Goal: Task Accomplishment & Management: Use online tool/utility

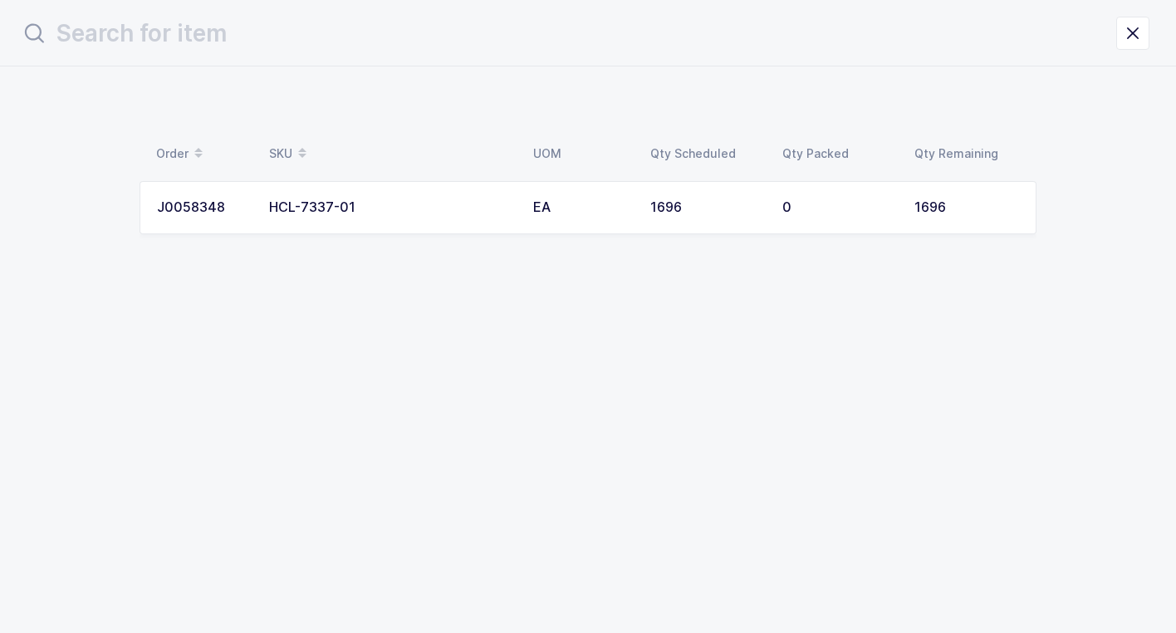
click at [437, 221] on td "HCL-7337-01" at bounding box center [391, 207] width 264 height 53
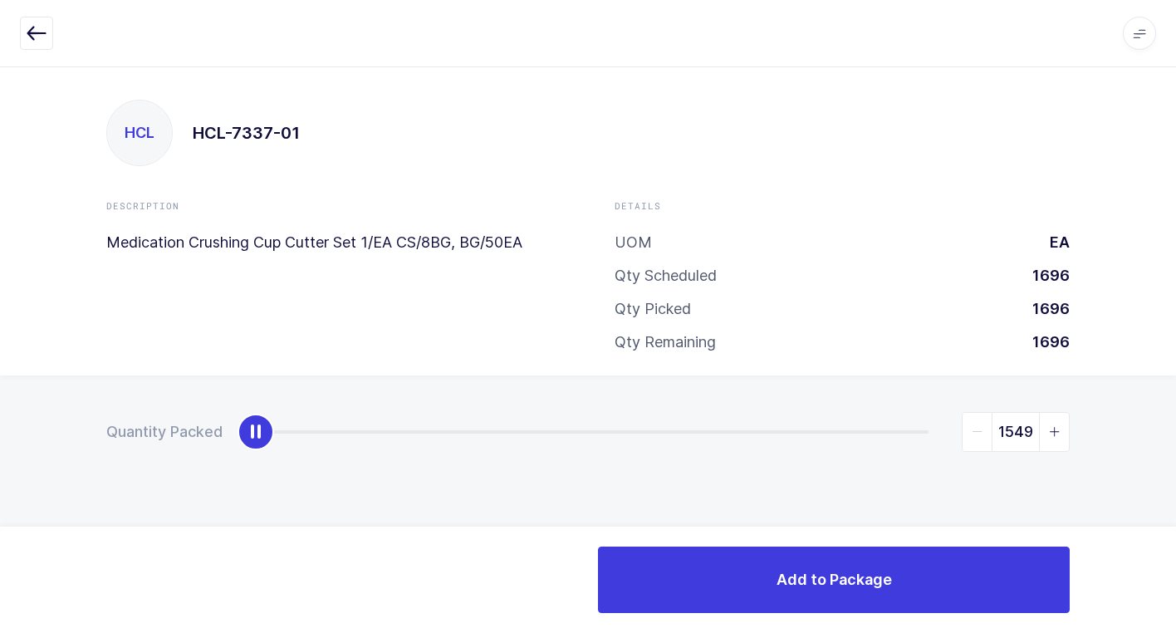
type input "1696"
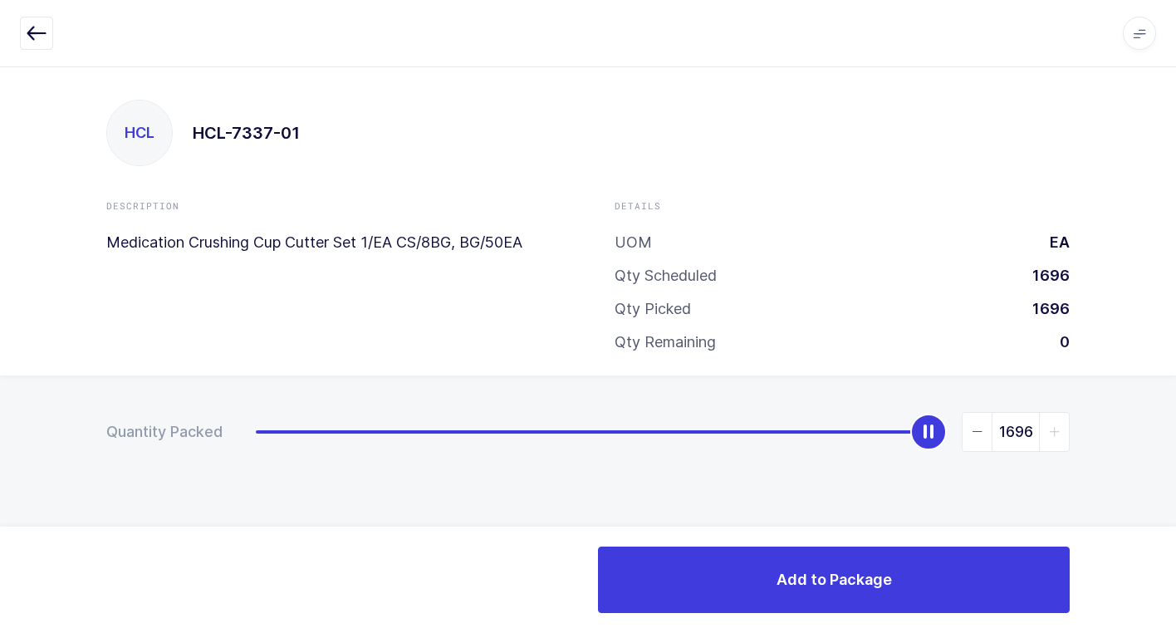
drag, startPoint x: 258, startPoint y: 433, endPoint x: 855, endPoint y: 484, distance: 598.4
click at [1114, 397] on div "Quantity Packed 1696" at bounding box center [588, 489] width 1176 height 229
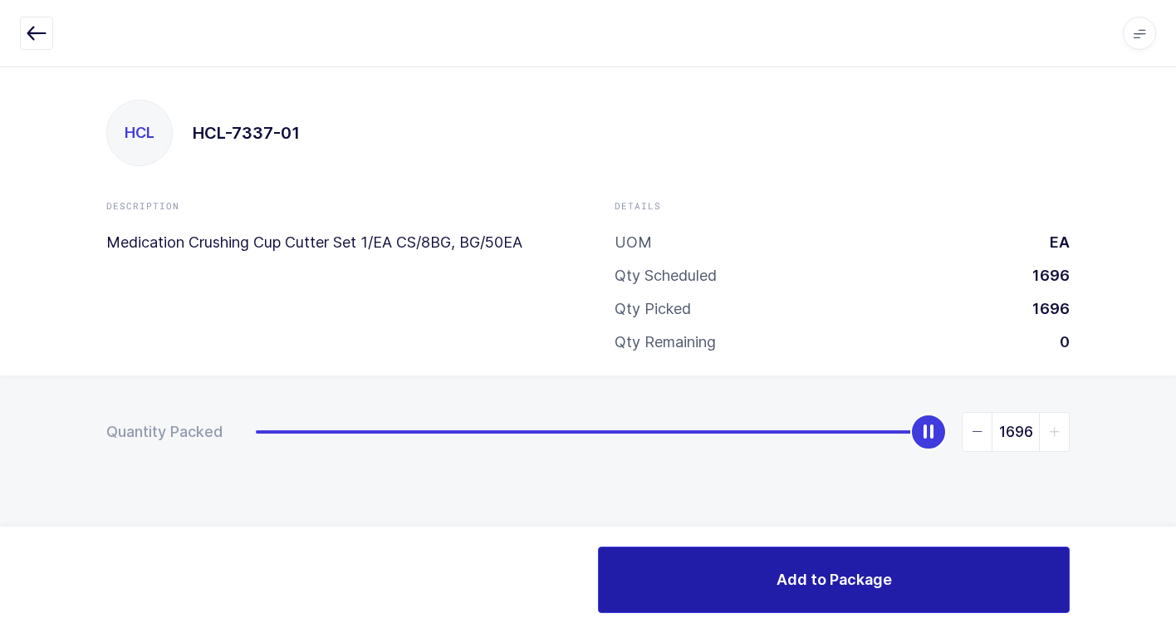
drag, startPoint x: 871, startPoint y: 597, endPoint x: 840, endPoint y: 606, distance: 32.9
click at [852, 606] on button "Add to Package" at bounding box center [834, 579] width 472 height 66
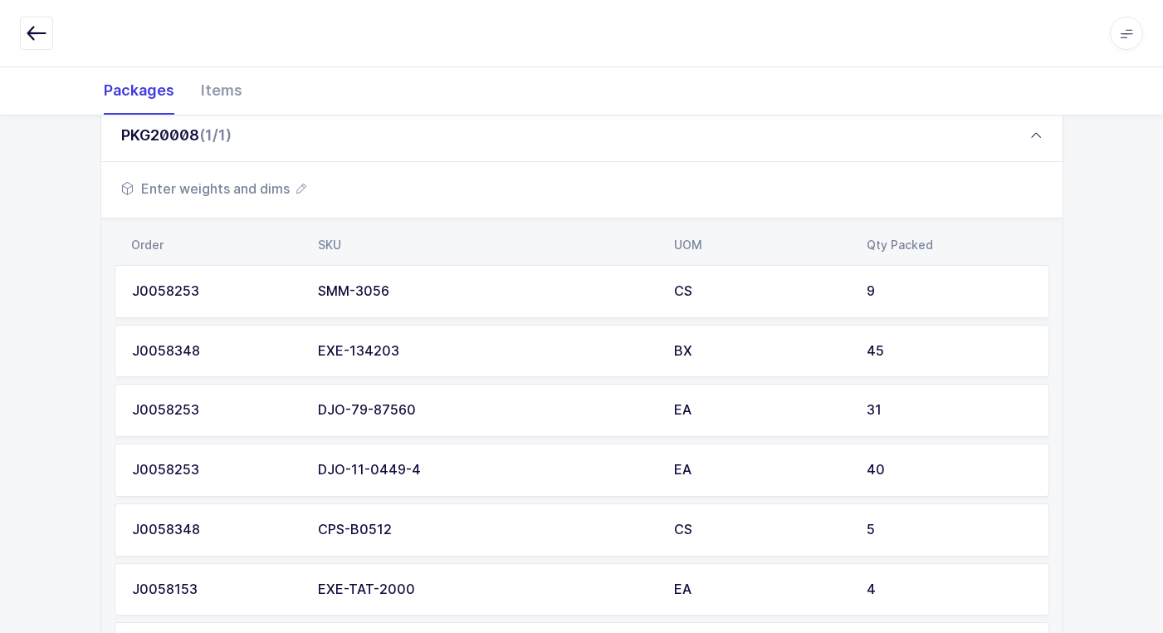
scroll to position [249, 0]
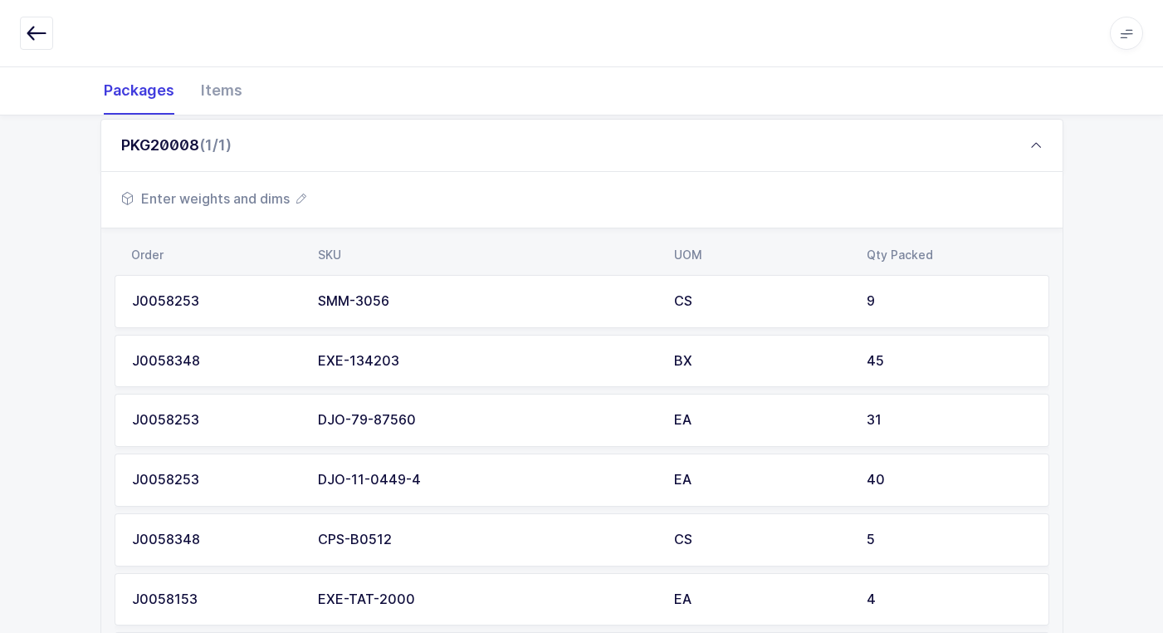
click at [228, 199] on span "Enter weights and dims" at bounding box center [213, 199] width 185 height 20
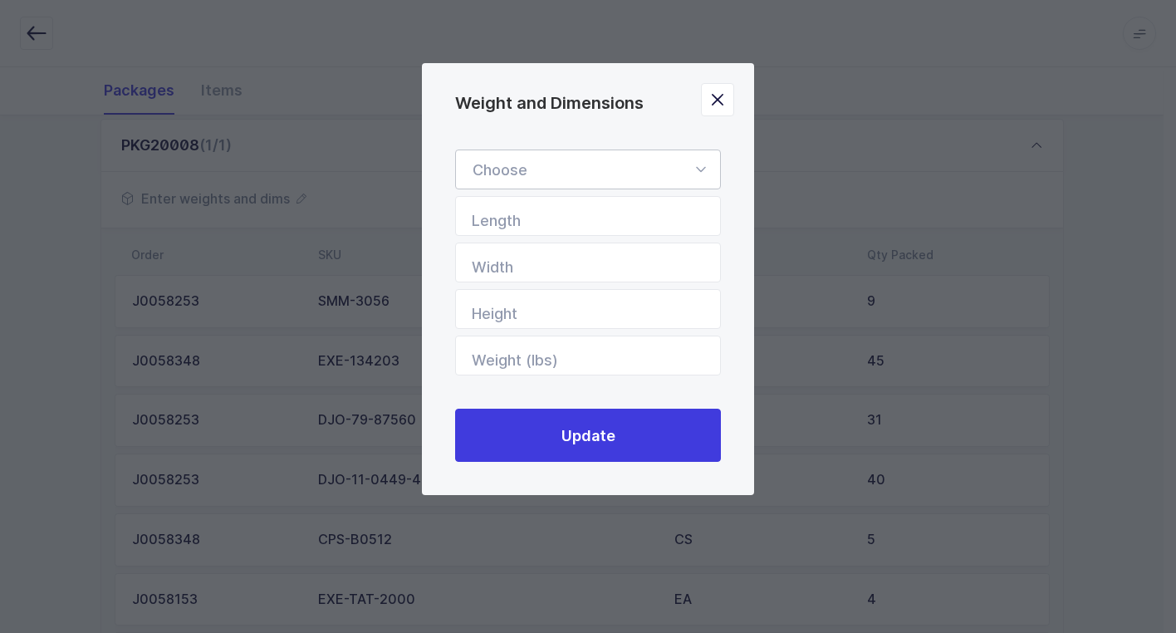
click at [699, 168] on icon "Weight and Dimensions" at bounding box center [700, 169] width 21 height 40
click at [598, 219] on li "Standard Pallet" at bounding box center [594, 218] width 263 height 32
type input "Standard Pallet"
type input "48"
type input "40"
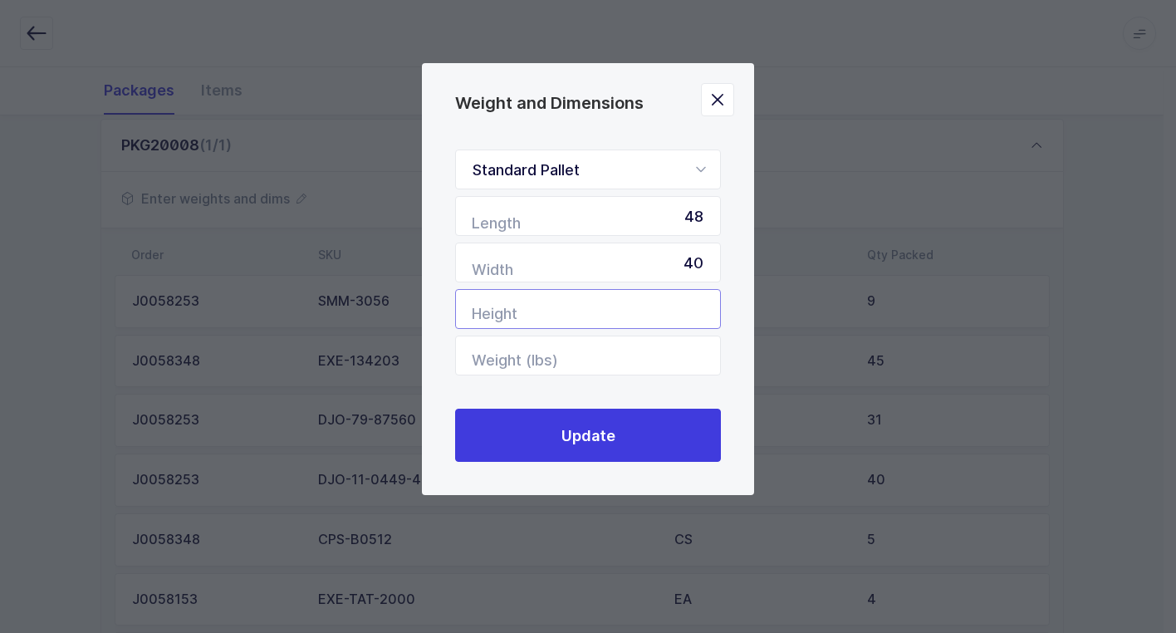
click at [620, 305] on input "Height" at bounding box center [588, 309] width 266 height 40
type input "74"
click at [574, 350] on input "Weight (lbs)" at bounding box center [588, 355] width 266 height 40
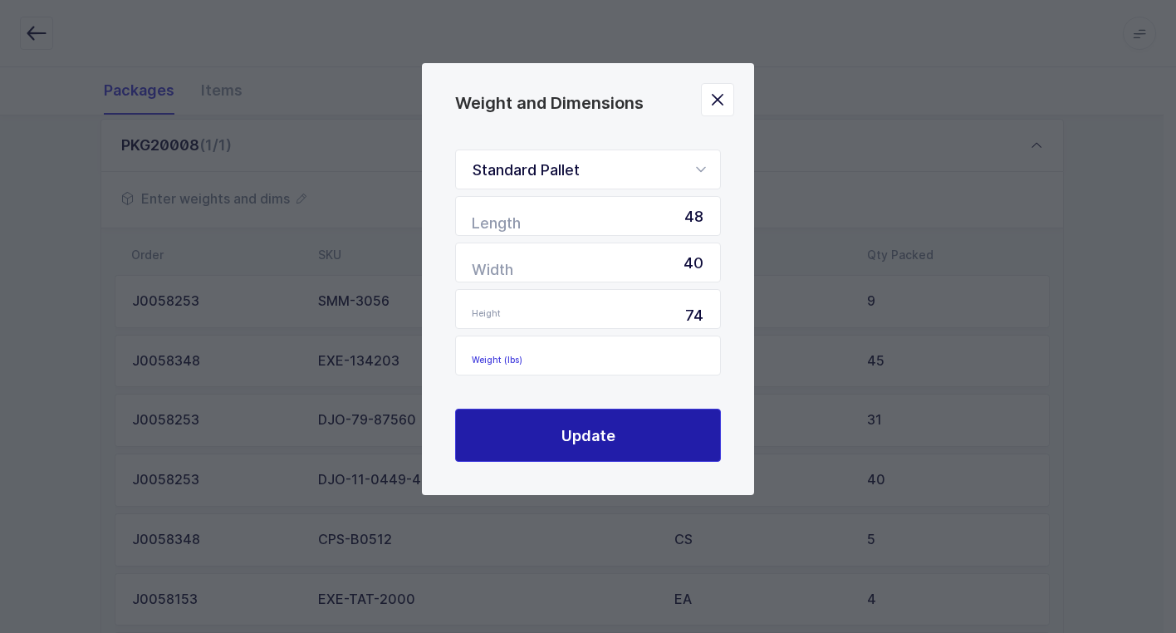
click at [609, 439] on span "Update" at bounding box center [588, 435] width 54 height 21
click at [607, 443] on span "Update" at bounding box center [588, 435] width 54 height 21
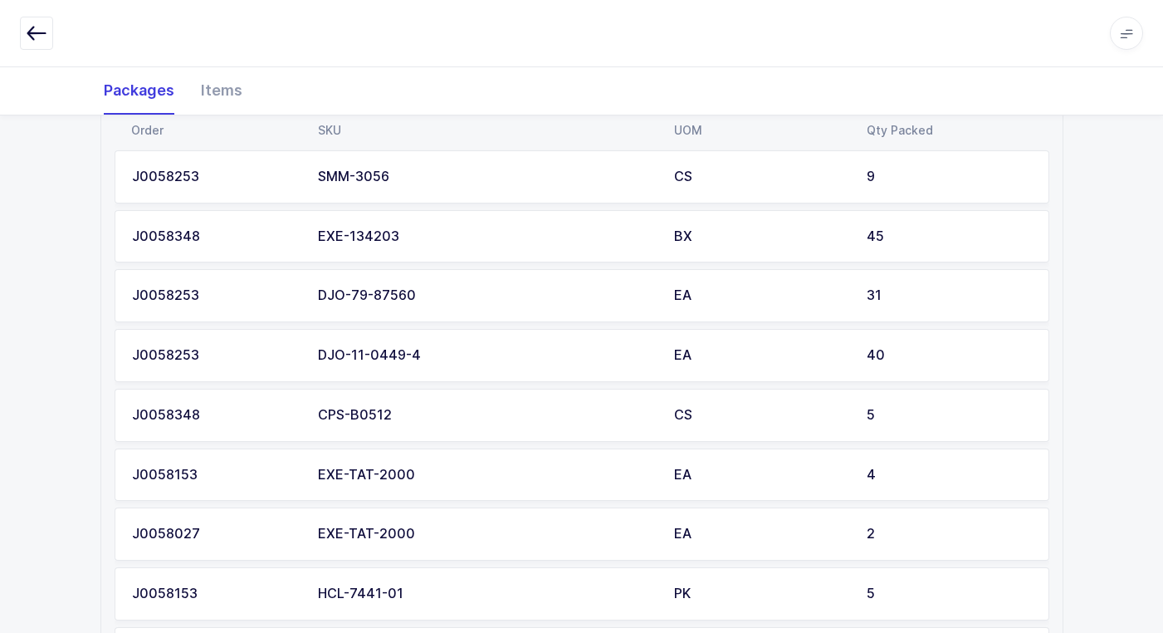
scroll to position [166, 0]
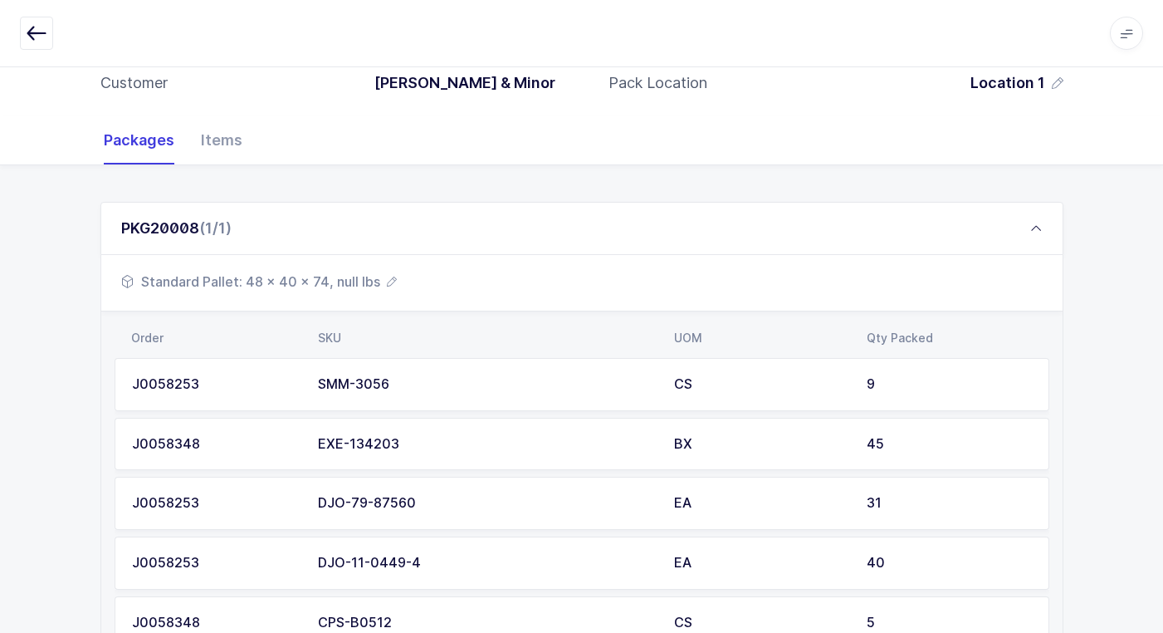
click at [257, 291] on span "Standard Pallet: 48 x 40 x 74, null lbs" at bounding box center [259, 282] width 276 height 20
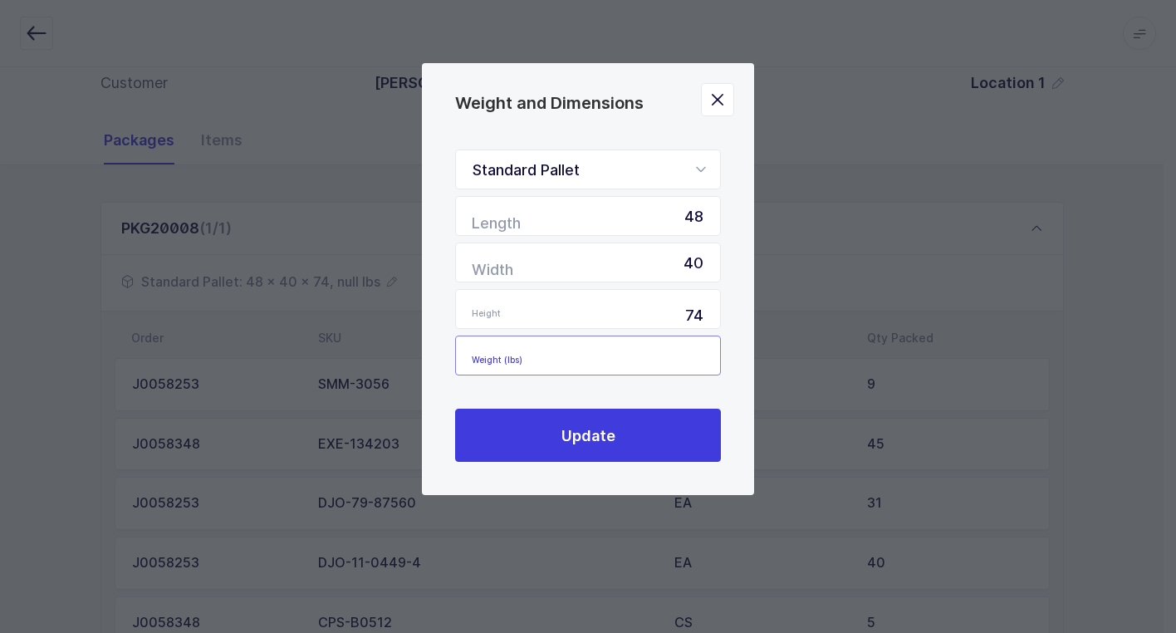
click at [605, 366] on input "Weight (lbs)" at bounding box center [588, 355] width 266 height 40
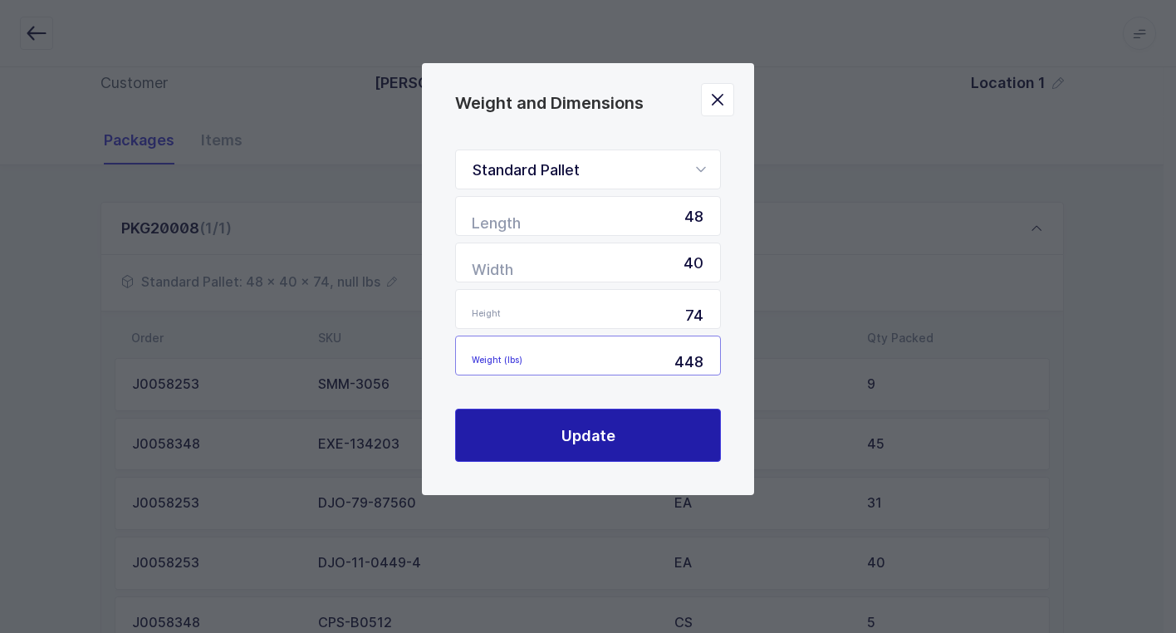
type input "448"
click at [595, 428] on span "Update" at bounding box center [588, 435] width 54 height 21
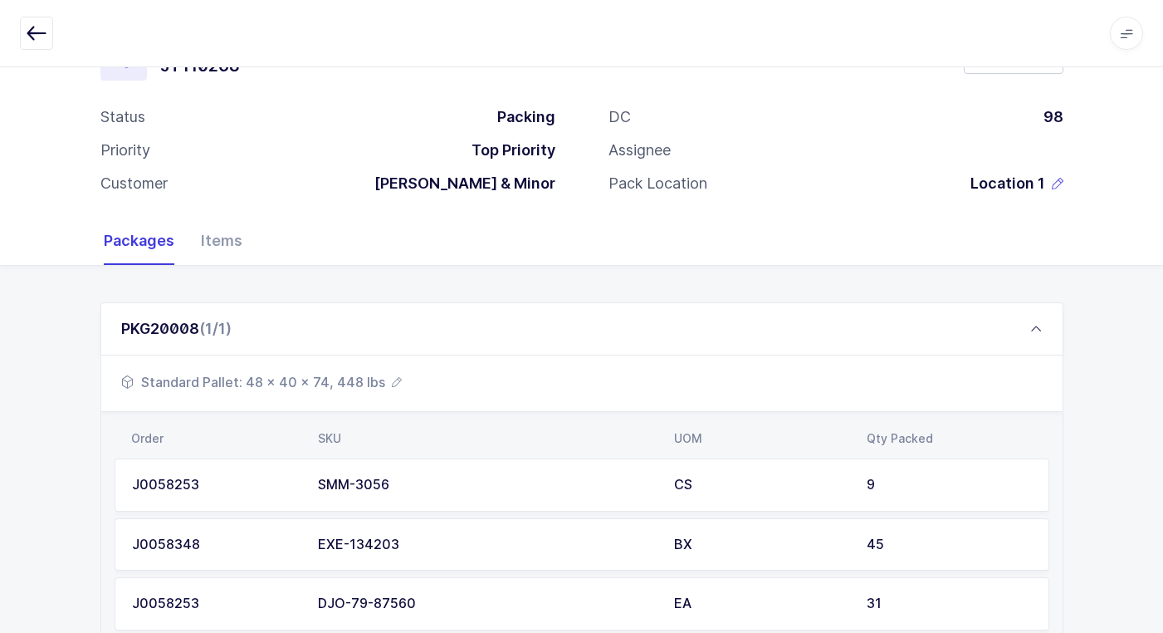
scroll to position [0, 0]
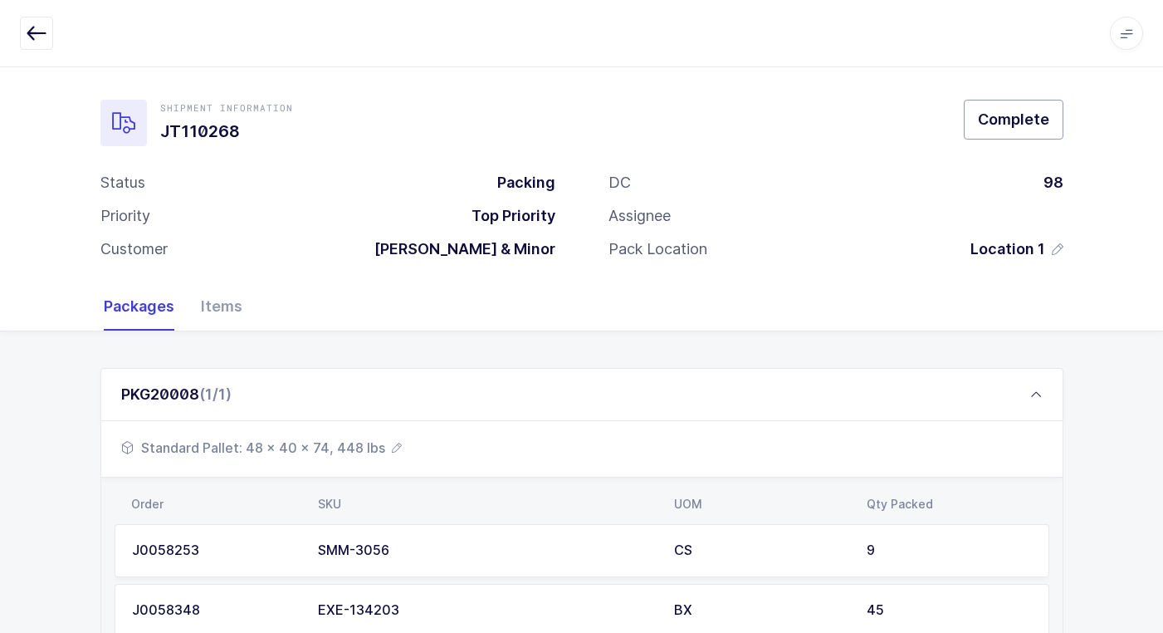
click at [1016, 127] on span "Complete" at bounding box center [1013, 119] width 71 height 21
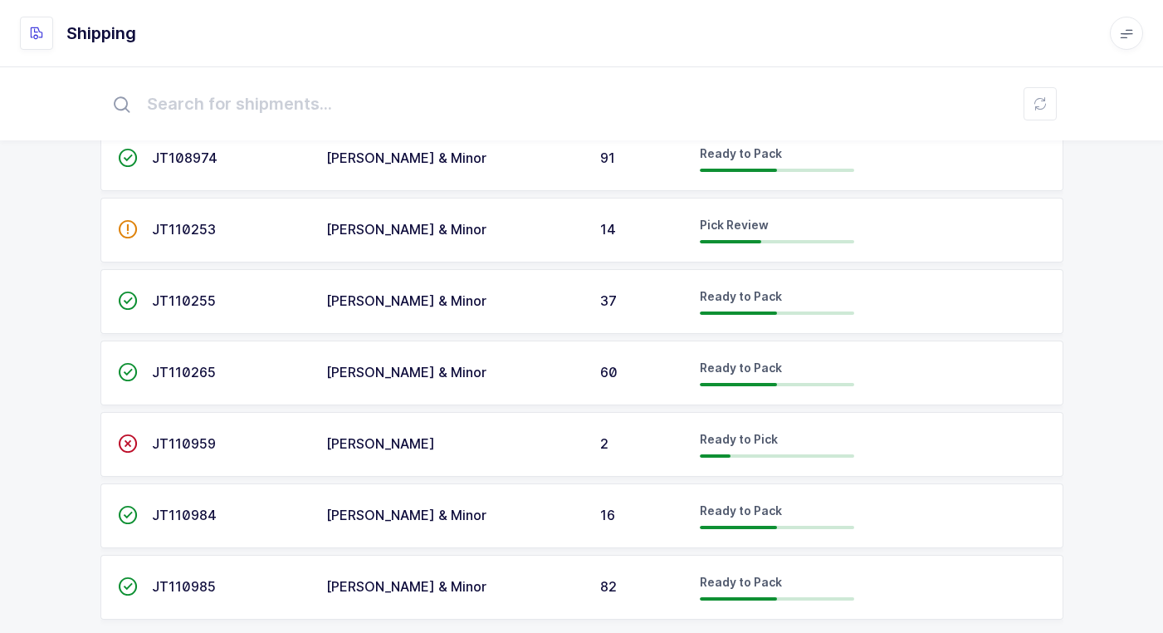
scroll to position [326, 0]
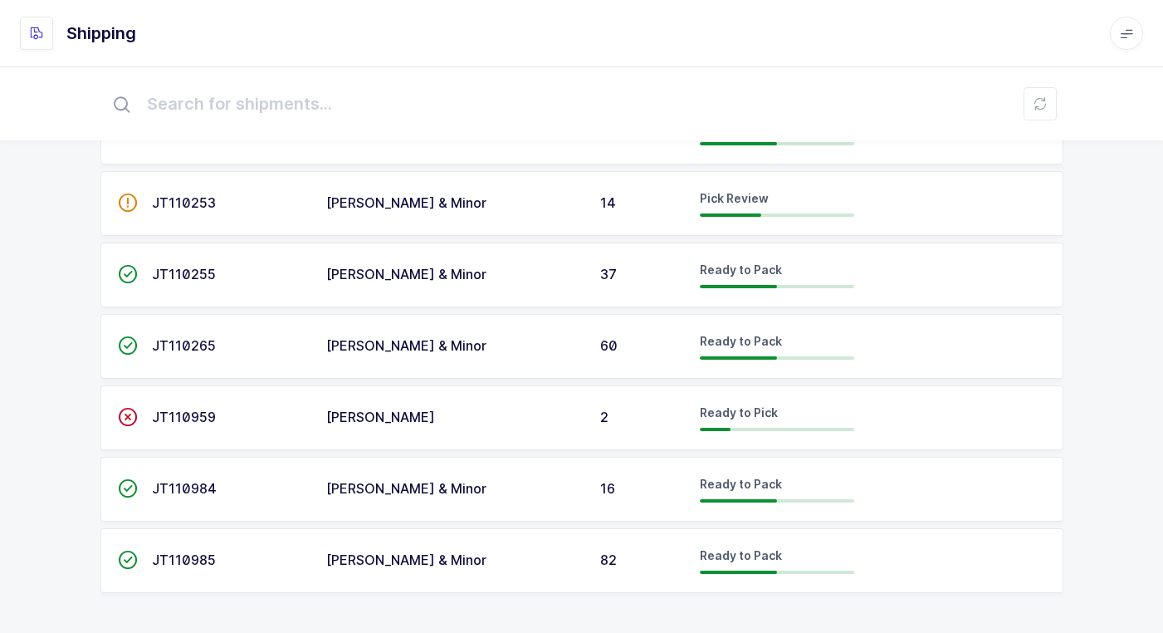
click at [505, 350] on div "[PERSON_NAME] & Minor" at bounding box center [453, 346] width 254 height 15
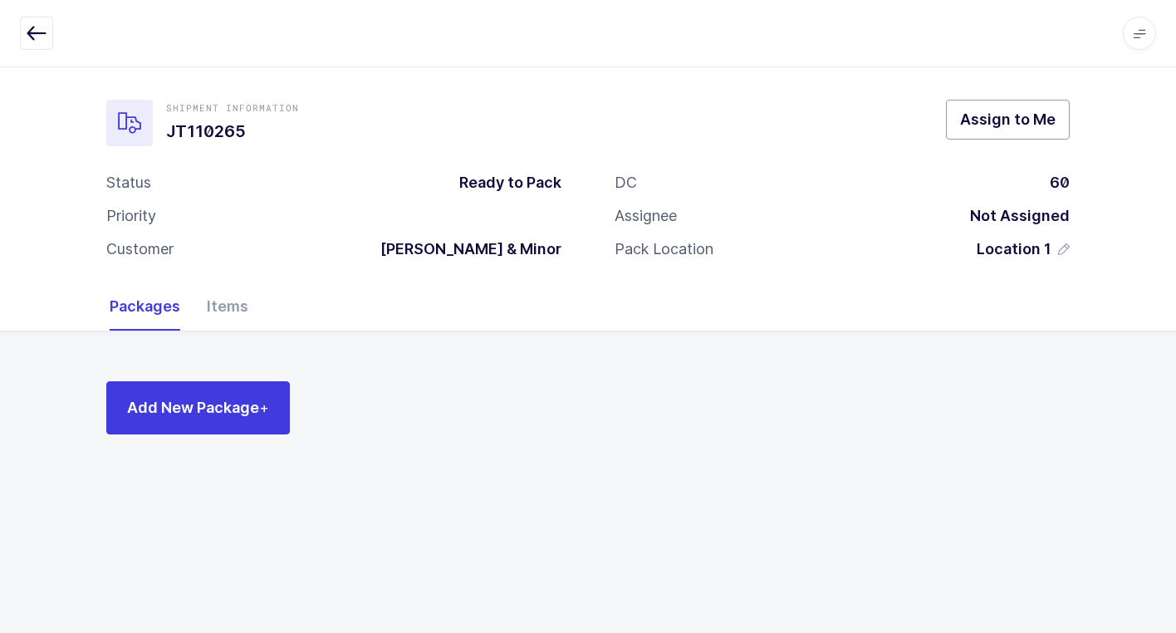
click at [1001, 115] on span "Assign to Me" at bounding box center [1007, 119] width 95 height 21
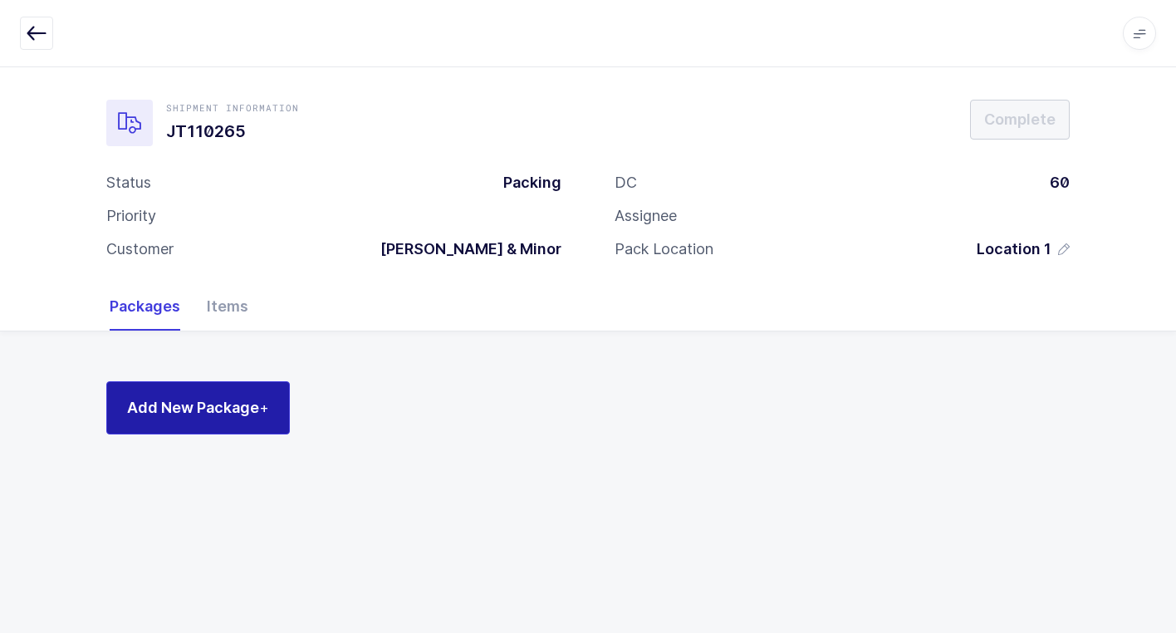
click at [213, 409] on span "Add New Package +" at bounding box center [198, 407] width 142 height 21
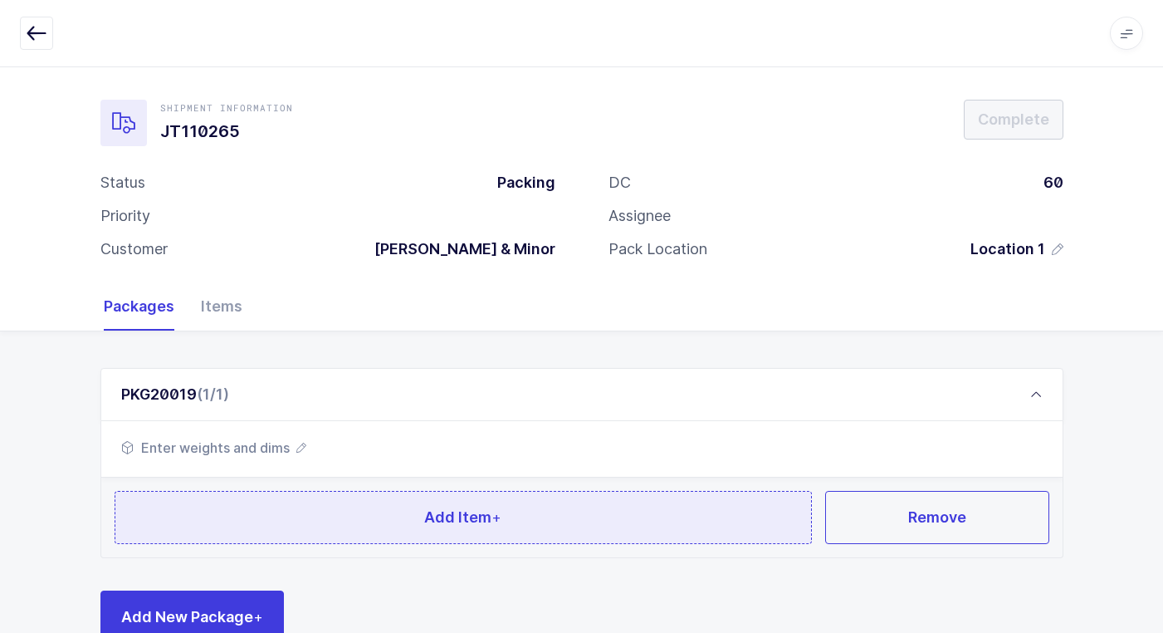
click at [317, 517] on button "Add Item +" at bounding box center [464, 517] width 698 height 53
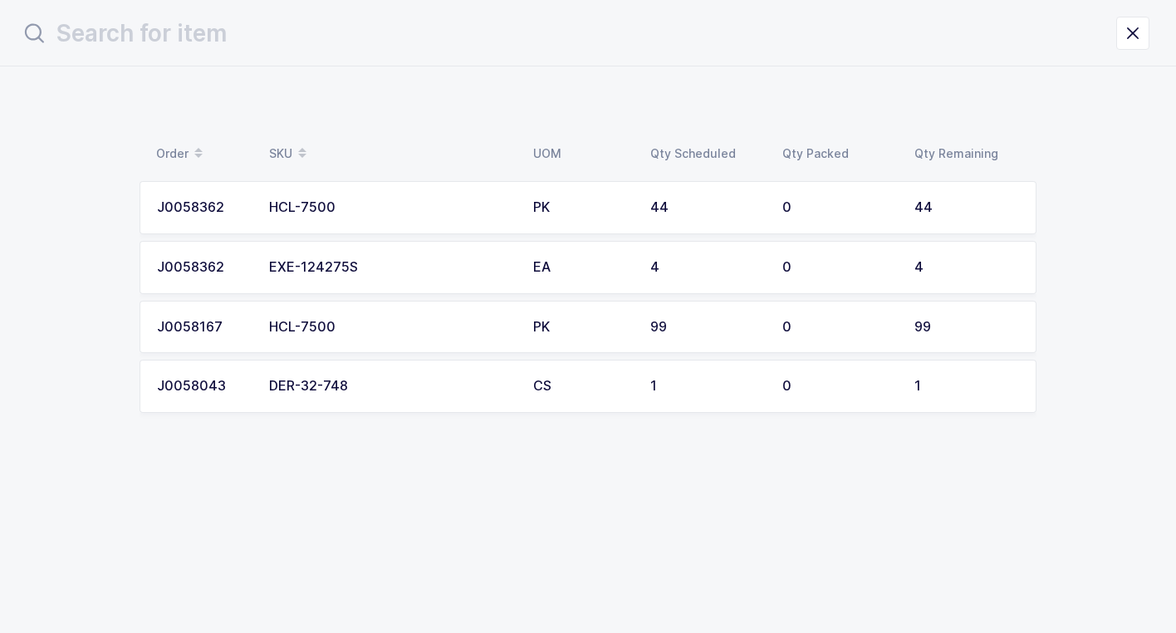
click at [306, 266] on div "EXE-124275S" at bounding box center [391, 267] width 244 height 15
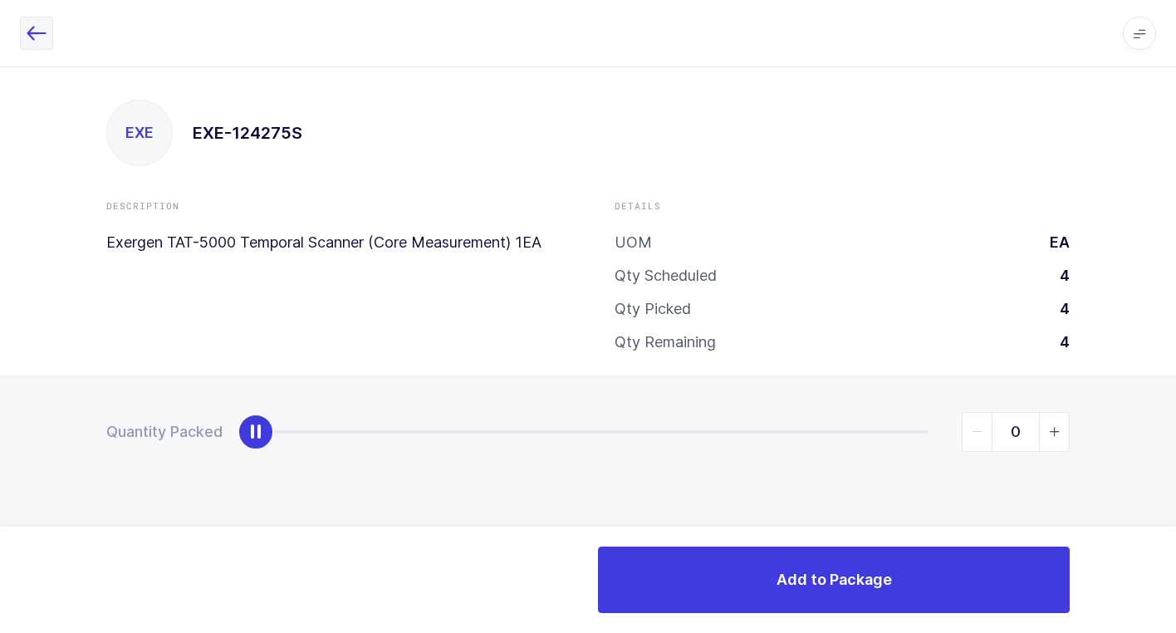
click at [32, 37] on icon "button" at bounding box center [37, 33] width 20 height 20
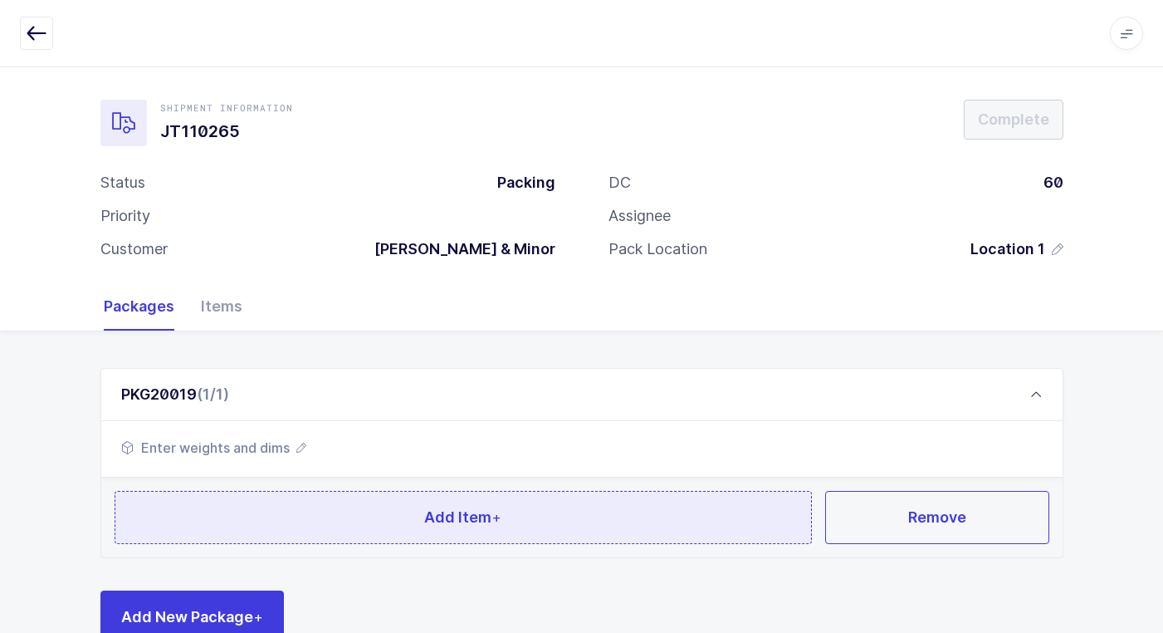
click at [377, 520] on button "Add Item +" at bounding box center [464, 517] width 698 height 53
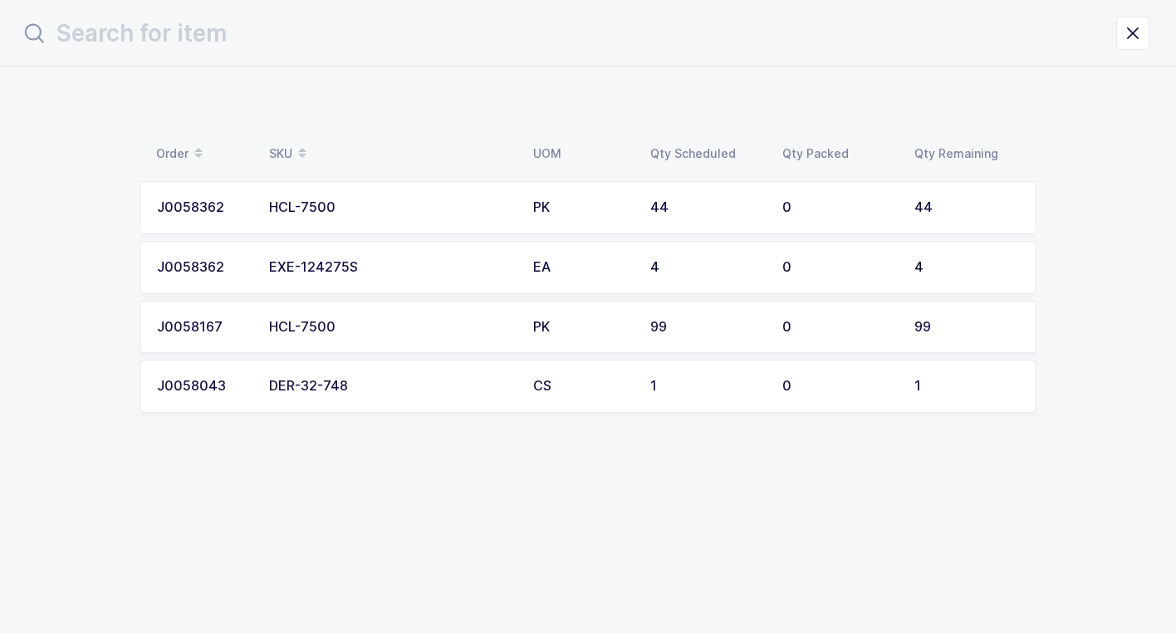
click at [391, 270] on div "EXE-124275S" at bounding box center [391, 267] width 244 height 15
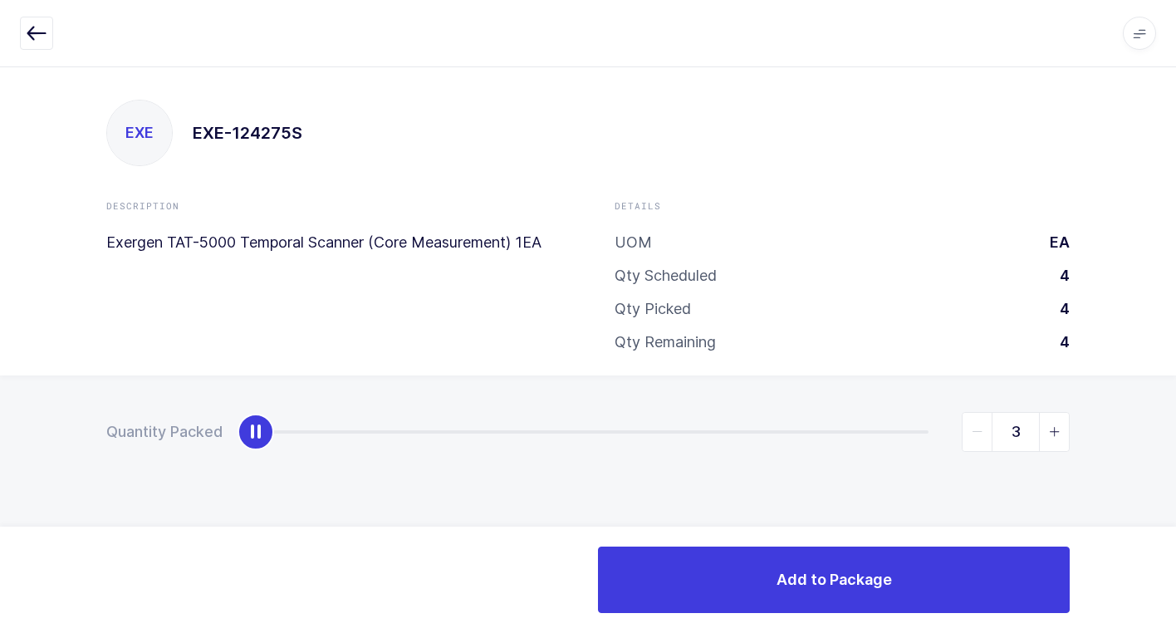
type input "4"
drag, startPoint x: 251, startPoint y: 439, endPoint x: 1185, endPoint y: 398, distance: 935.1
click at [1175, 398] on html "Apps Core Warehouse Admin Mission Control Purchasing Juan W. Logout Account Jua…" at bounding box center [588, 316] width 1176 height 633
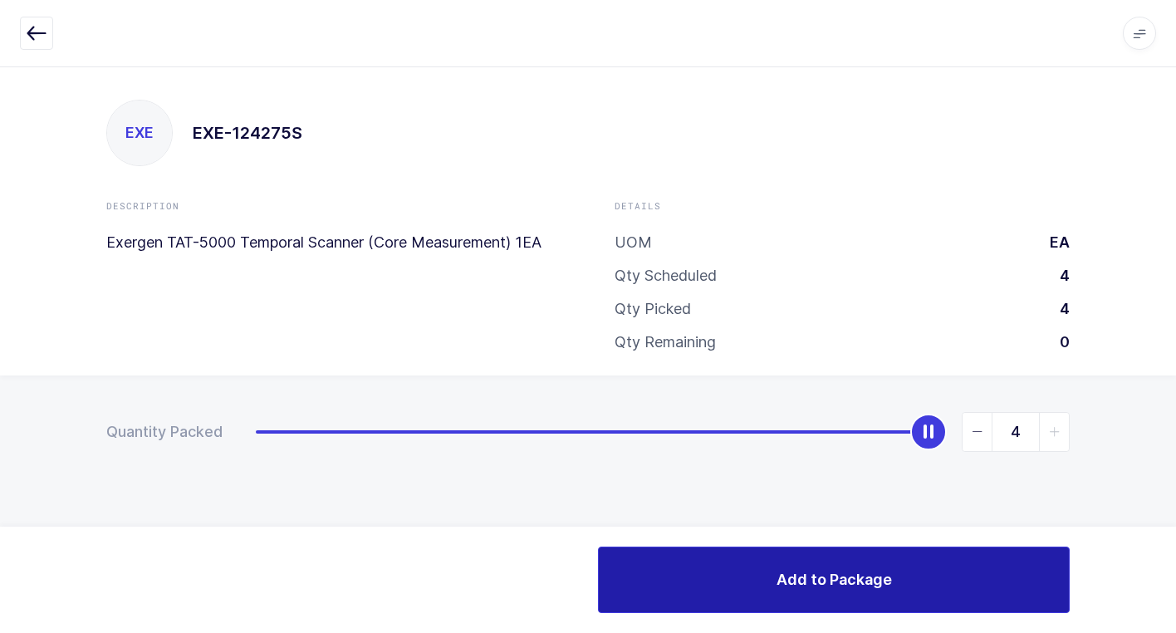
click at [776, 587] on span "Add to Package" at bounding box center [833, 579] width 115 height 21
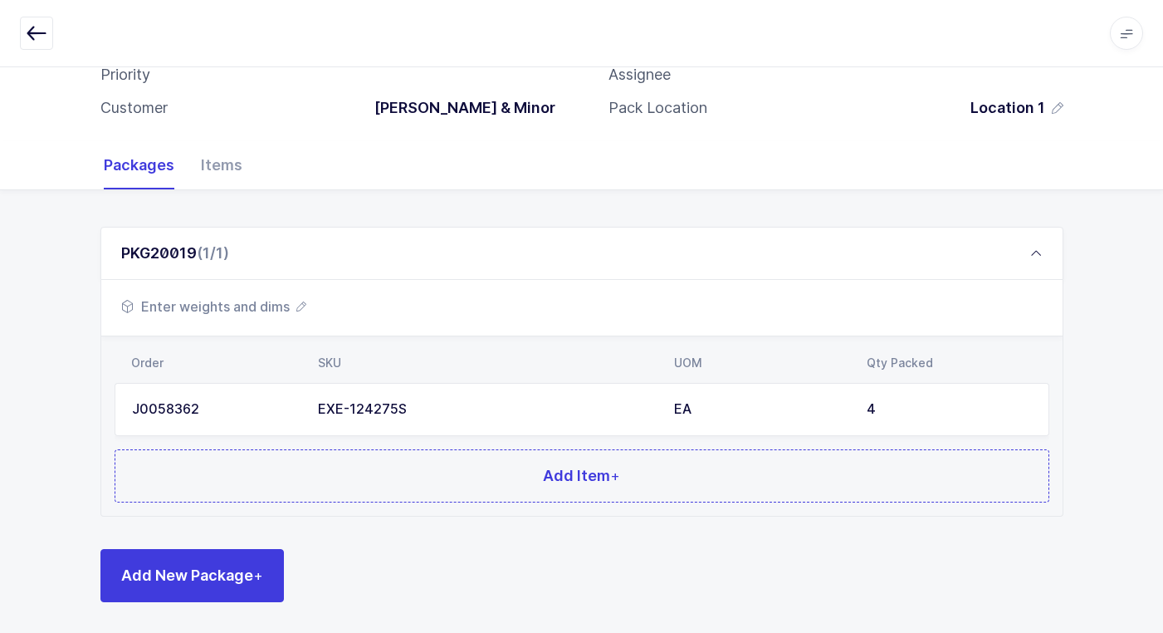
scroll to position [144, 0]
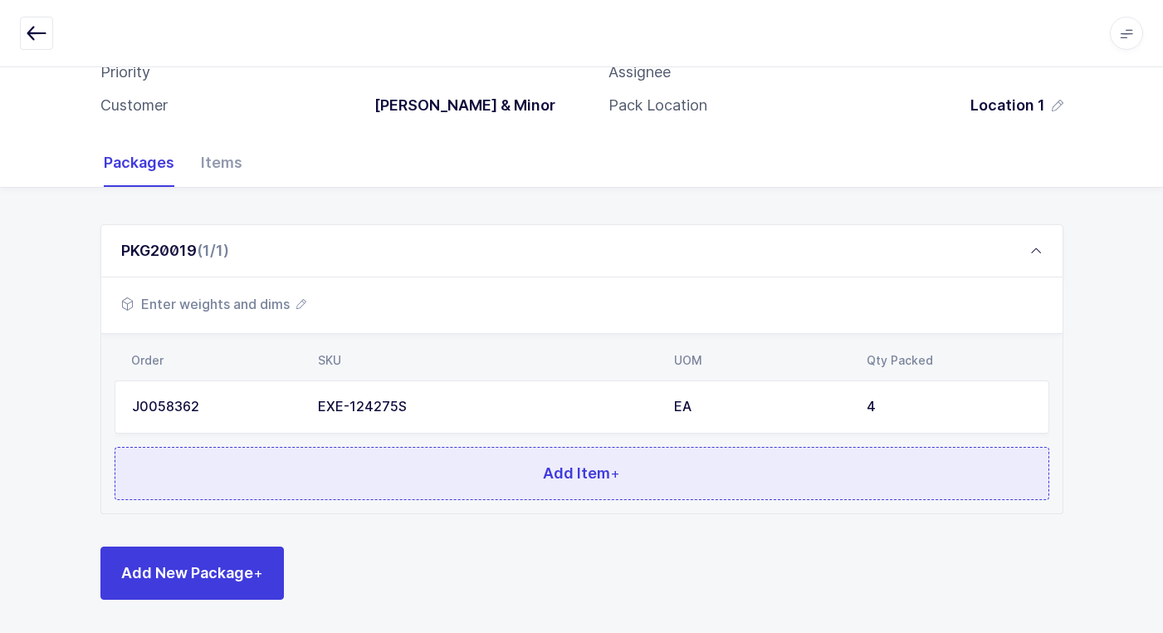
click at [349, 460] on button "Add Item +" at bounding box center [582, 473] width 935 height 53
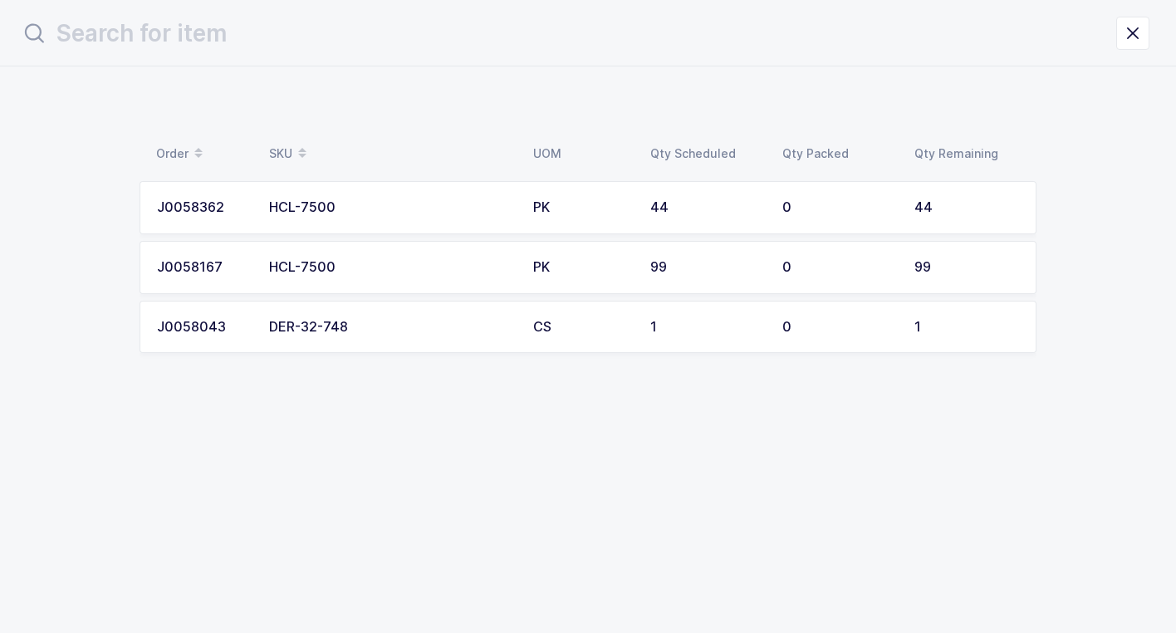
click at [335, 332] on div "DER-32-748" at bounding box center [391, 327] width 244 height 15
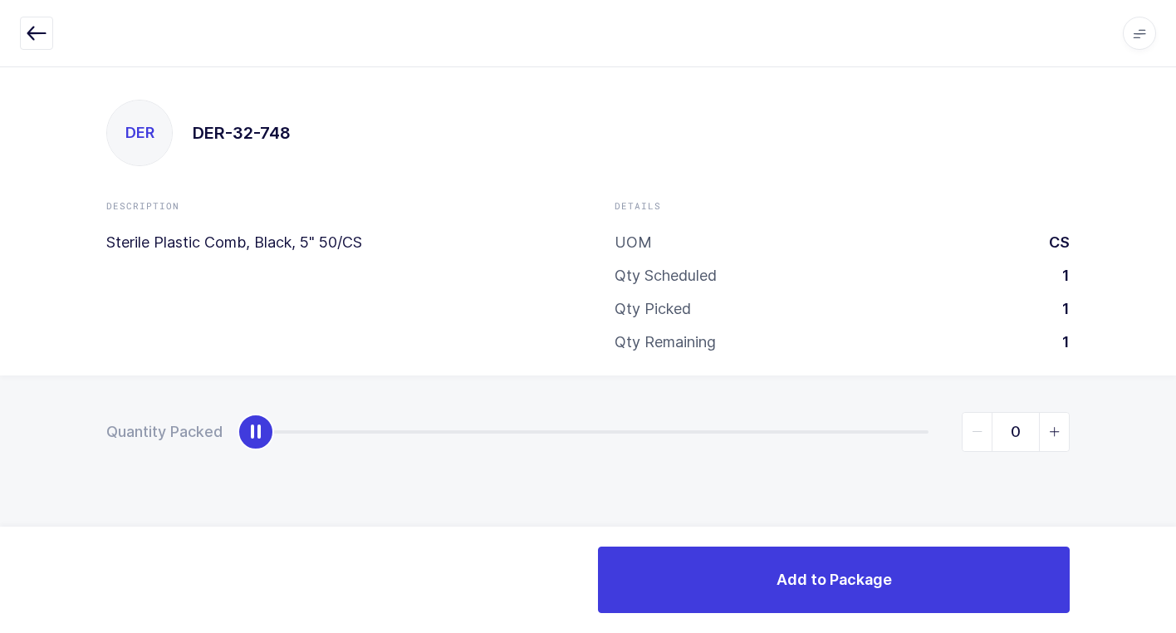
type input "1"
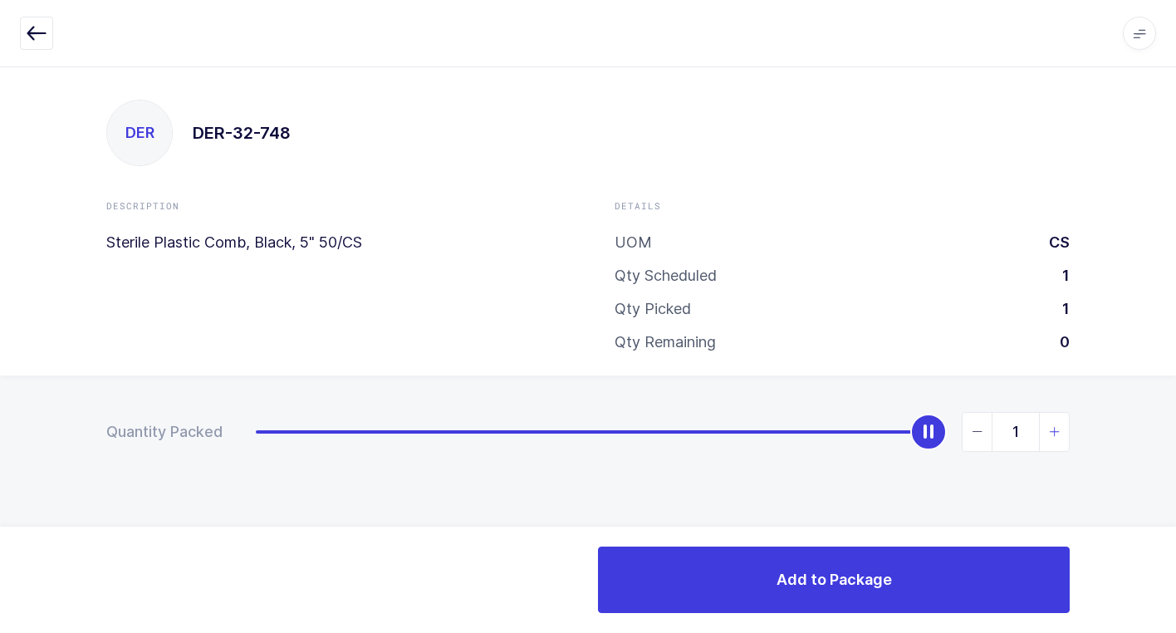
drag, startPoint x: 252, startPoint y: 438, endPoint x: 1066, endPoint y: 443, distance: 814.7
click at [1175, 373] on html "Apps Core Warehouse Admin Mission Control Purchasing Juan W. Logout Account Jua…" at bounding box center [588, 316] width 1176 height 633
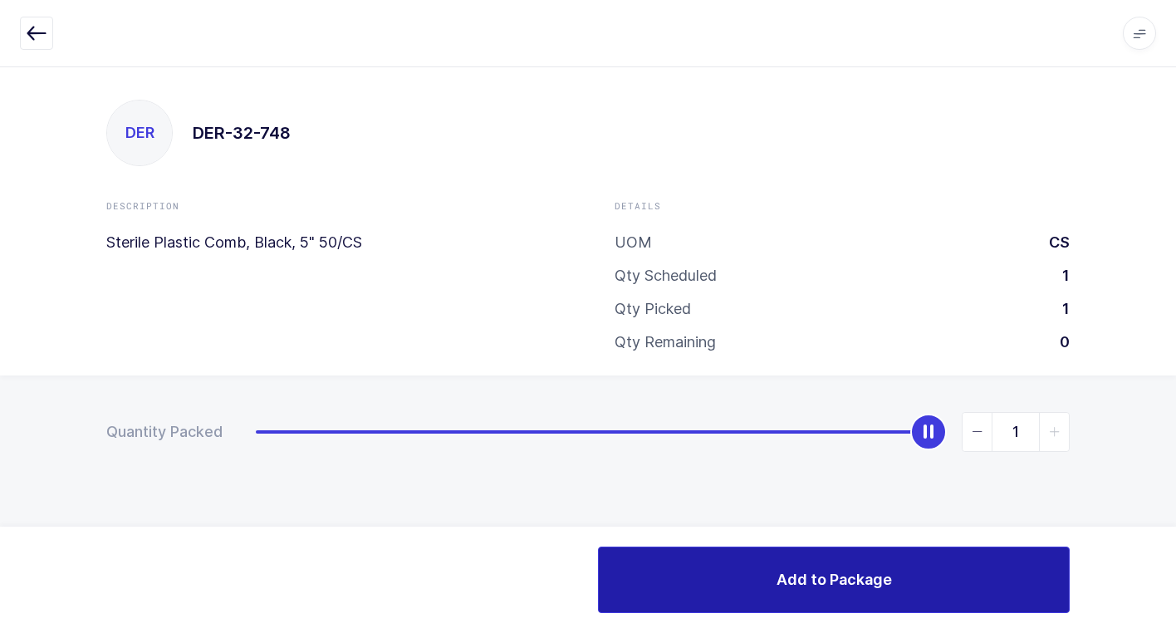
drag, startPoint x: 714, startPoint y: 603, endPoint x: 673, endPoint y: 587, distance: 43.6
click at [703, 597] on button "Add to Package" at bounding box center [834, 579] width 472 height 66
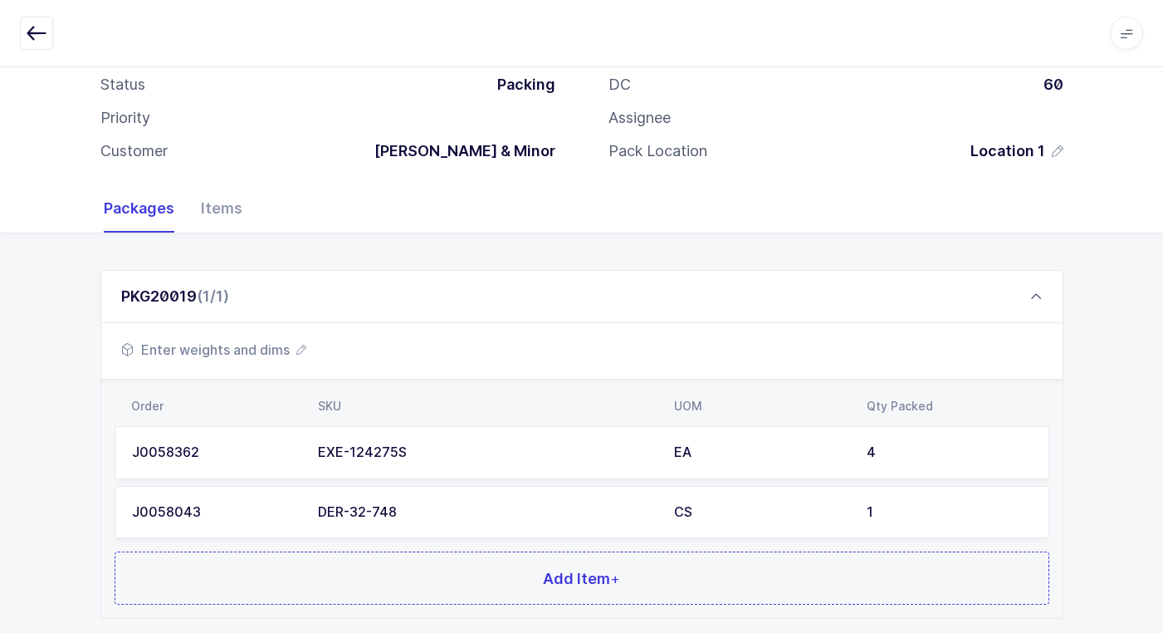
scroll to position [203, 0]
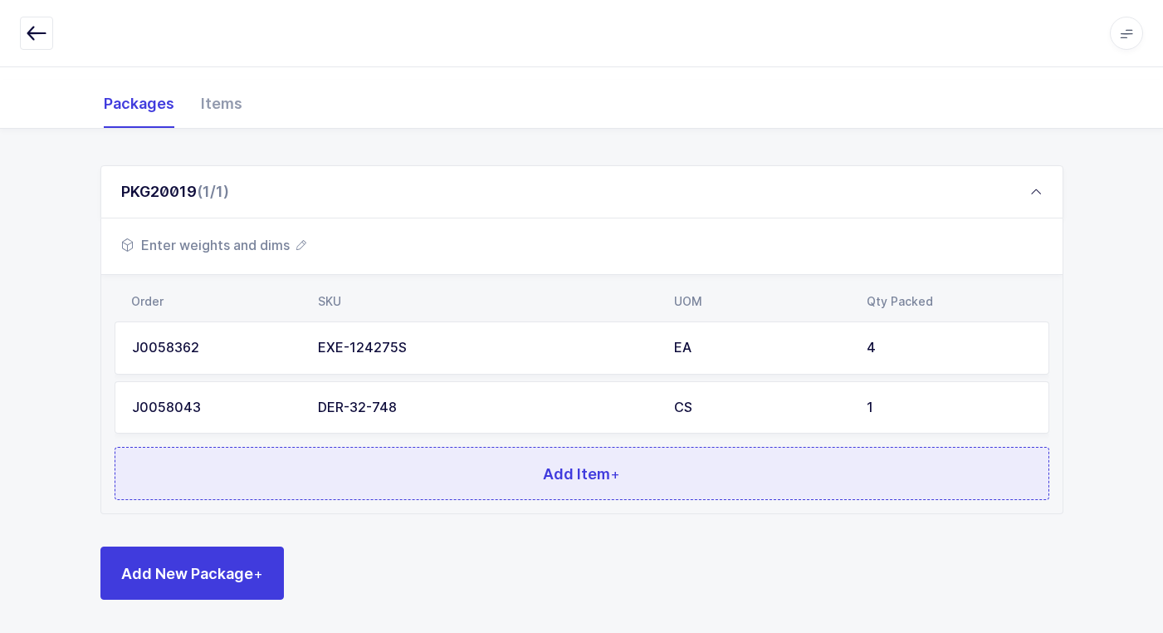
click at [348, 461] on button "Add Item +" at bounding box center [582, 473] width 935 height 53
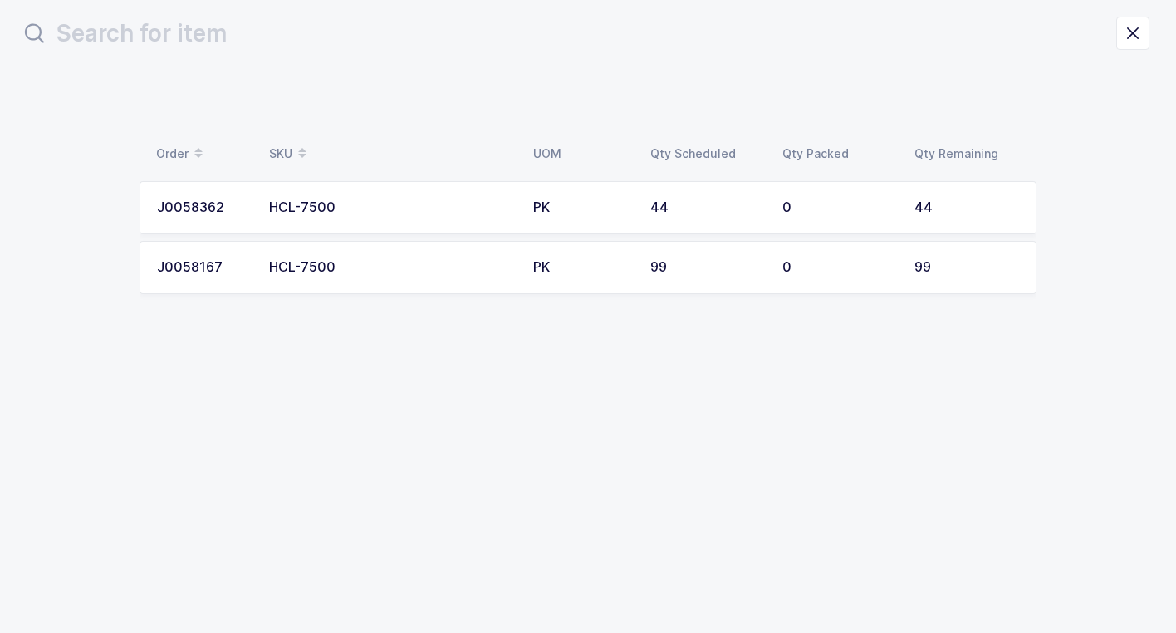
click at [424, 206] on div "HCL-7500" at bounding box center [391, 207] width 244 height 15
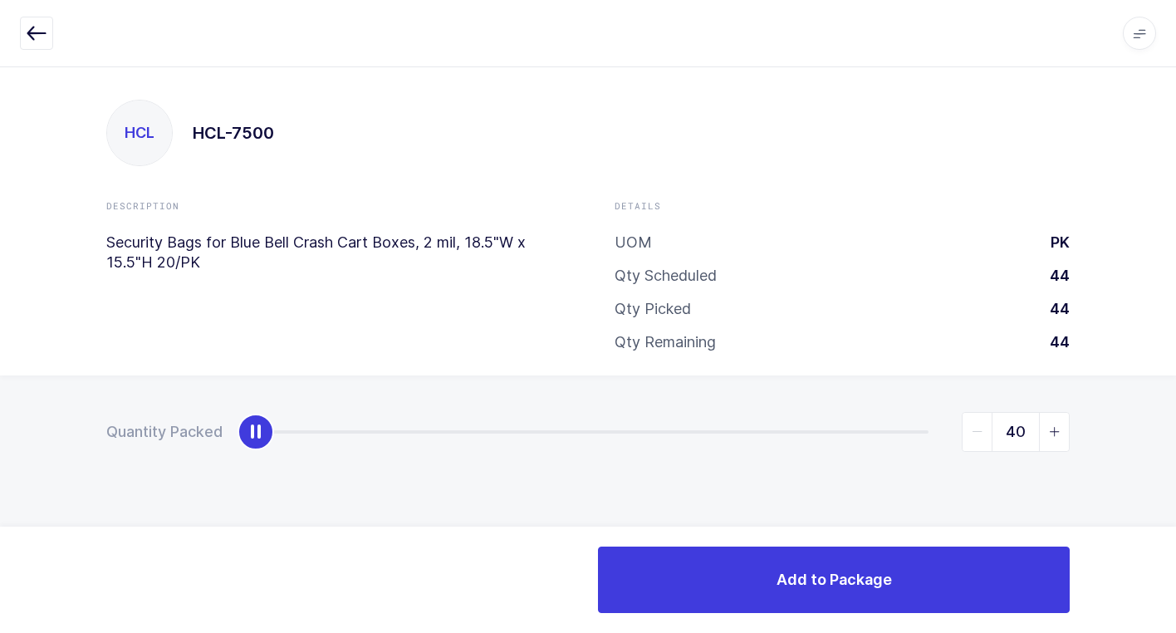
type input "44"
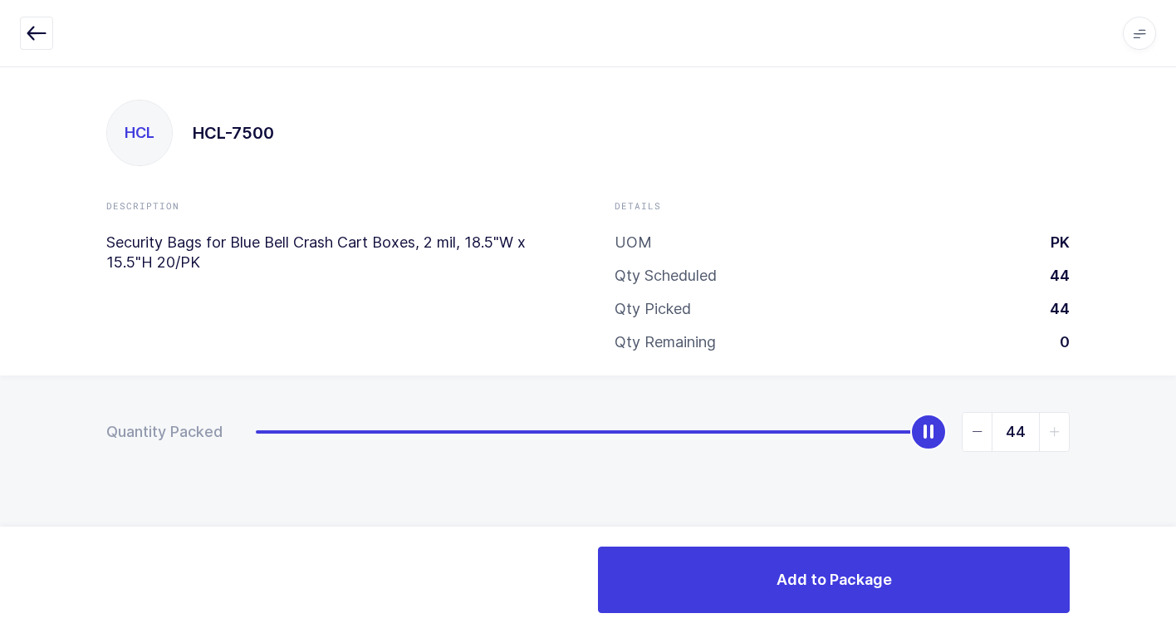
drag, startPoint x: 253, startPoint y: 440, endPoint x: 1185, endPoint y: 475, distance: 932.4
click at [1175, 475] on html "Apps Core Warehouse Admin Mission Control Purchasing Juan W. Logout Account Jua…" at bounding box center [588, 316] width 1176 height 633
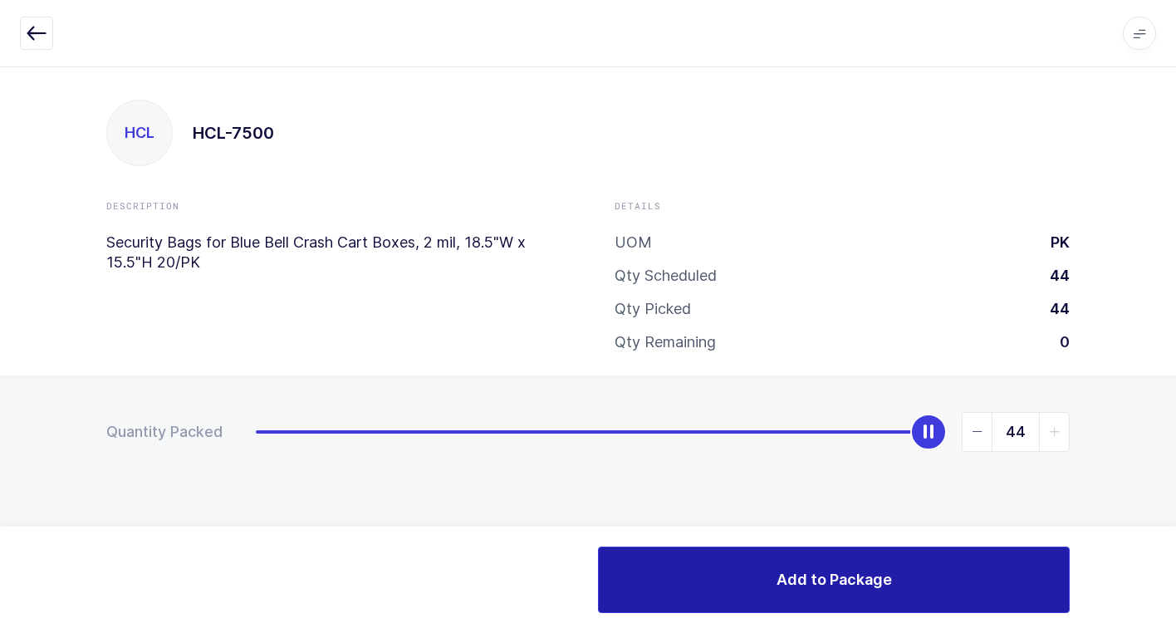
click at [724, 590] on button "Add to Package" at bounding box center [834, 579] width 472 height 66
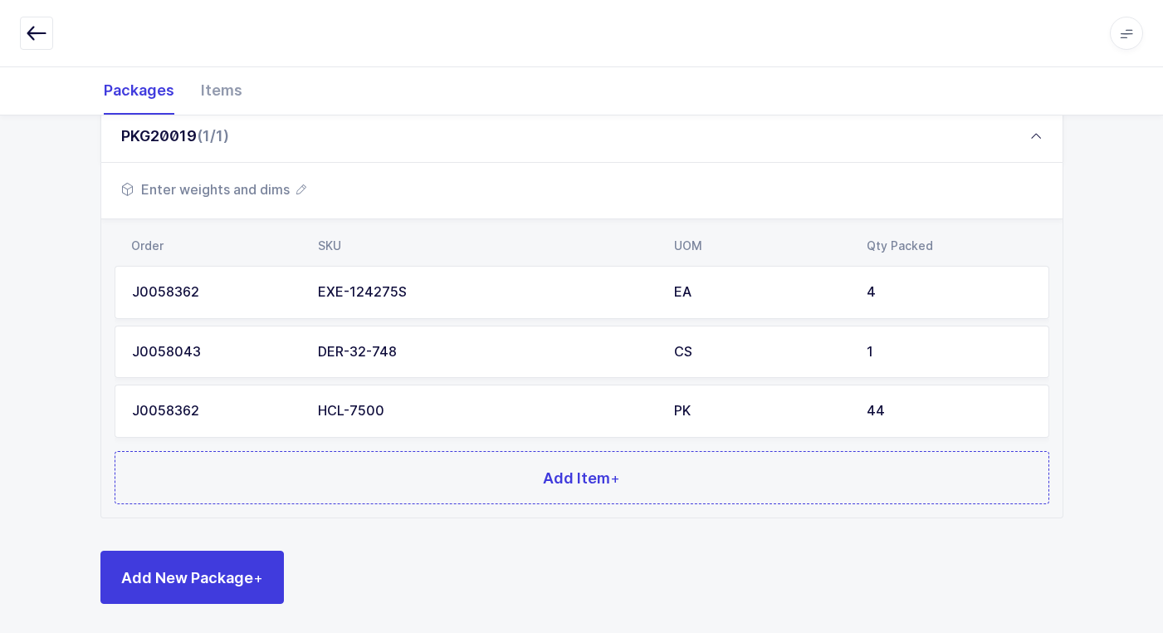
scroll to position [262, 0]
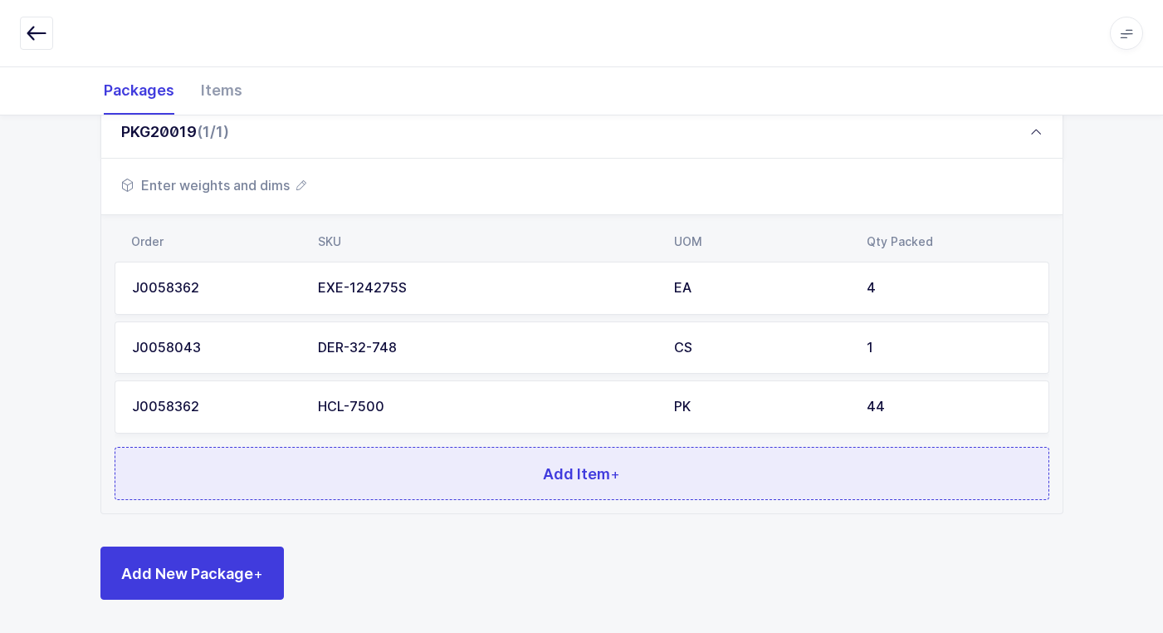
click at [354, 487] on button "Add Item +" at bounding box center [582, 473] width 935 height 53
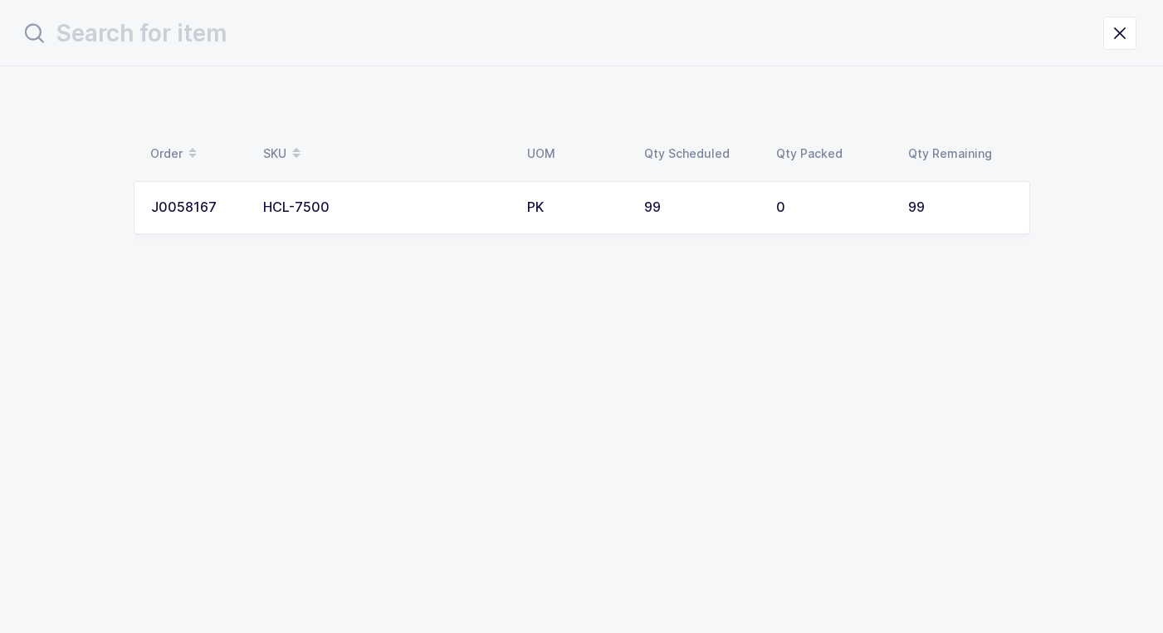
scroll to position [0, 0]
click at [536, 215] on td "PK" at bounding box center [581, 207] width 117 height 53
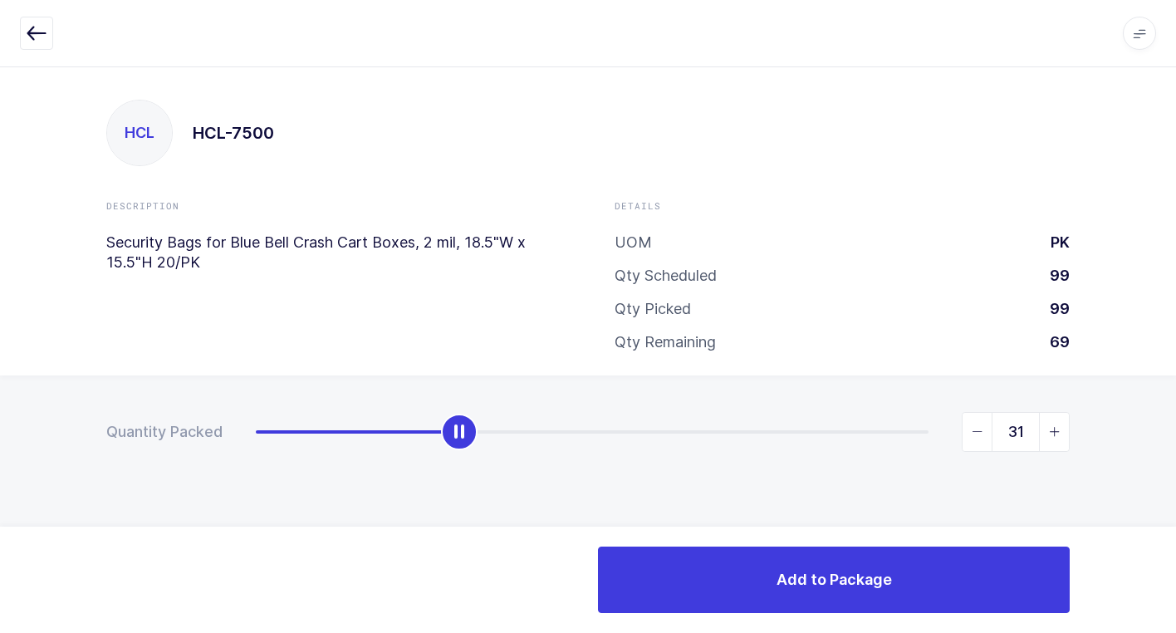
drag, startPoint x: 248, startPoint y: 438, endPoint x: 456, endPoint y: 449, distance: 207.9
click at [456, 449] on div "slider between 0 and 99" at bounding box center [459, 432] width 37 height 37
click at [979, 433] on icon "slider between 0 and 99" at bounding box center [978, 432] width 12 height 12
click at [976, 430] on icon "slider between 0 and 99" at bounding box center [978, 432] width 12 height 12
type input "30"
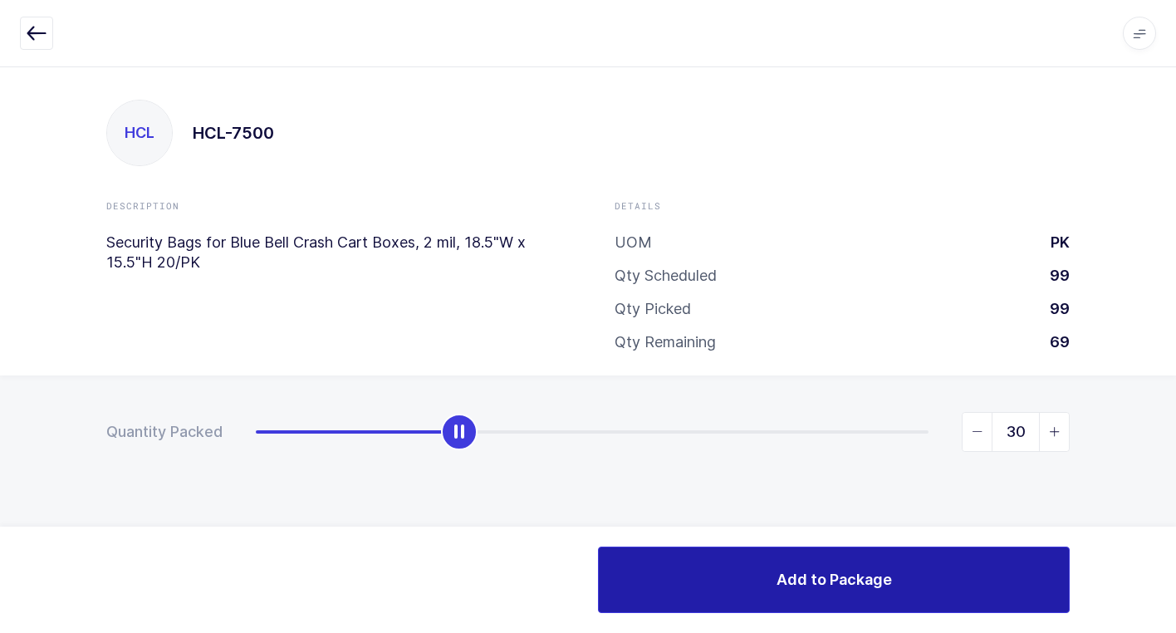
click at [828, 571] on span "Add to Package" at bounding box center [833, 579] width 115 height 21
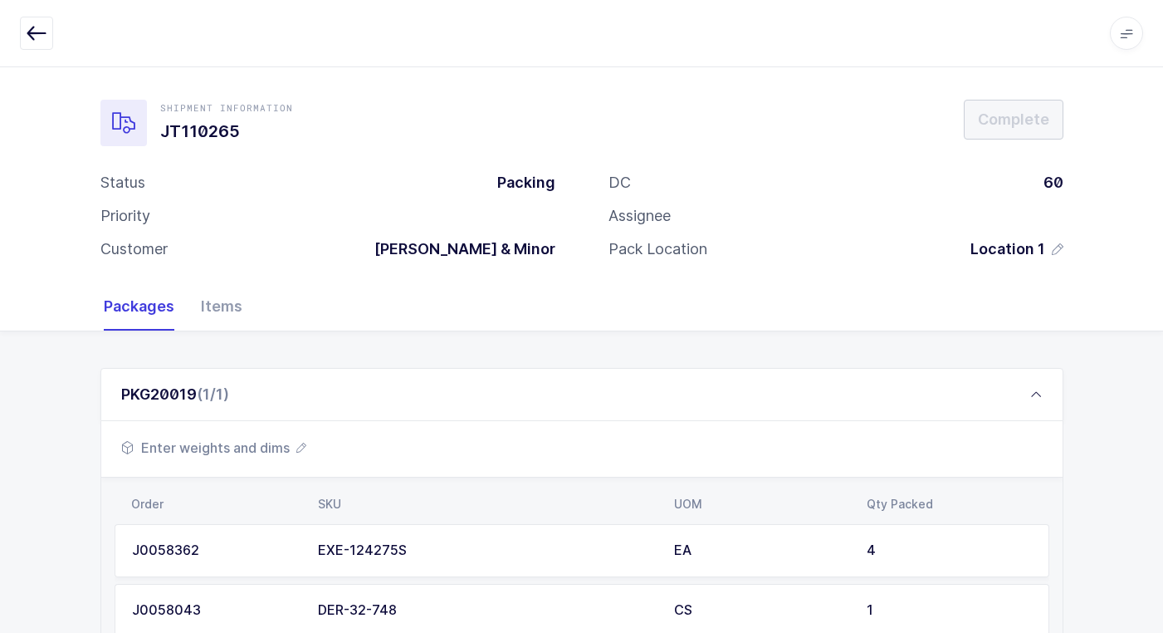
click at [276, 448] on span "Enter weights and dims" at bounding box center [213, 448] width 185 height 20
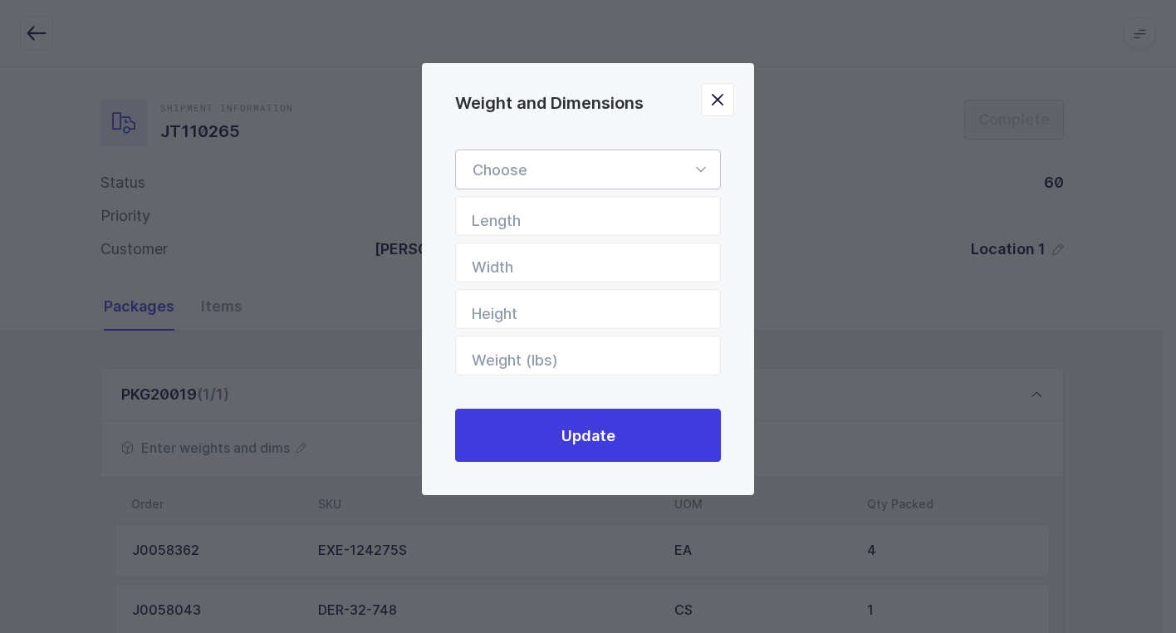
click at [704, 169] on icon "Weight and Dimensions" at bounding box center [700, 169] width 21 height 40
click at [529, 279] on li "Box" at bounding box center [594, 281] width 263 height 32
type input "Box"
click at [631, 216] on input "Length" at bounding box center [588, 216] width 266 height 40
type input "20"
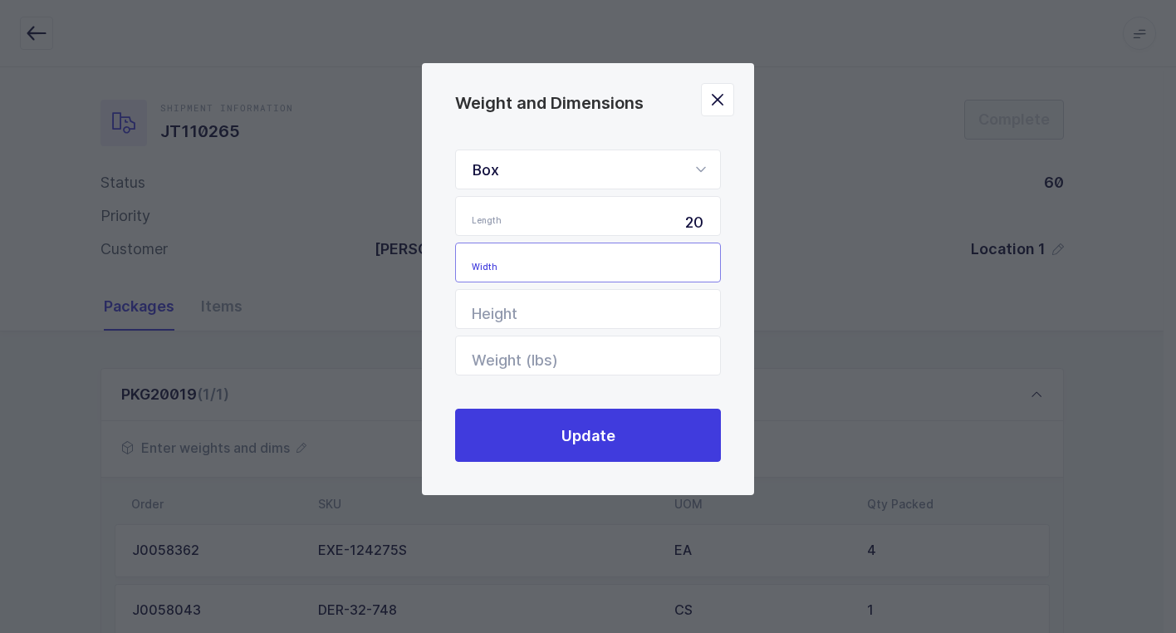
click at [624, 267] on input "Width" at bounding box center [588, 262] width 266 height 40
type input "18"
click at [603, 304] on input "Height" at bounding box center [588, 309] width 266 height 40
type input "16"
click at [645, 364] on input "Weight (lbs)" at bounding box center [588, 355] width 266 height 40
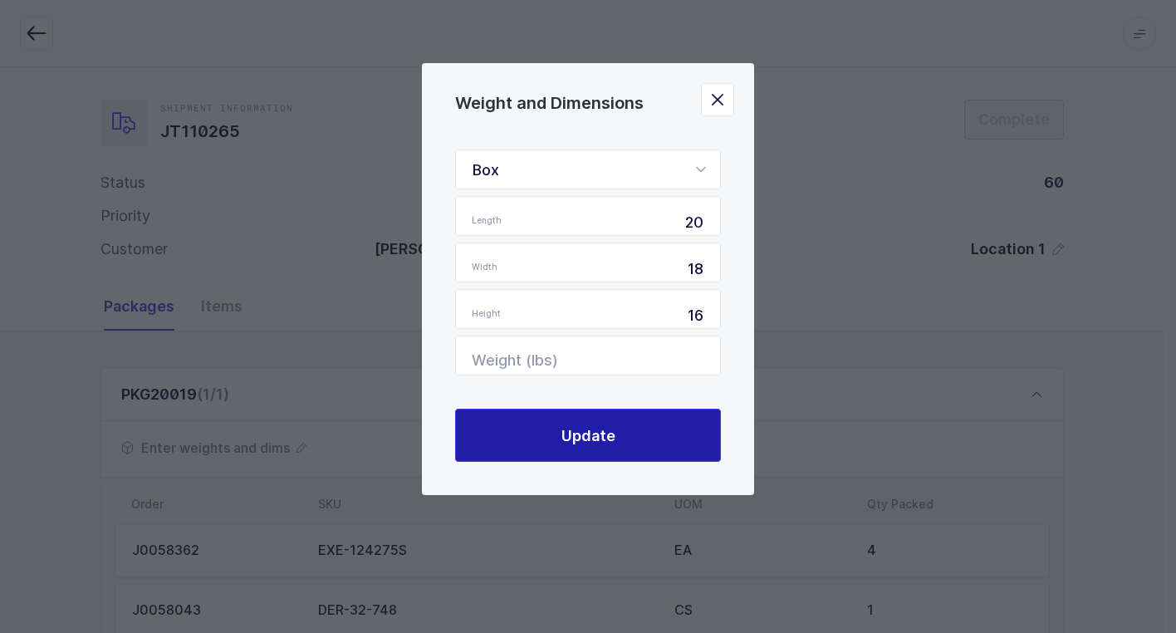
click at [626, 435] on button "Update" at bounding box center [588, 435] width 266 height 53
click at [622, 437] on button "Update" at bounding box center [588, 435] width 266 height 53
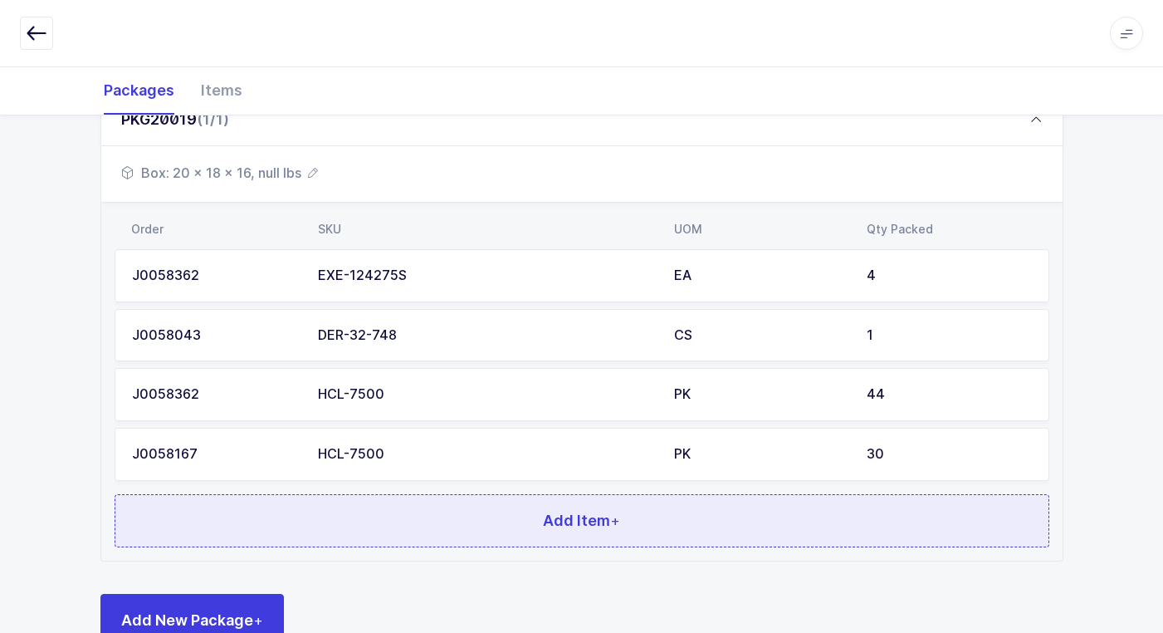
scroll to position [322, 0]
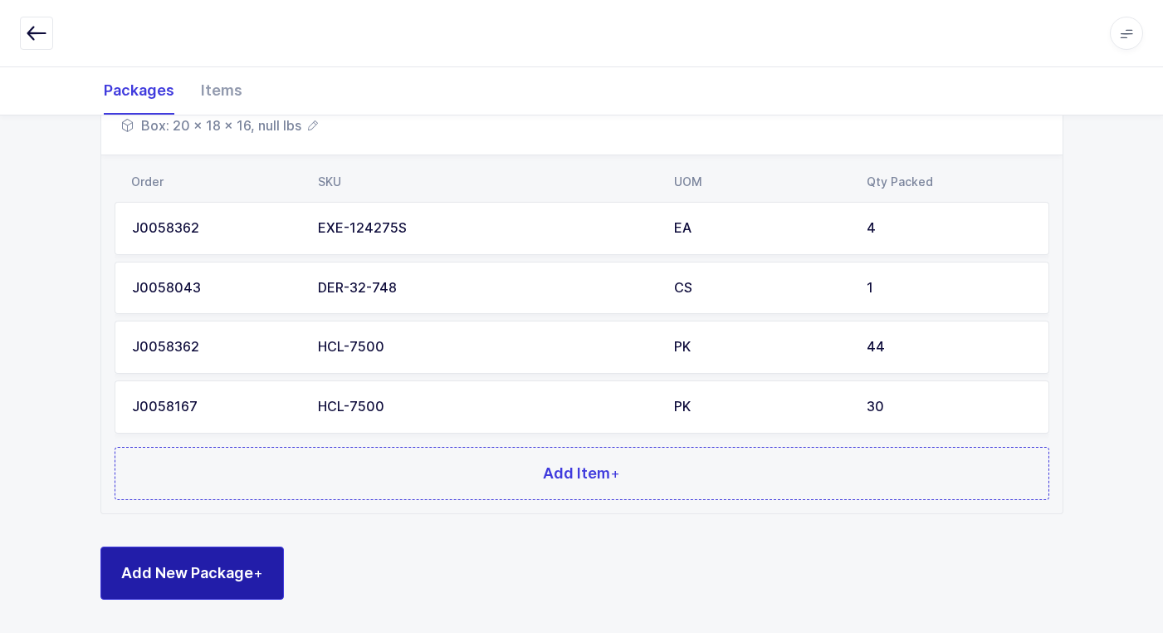
click at [242, 585] on button "Add New Package +" at bounding box center [192, 572] width 184 height 53
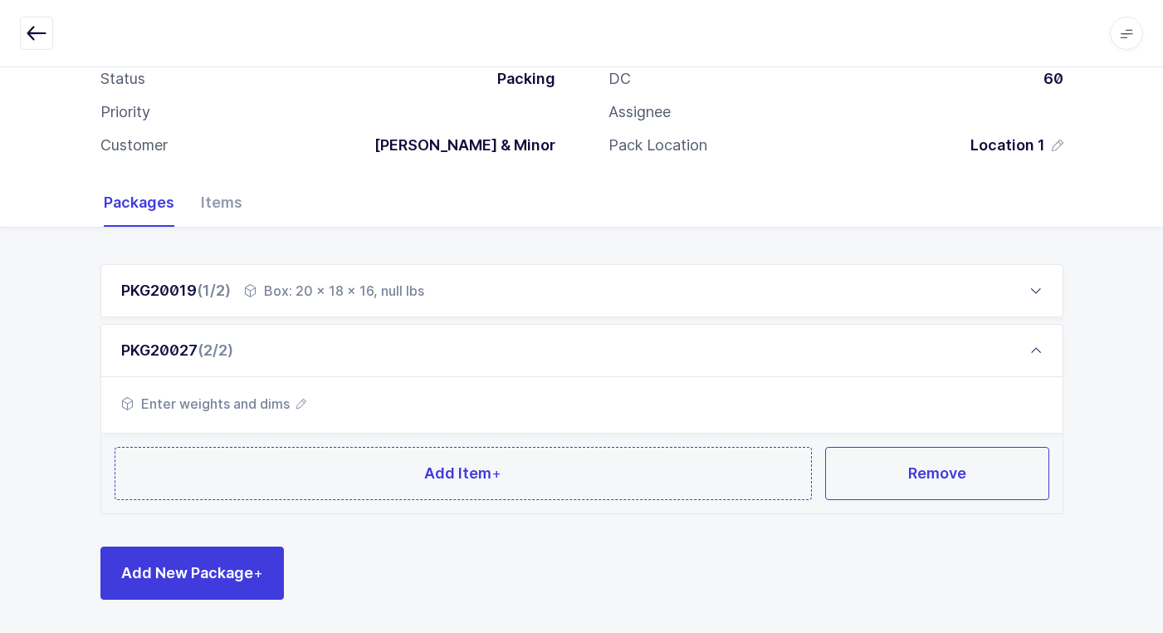
scroll to position [104, 0]
click at [266, 401] on span "Enter weights and dims" at bounding box center [213, 404] width 185 height 20
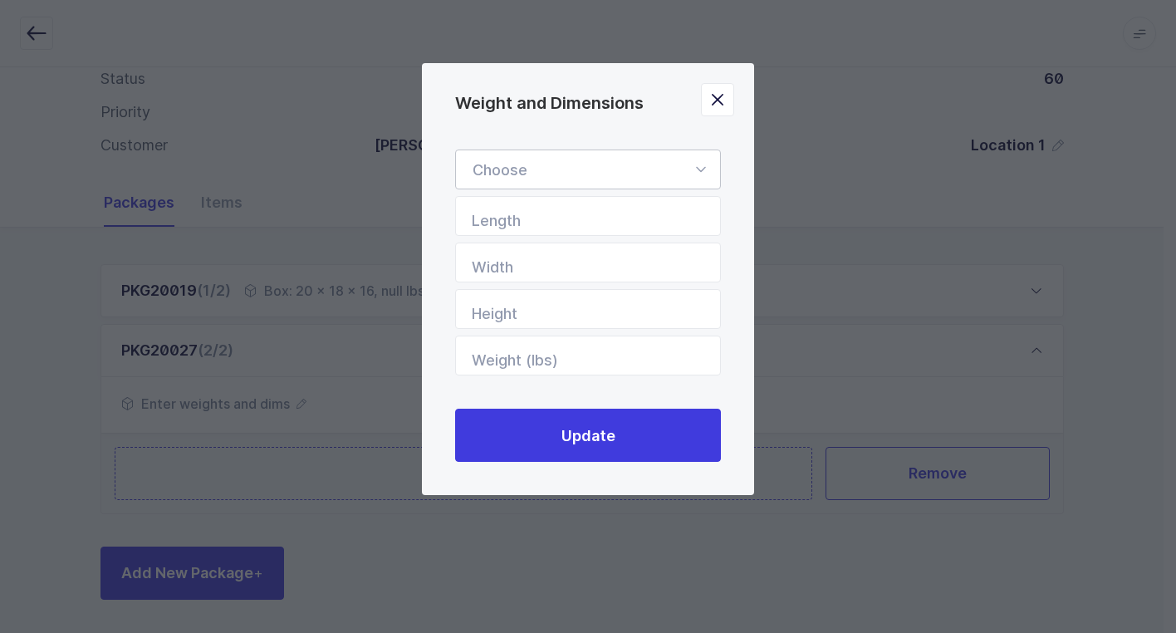
click at [699, 164] on icon "Weight and Dimensions" at bounding box center [700, 169] width 21 height 40
click at [568, 277] on li "Box" at bounding box center [594, 281] width 263 height 32
type input "Box"
click at [674, 221] on input "Length" at bounding box center [588, 216] width 266 height 40
type input "20"
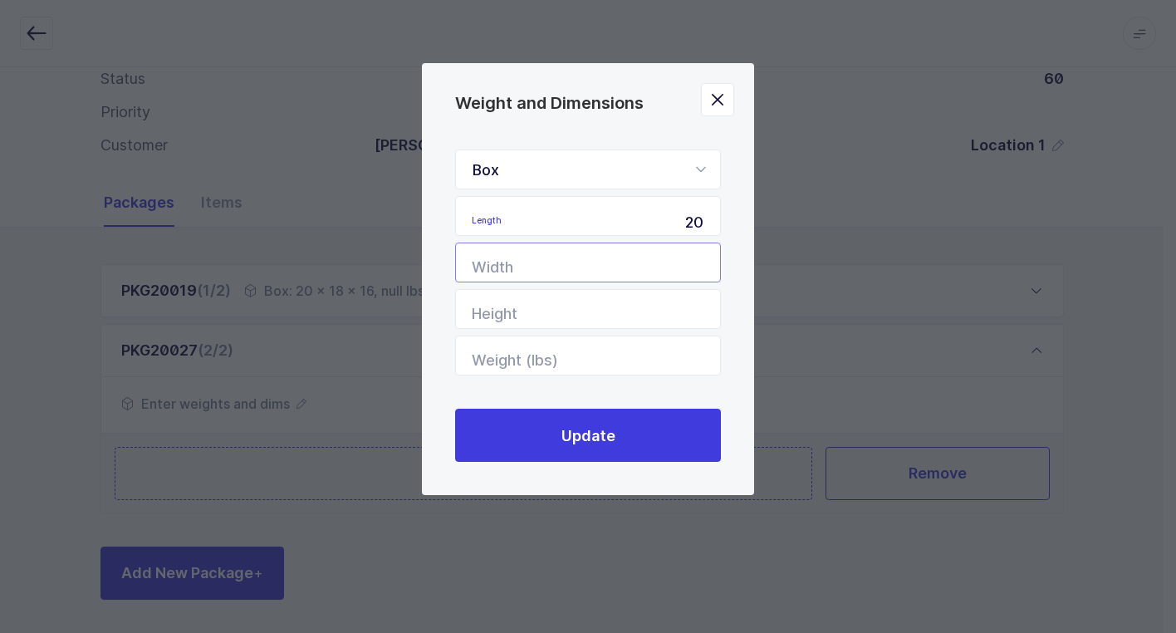
click at [640, 262] on input "Width" at bounding box center [588, 262] width 266 height 40
type input "18"
click at [629, 308] on input "Height" at bounding box center [588, 309] width 266 height 40
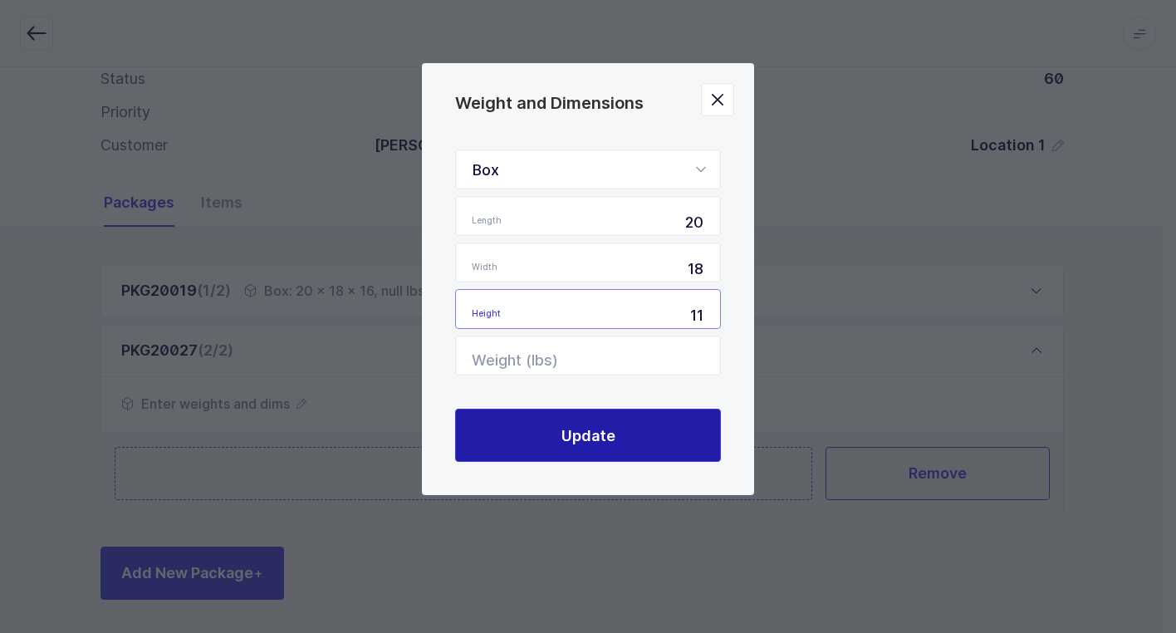
type input "11"
click at [659, 441] on button "Update" at bounding box center [588, 435] width 266 height 53
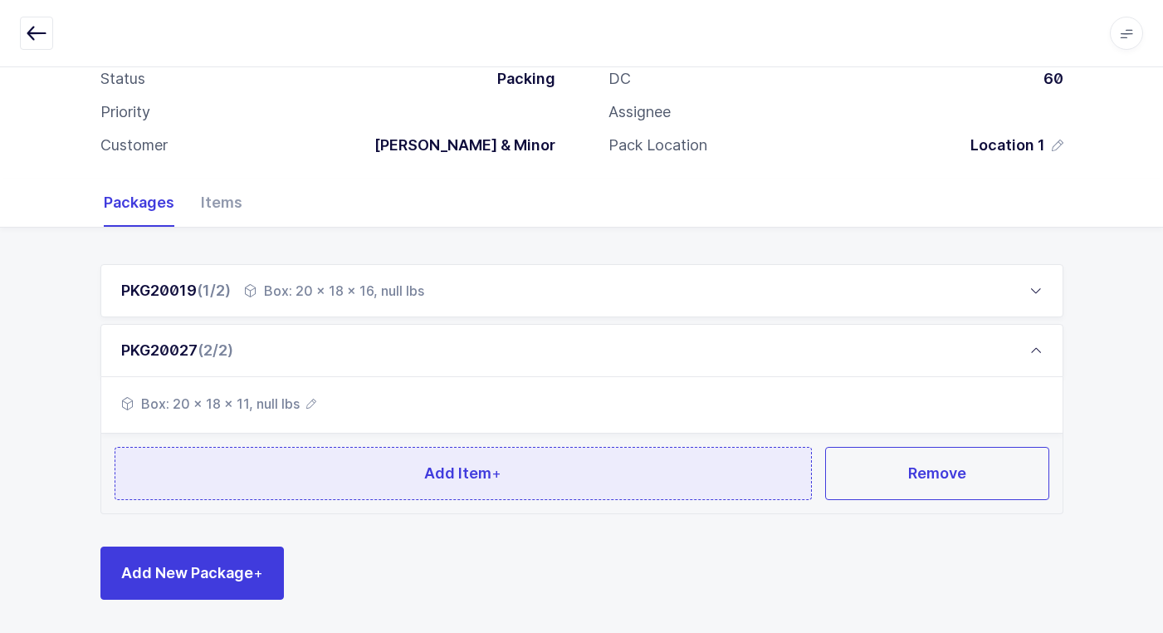
click at [388, 477] on button "Add Item +" at bounding box center [464, 473] width 698 height 53
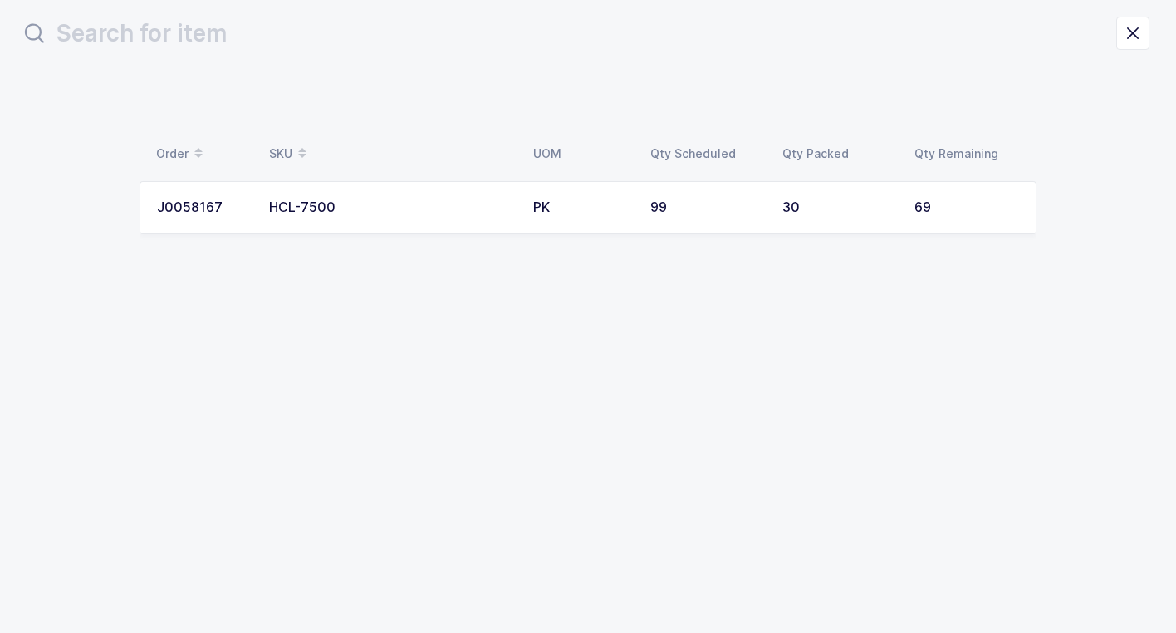
click at [482, 208] on div "HCL-7500" at bounding box center [391, 207] width 244 height 15
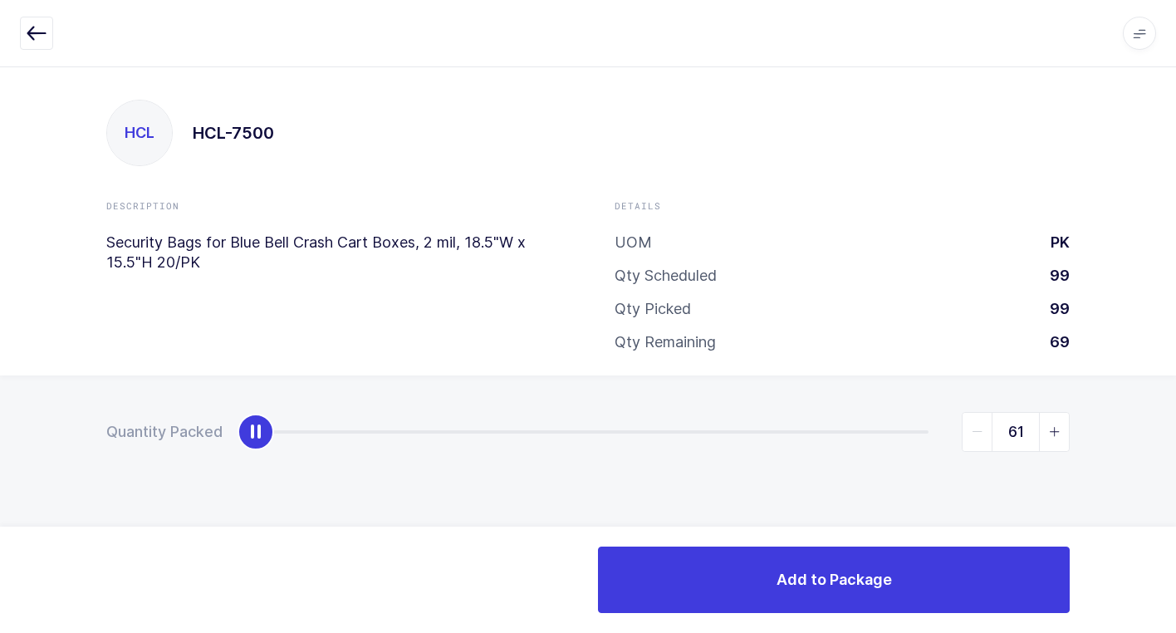
type input "69"
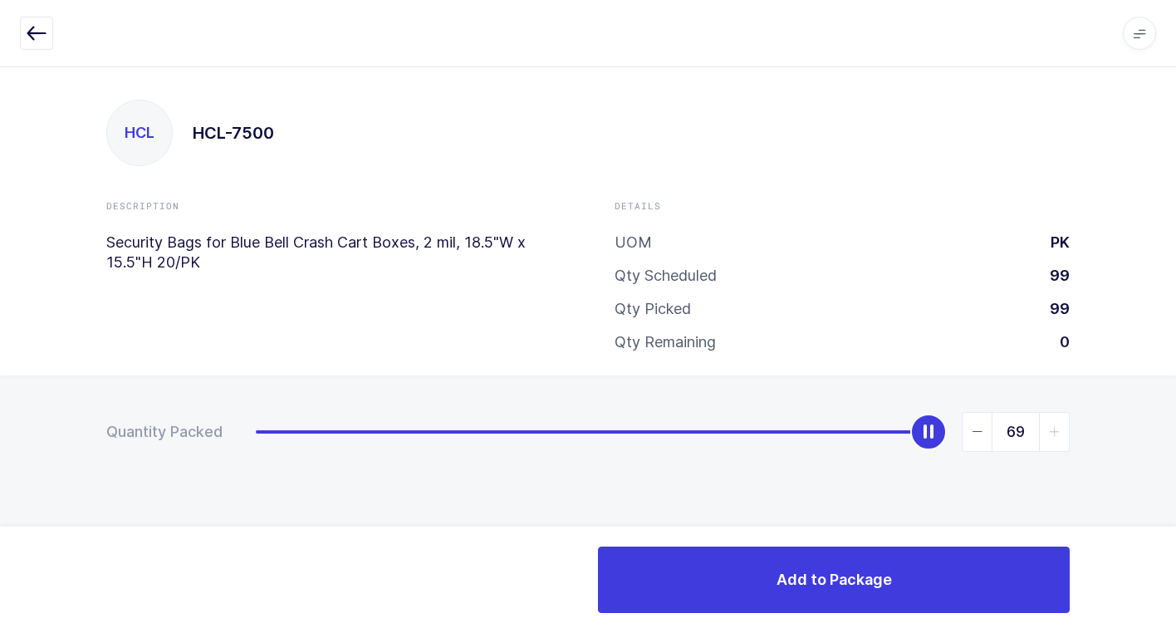
drag, startPoint x: 254, startPoint y: 438, endPoint x: 1185, endPoint y: 335, distance: 936.6
click at [1175, 335] on html "Apps Core Warehouse Admin Mission Control Purchasing Juan W. Logout Account Jua…" at bounding box center [588, 316] width 1176 height 633
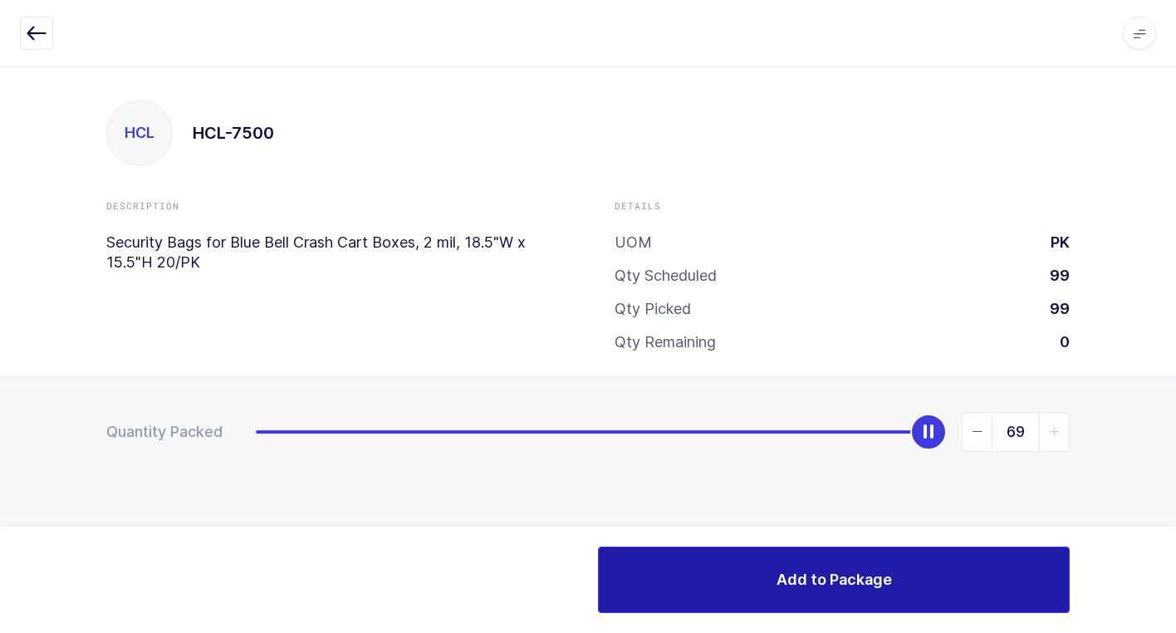
drag, startPoint x: 698, startPoint y: 580, endPoint x: 641, endPoint y: 589, distance: 57.9
click at [688, 582] on button "Add to Package" at bounding box center [834, 579] width 472 height 66
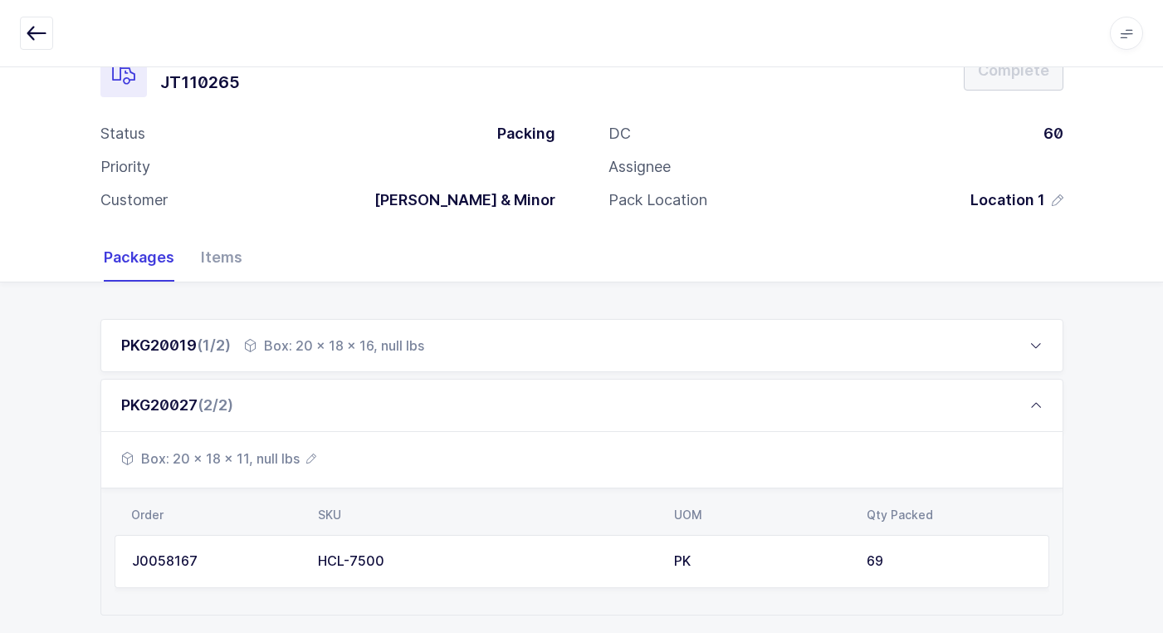
scroll to position [97, 0]
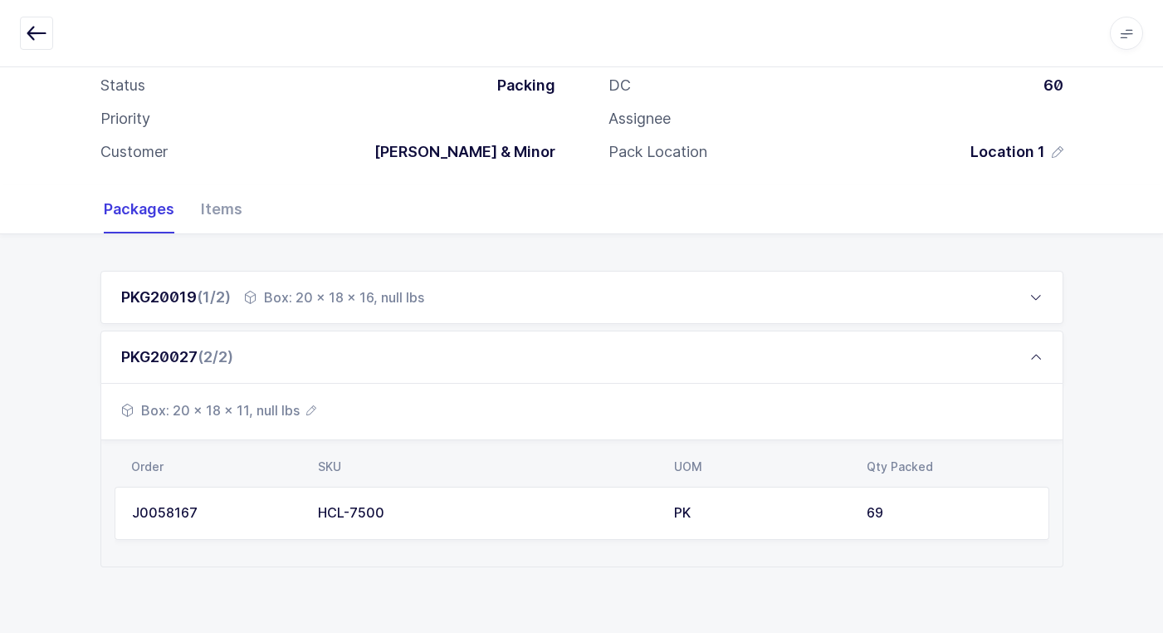
click at [378, 296] on div "Box: 20 x 18 x 16, null lbs" at bounding box center [334, 297] width 180 height 20
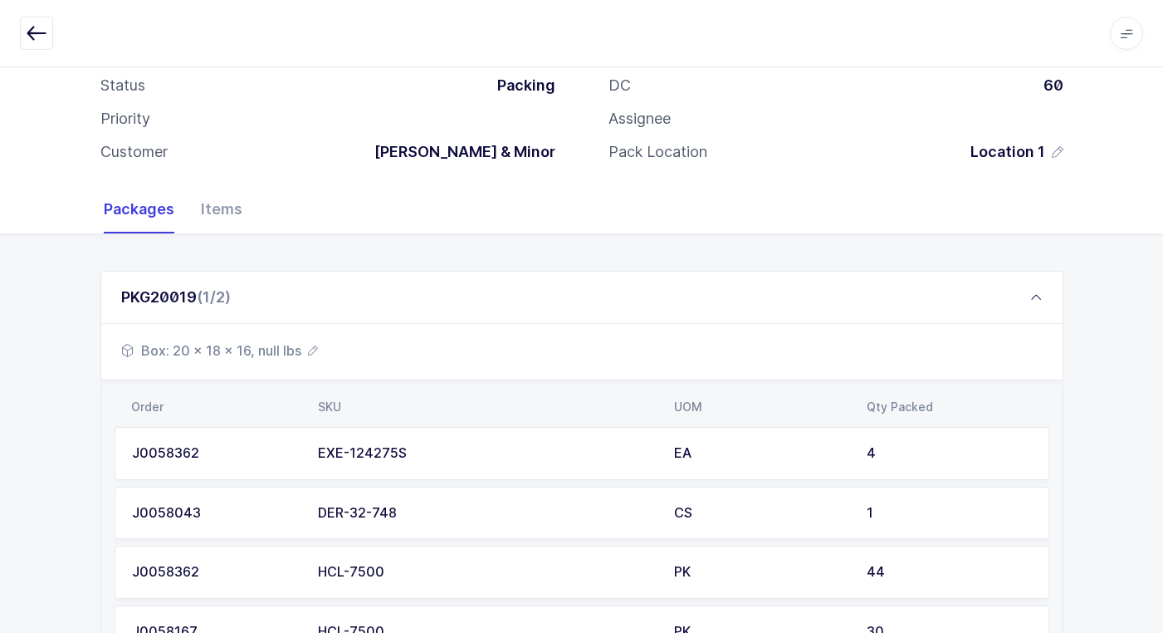
click at [261, 344] on span "Box: 20 x 18 x 16, null lbs" at bounding box center [219, 350] width 197 height 20
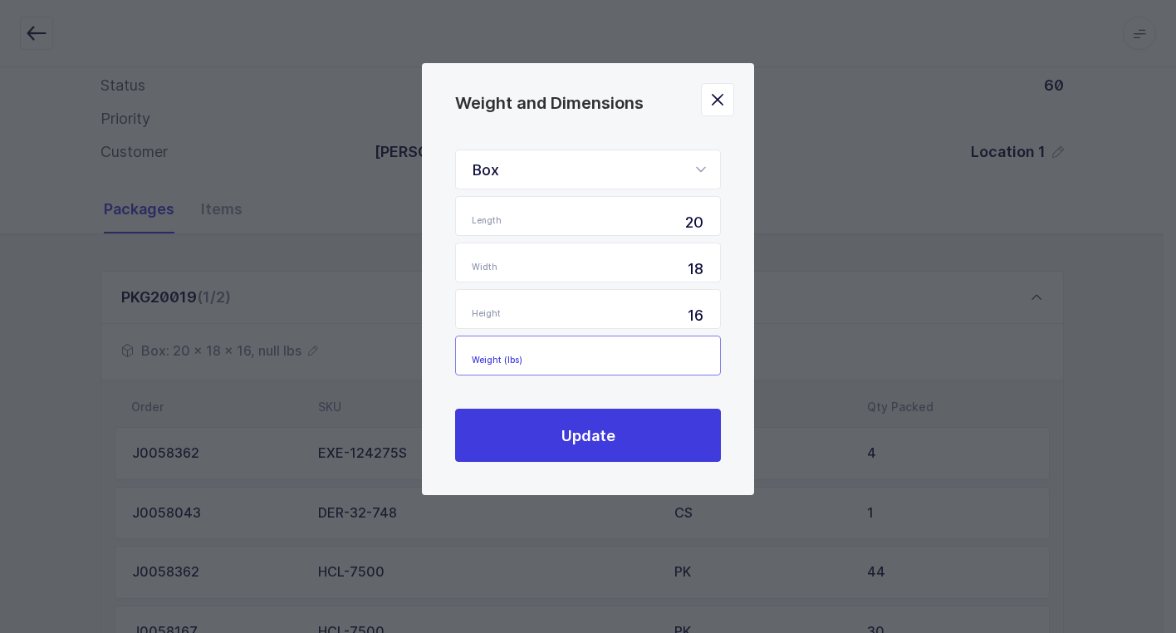
click at [666, 355] on input "Weight (lbs)" at bounding box center [588, 355] width 266 height 40
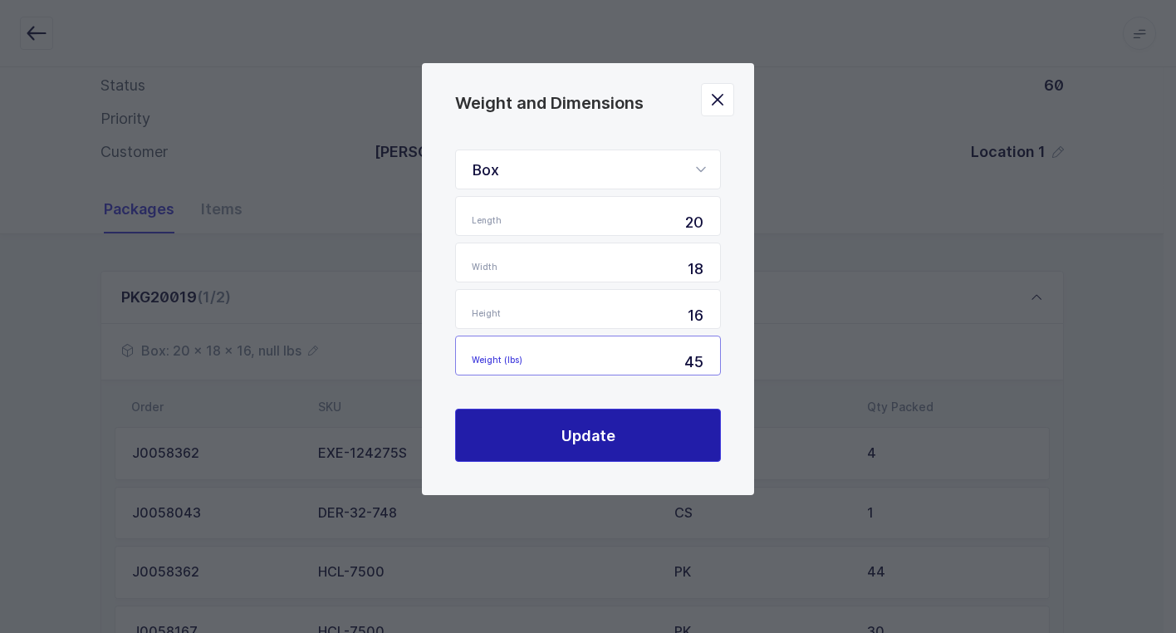
type input "45"
drag, startPoint x: 594, startPoint y: 436, endPoint x: 605, endPoint y: 432, distance: 12.3
click at [604, 433] on span "Update" at bounding box center [588, 435] width 54 height 21
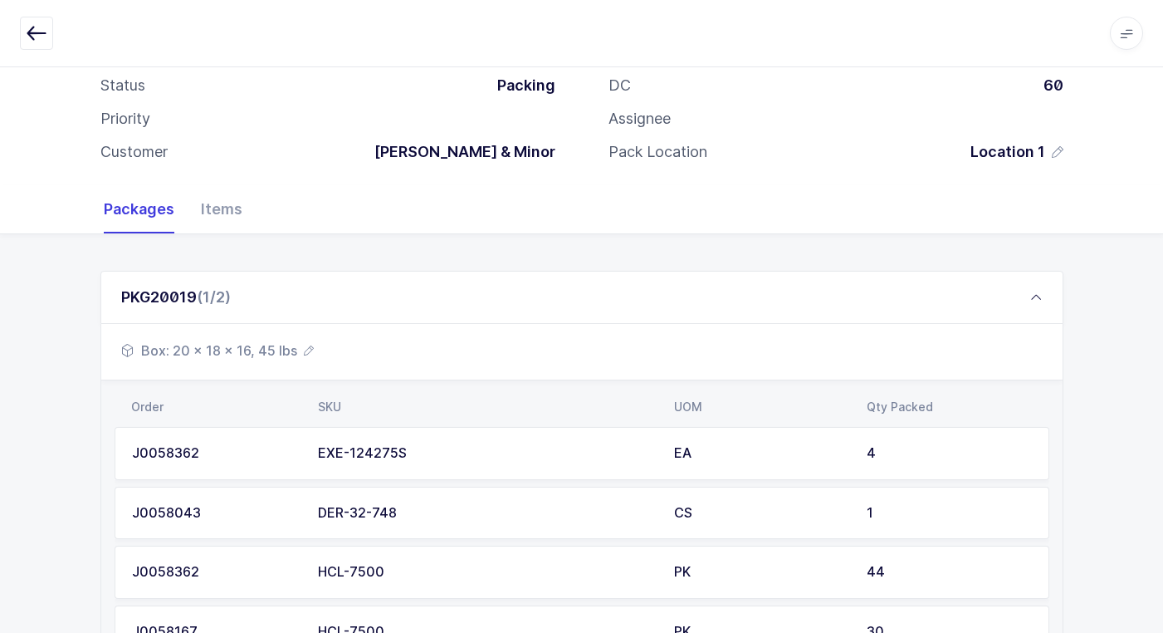
scroll to position [276, 0]
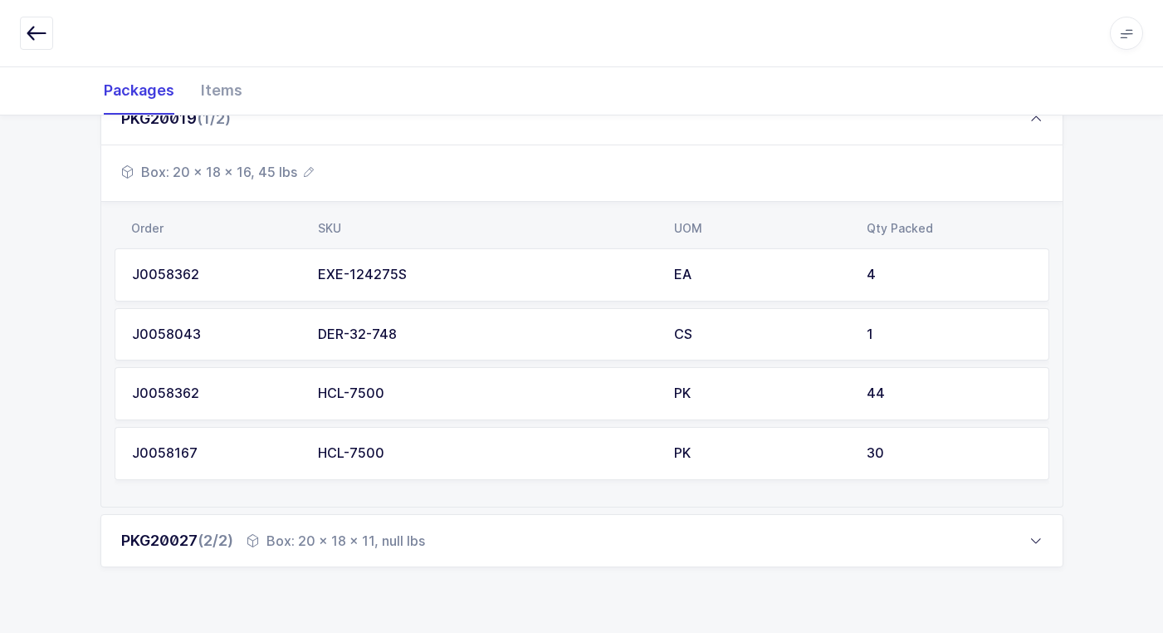
click at [324, 543] on div "Box: 20 x 18 x 11, null lbs" at bounding box center [336, 541] width 179 height 20
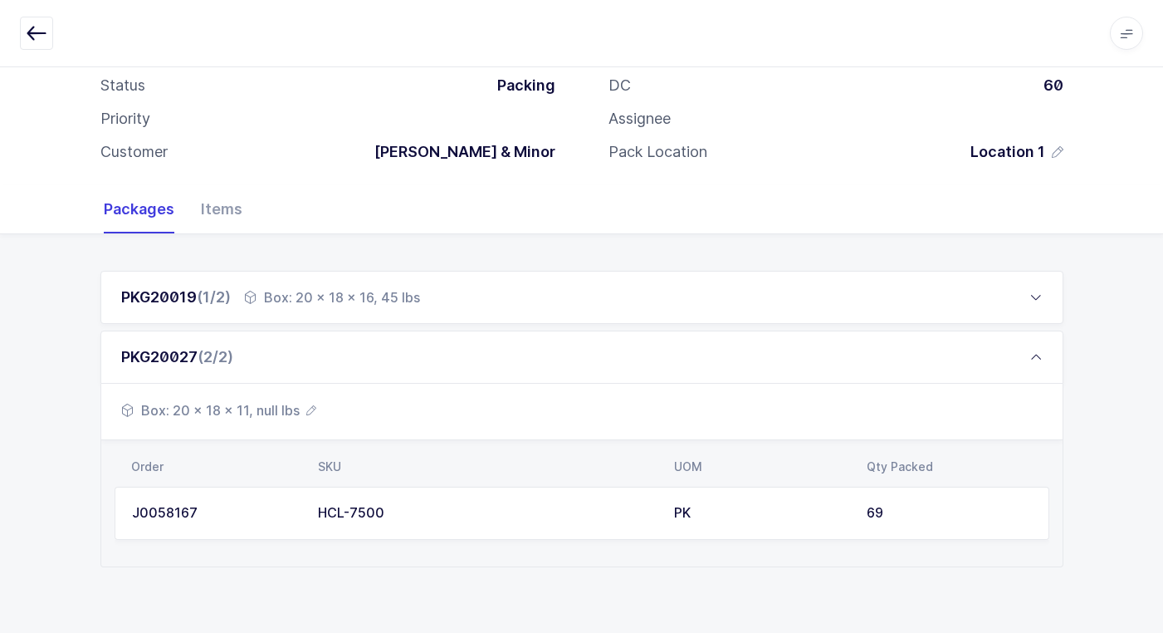
scroll to position [97, 0]
click at [282, 419] on div "Box: 20 x 18 x 11, null lbs" at bounding box center [582, 412] width 962 height 56
click at [272, 414] on span "Box: 20 x 18 x 11, null lbs" at bounding box center [218, 410] width 195 height 20
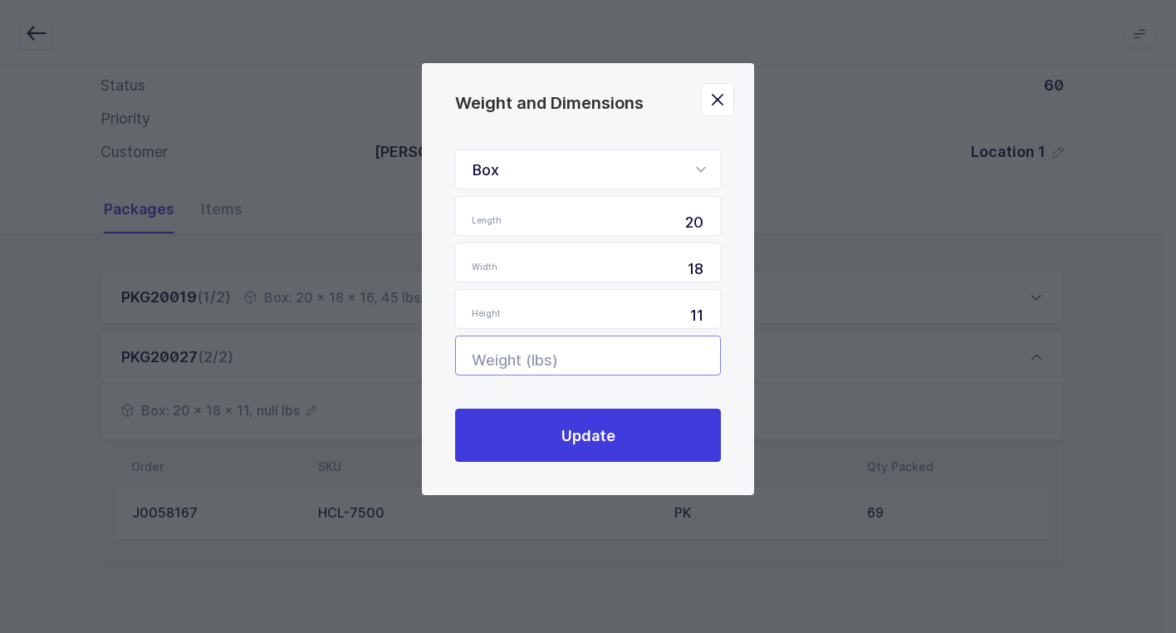
click at [667, 354] on input "Weight (lbs)" at bounding box center [588, 355] width 266 height 40
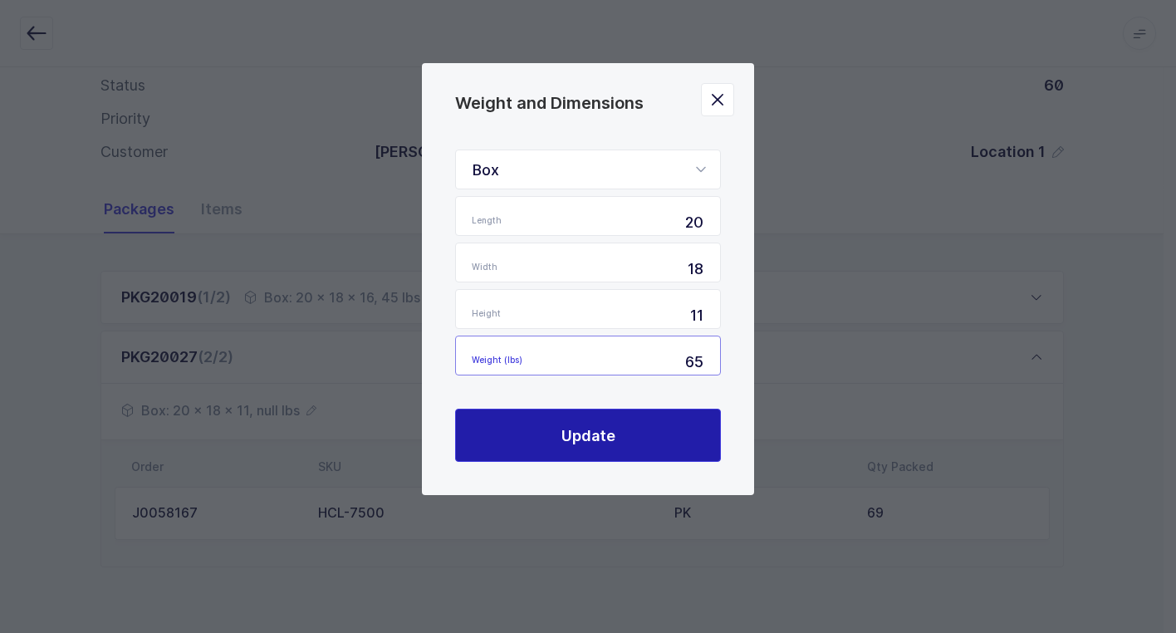
type input "65"
click at [598, 433] on span "Update" at bounding box center [588, 435] width 54 height 21
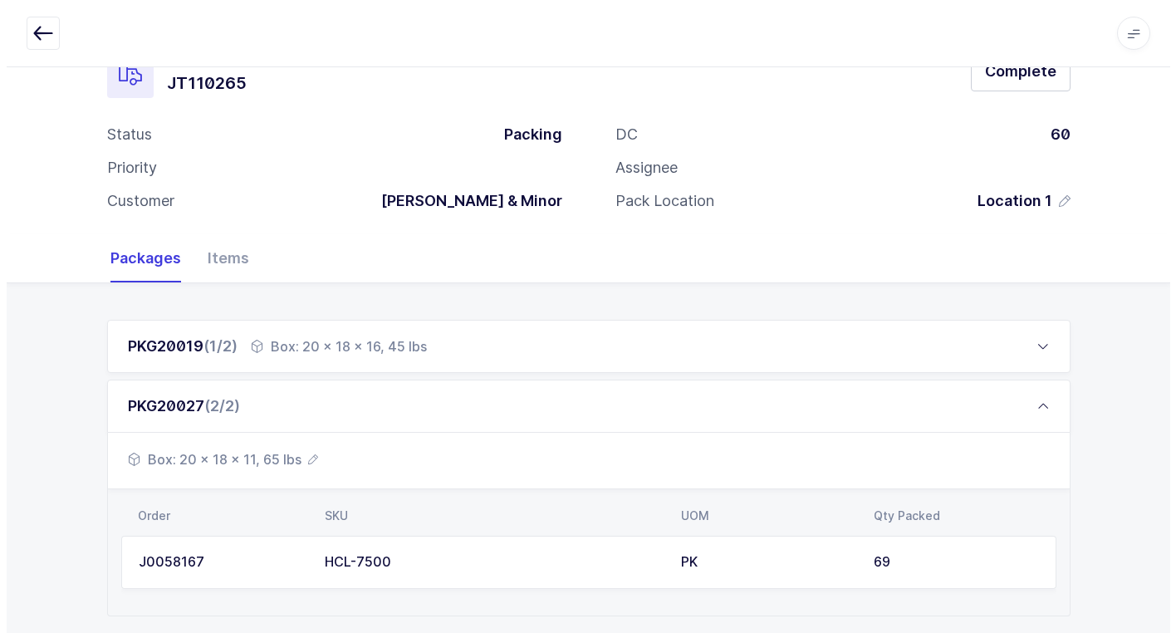
scroll to position [0, 0]
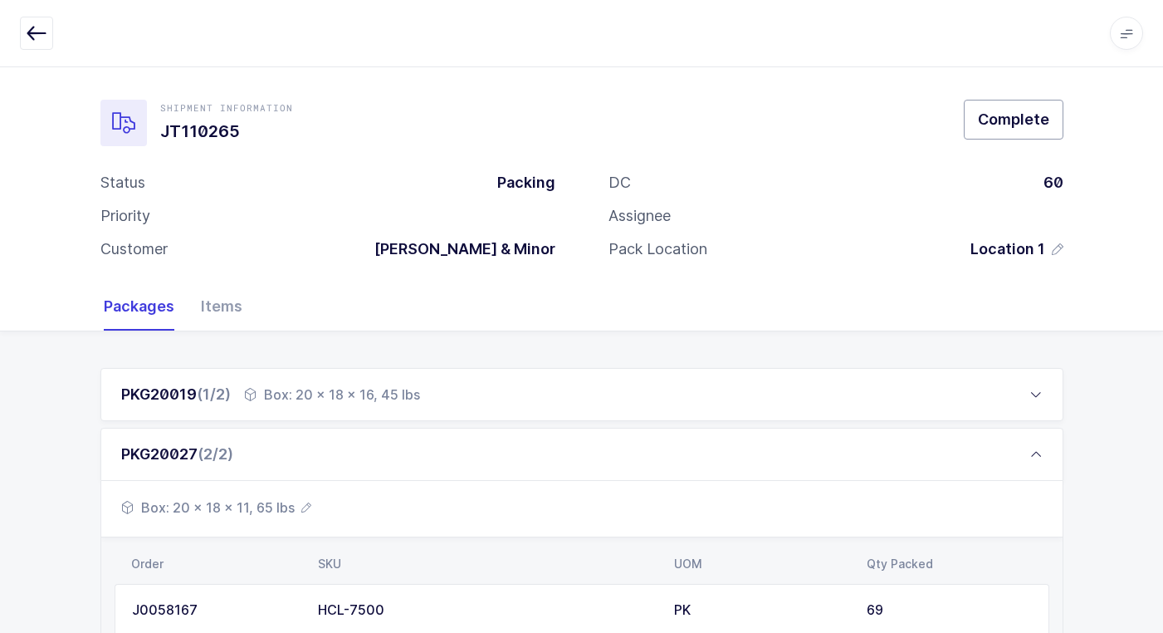
click at [981, 120] on span "Complete" at bounding box center [1013, 119] width 71 height 21
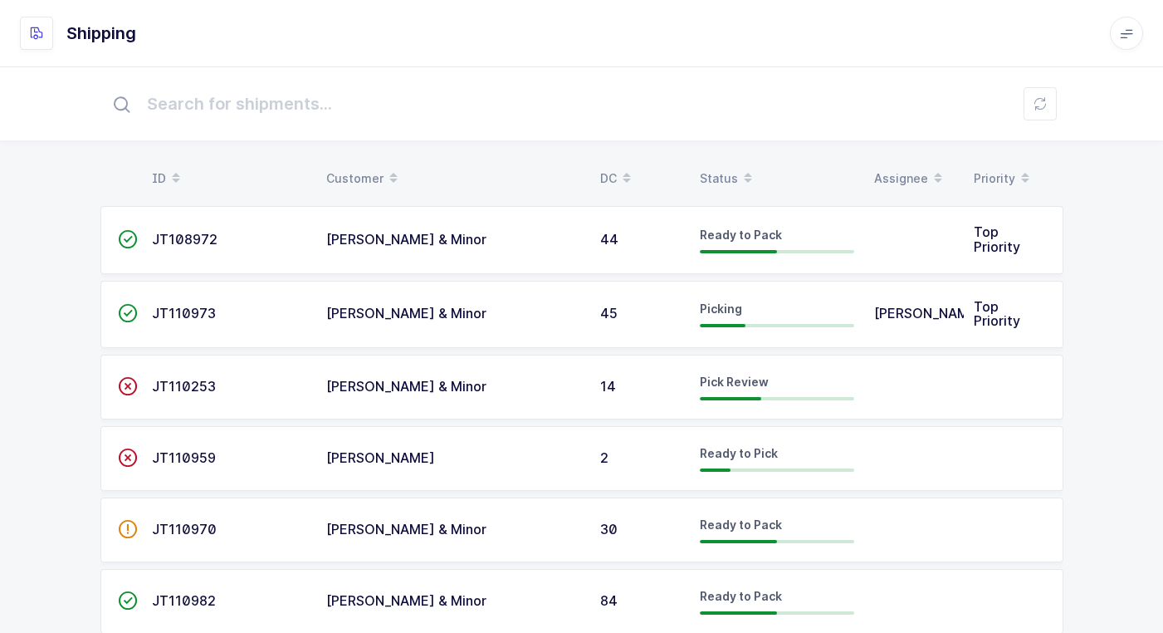
click at [560, 523] on div "[PERSON_NAME] & Minor" at bounding box center [453, 529] width 254 height 15
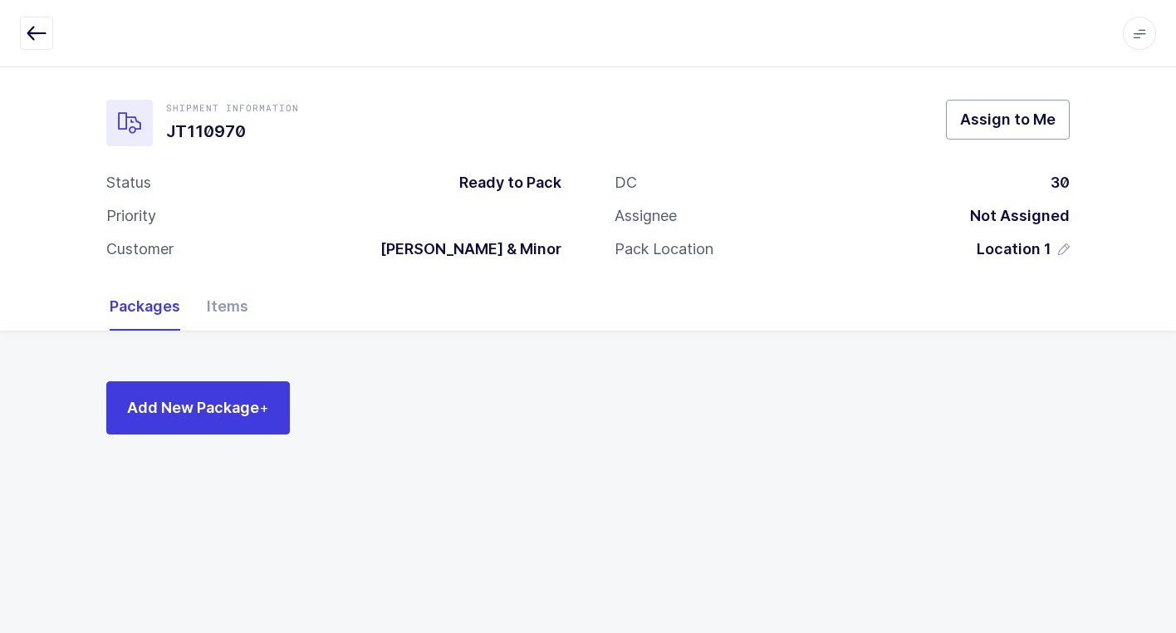
click at [1053, 122] on span "Assign to Me" at bounding box center [1007, 119] width 95 height 21
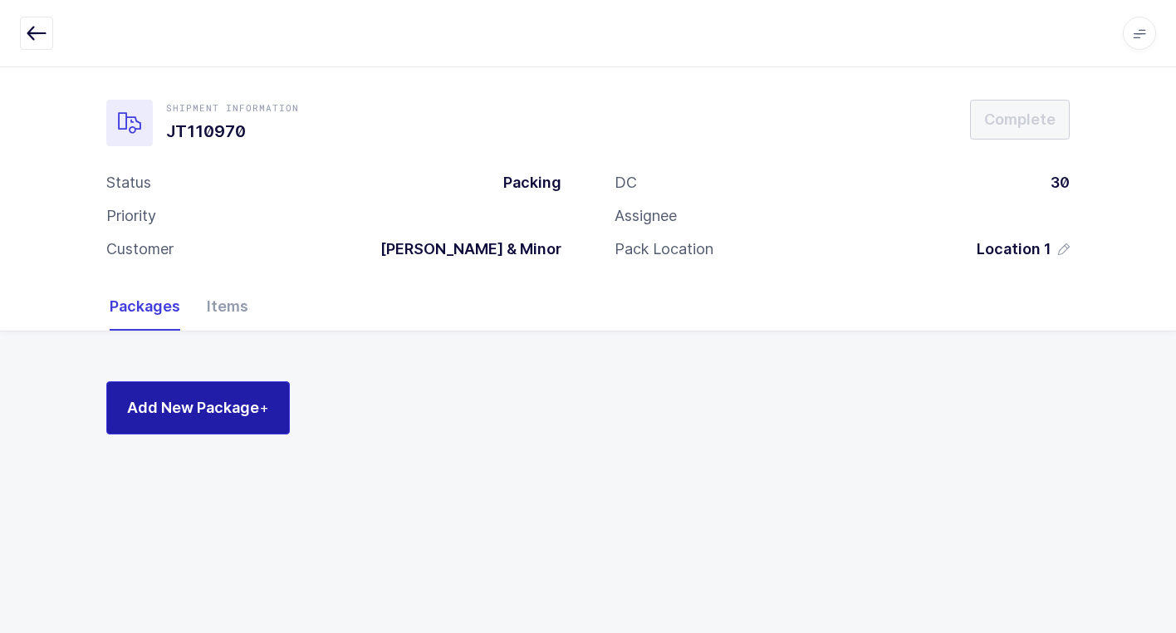
click at [213, 422] on button "Add New Package +" at bounding box center [198, 407] width 184 height 53
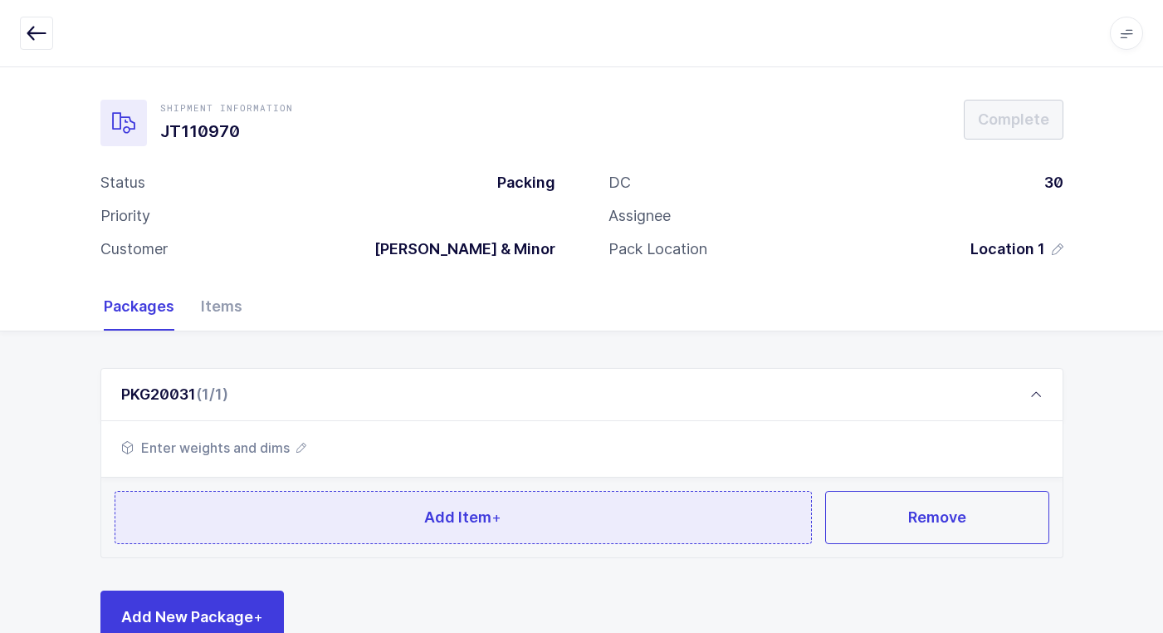
click at [319, 503] on button "Add Item +" at bounding box center [464, 517] width 698 height 53
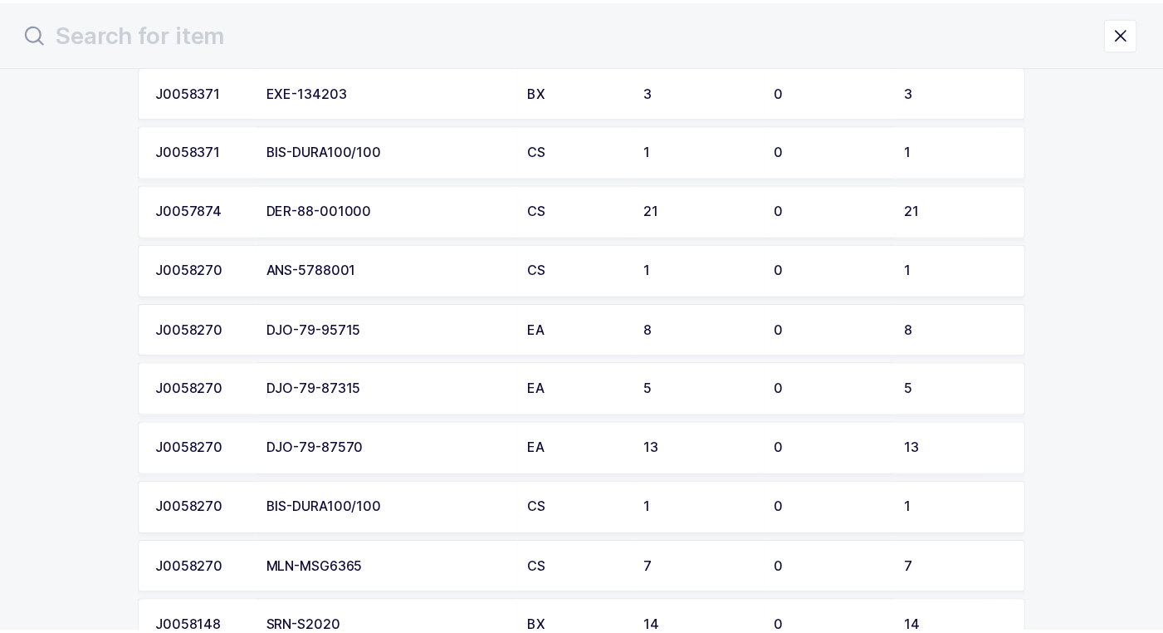
scroll to position [249, 0]
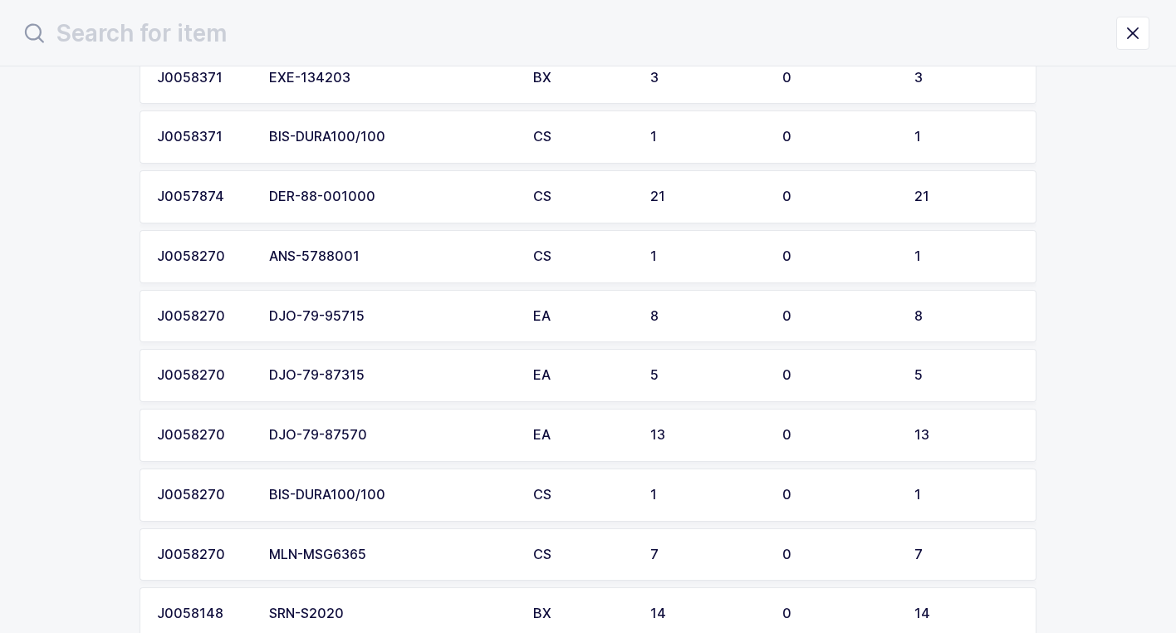
click at [401, 313] on div "DJO-79-95715" at bounding box center [391, 316] width 244 height 15
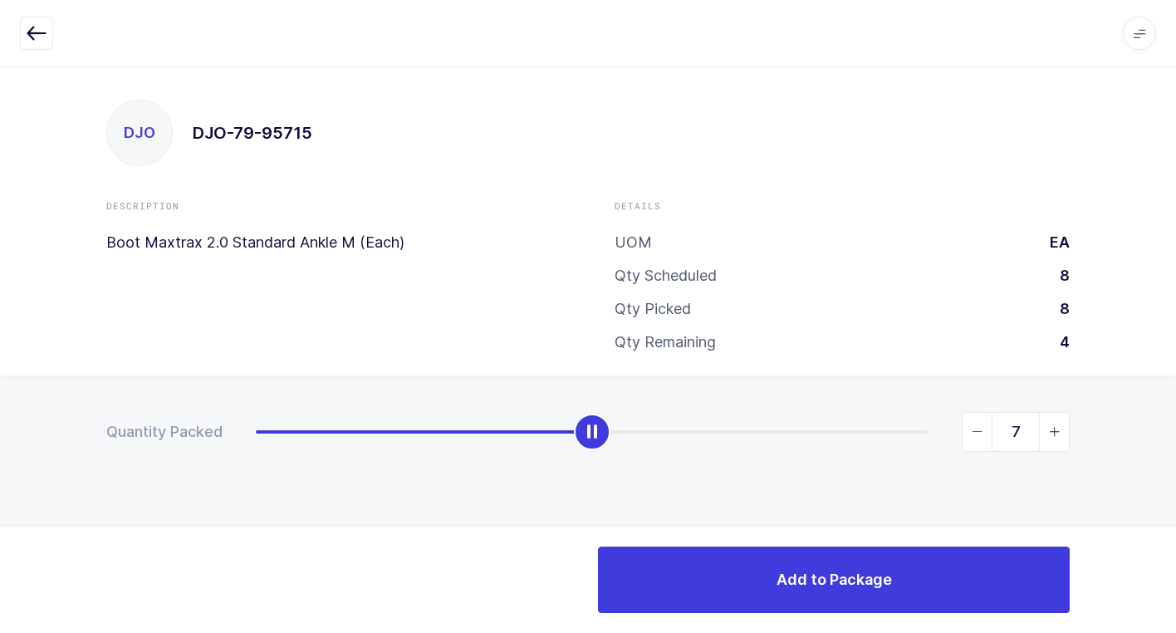
type input "8"
drag, startPoint x: 260, startPoint y: 437, endPoint x: 1094, endPoint y: 541, distance: 841.0
click at [1175, 522] on html "Apps Core Warehouse Admin Mission Control Purchasing Juan W. Logout Account Jua…" at bounding box center [588, 316] width 1176 height 633
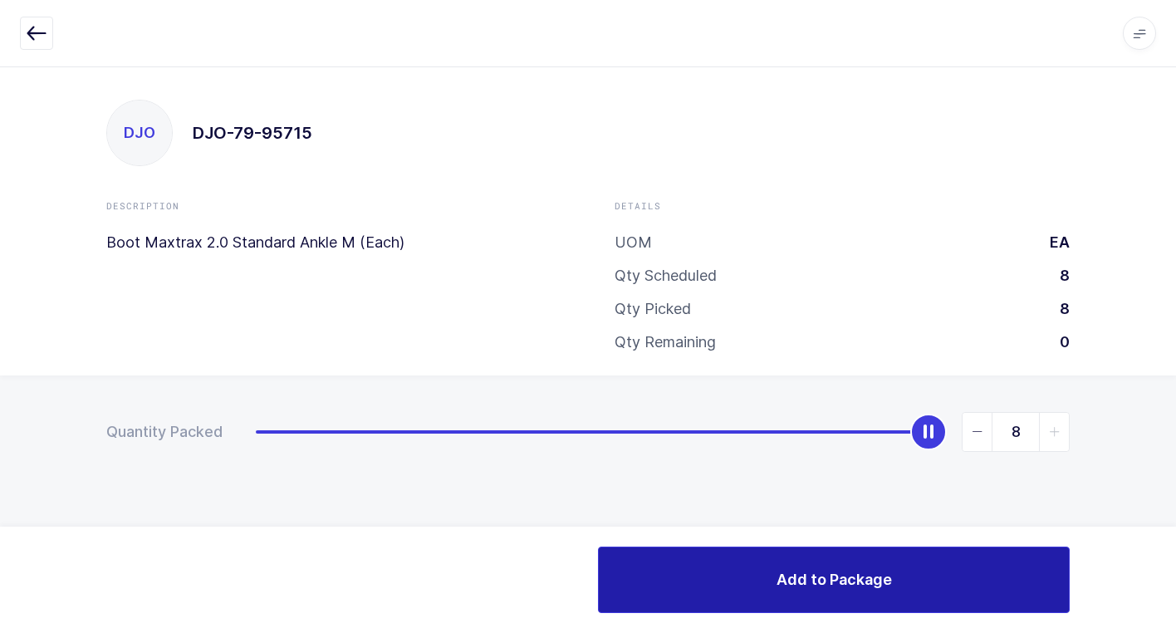
click at [846, 570] on span "Add to Package" at bounding box center [833, 579] width 115 height 21
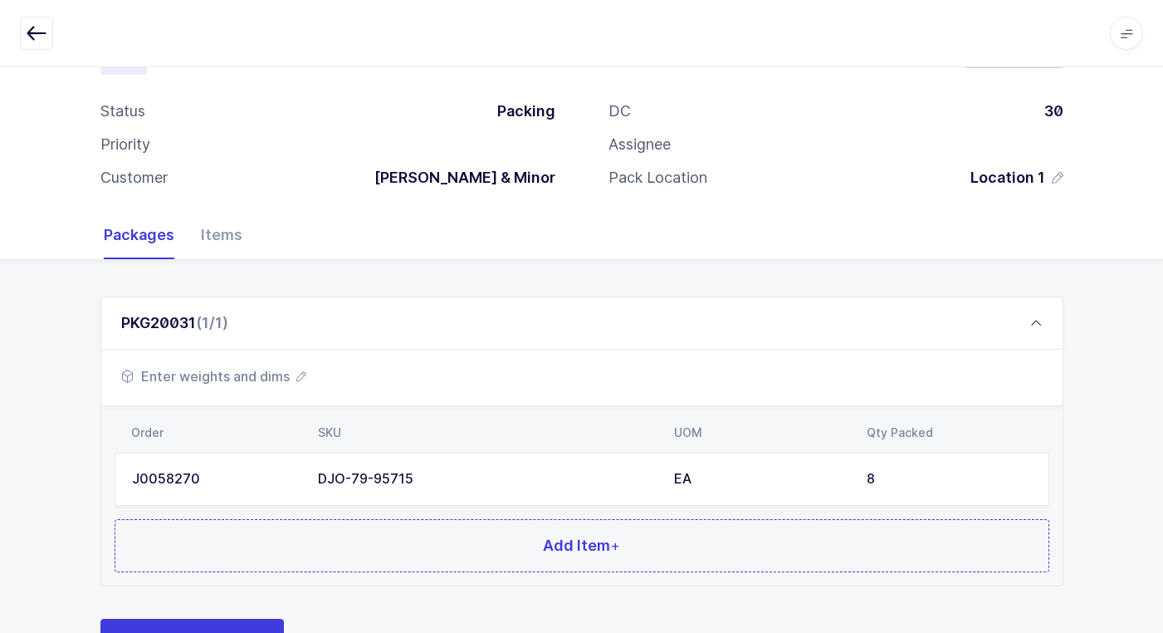
scroll to position [144, 0]
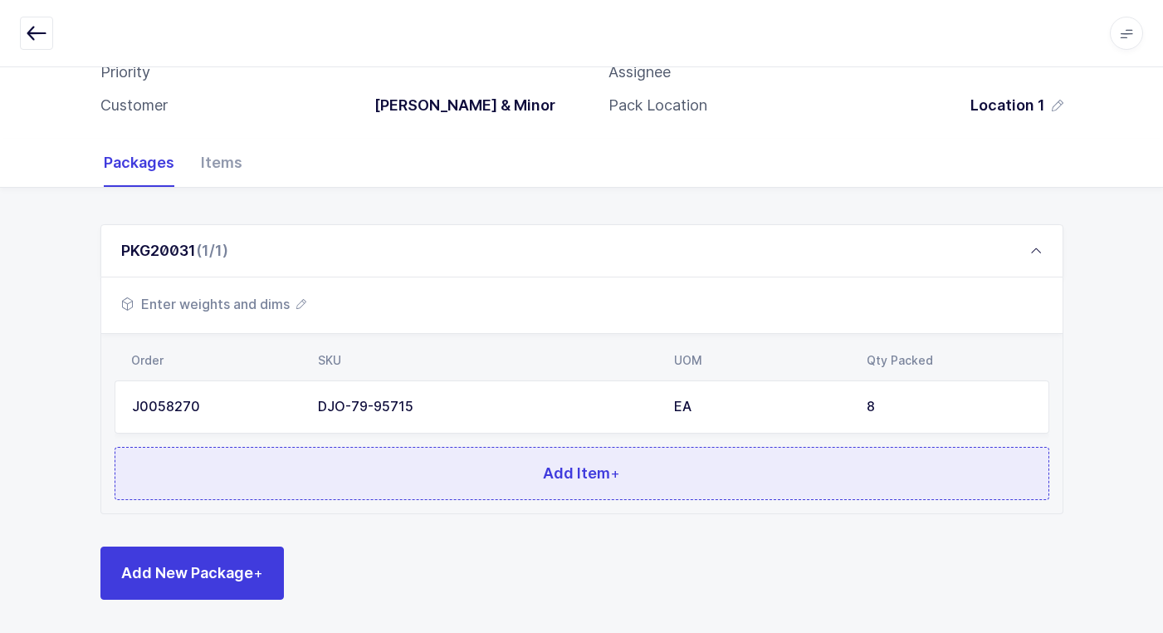
click at [421, 477] on button "Add Item +" at bounding box center [582, 473] width 935 height 53
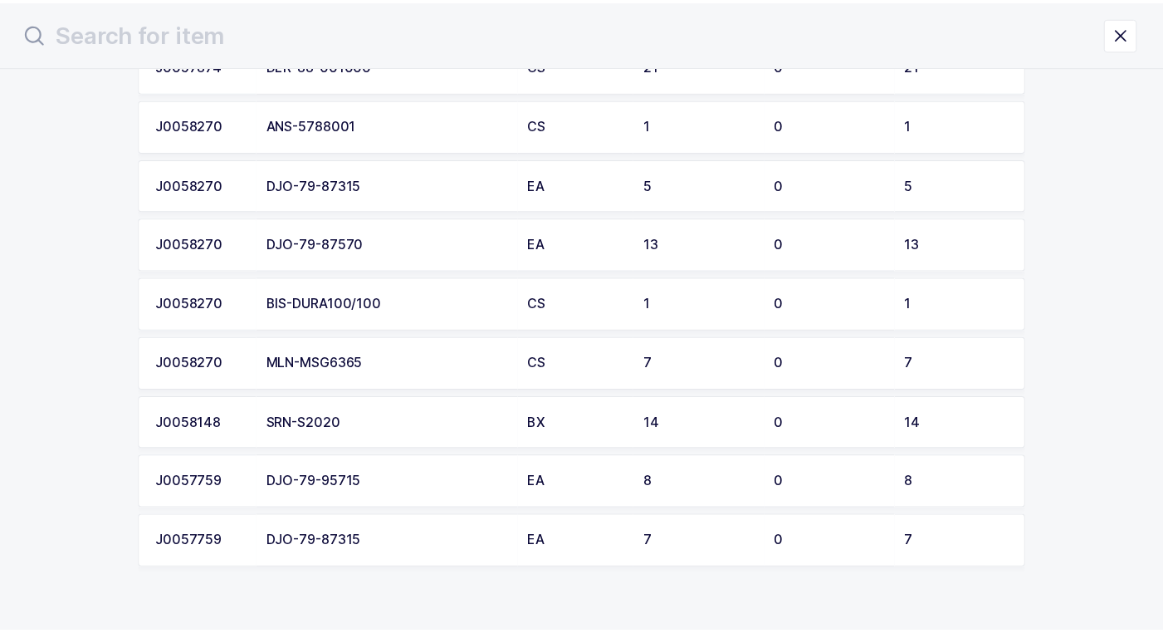
scroll to position [416, 0]
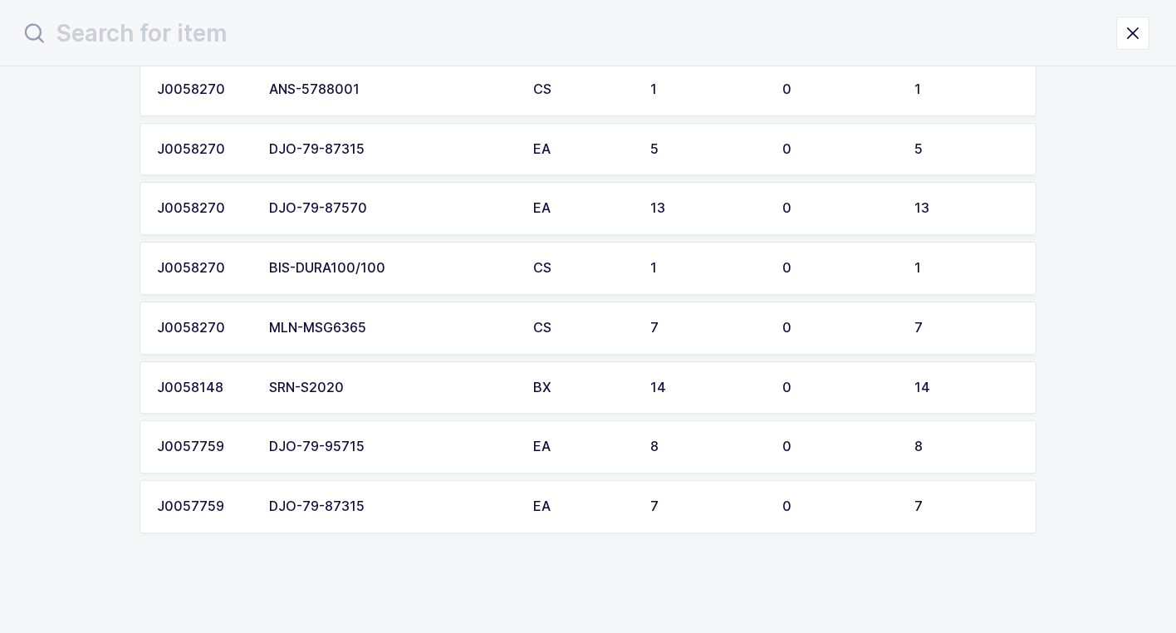
click at [369, 507] on div "DJO-79-87315" at bounding box center [391, 506] width 244 height 15
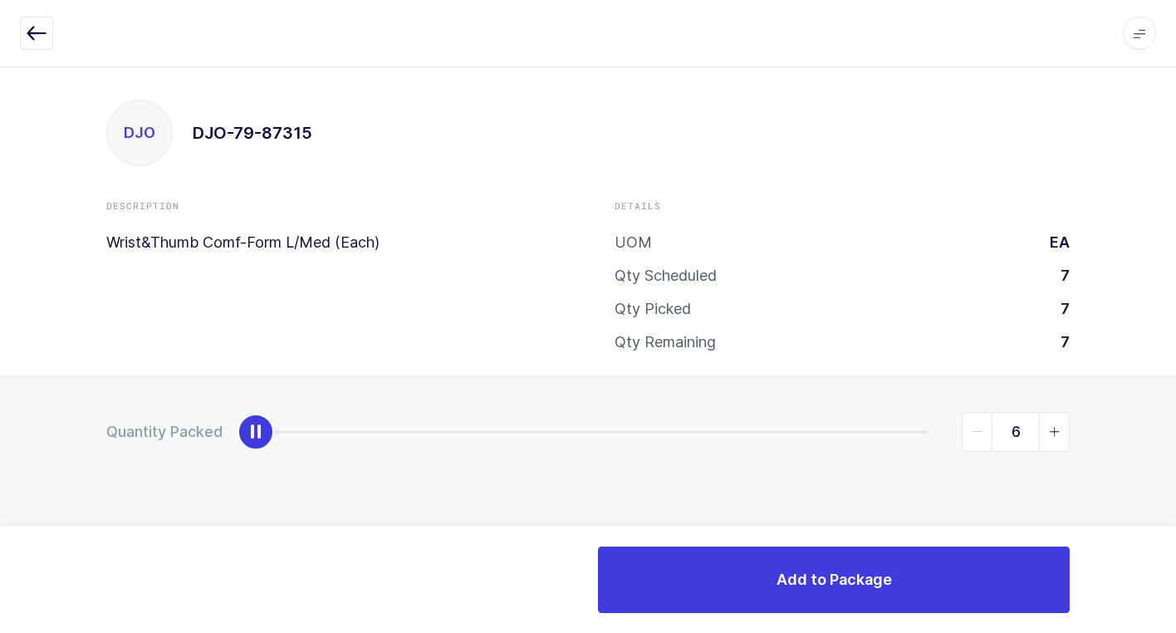
type input "7"
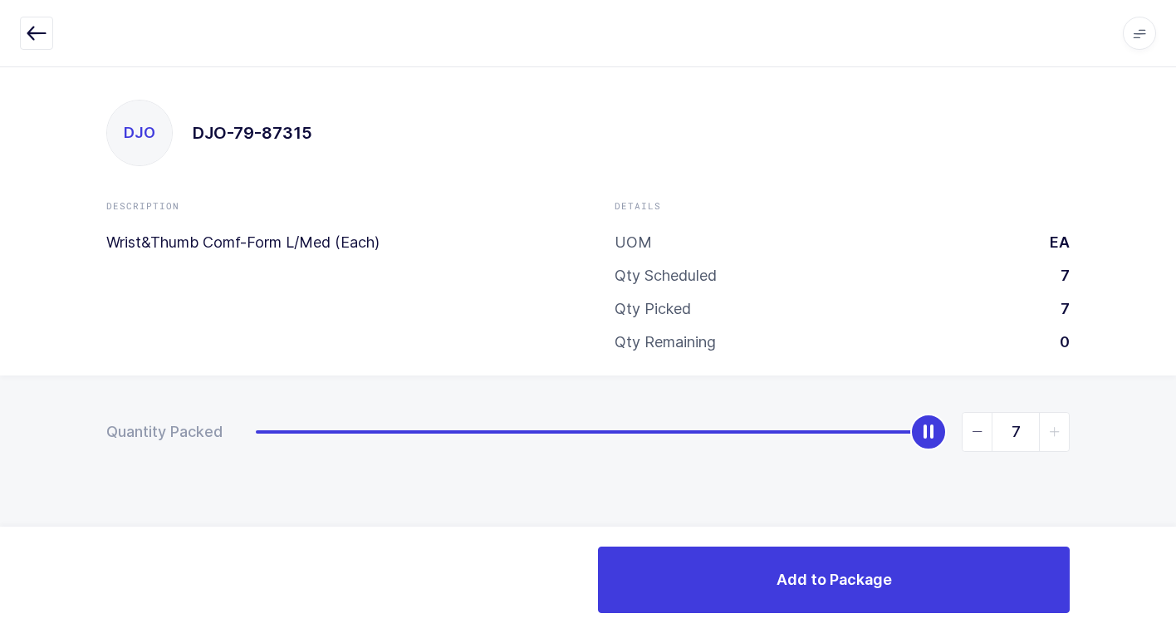
drag, startPoint x: 286, startPoint y: 432, endPoint x: 1120, endPoint y: 541, distance: 840.9
click at [1175, 502] on html "Apps Core Warehouse Admin Mission Control Purchasing Juan W. Logout Account Jua…" at bounding box center [588, 316] width 1176 height 633
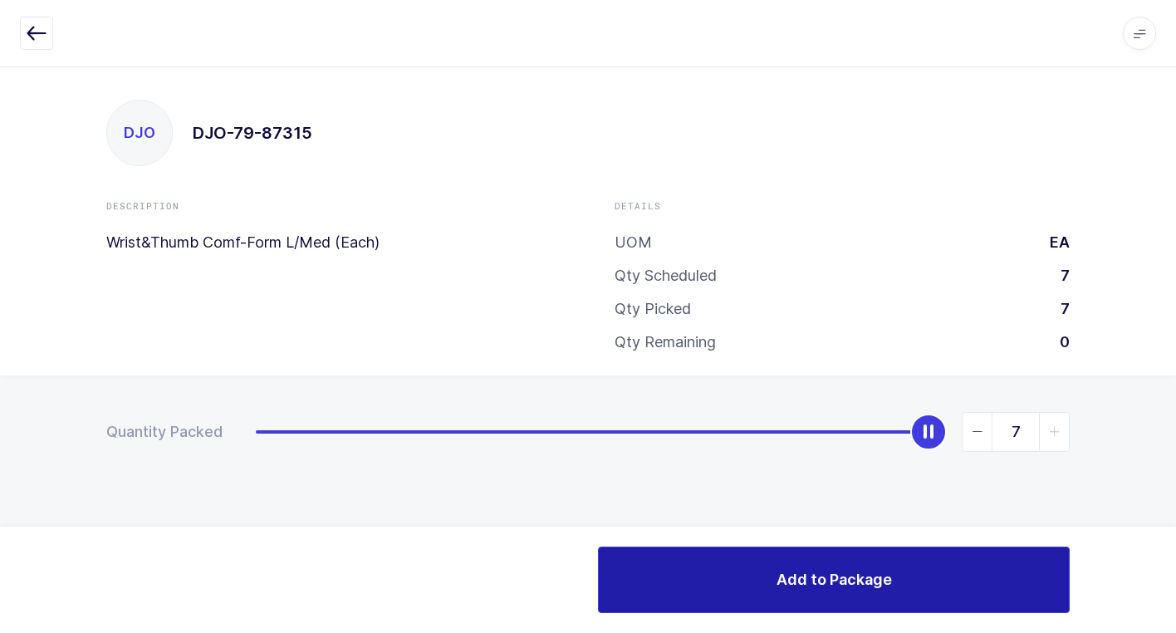
drag, startPoint x: 815, startPoint y: 575, endPoint x: 791, endPoint y: 570, distance: 24.6
click at [812, 575] on span "Add to Package" at bounding box center [833, 579] width 115 height 21
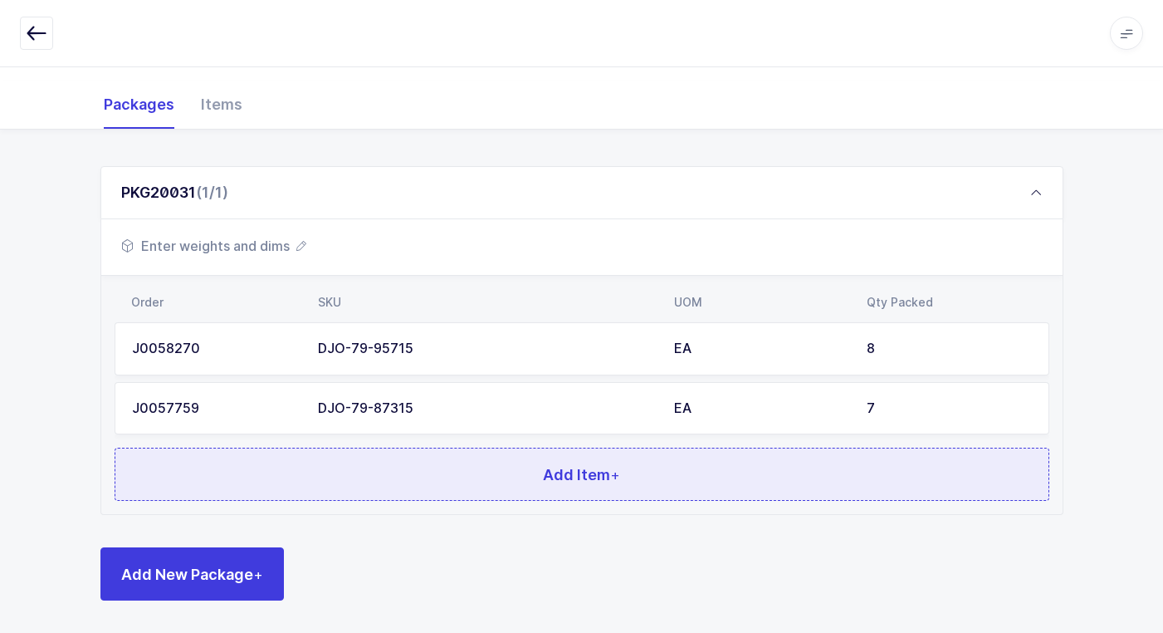
scroll to position [203, 0]
click at [360, 478] on button "Add Item +" at bounding box center [582, 473] width 935 height 53
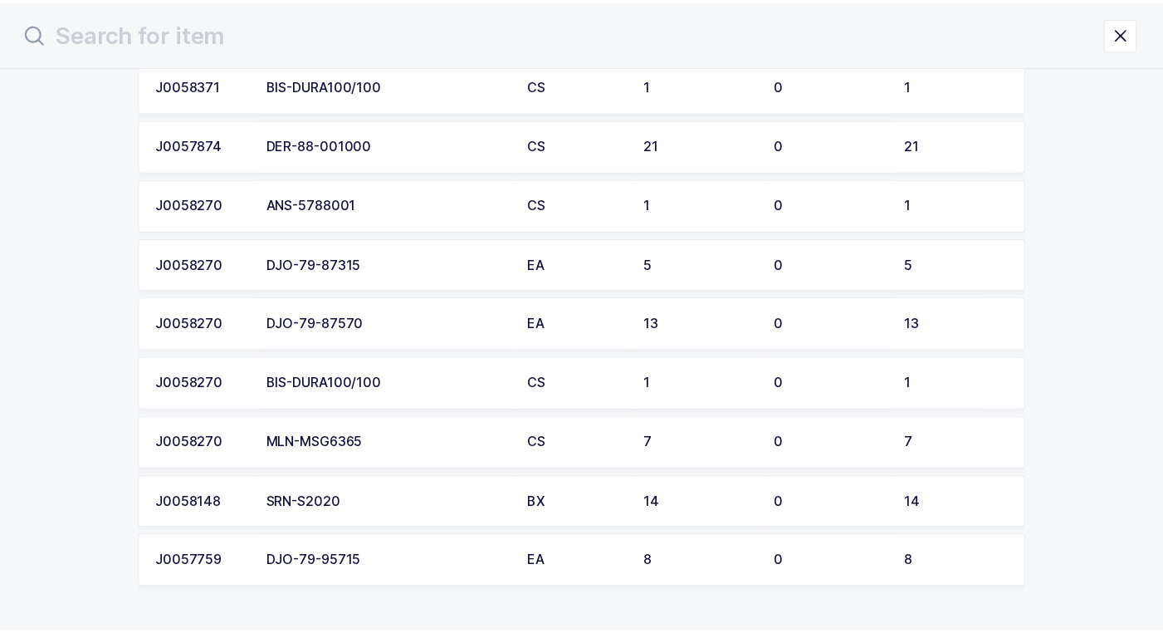
scroll to position [273, 0]
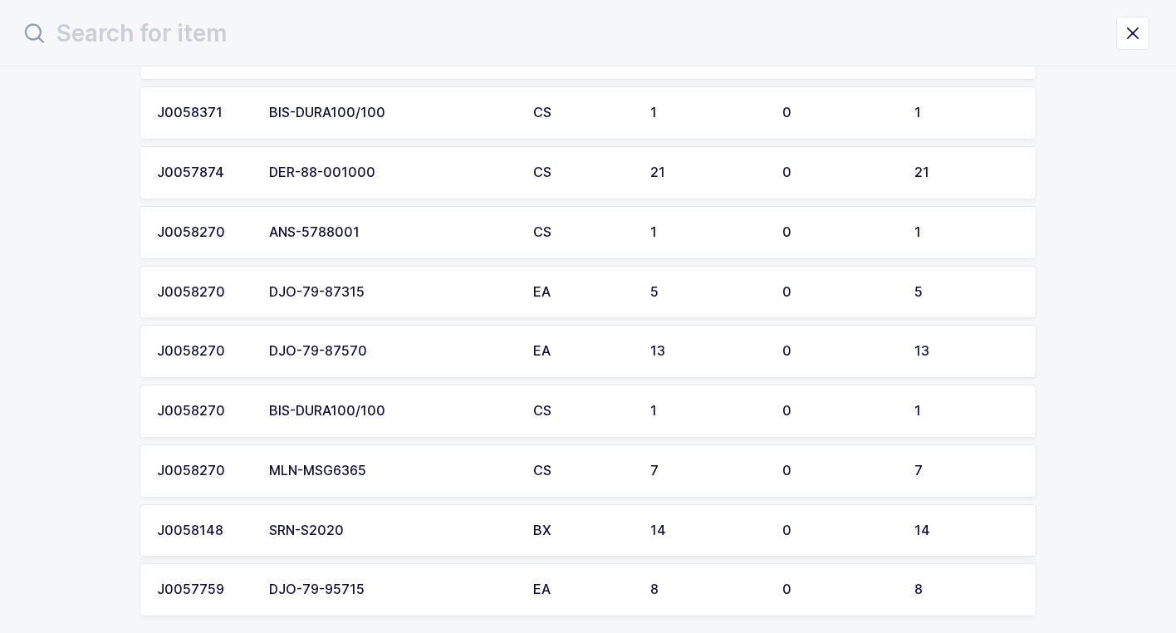
click at [412, 296] on div "DJO-79-87315" at bounding box center [391, 292] width 244 height 15
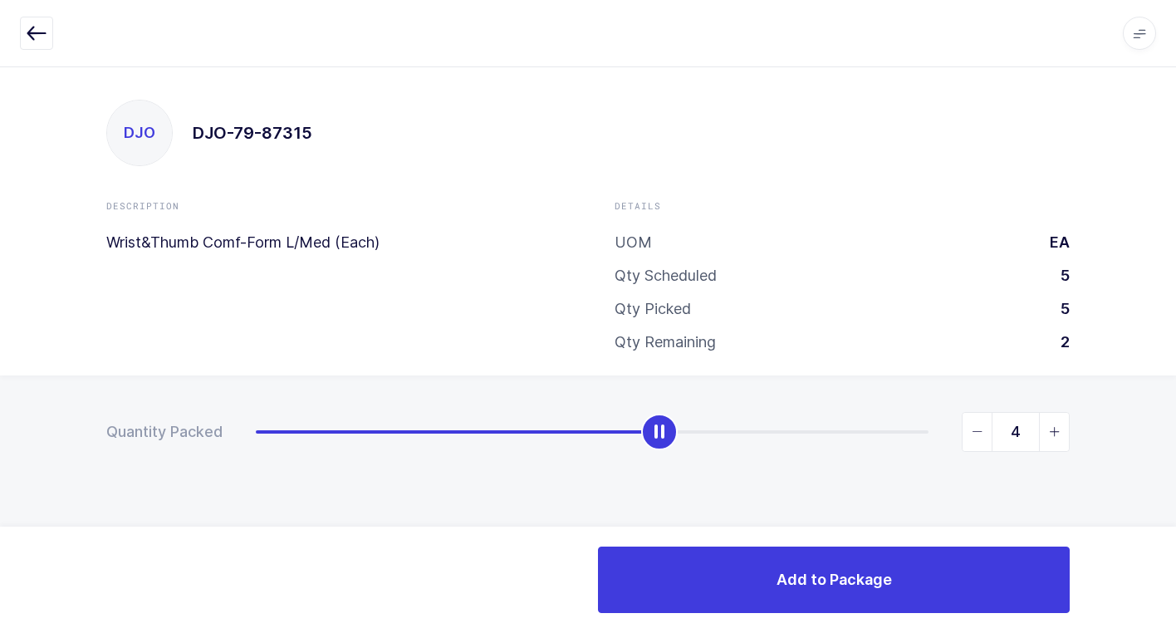
type input "5"
drag, startPoint x: 257, startPoint y: 433, endPoint x: 1185, endPoint y: 331, distance: 934.0
click at [1175, 331] on html "Apps Core Warehouse Admin Mission Control Purchasing Juan W. Logout Account Jua…" at bounding box center [588, 316] width 1176 height 633
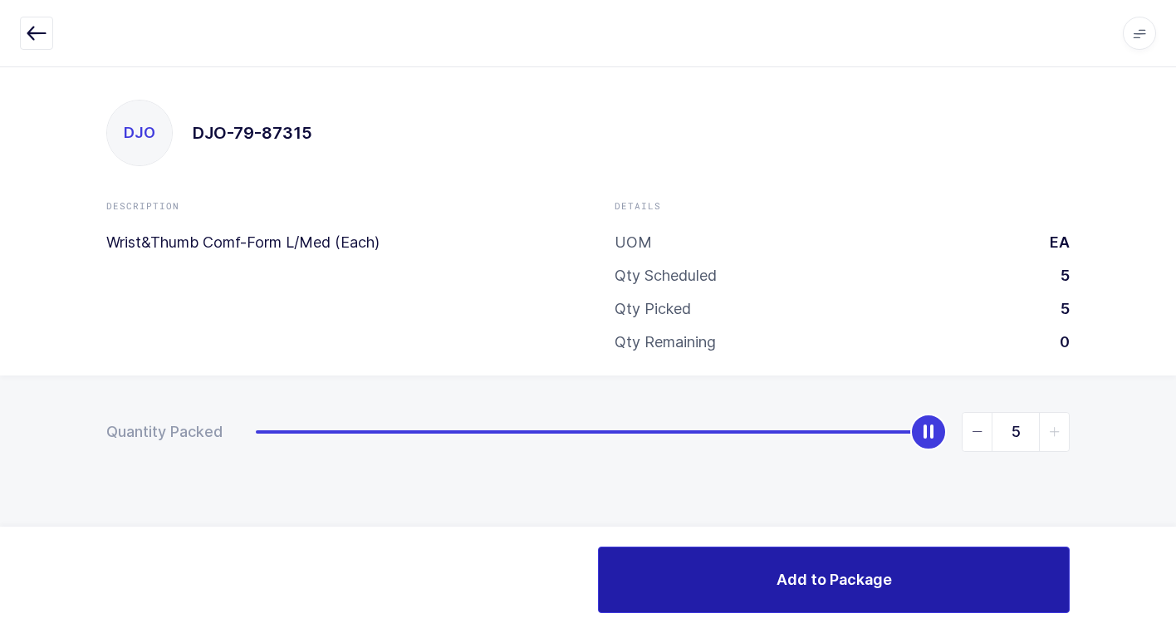
click at [850, 582] on span "Add to Package" at bounding box center [833, 579] width 115 height 21
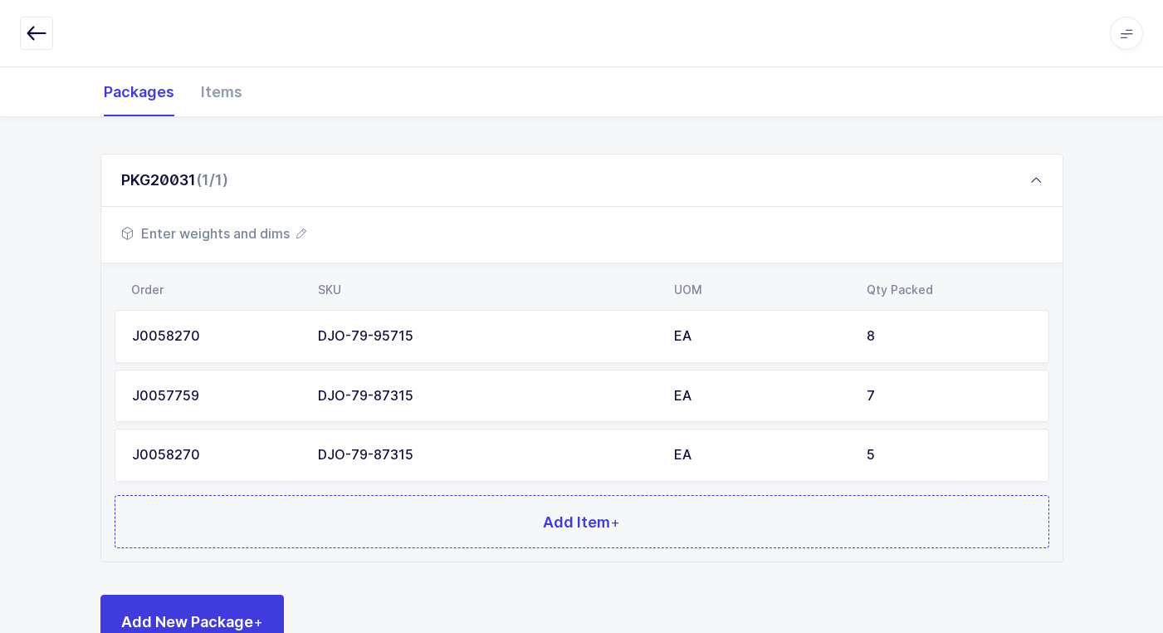
scroll to position [262, 0]
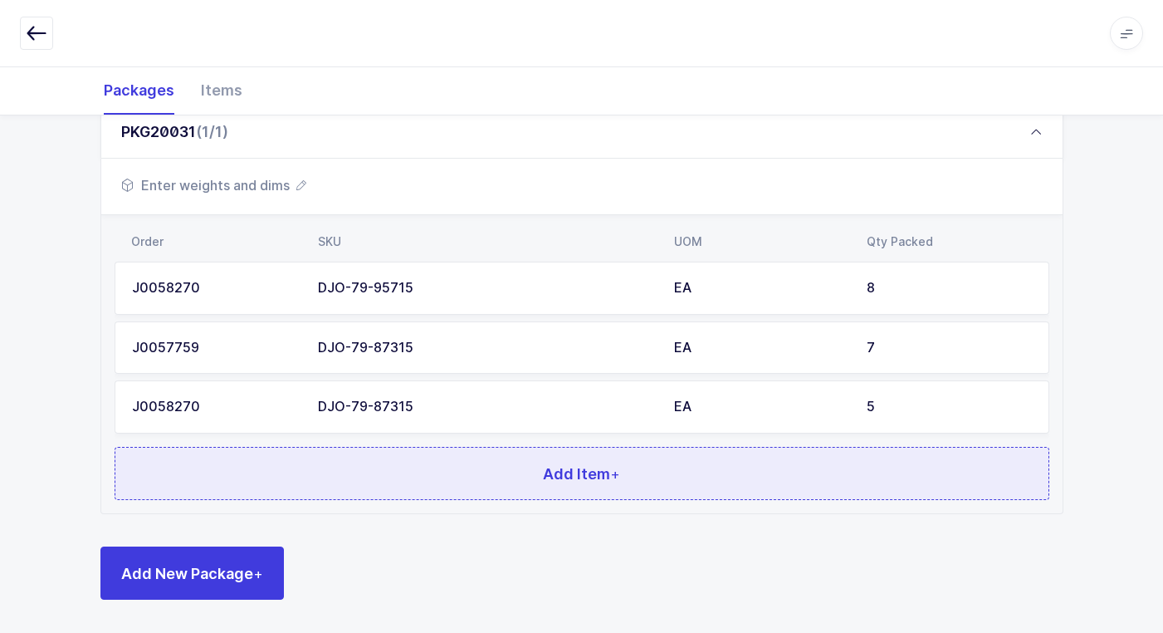
click at [420, 476] on button "Add Item +" at bounding box center [582, 473] width 935 height 53
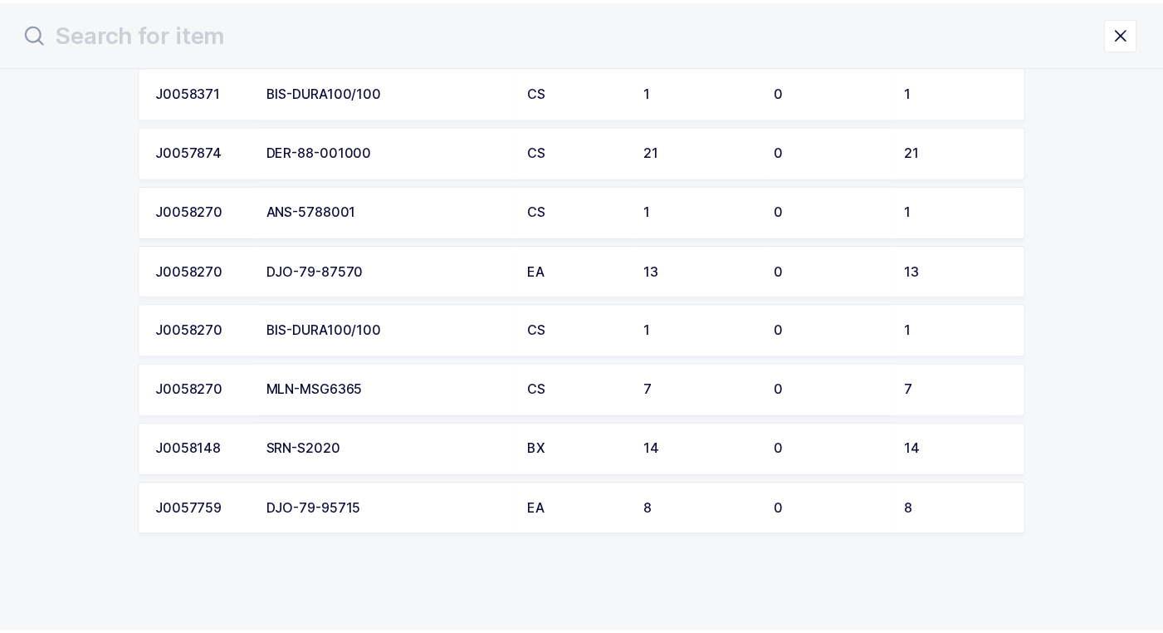
scroll to position [296, 0]
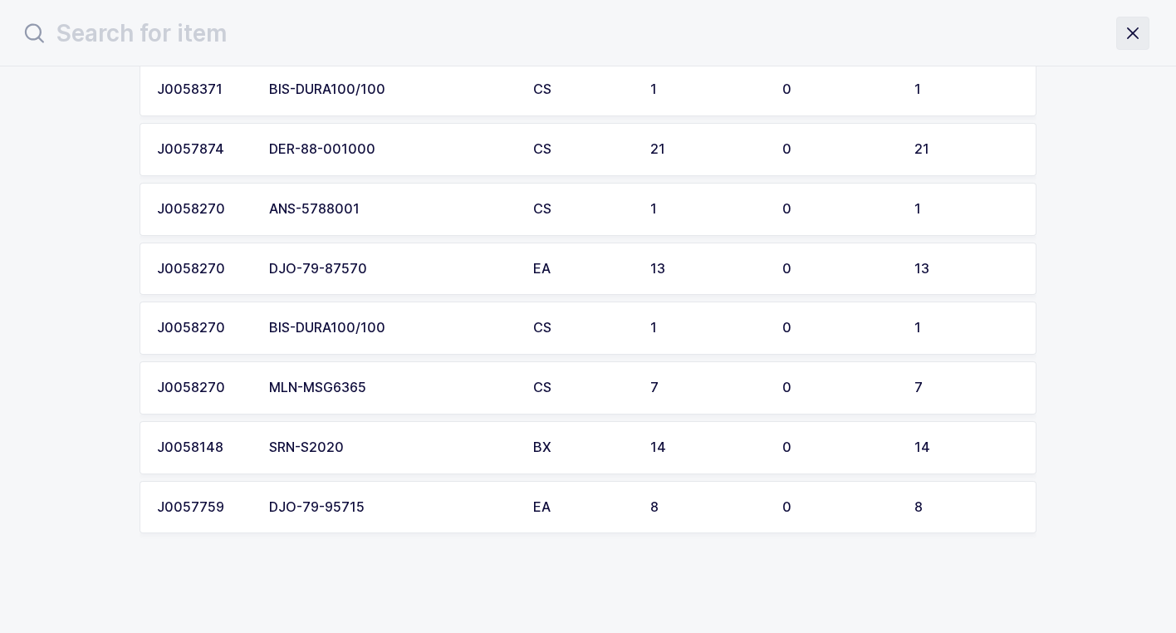
click at [1141, 35] on icon "close drawer" at bounding box center [1132, 33] width 23 height 23
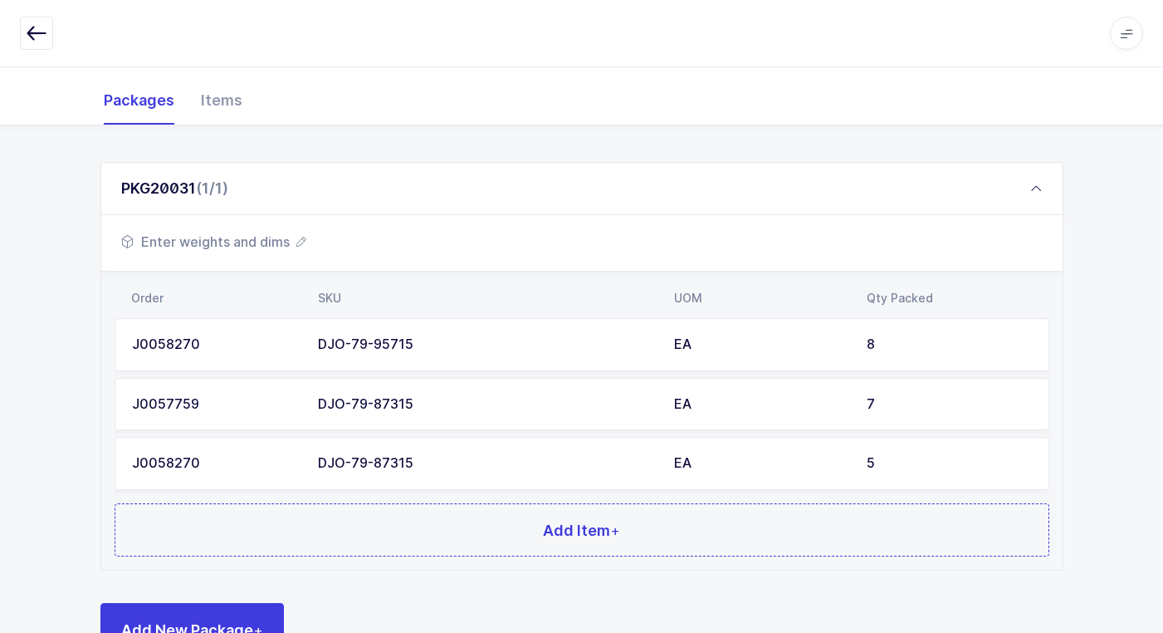
scroll to position [262, 0]
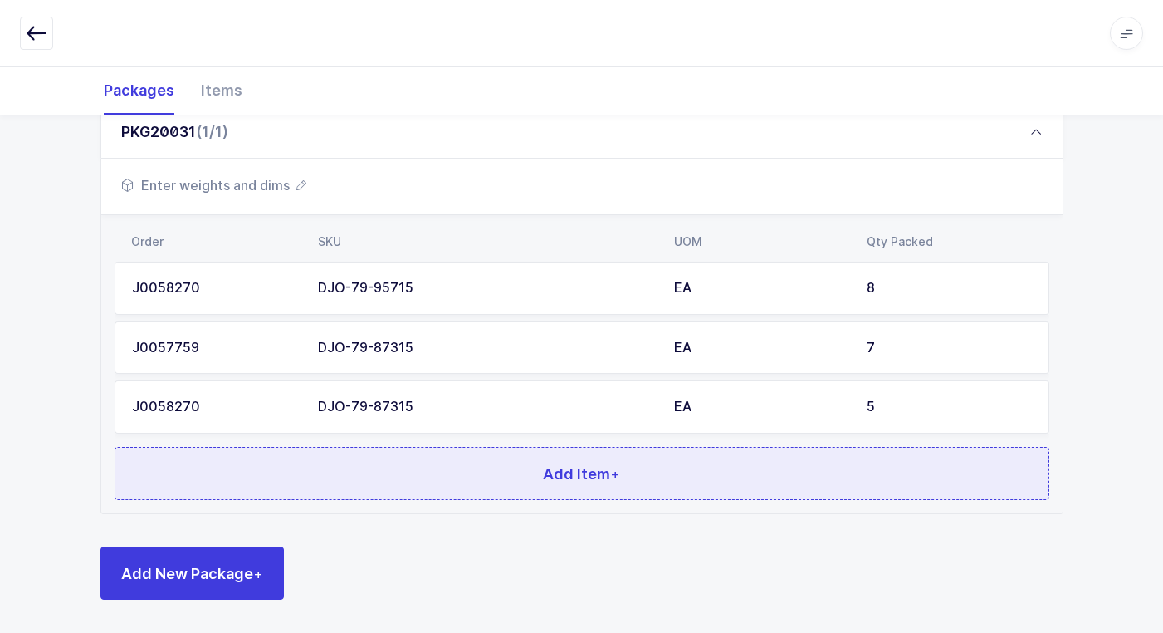
click at [381, 476] on button "Add Item +" at bounding box center [582, 473] width 935 height 53
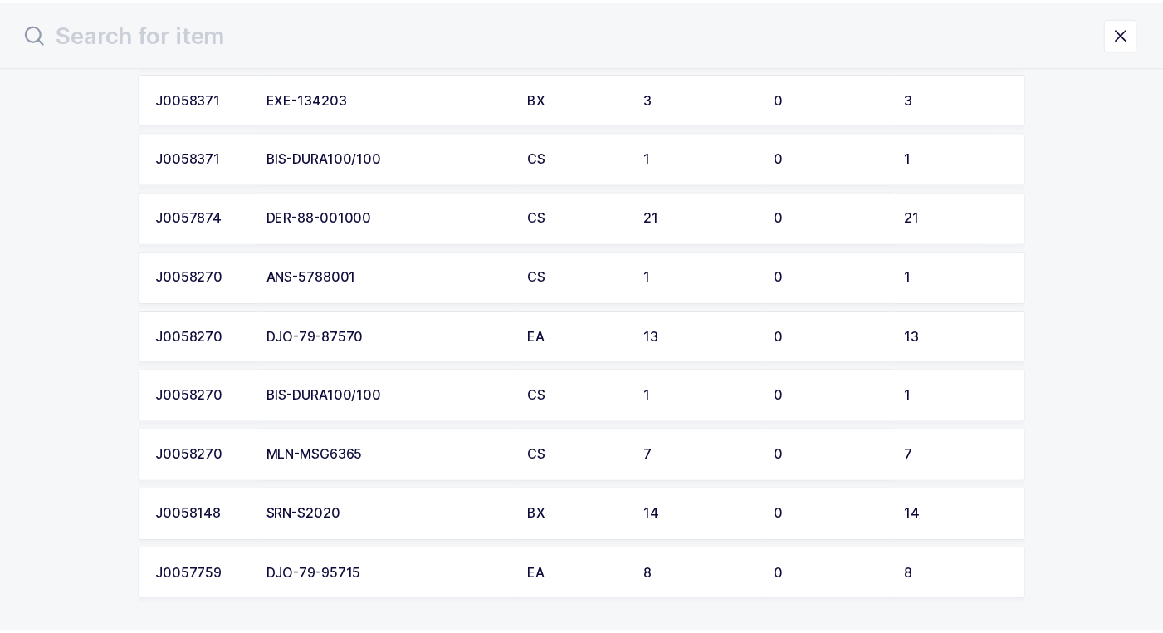
scroll to position [296, 0]
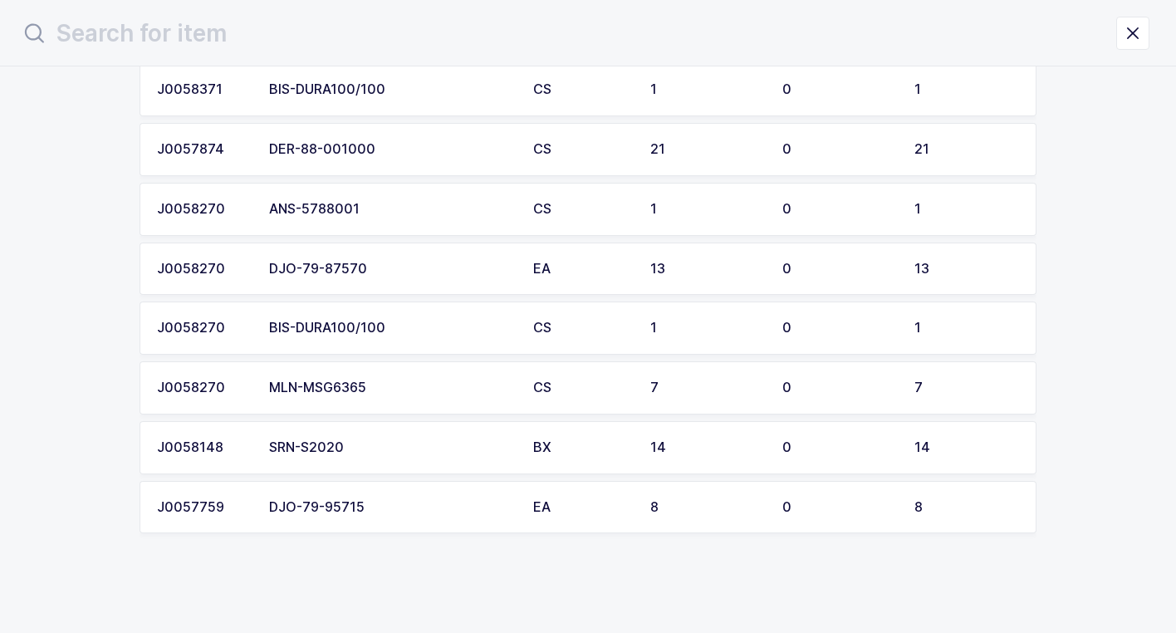
click at [425, 508] on div "DJO-79-95715" at bounding box center [391, 507] width 244 height 15
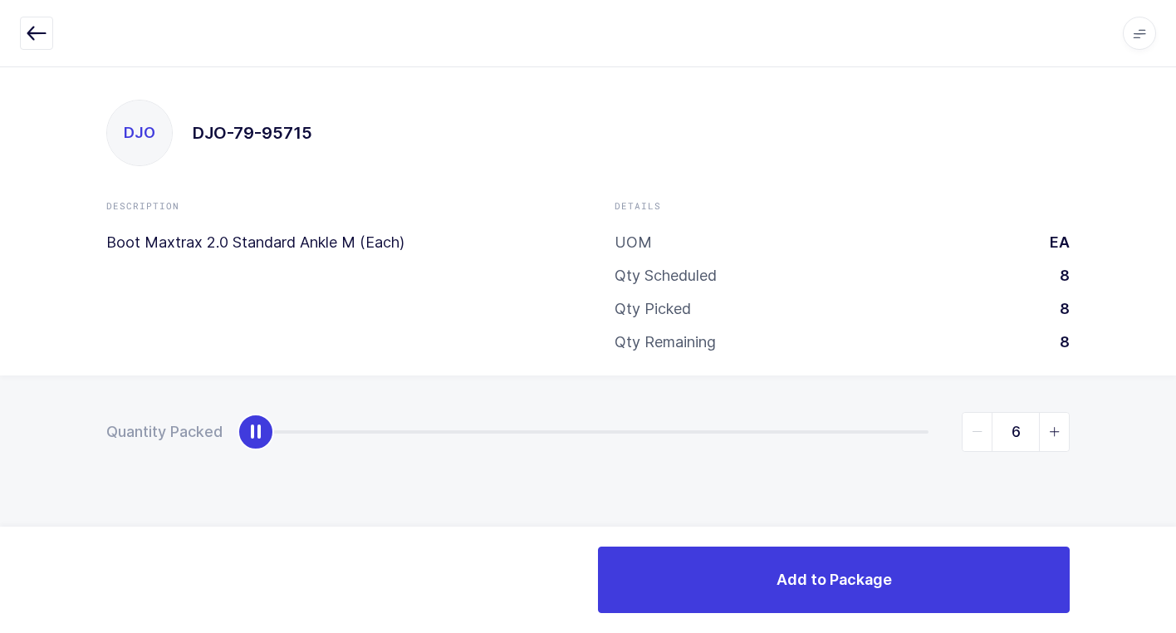
type input "8"
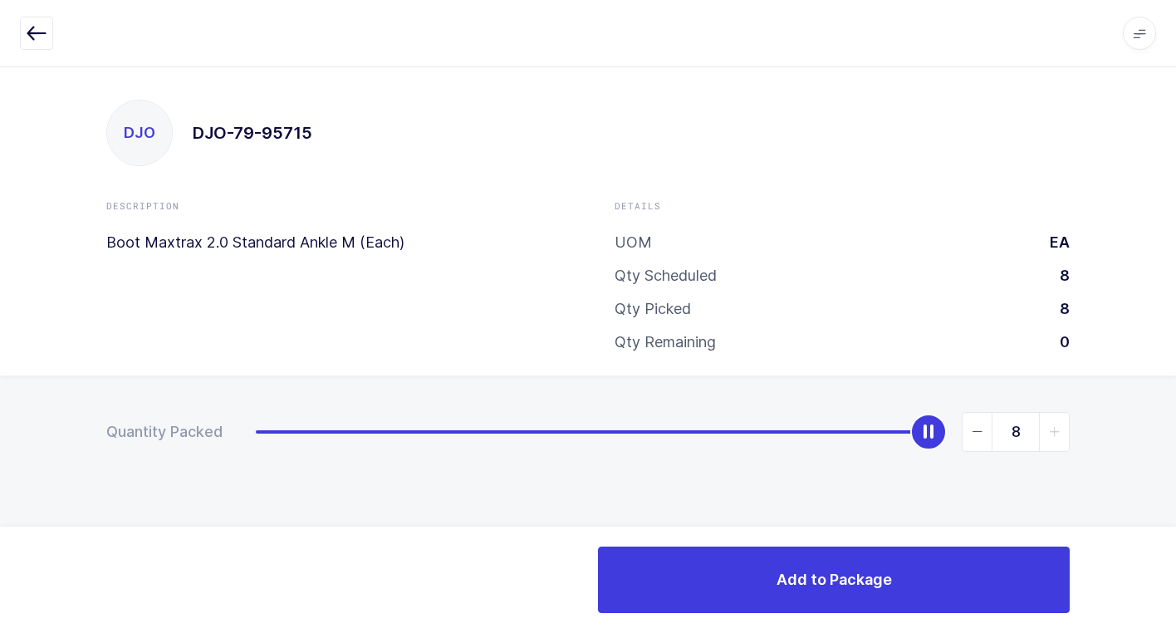
drag, startPoint x: 255, startPoint y: 430, endPoint x: 1124, endPoint y: 443, distance: 868.7
click at [1175, 394] on html "Apps Core Warehouse Admin Mission Control Purchasing Juan W. Logout Account Jua…" at bounding box center [588, 316] width 1176 height 633
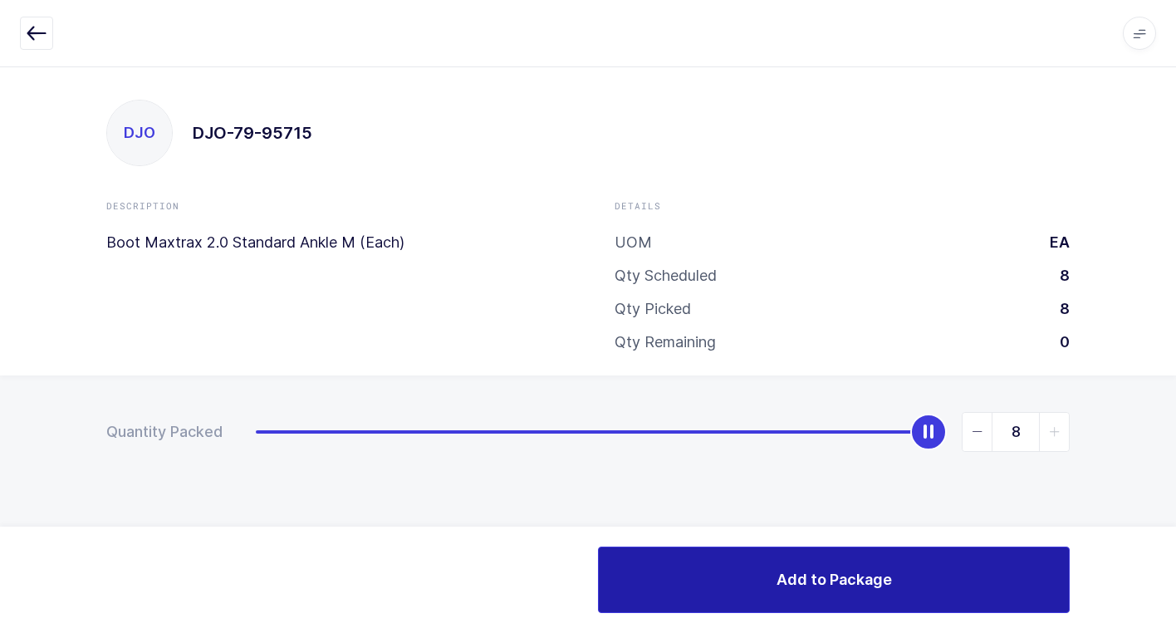
click at [781, 600] on button "Add to Package" at bounding box center [834, 579] width 472 height 66
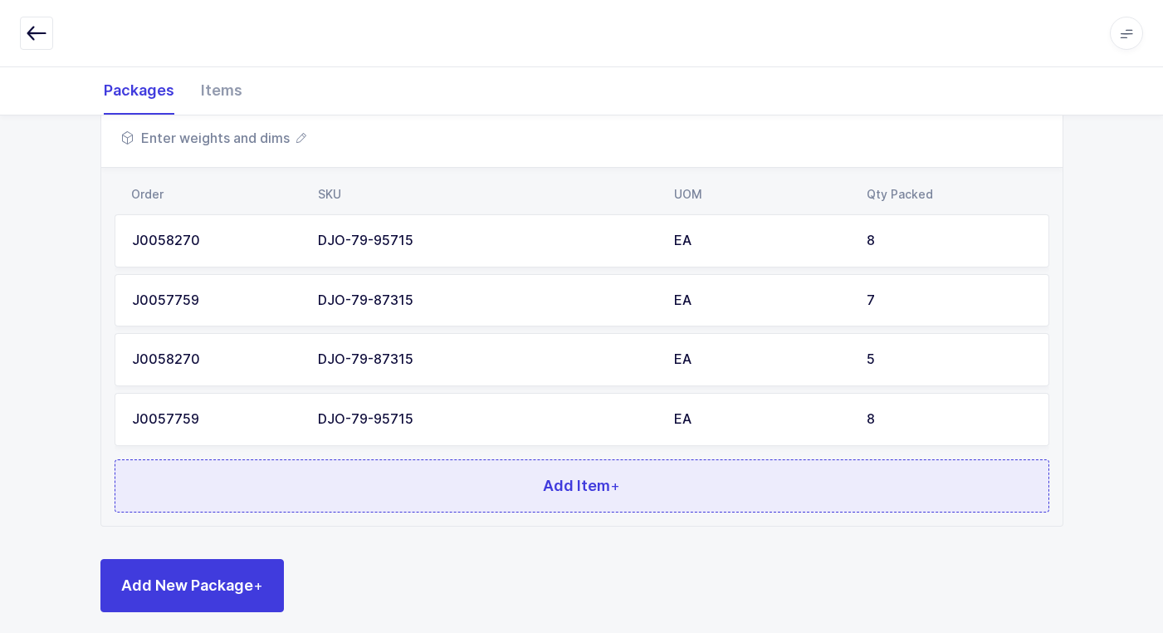
scroll to position [322, 0]
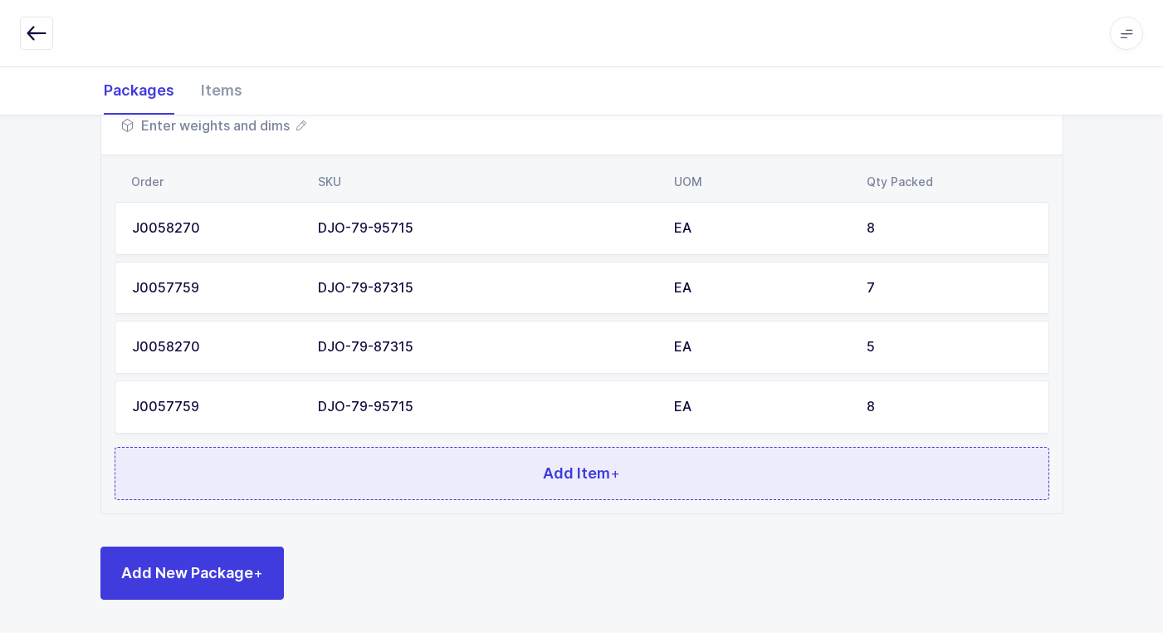
click at [476, 483] on button "Add Item +" at bounding box center [582, 473] width 935 height 53
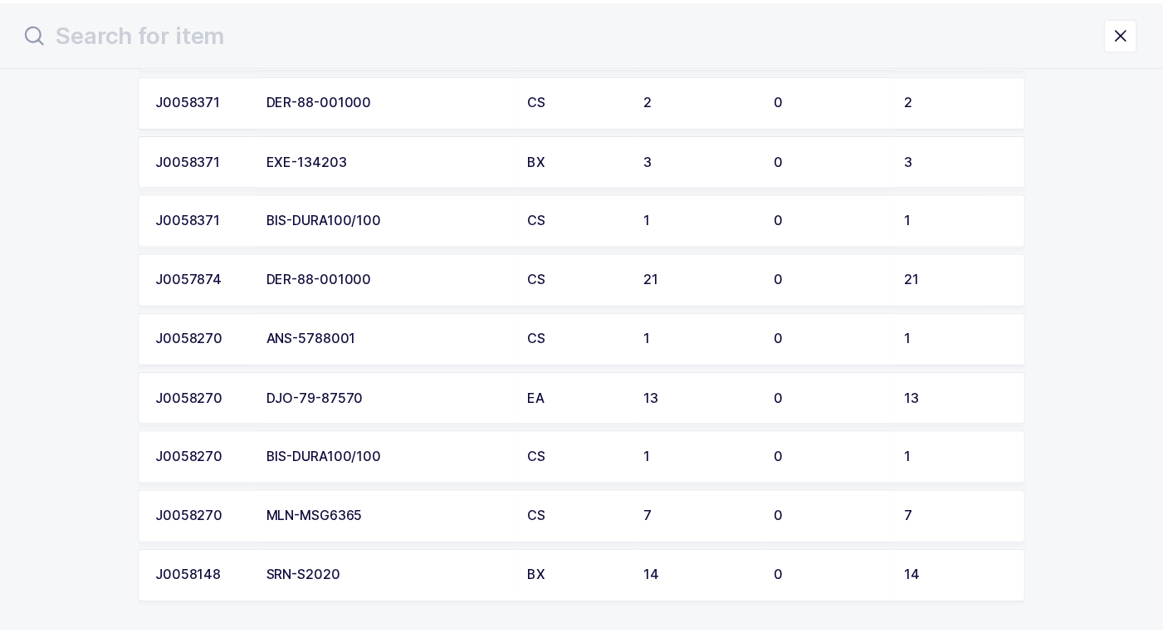
scroll to position [238, 0]
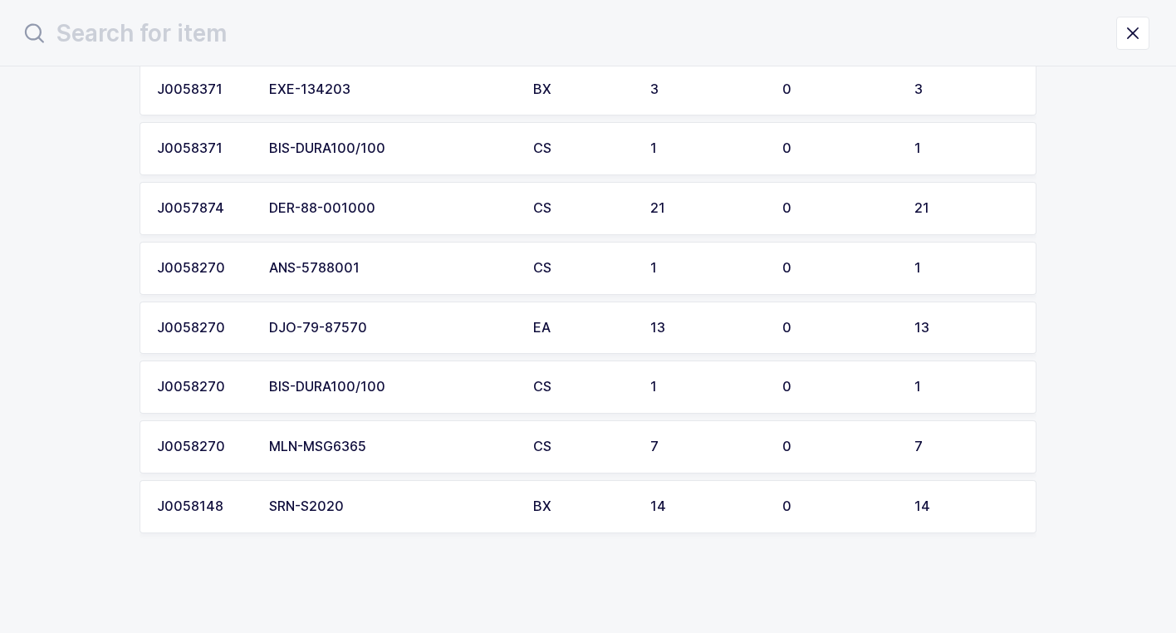
click at [401, 506] on div "SRN-S2020" at bounding box center [391, 506] width 244 height 15
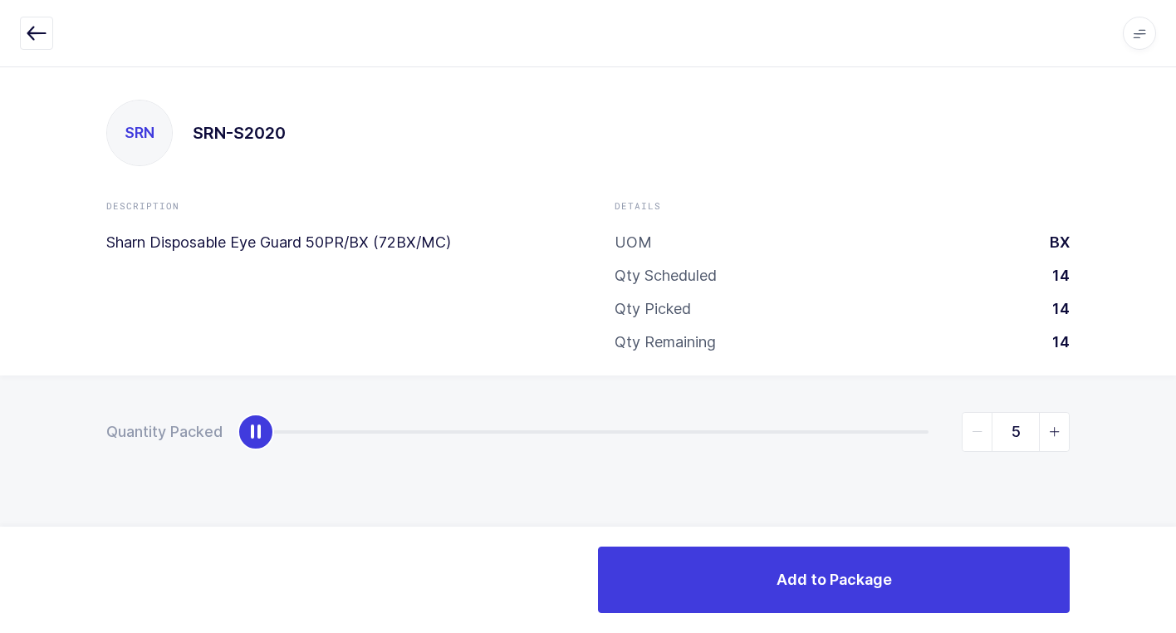
type input "14"
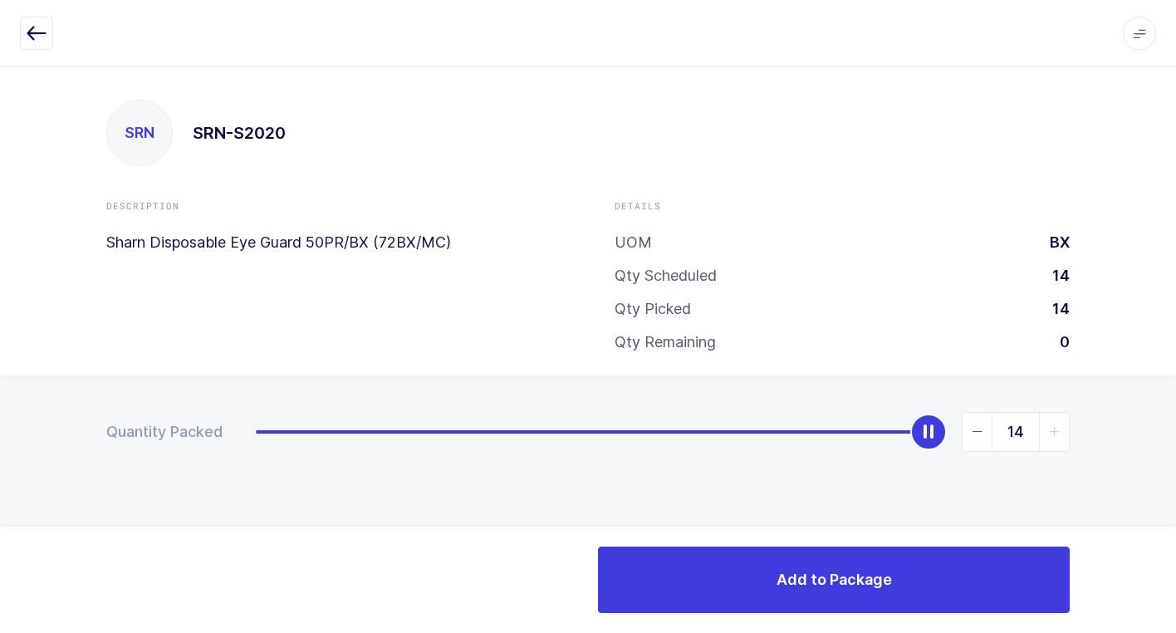
drag, startPoint x: 263, startPoint y: 434, endPoint x: 924, endPoint y: 495, distance: 663.8
click at [1136, 402] on div "Quantity Packed 14" at bounding box center [588, 489] width 1176 height 229
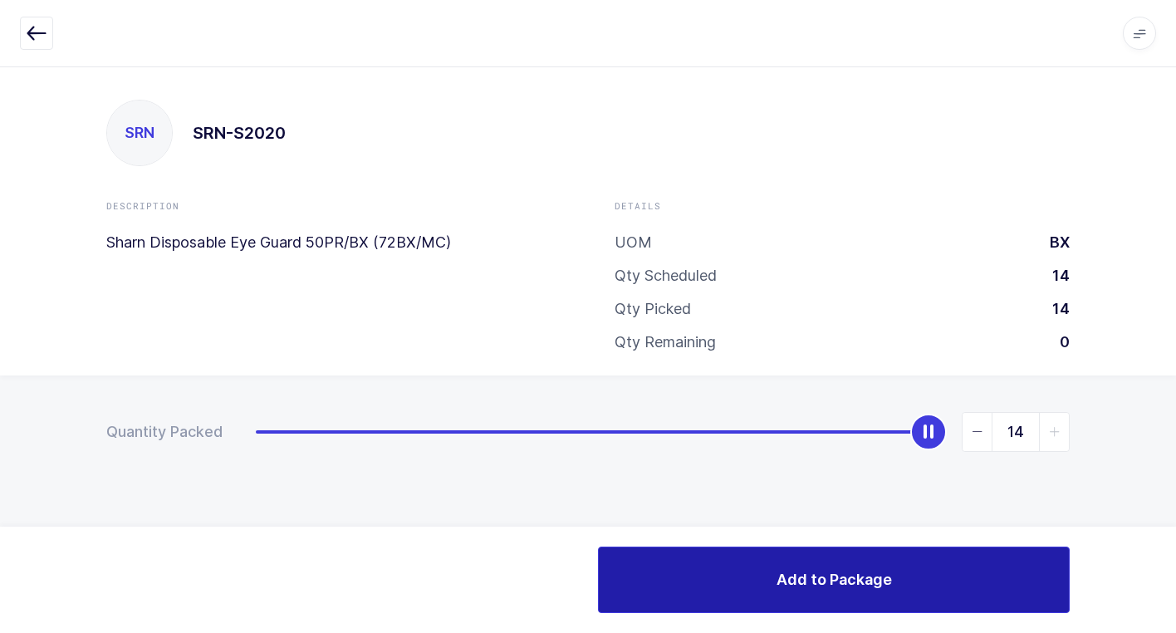
click at [761, 575] on button "Add to Package" at bounding box center [834, 579] width 472 height 66
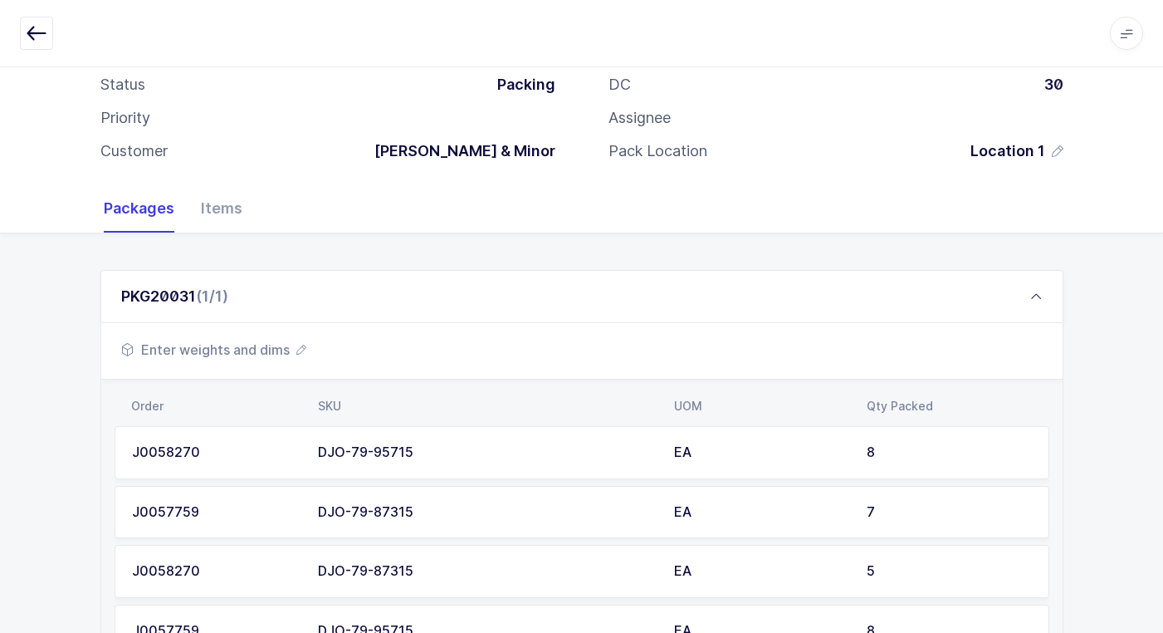
scroll to position [382, 0]
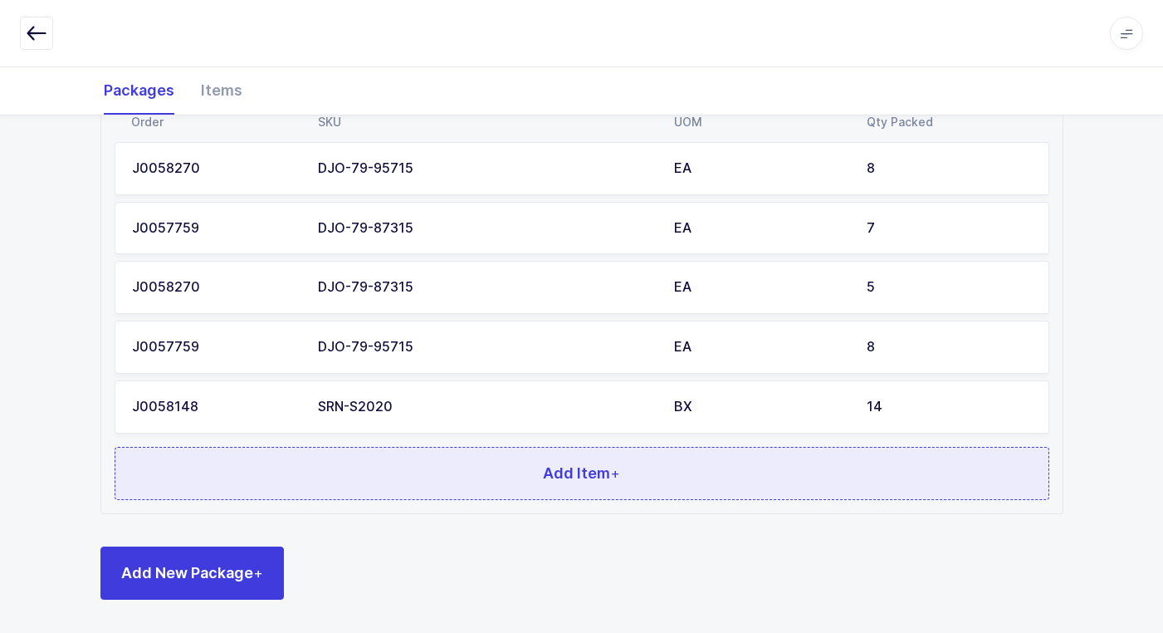
click at [422, 475] on button "Add Item +" at bounding box center [582, 473] width 935 height 53
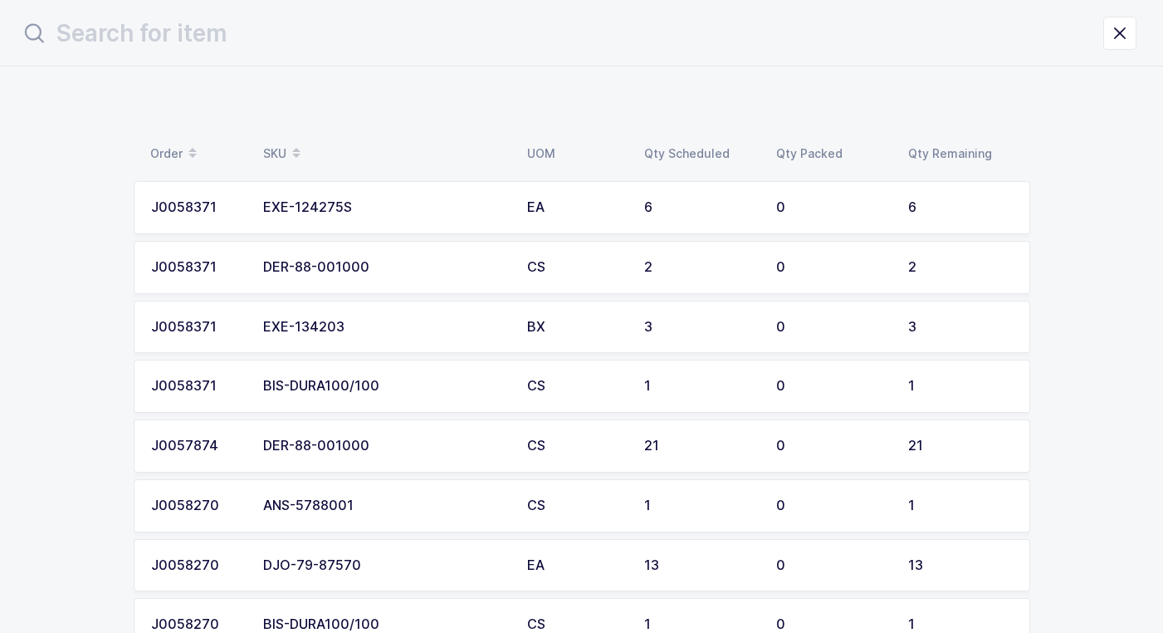
scroll to position [0, 0]
click at [406, 213] on div "EXE-124275S" at bounding box center [391, 207] width 244 height 15
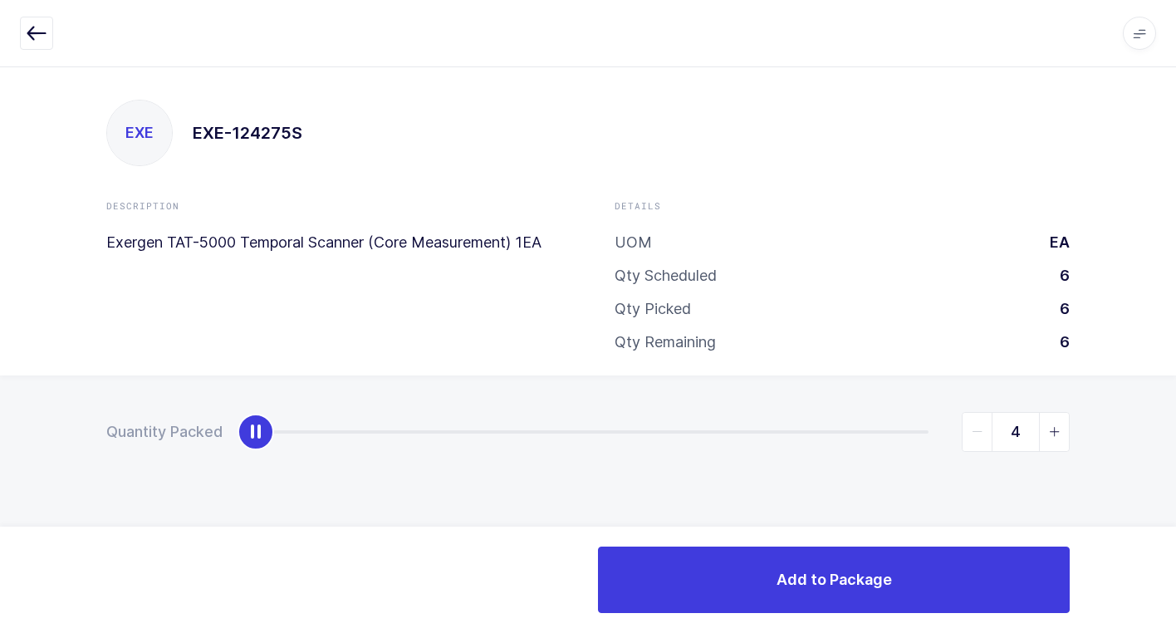
type input "6"
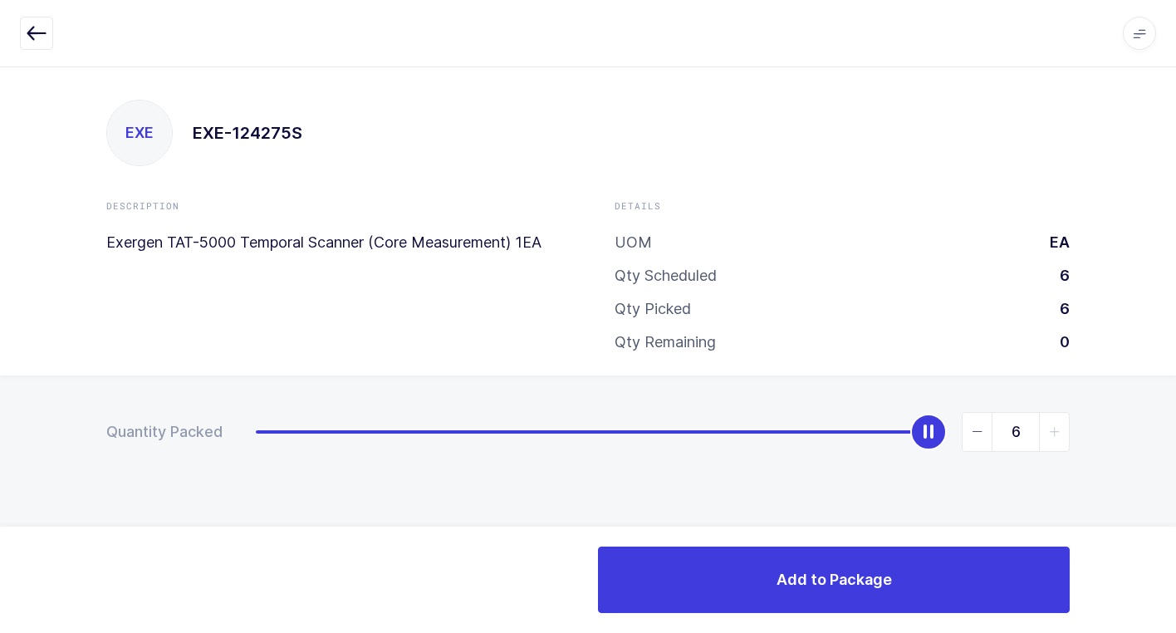
drag, startPoint x: 257, startPoint y: 429, endPoint x: 1146, endPoint y: 367, distance: 891.6
click at [1175, 349] on html "Apps Core Warehouse Admin Mission Control Purchasing Juan W. Logout Account Jua…" at bounding box center [588, 316] width 1176 height 633
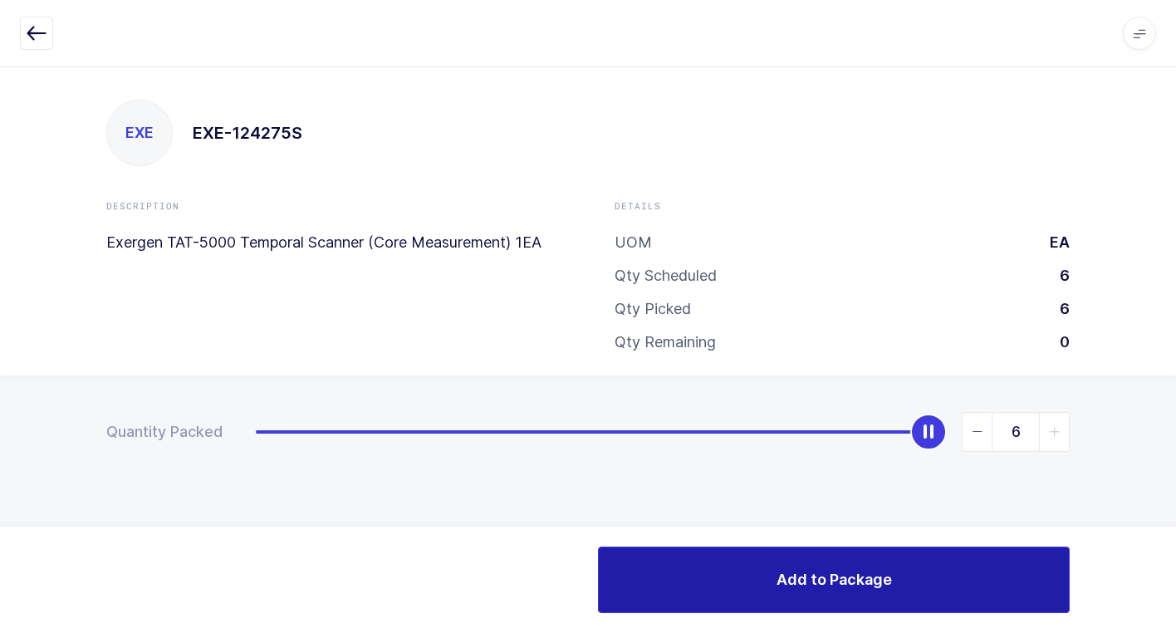
click at [733, 583] on button "Add to Package" at bounding box center [834, 579] width 472 height 66
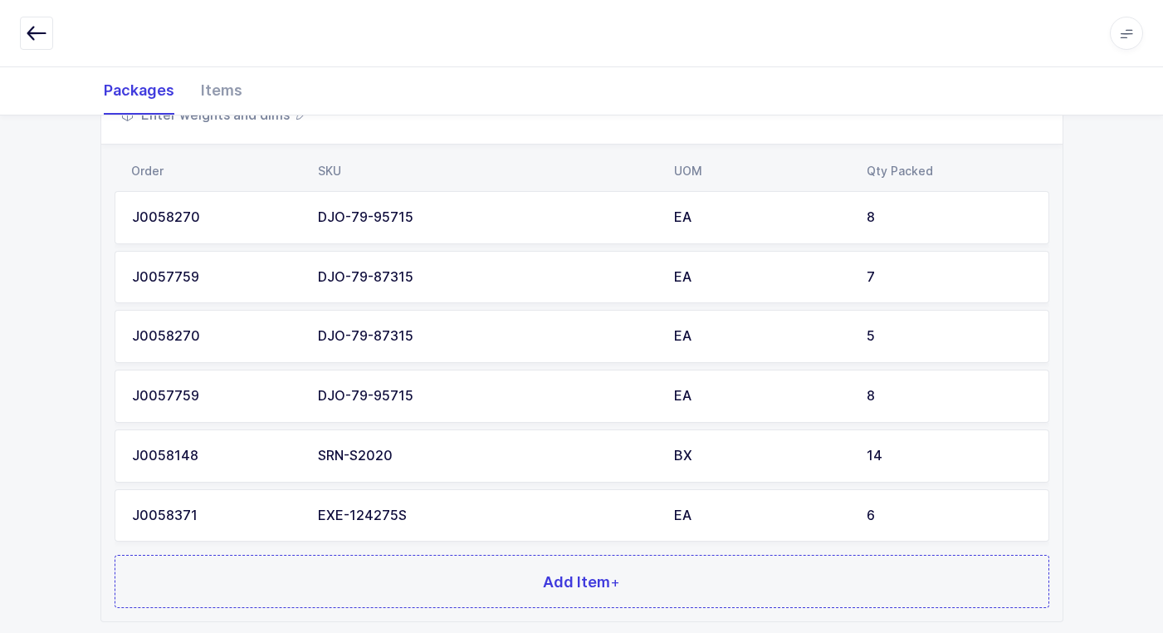
scroll to position [441, 0]
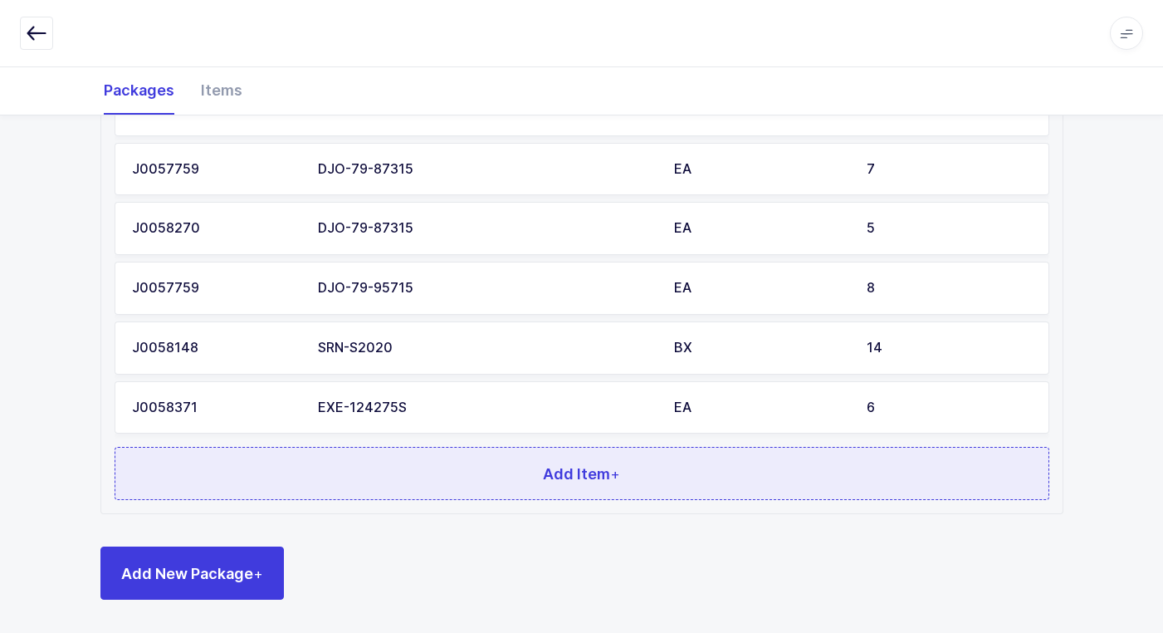
click at [417, 485] on button "Add Item +" at bounding box center [582, 473] width 935 height 53
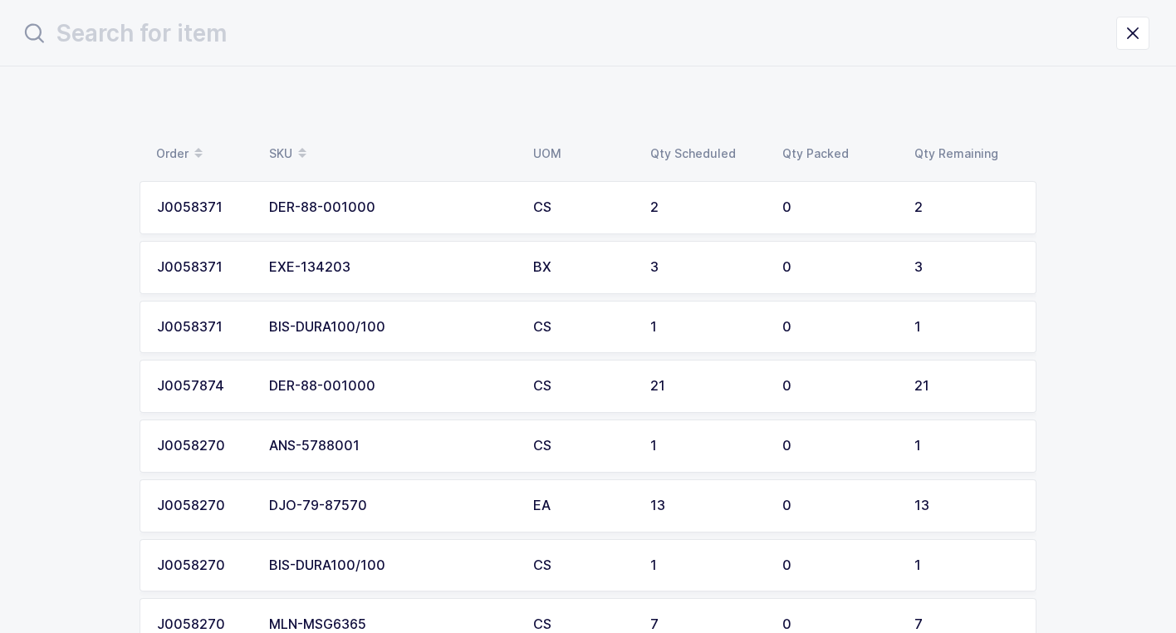
click at [398, 272] on div "EXE-134203" at bounding box center [391, 267] width 244 height 15
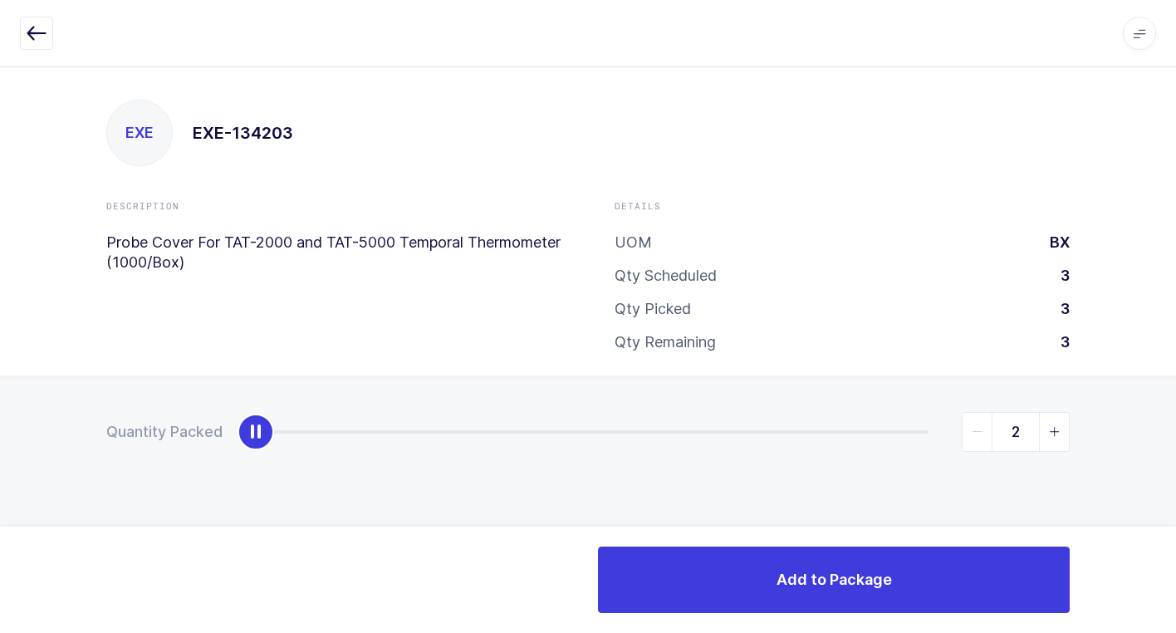
type input "3"
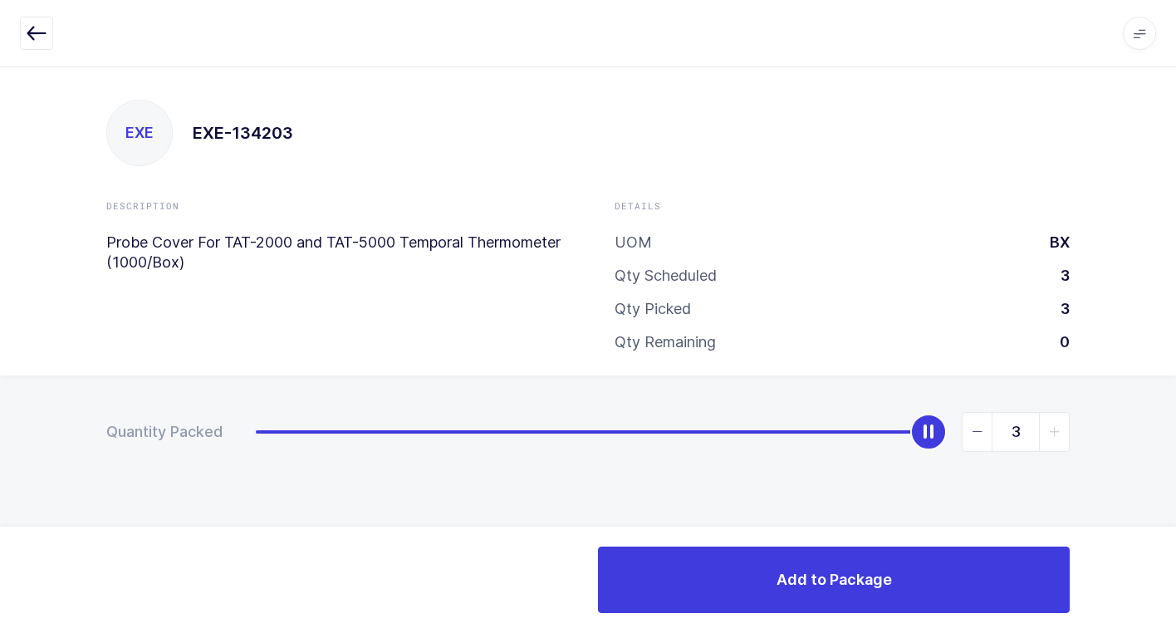
drag, startPoint x: 253, startPoint y: 430, endPoint x: 1185, endPoint y: 432, distance: 931.7
click at [1175, 432] on html "Apps Core Warehouse Admin Mission Control Purchasing Juan W. Logout Account Jua…" at bounding box center [588, 316] width 1176 height 633
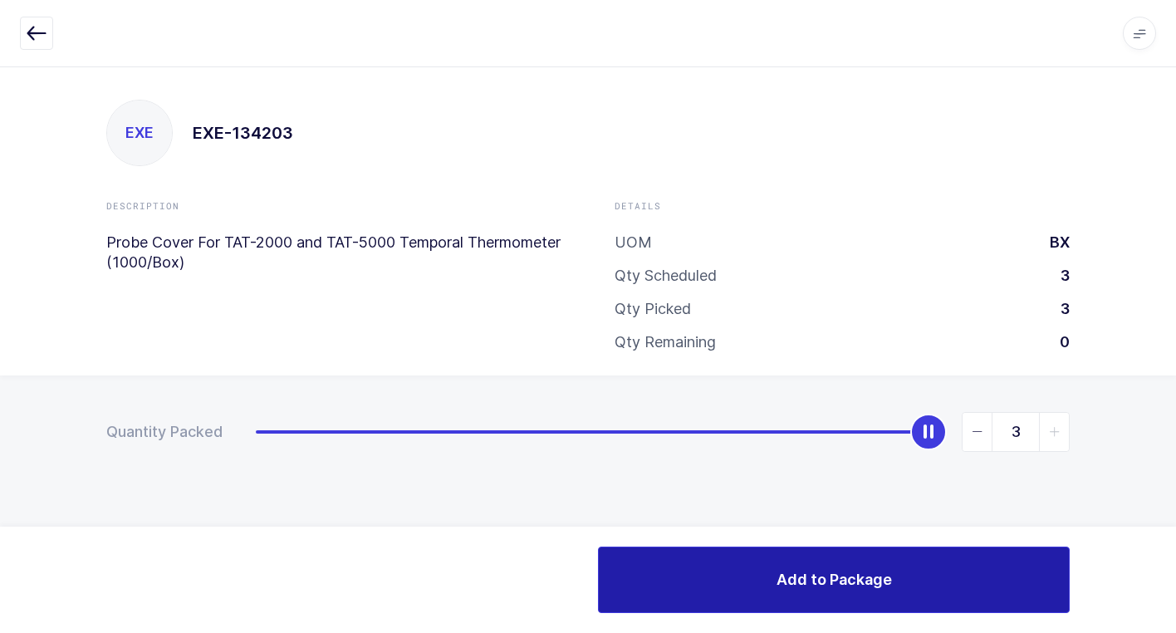
drag, startPoint x: 818, startPoint y: 594, endPoint x: 803, endPoint y: 586, distance: 16.7
click at [817, 592] on button "Add to Package" at bounding box center [834, 579] width 472 height 66
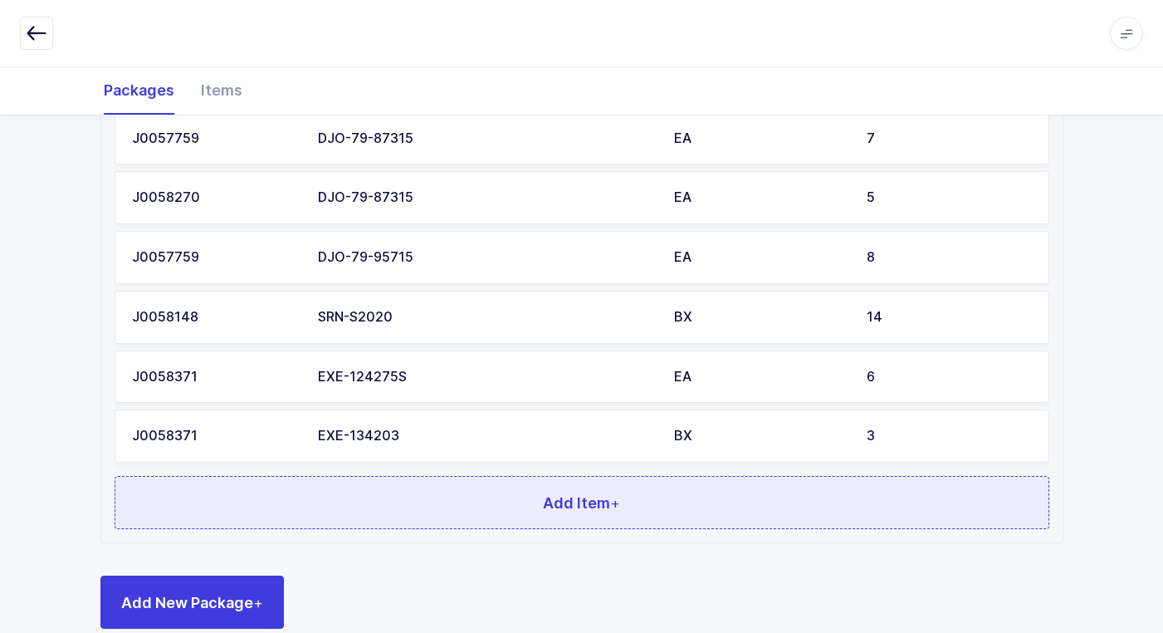
scroll to position [501, 0]
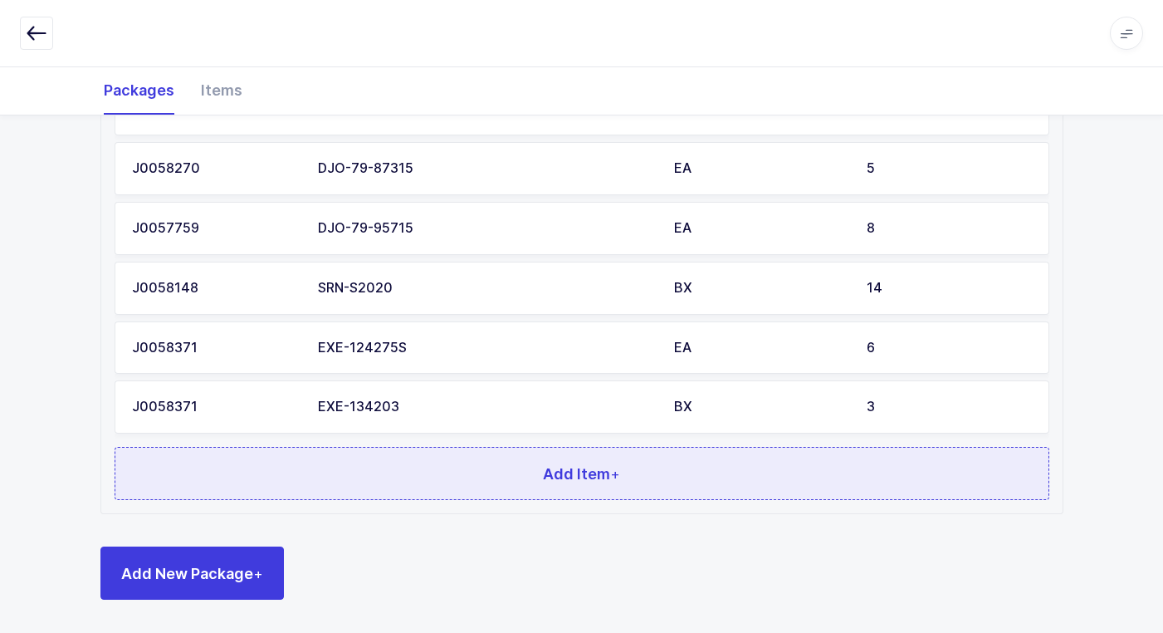
click at [422, 476] on button "Add Item +" at bounding box center [582, 473] width 935 height 53
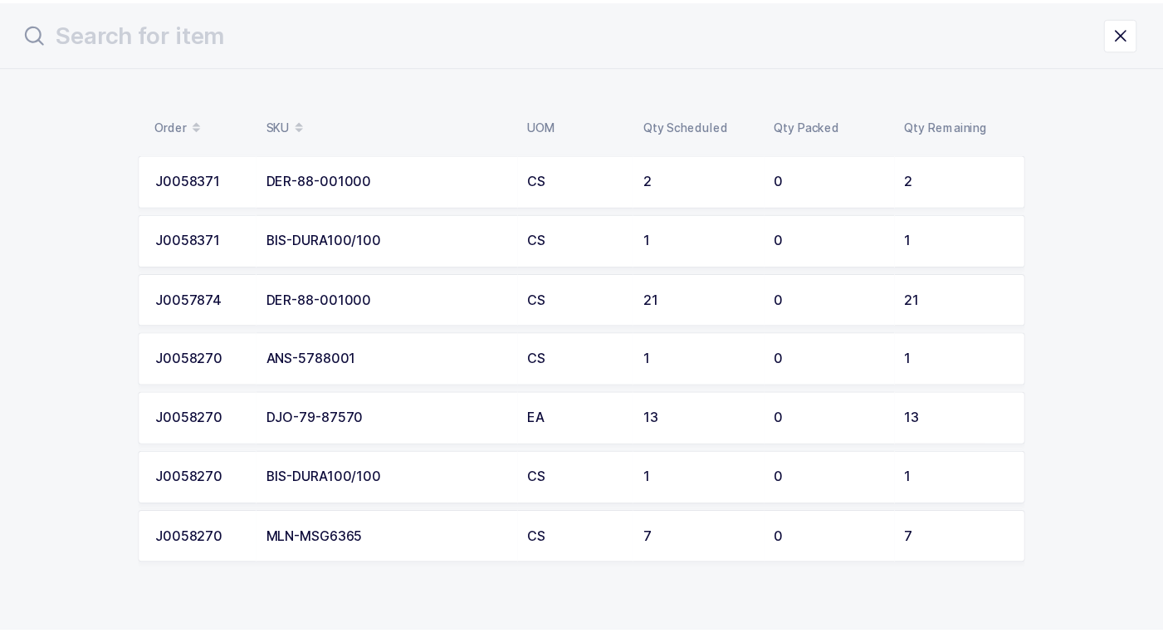
scroll to position [0, 0]
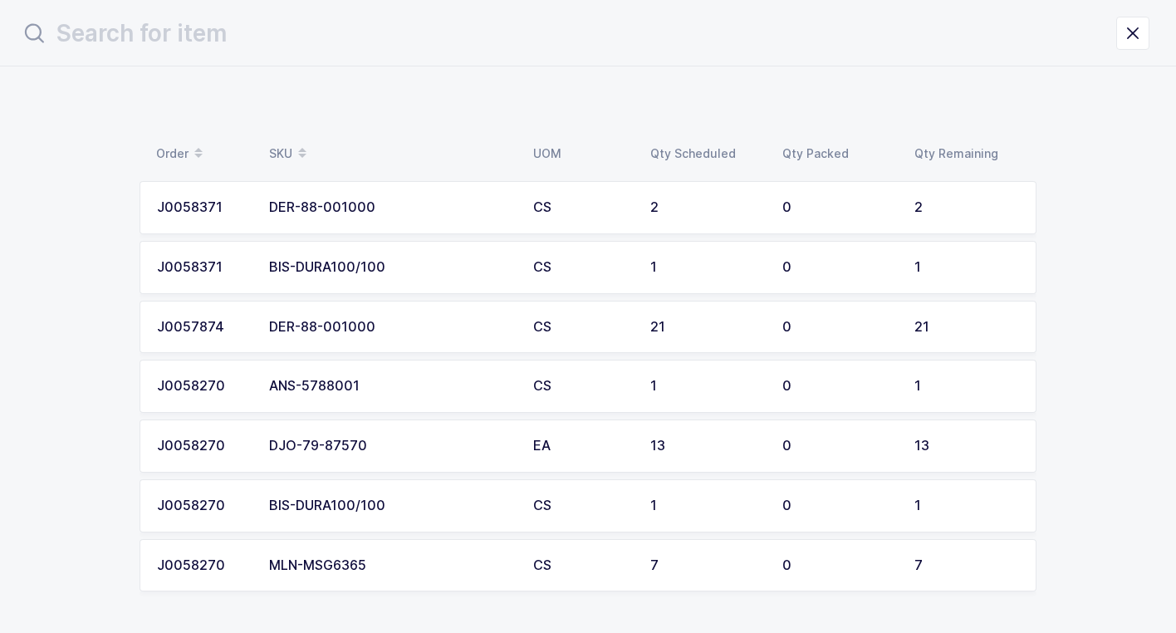
click at [375, 443] on div "DJO-79-87570" at bounding box center [391, 445] width 244 height 15
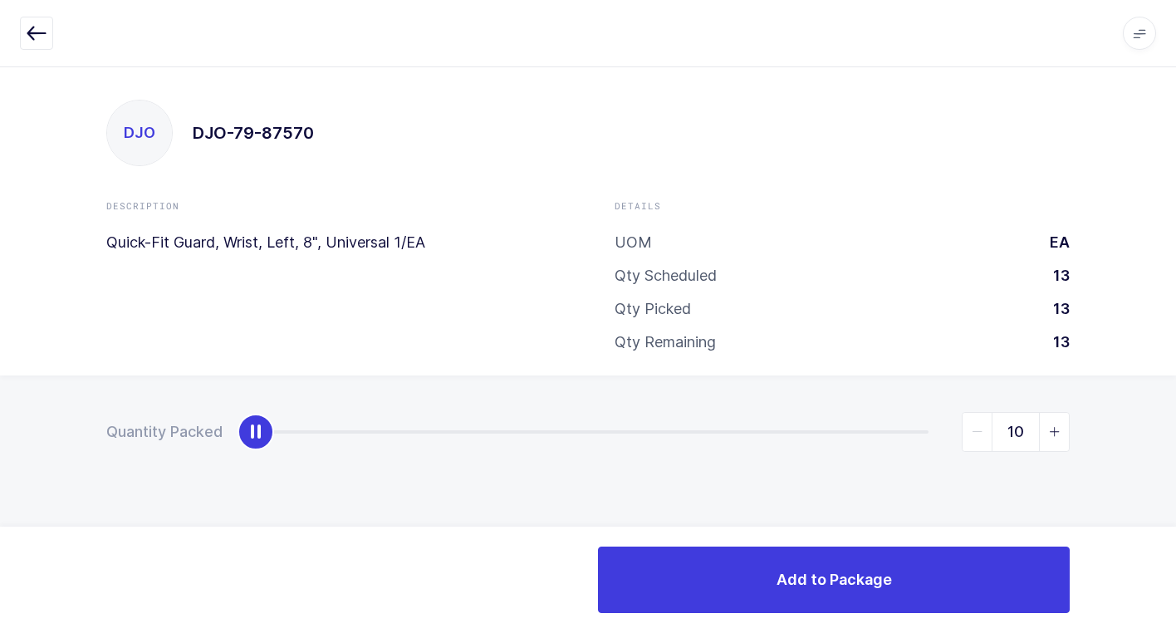
type input "13"
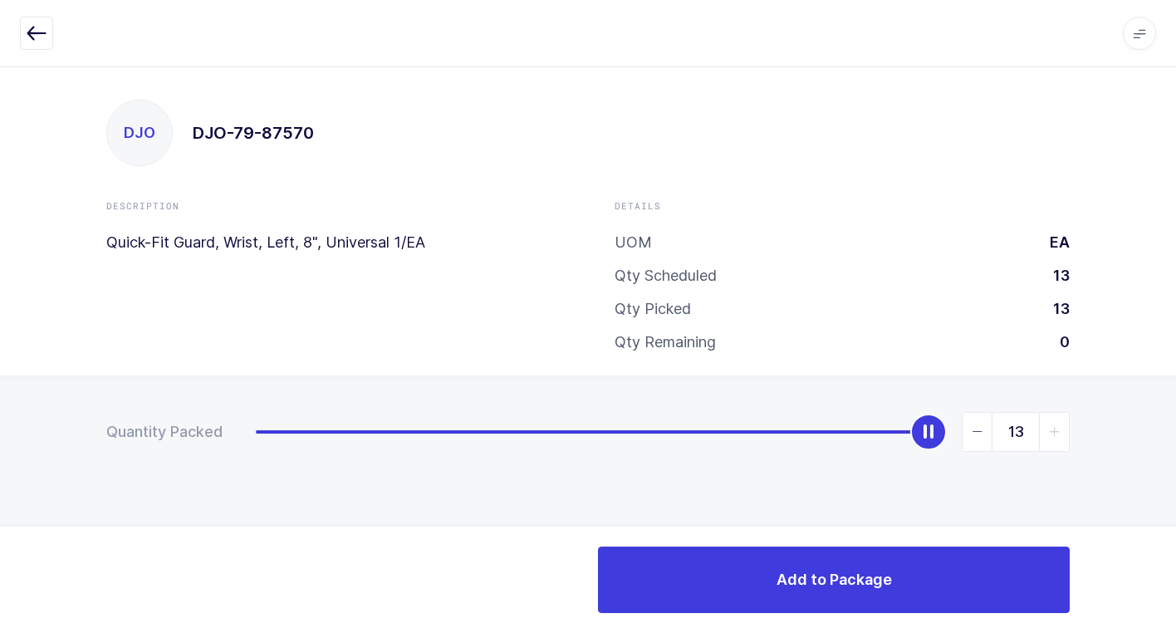
drag, startPoint x: 247, startPoint y: 438, endPoint x: 1185, endPoint y: 179, distance: 972.7
click at [1175, 179] on html "Apps Core Warehouse Admin Mission Control Purchasing Juan W. Logout Account Jua…" at bounding box center [588, 316] width 1176 height 633
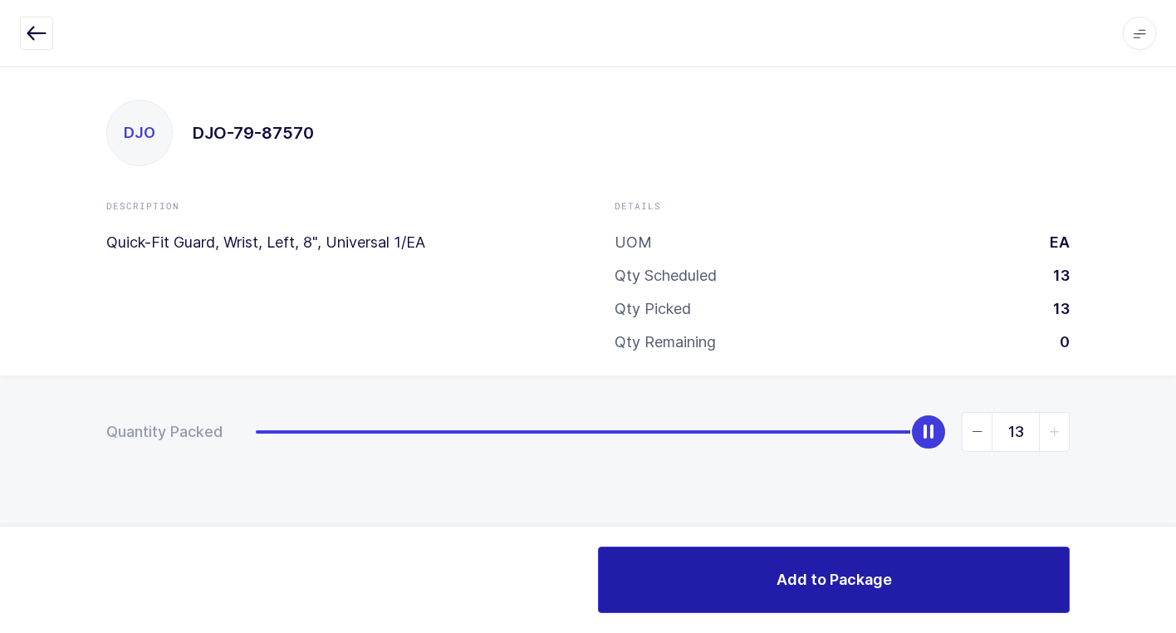
click at [733, 575] on button "Add to Package" at bounding box center [834, 579] width 472 height 66
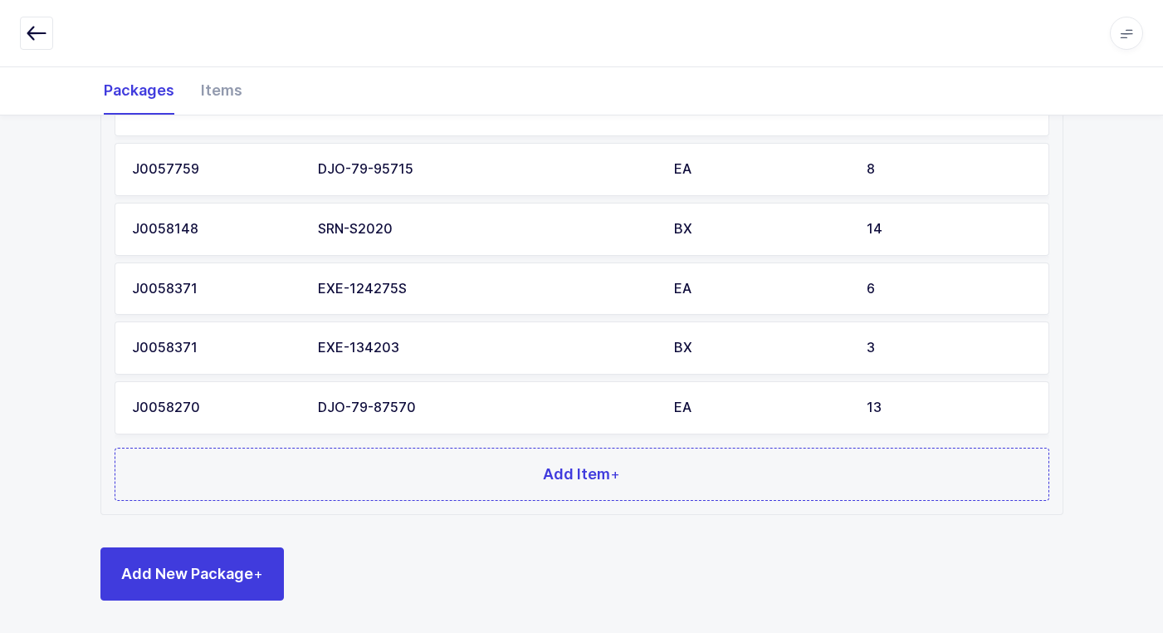
scroll to position [561, 0]
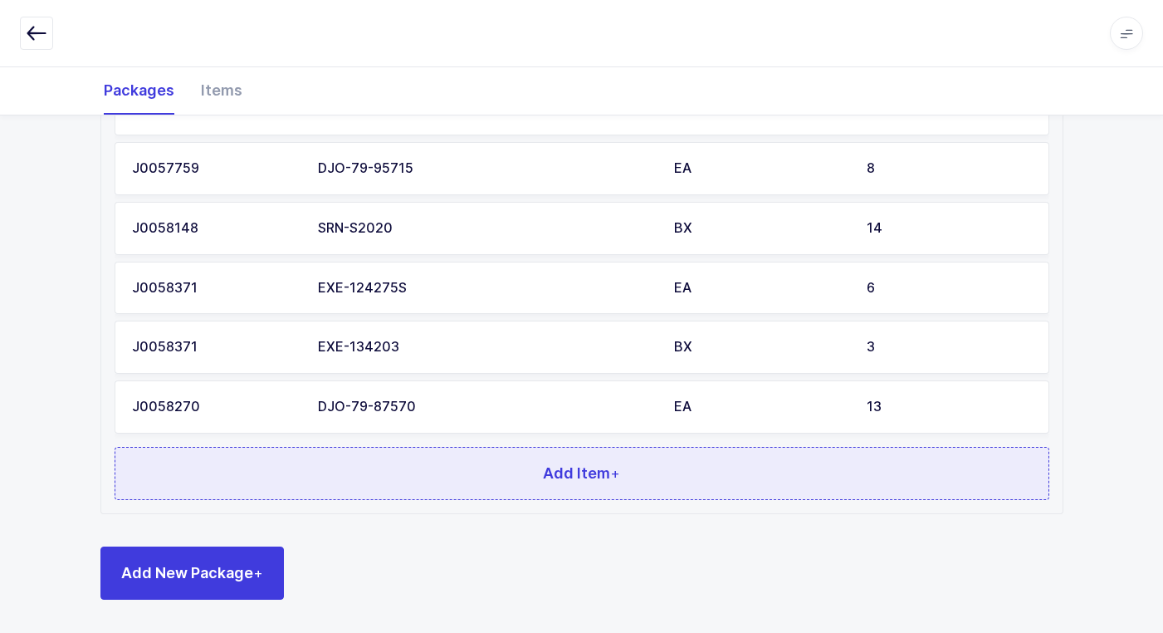
click at [343, 473] on button "Add Item +" at bounding box center [582, 473] width 935 height 53
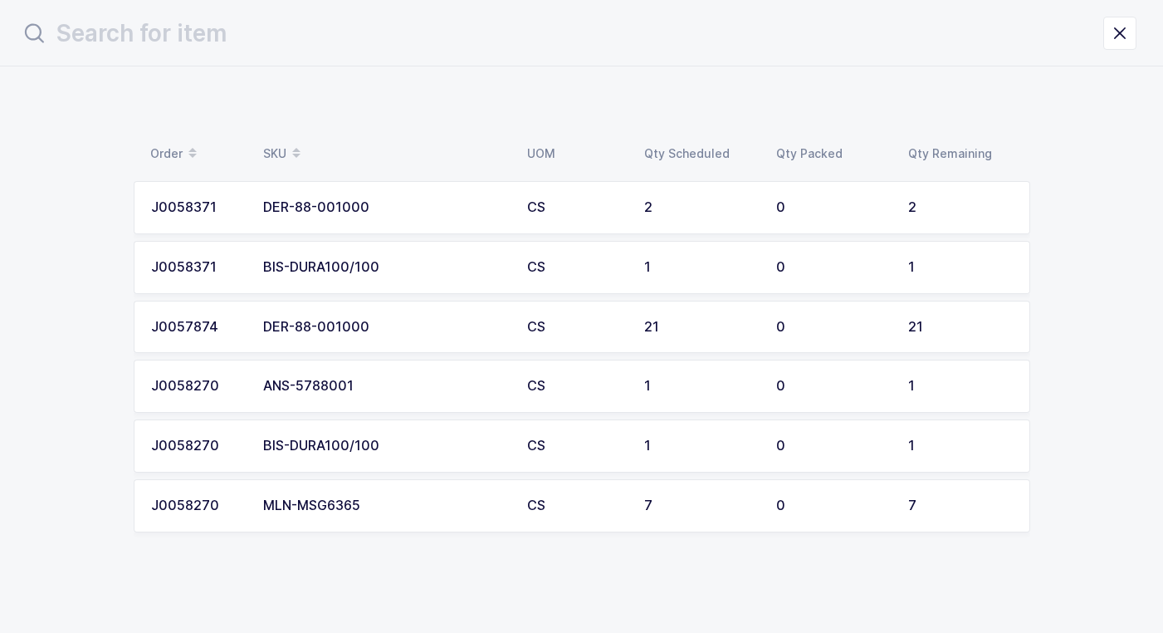
scroll to position [0, 0]
click at [395, 264] on div "BIS-DURA100/100" at bounding box center [391, 267] width 244 height 15
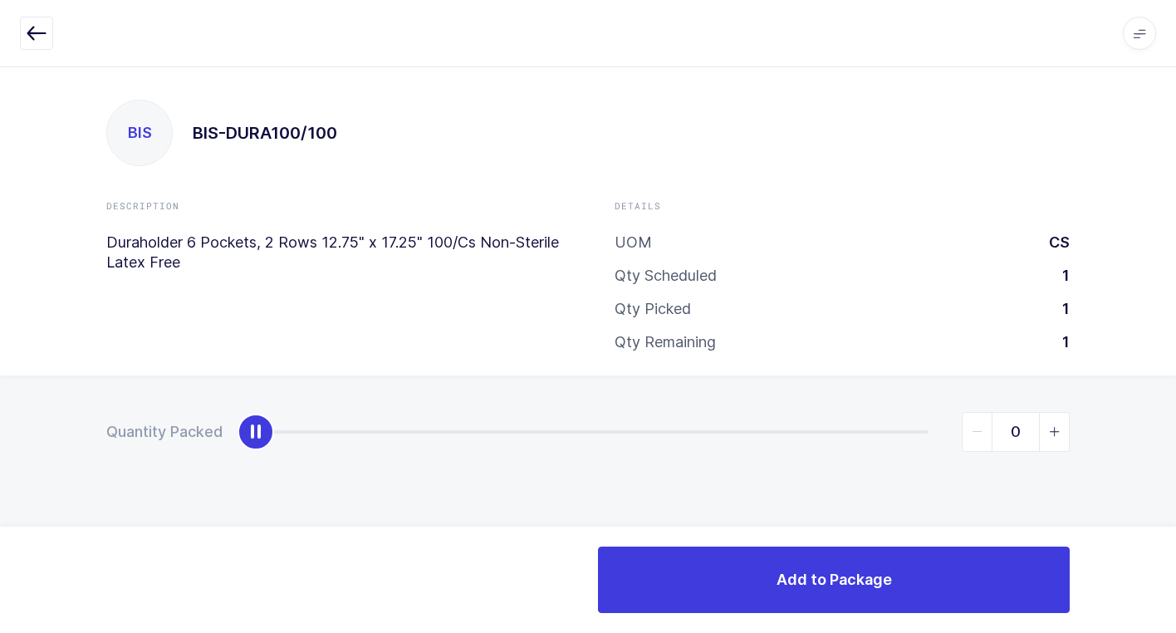
type input "1"
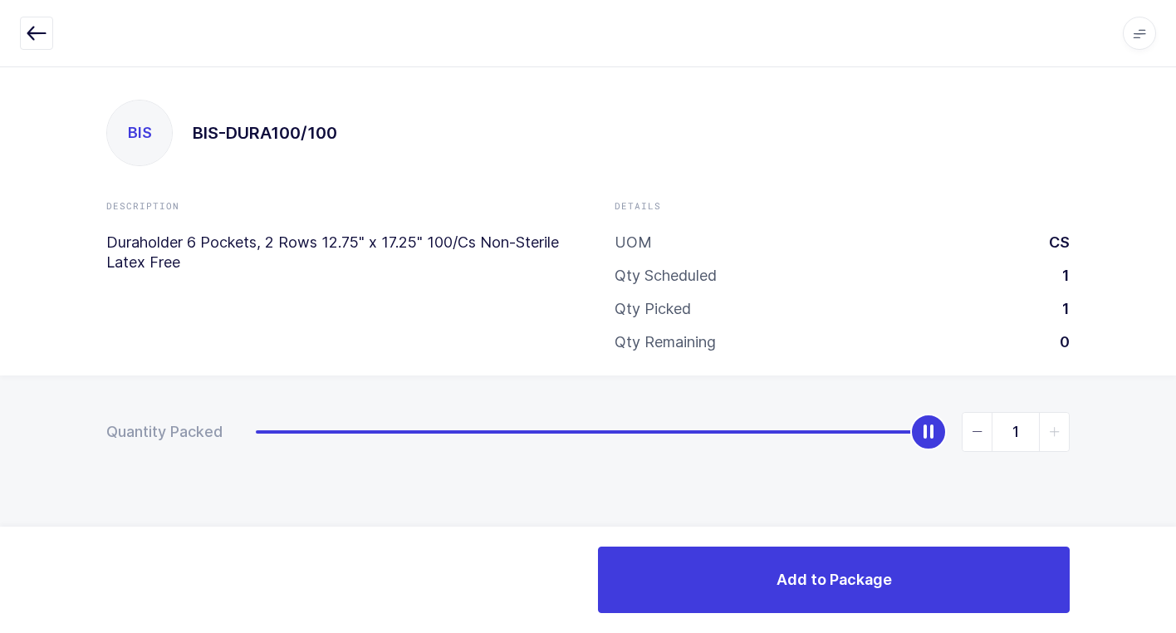
drag, startPoint x: 253, startPoint y: 439, endPoint x: 1166, endPoint y: 578, distance: 923.1
click at [1175, 575] on html "Apps Core Warehouse Admin Mission Control Purchasing Juan W. Logout Account Jua…" at bounding box center [588, 316] width 1176 height 633
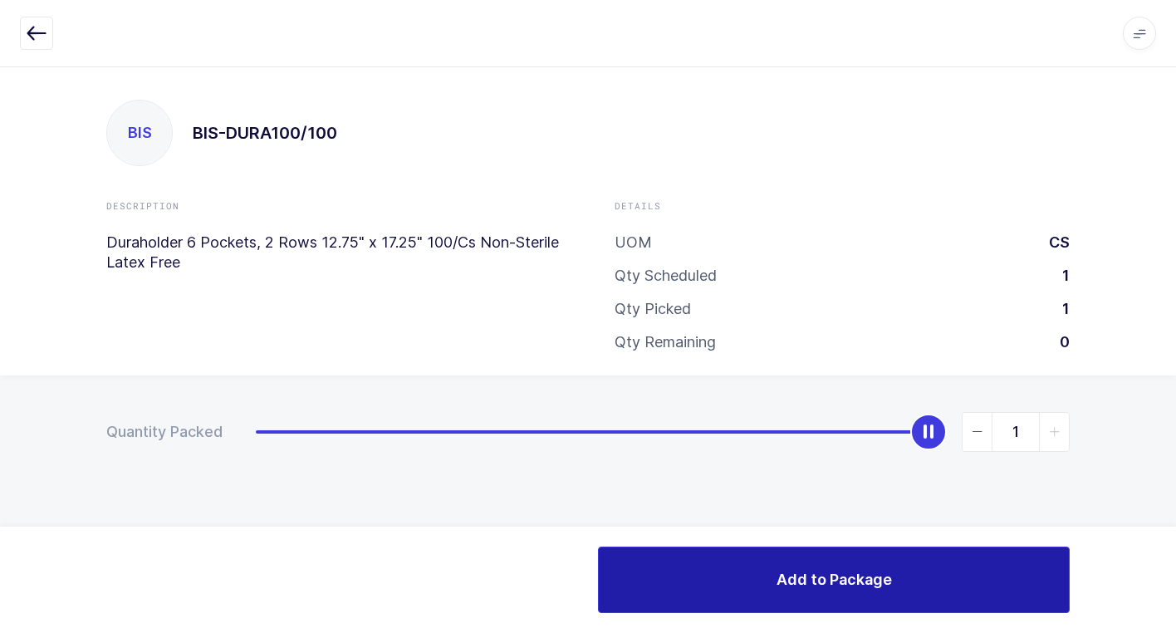
click at [651, 559] on button "Add to Package" at bounding box center [834, 579] width 472 height 66
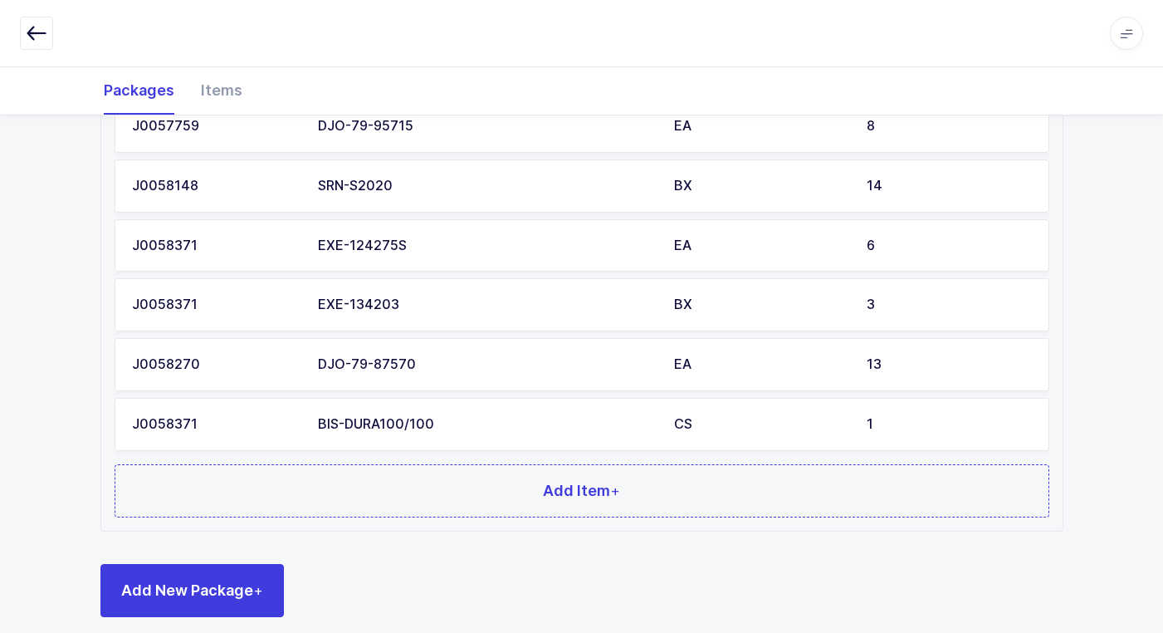
scroll to position [620, 0]
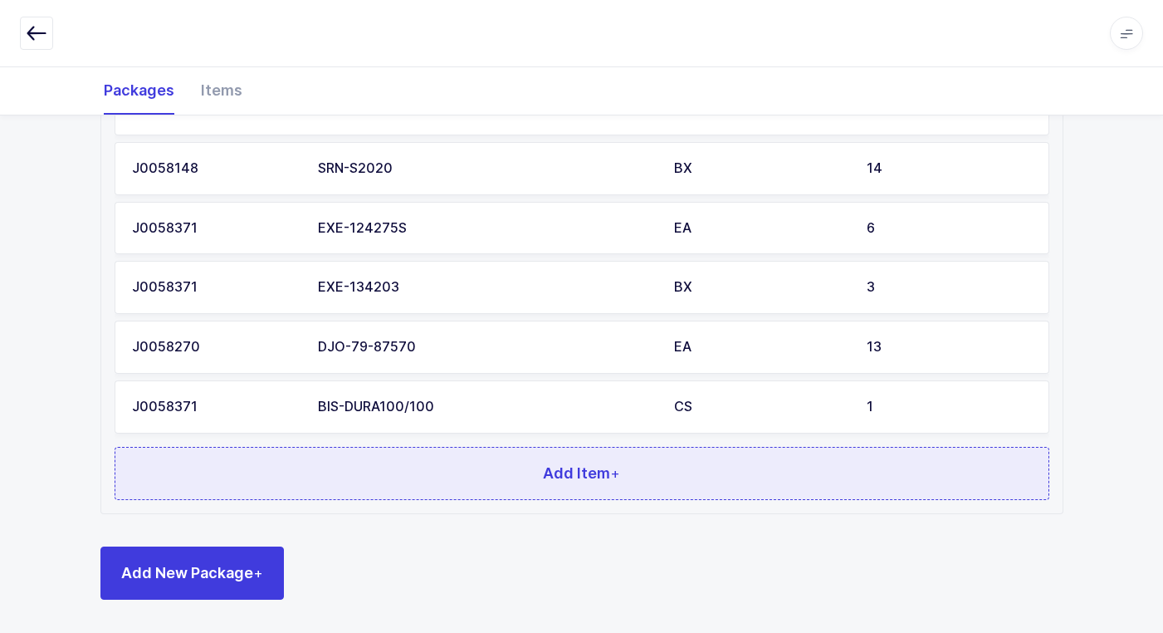
click at [378, 482] on button "Add Item +" at bounding box center [582, 473] width 935 height 53
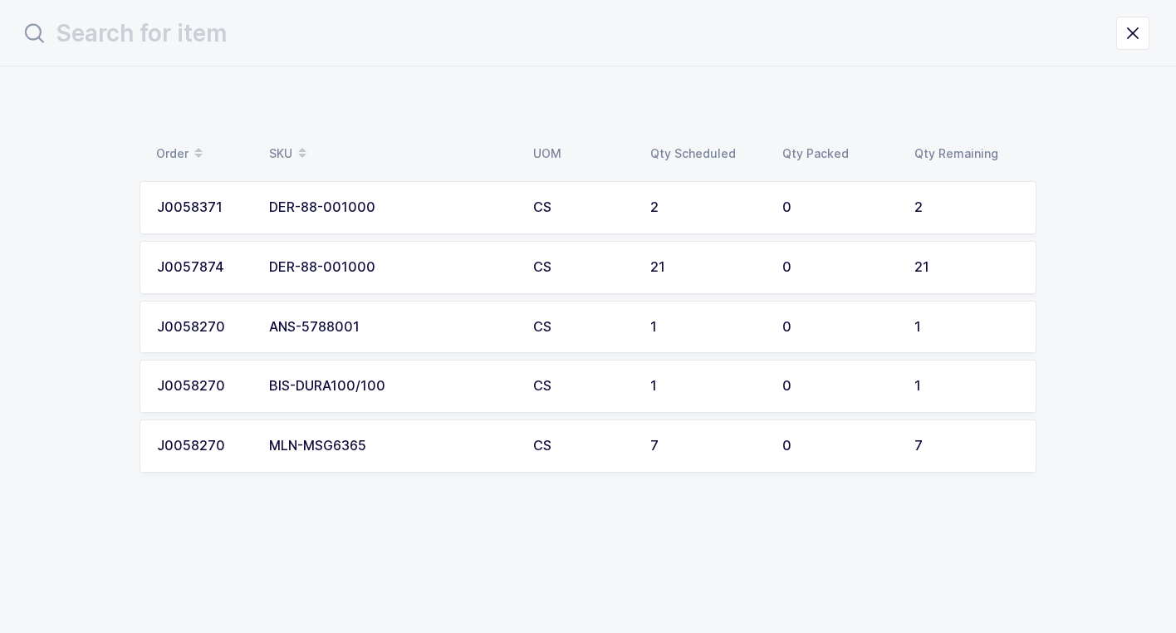
click at [389, 390] on div "BIS-DURA100/100" at bounding box center [391, 386] width 244 height 15
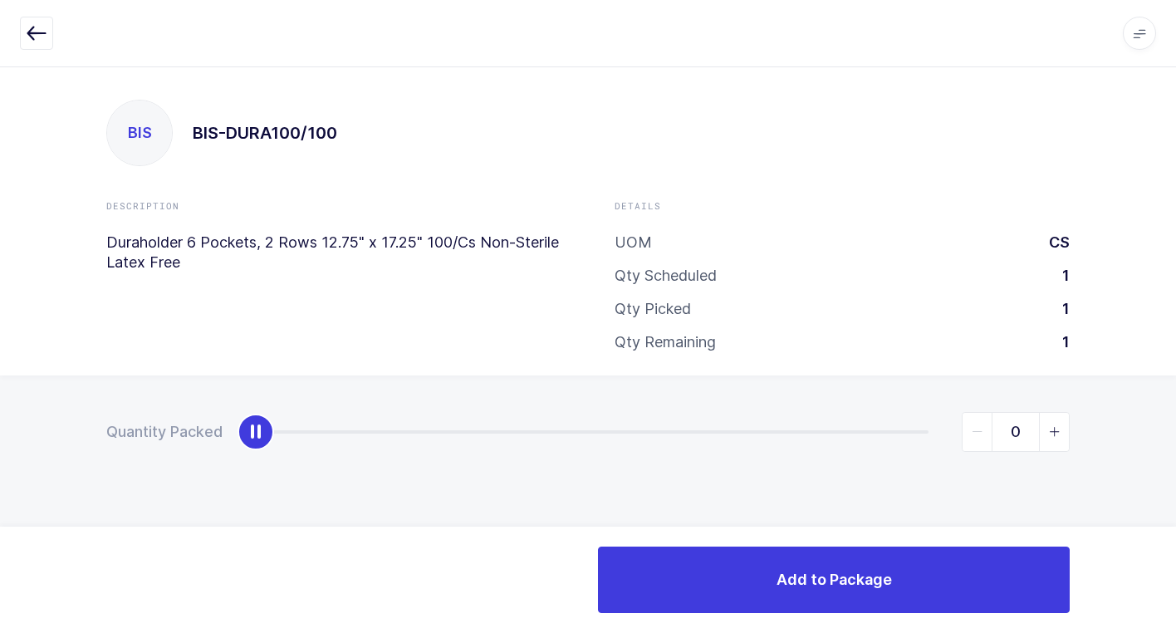
type input "1"
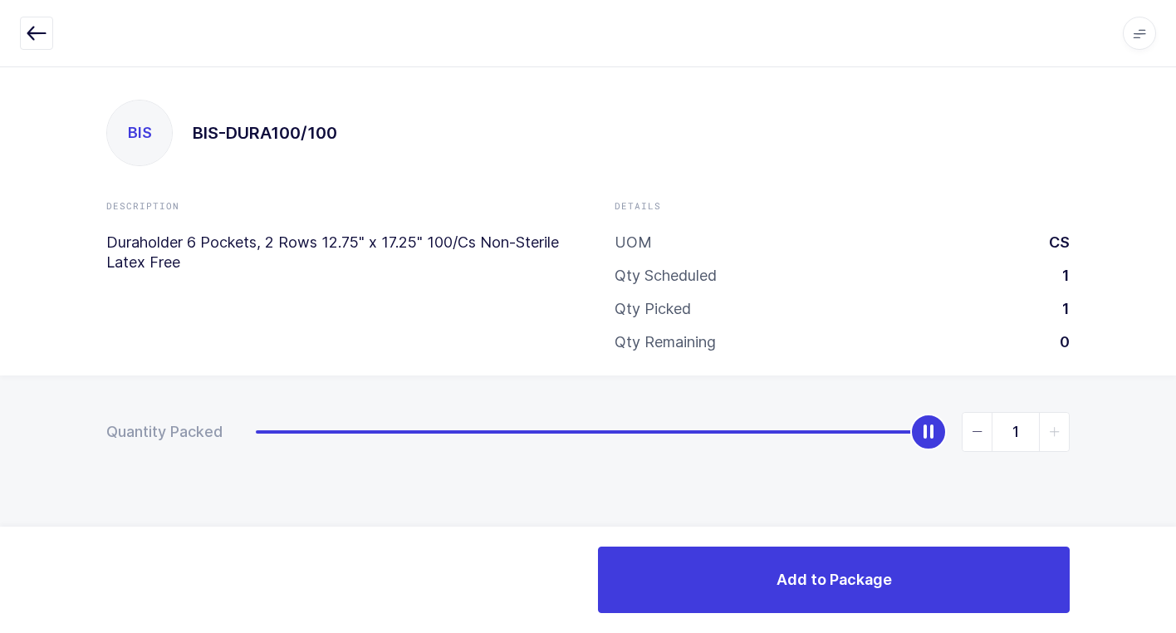
drag, startPoint x: 267, startPoint y: 430, endPoint x: 1144, endPoint y: 223, distance: 902.0
click at [1144, 223] on div "BIS BIS-DURA100/100 Description Duraholder 6 Pockets, 2 Rows 12.75" x 17.25" 10…" at bounding box center [588, 349] width 1176 height 566
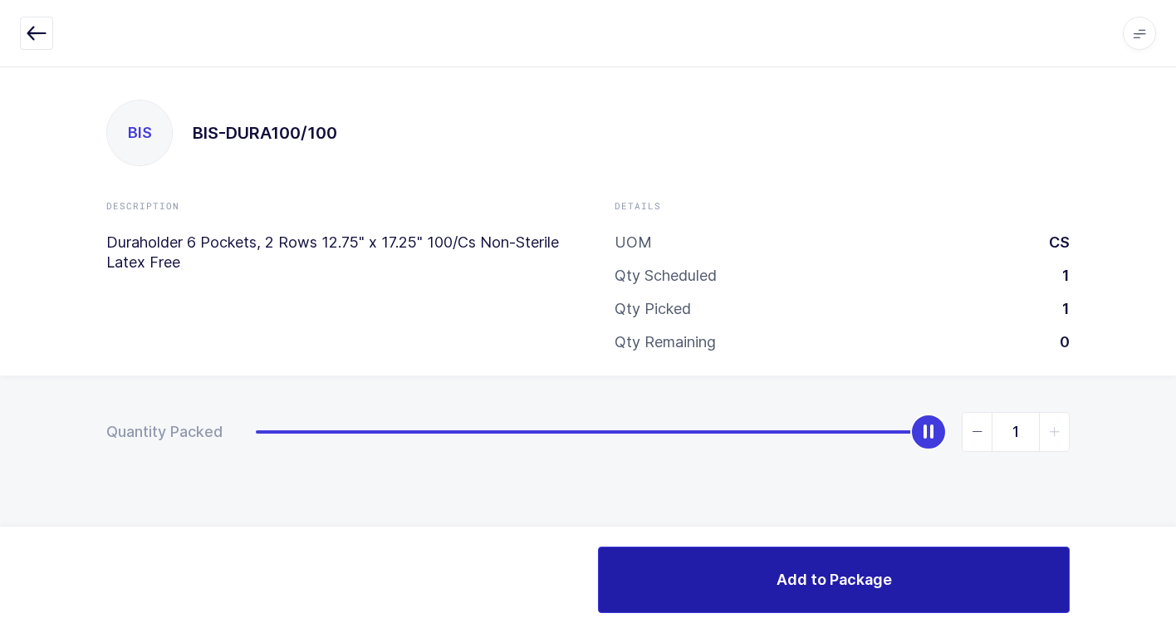
click at [708, 580] on button "Add to Package" at bounding box center [834, 579] width 472 height 66
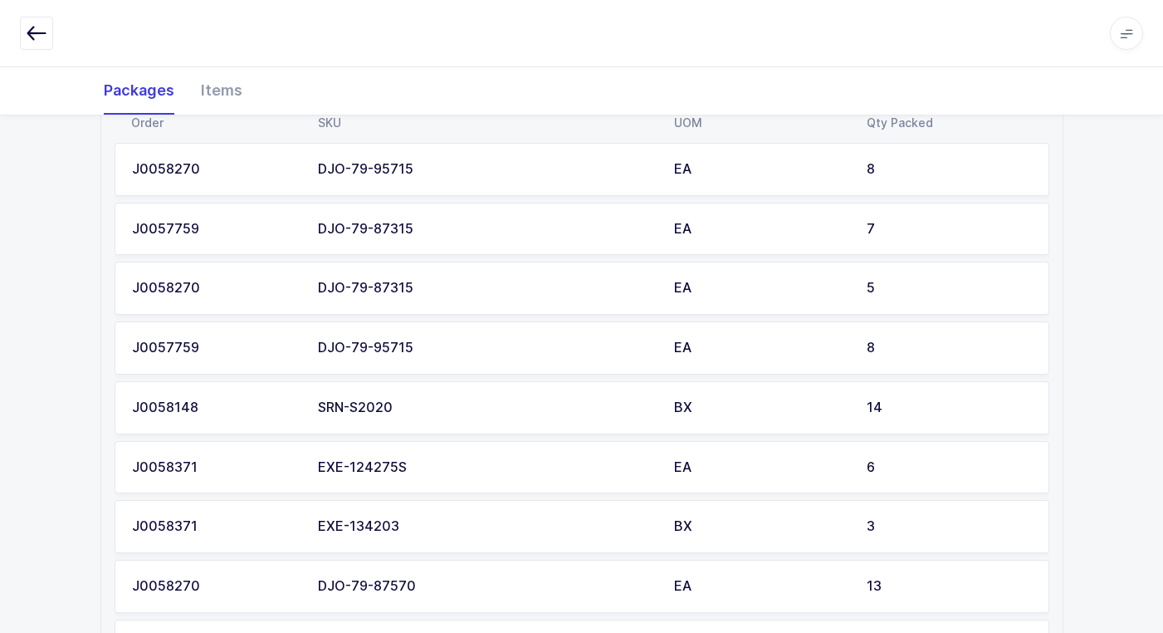
scroll to position [581, 0]
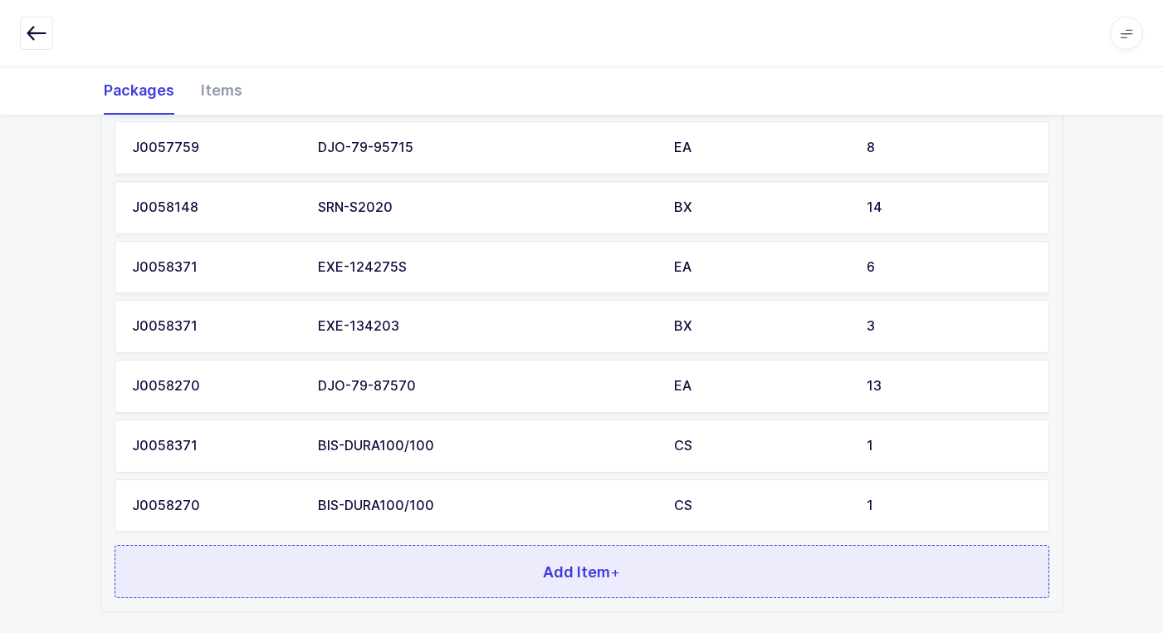
click at [373, 571] on button "Add Item +" at bounding box center [582, 571] width 935 height 53
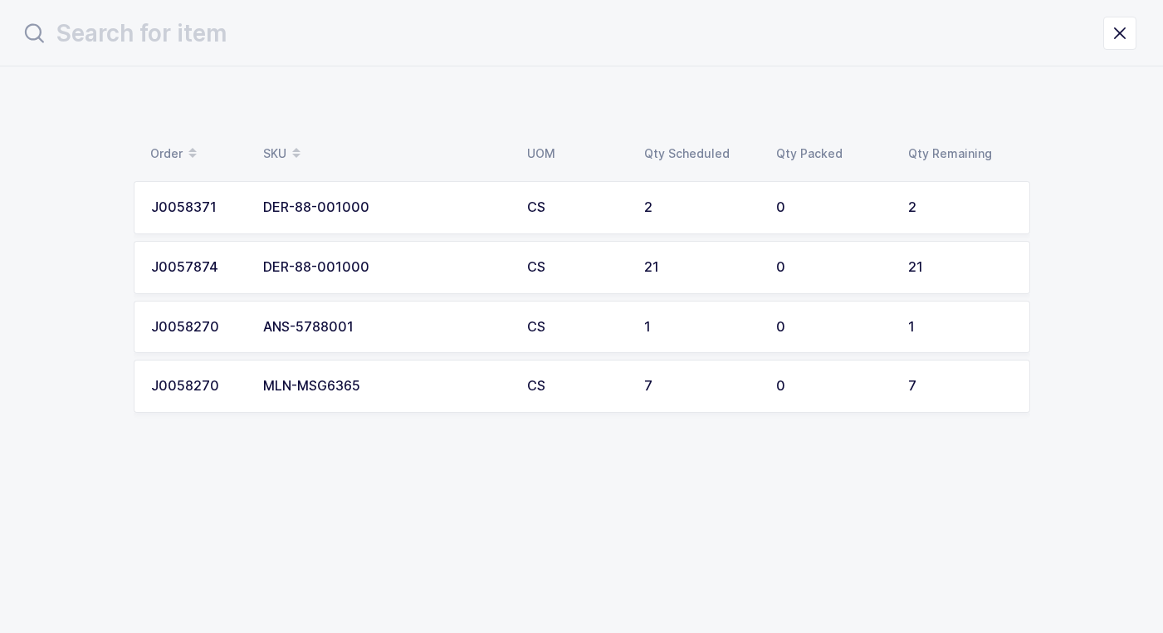
scroll to position [0, 0]
click at [301, 326] on div "ANS-5788001" at bounding box center [391, 327] width 244 height 15
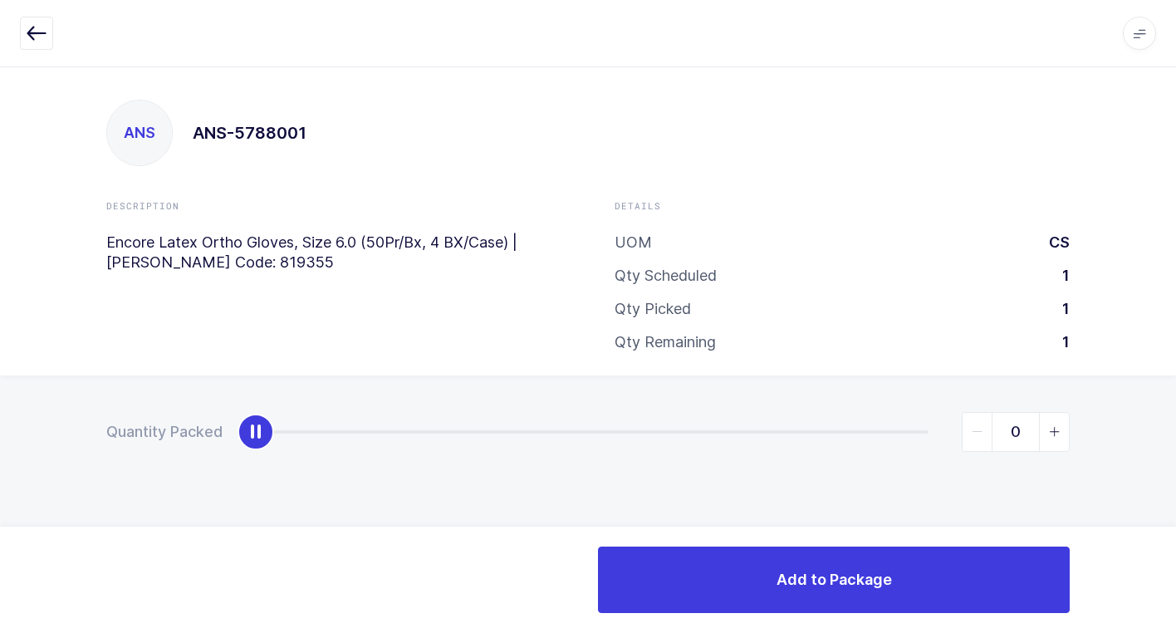
type input "1"
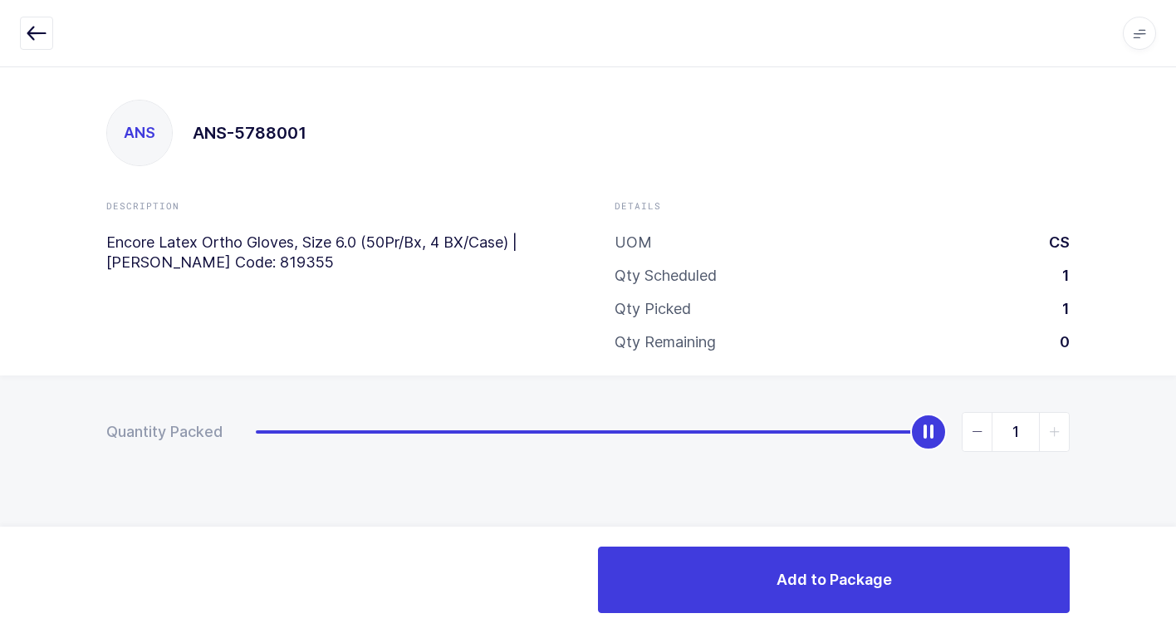
drag, startPoint x: 250, startPoint y: 440, endPoint x: 1172, endPoint y: 414, distance: 922.1
click at [1175, 408] on html "Apps Core Warehouse Admin Mission Control Purchasing Juan W. Logout Account Jua…" at bounding box center [588, 316] width 1176 height 633
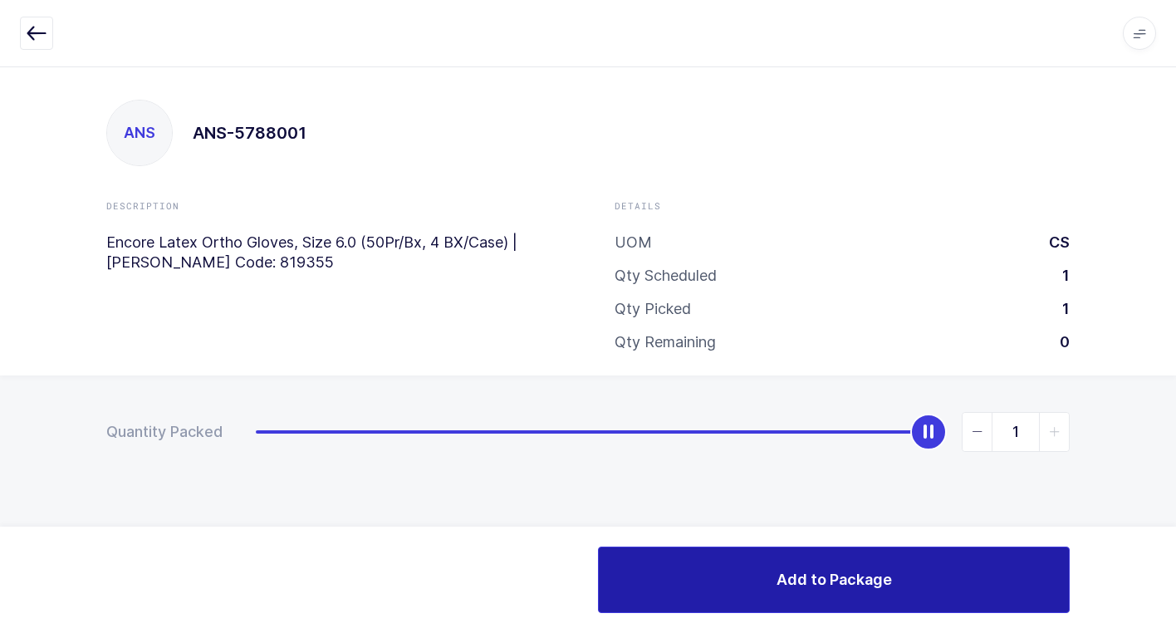
click at [781, 575] on span "Add to Package" at bounding box center [833, 579] width 115 height 21
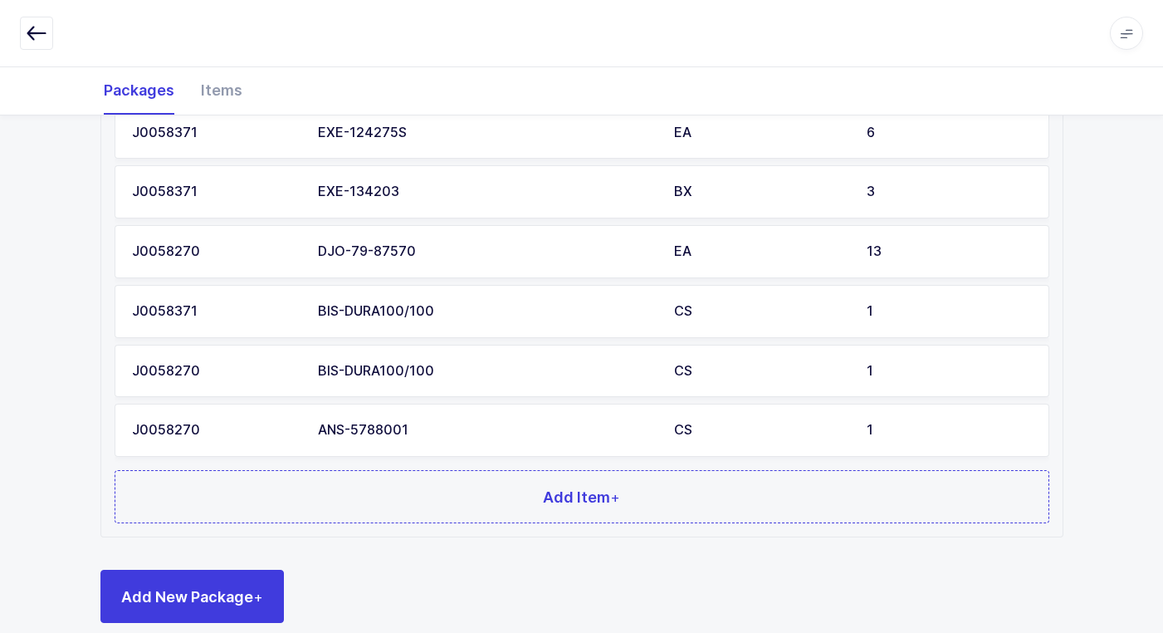
scroll to position [739, 0]
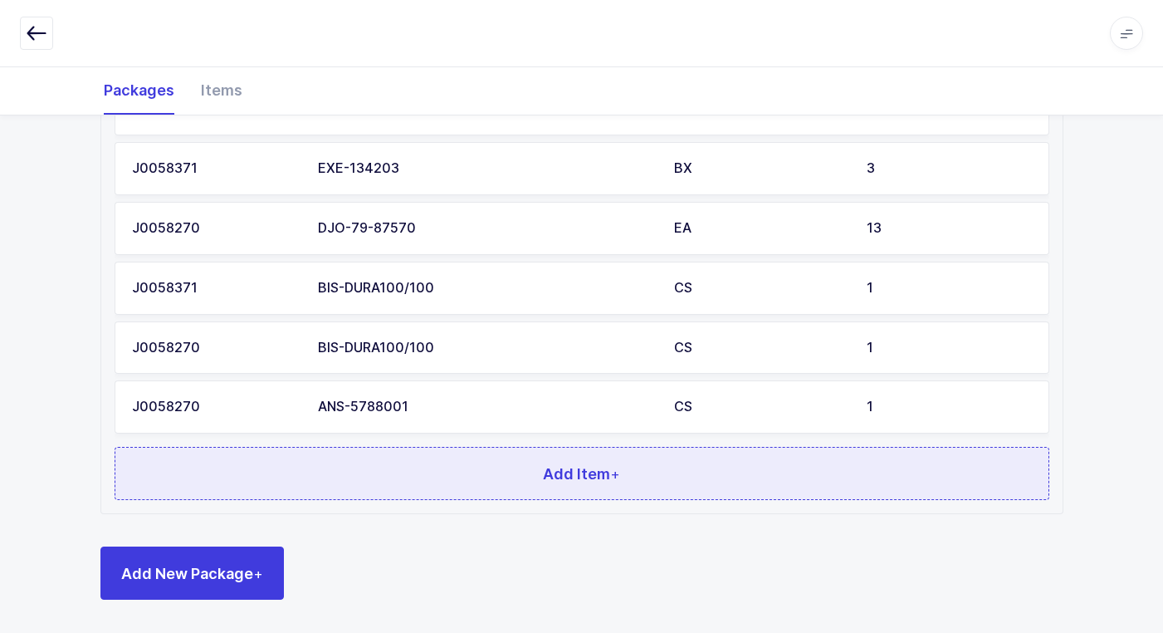
click at [405, 485] on button "Add Item +" at bounding box center [582, 473] width 935 height 53
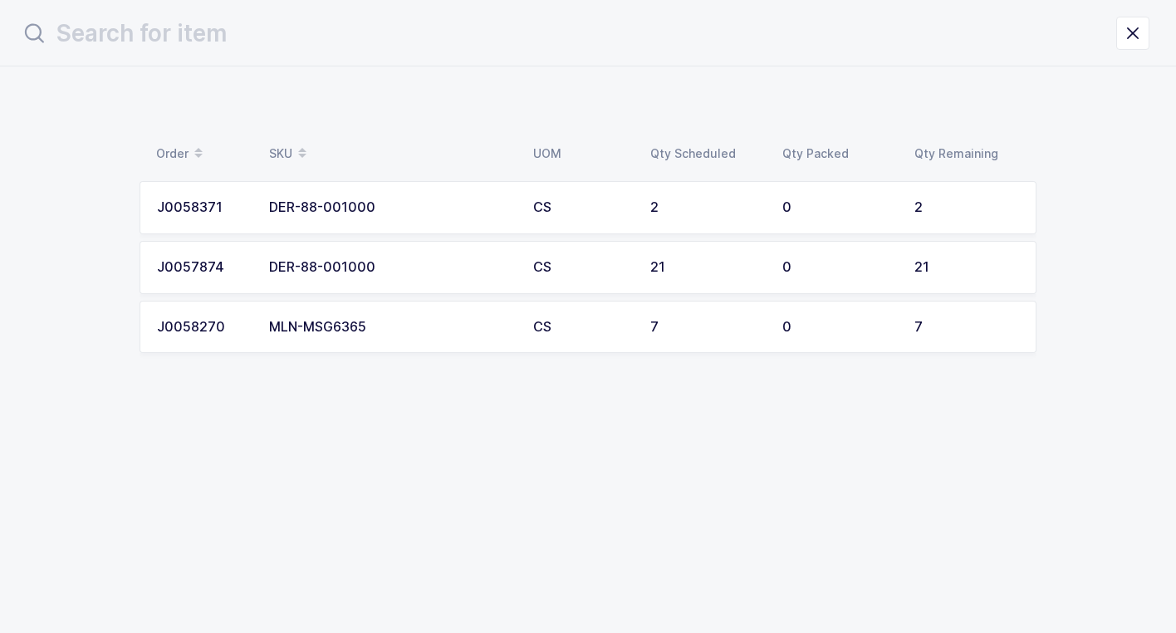
click at [418, 329] on div "MLN-MSG6365" at bounding box center [391, 327] width 244 height 15
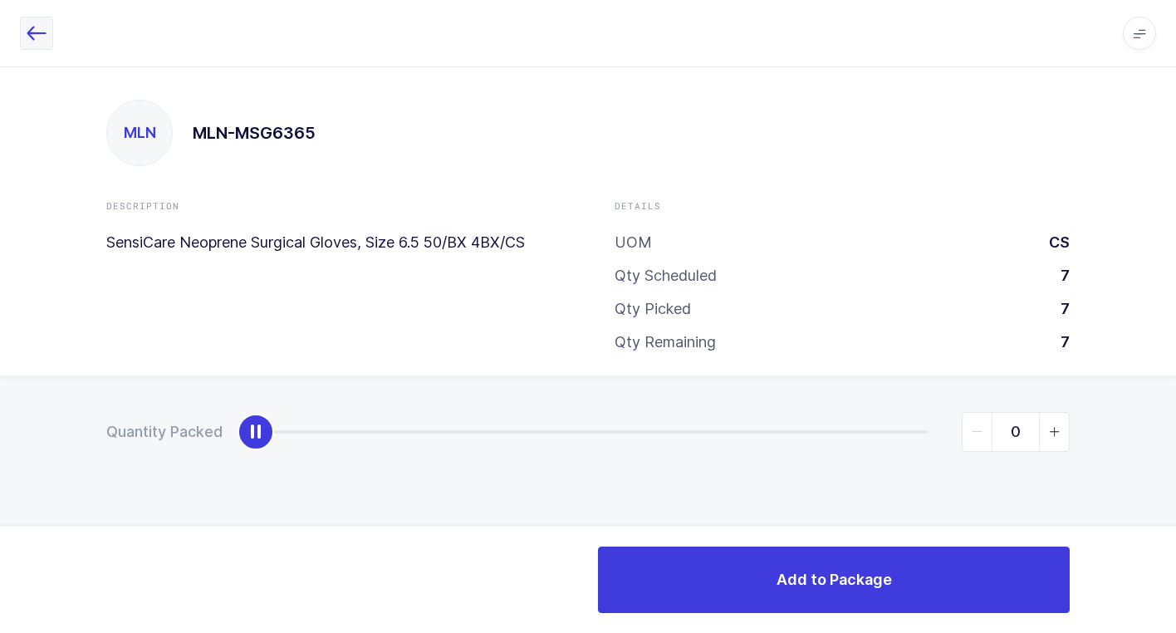
click at [32, 28] on icon "button" at bounding box center [37, 33] width 20 height 20
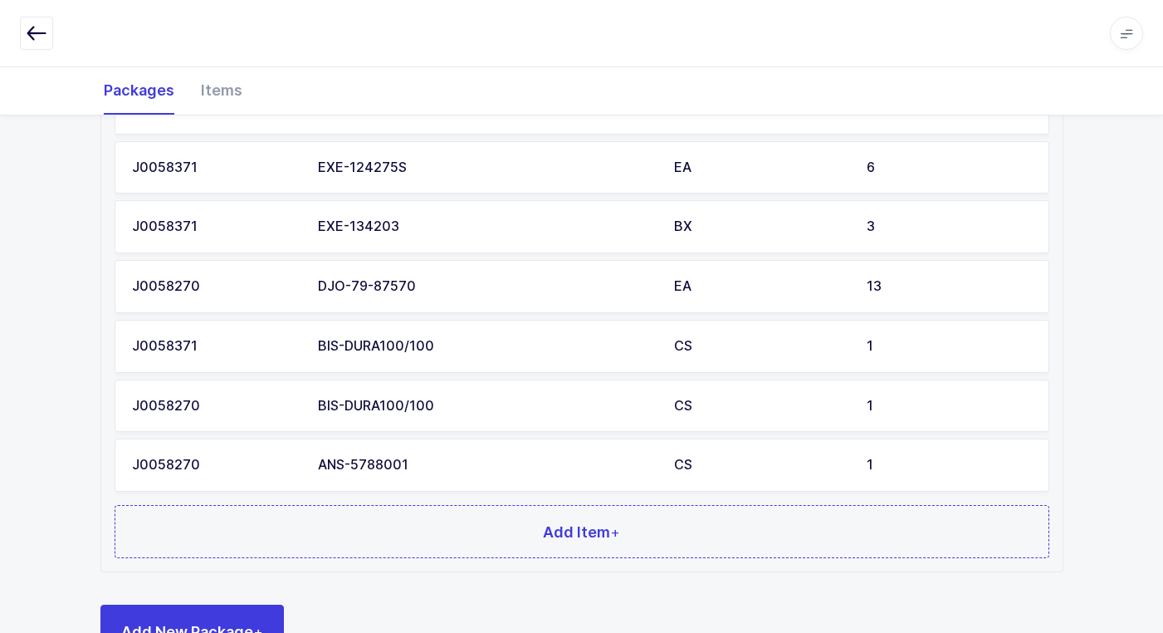
scroll to position [739, 0]
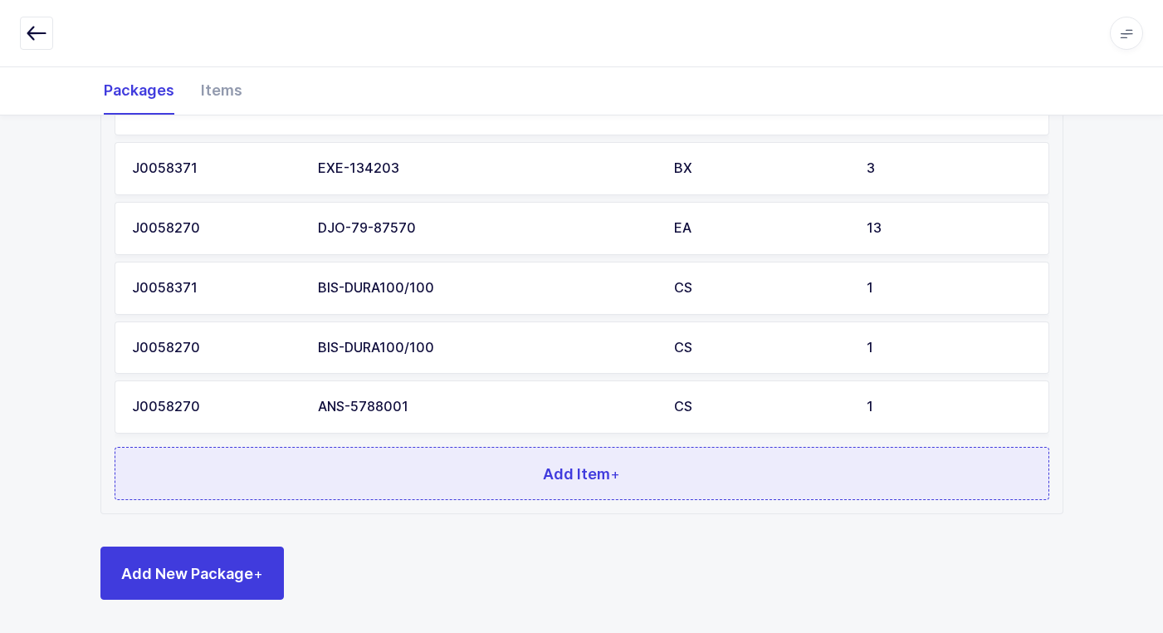
click at [335, 484] on button "Add Item +" at bounding box center [582, 473] width 935 height 53
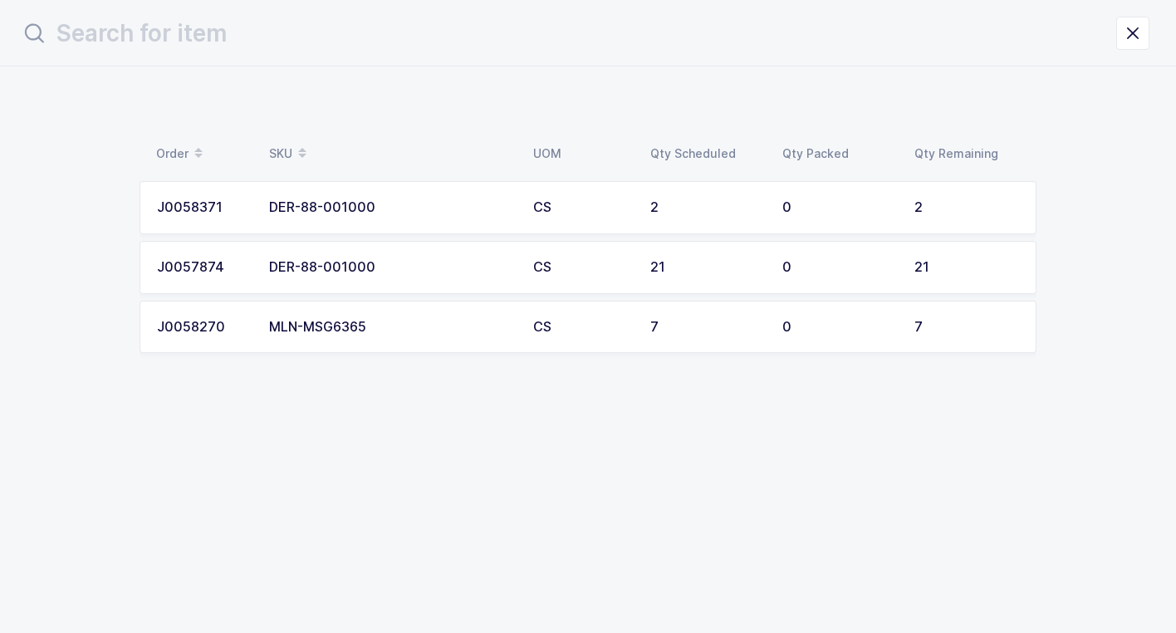
click at [356, 331] on div "MLN-MSG6365" at bounding box center [391, 327] width 244 height 15
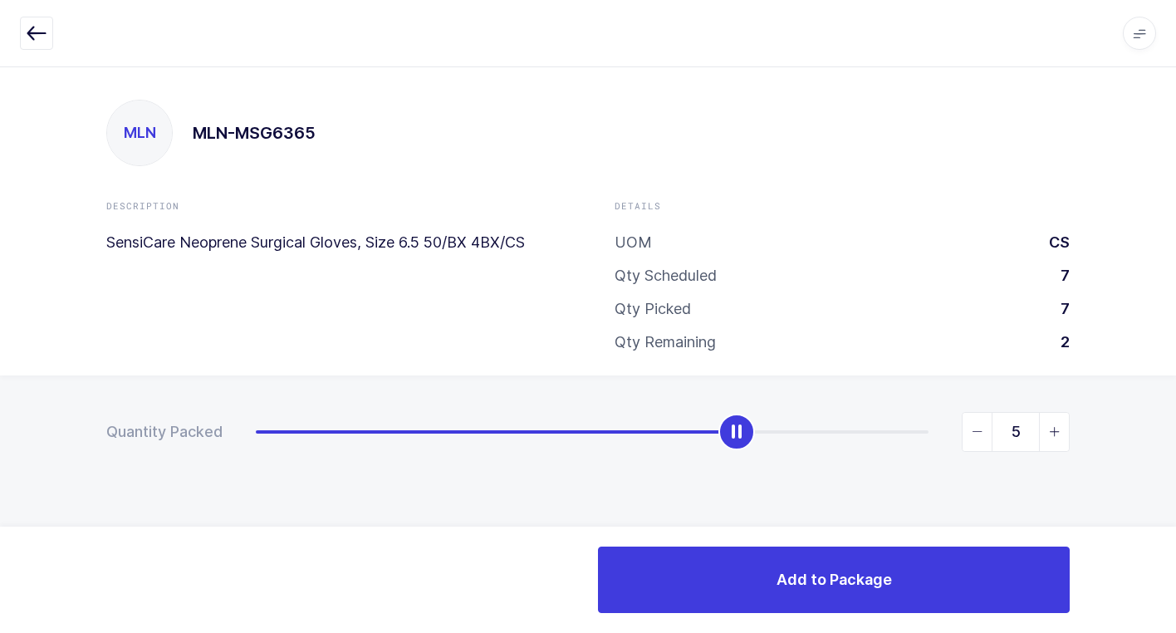
type input "7"
drag, startPoint x: 257, startPoint y: 440, endPoint x: 894, endPoint y: 458, distance: 637.2
click at [1175, 371] on html "Apps Core Warehouse Admin Mission Control Purchasing Juan W. Logout Account Jua…" at bounding box center [588, 316] width 1176 height 633
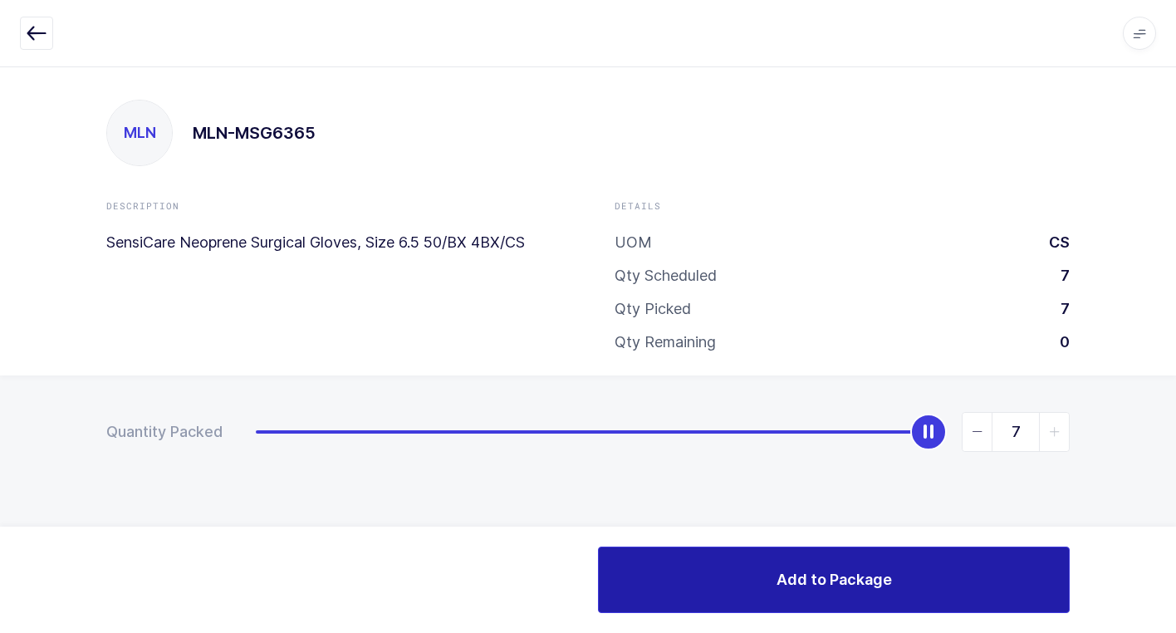
click at [717, 566] on button "Add to Package" at bounding box center [834, 579] width 472 height 66
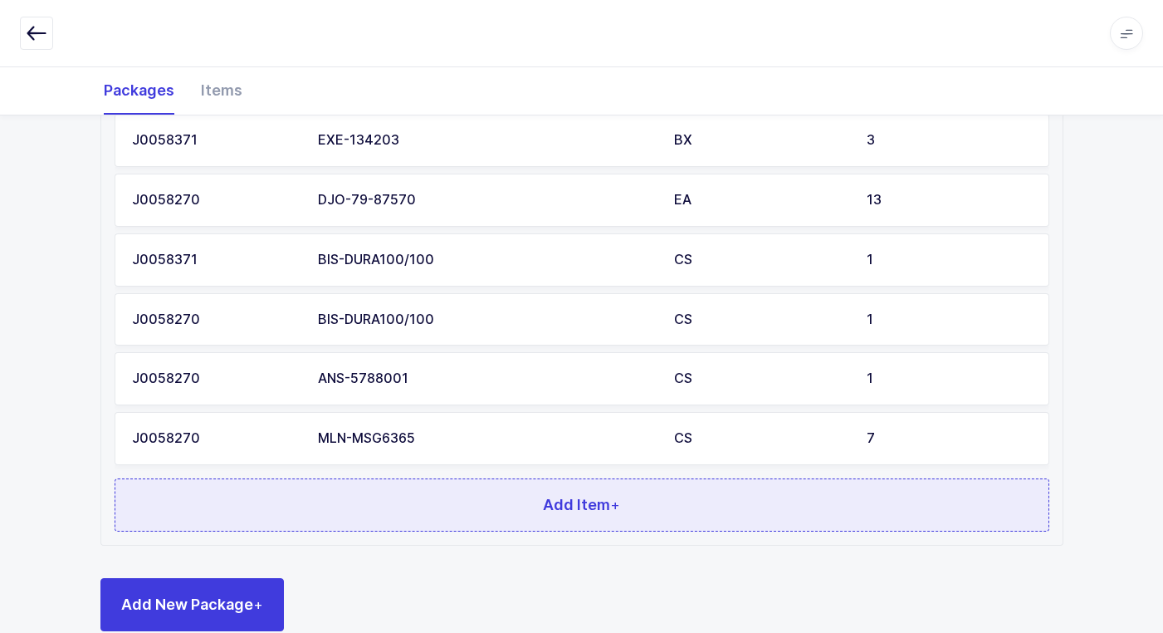
scroll to position [799, 0]
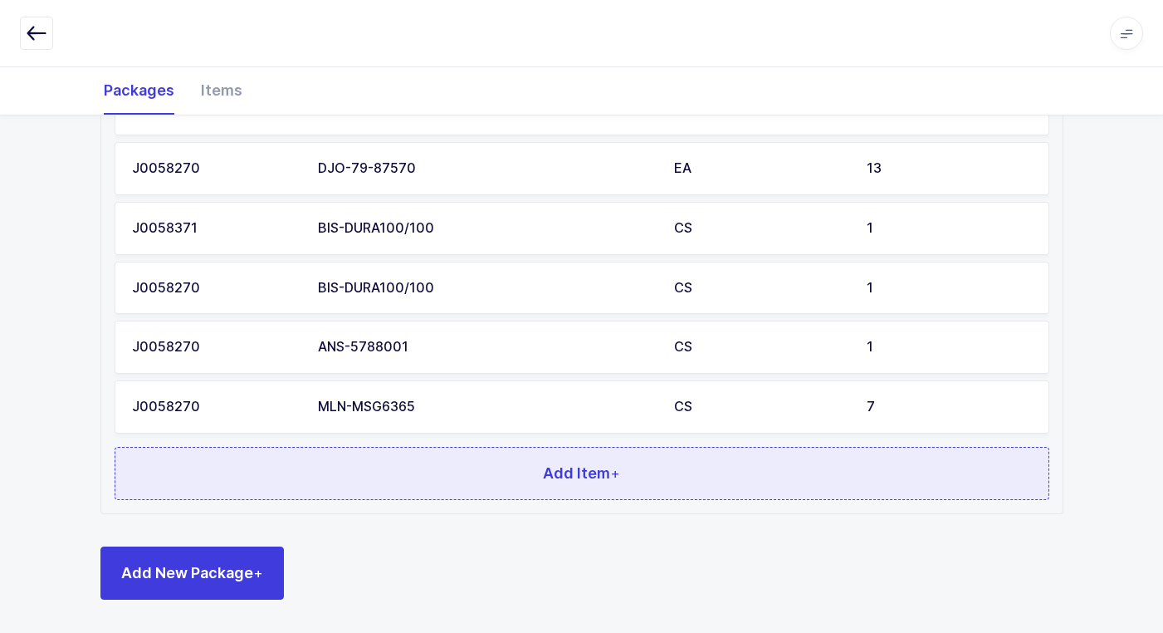
click at [385, 468] on button "Add Item +" at bounding box center [582, 473] width 935 height 53
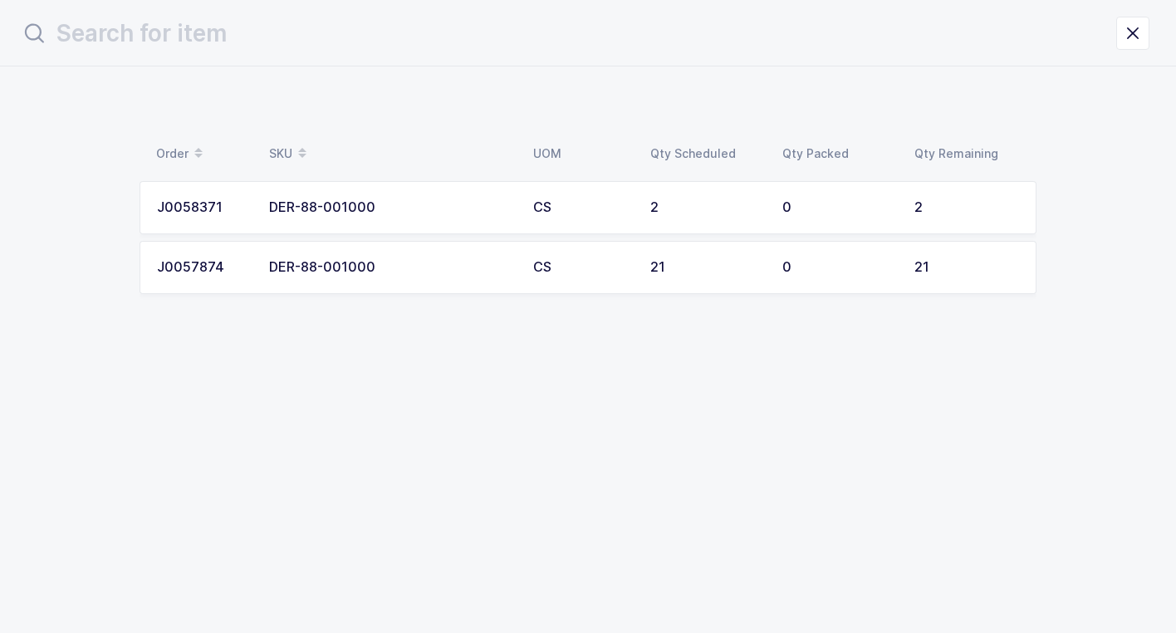
click at [418, 223] on td "DER-88-001000" at bounding box center [391, 207] width 264 height 53
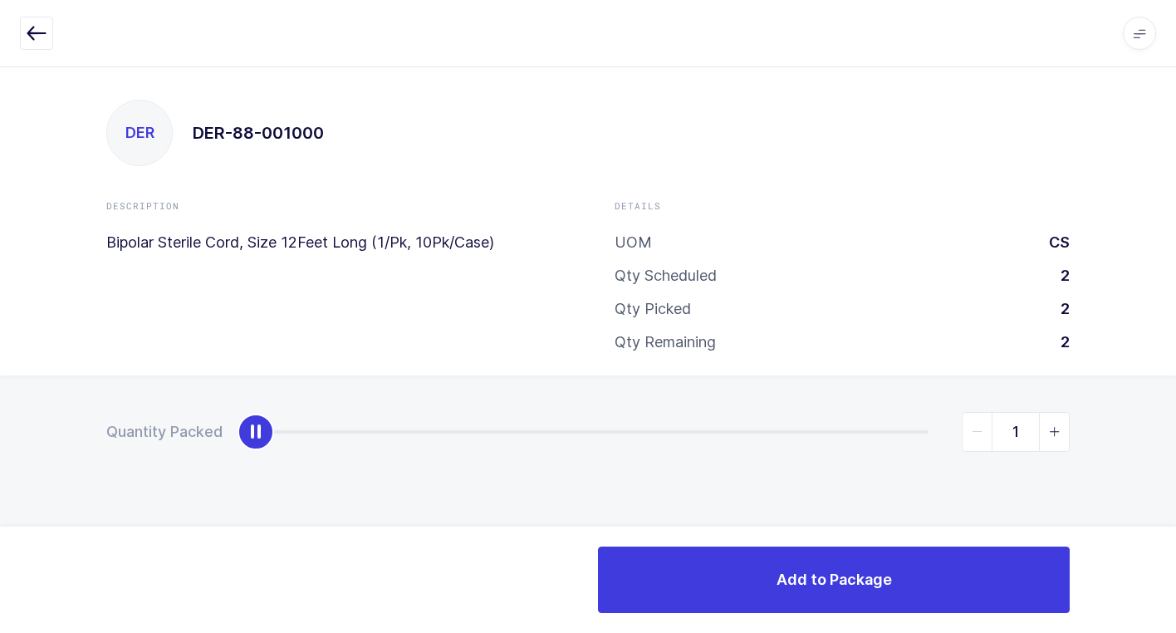
type input "2"
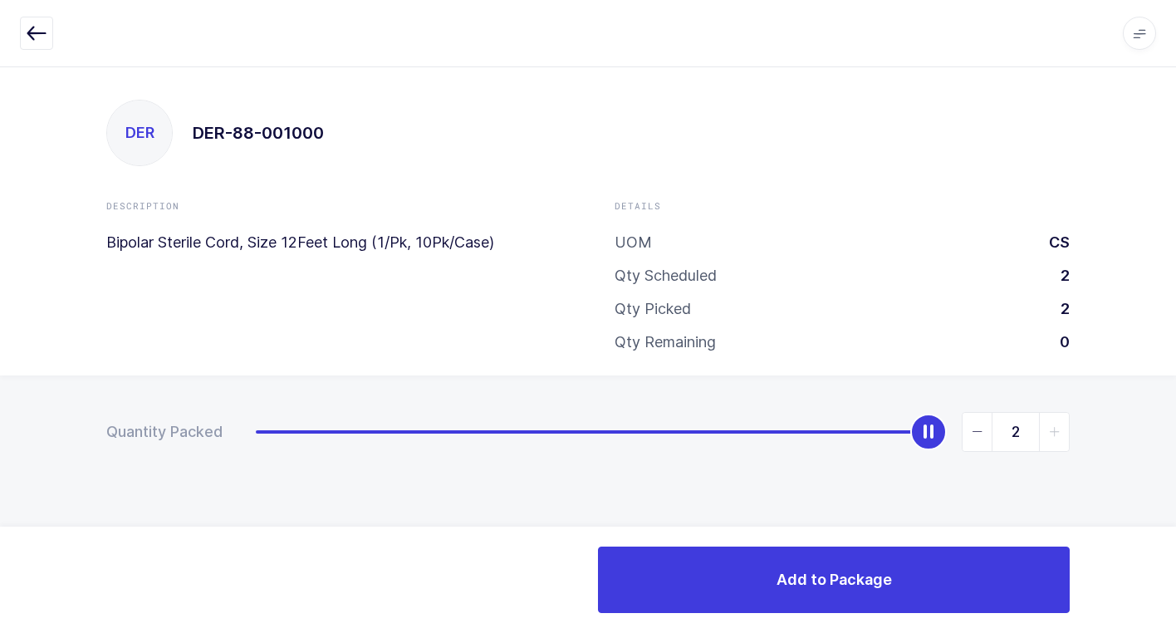
drag, startPoint x: 252, startPoint y: 434, endPoint x: 1018, endPoint y: 437, distance: 765.7
click at [1156, 380] on div "Quantity Packed 2" at bounding box center [588, 489] width 1176 height 229
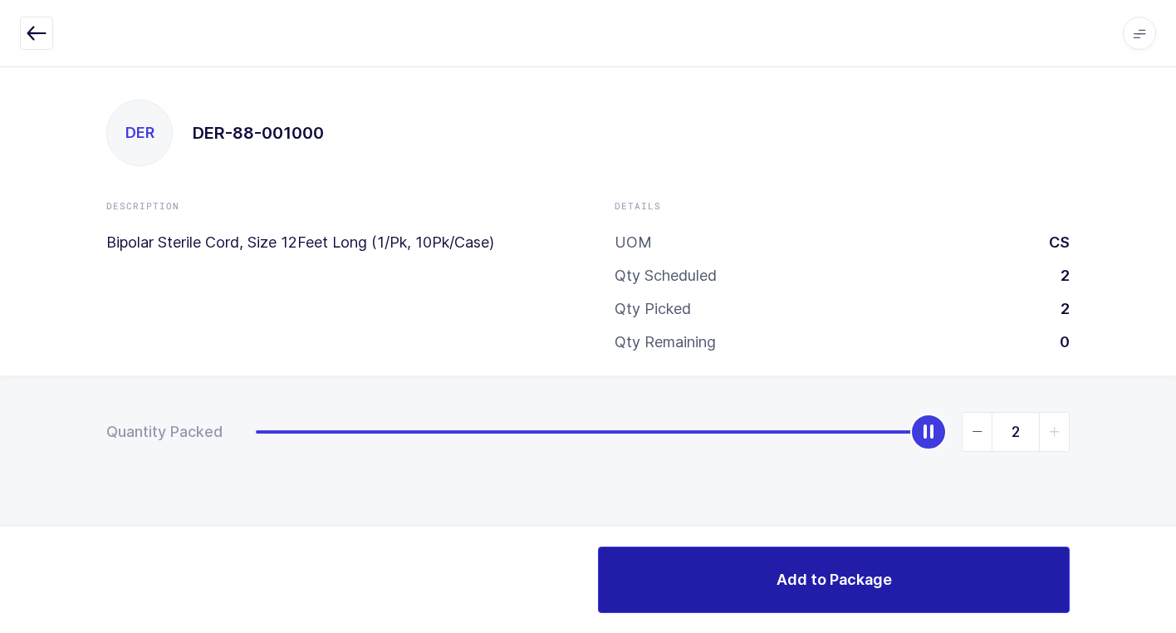
click at [788, 566] on button "Add to Package" at bounding box center [834, 579] width 472 height 66
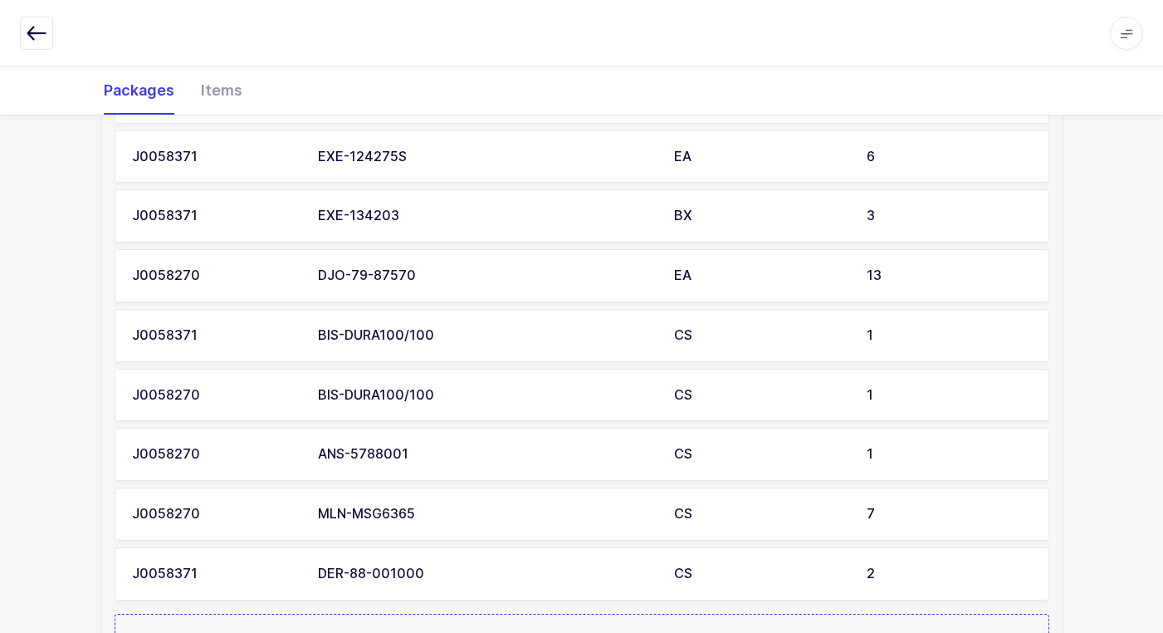
scroll to position [859, 0]
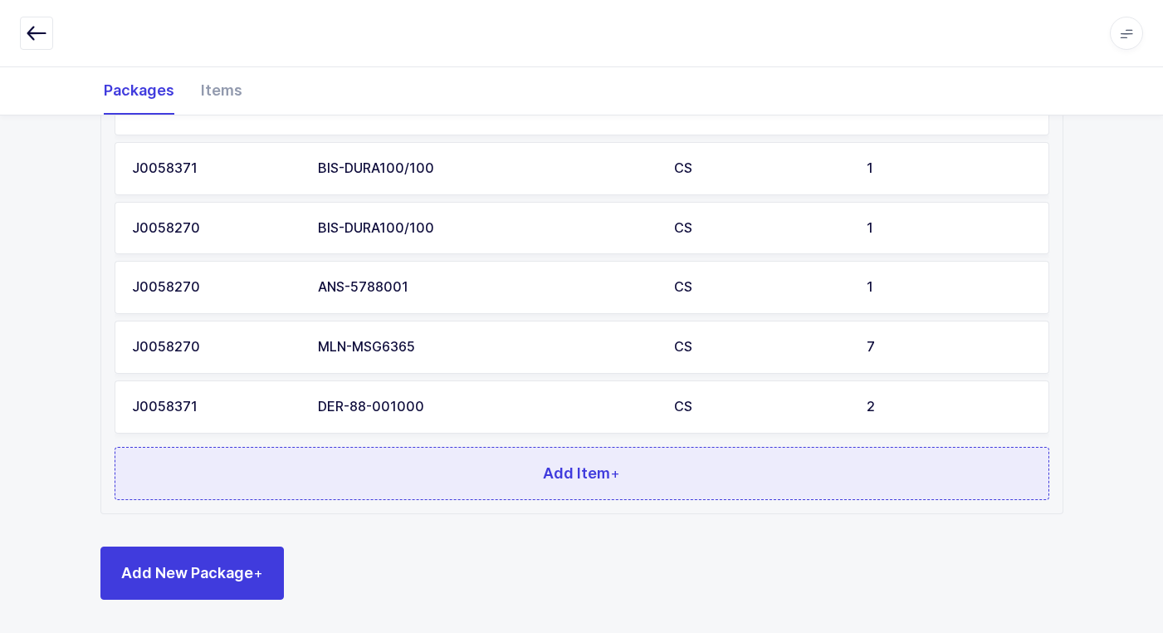
click at [457, 470] on button "Add Item +" at bounding box center [582, 473] width 935 height 53
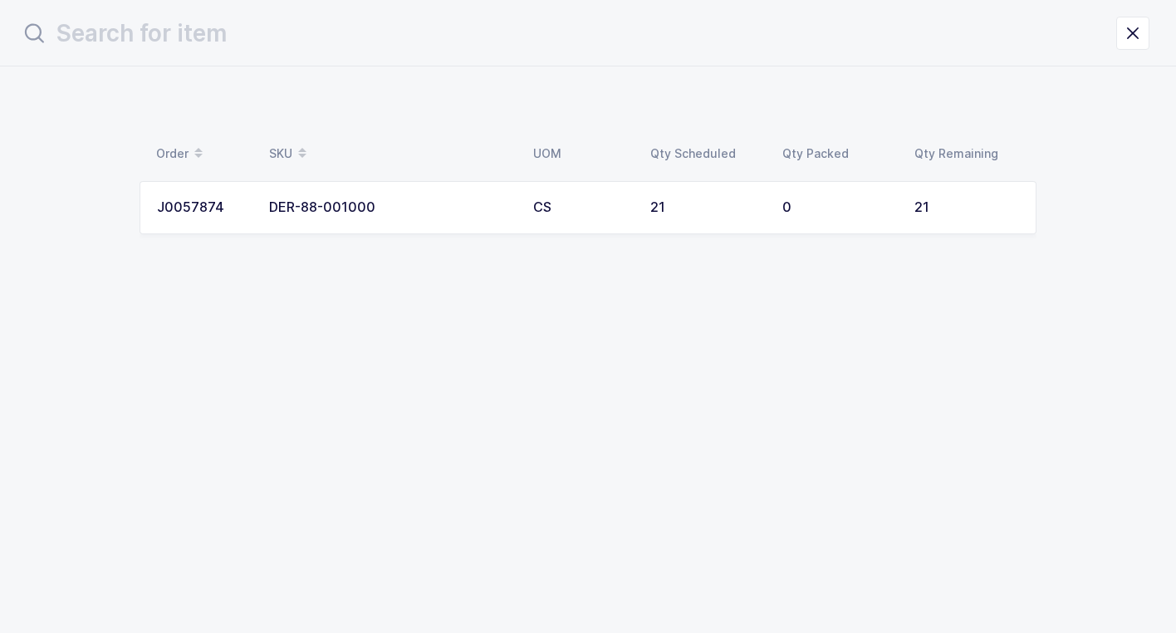
drag, startPoint x: 610, startPoint y: 237, endPoint x: 566, endPoint y: 237, distance: 44.8
click at [599, 237] on table "J0057874 DER-88-001000 CS 21 0 21" at bounding box center [588, 207] width 897 height 66
click at [428, 219] on td "DER-88-001000" at bounding box center [391, 207] width 264 height 53
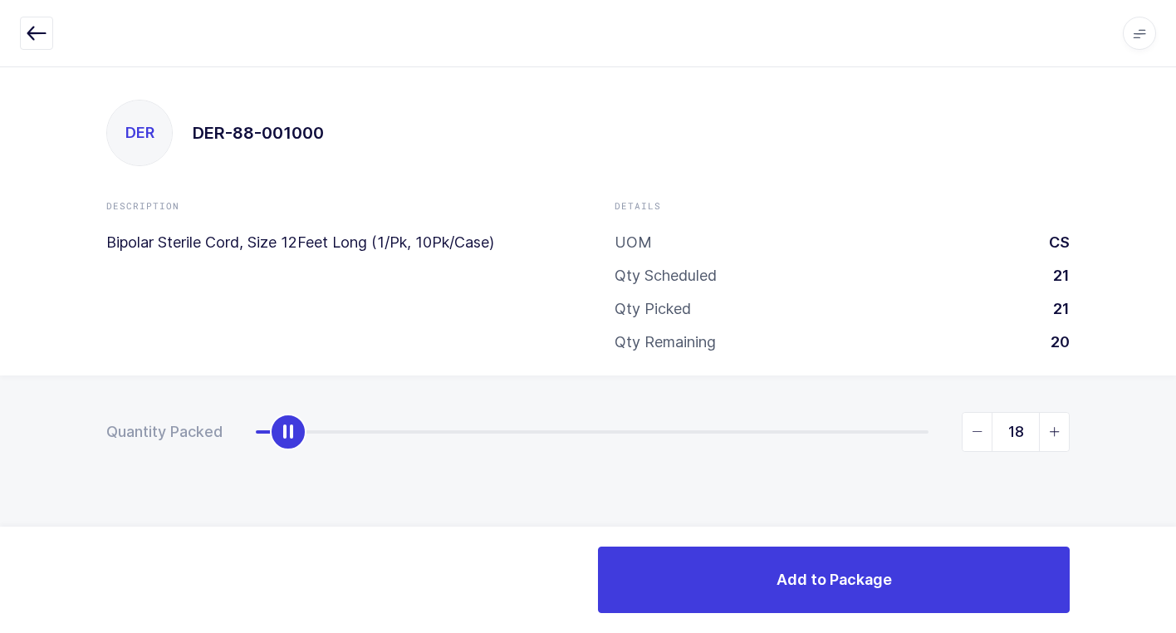
type input "21"
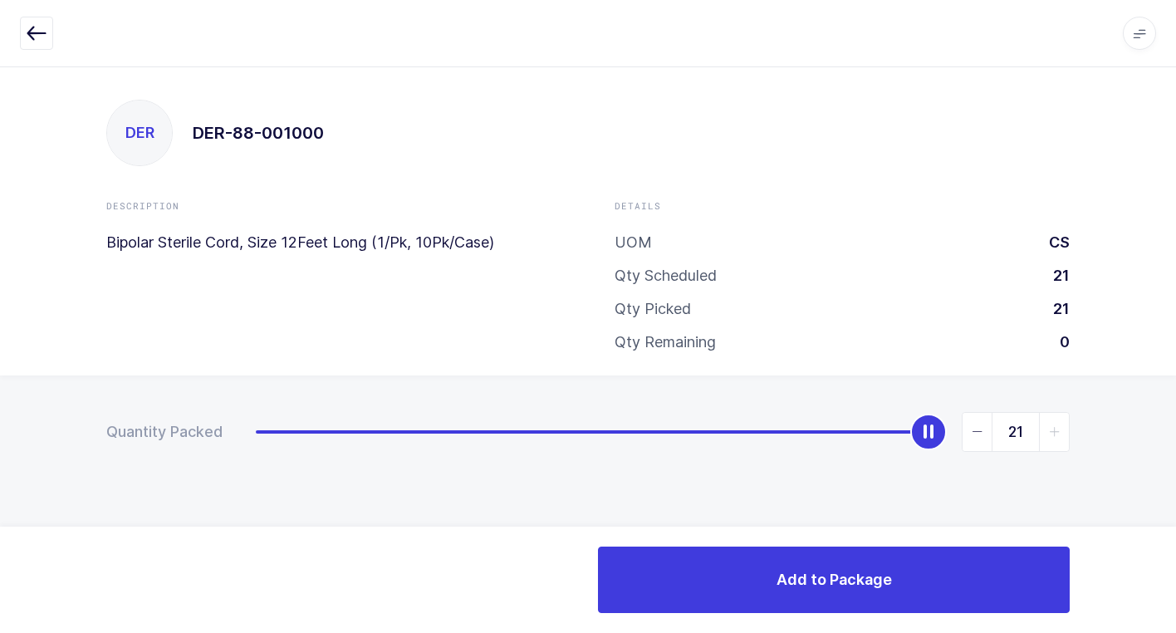
drag, startPoint x: 270, startPoint y: 434, endPoint x: 1185, endPoint y: 404, distance: 915.6
click at [1175, 404] on html "Apps Core Warehouse Admin Mission Control Purchasing Juan W. Logout Account Jua…" at bounding box center [588, 316] width 1176 height 633
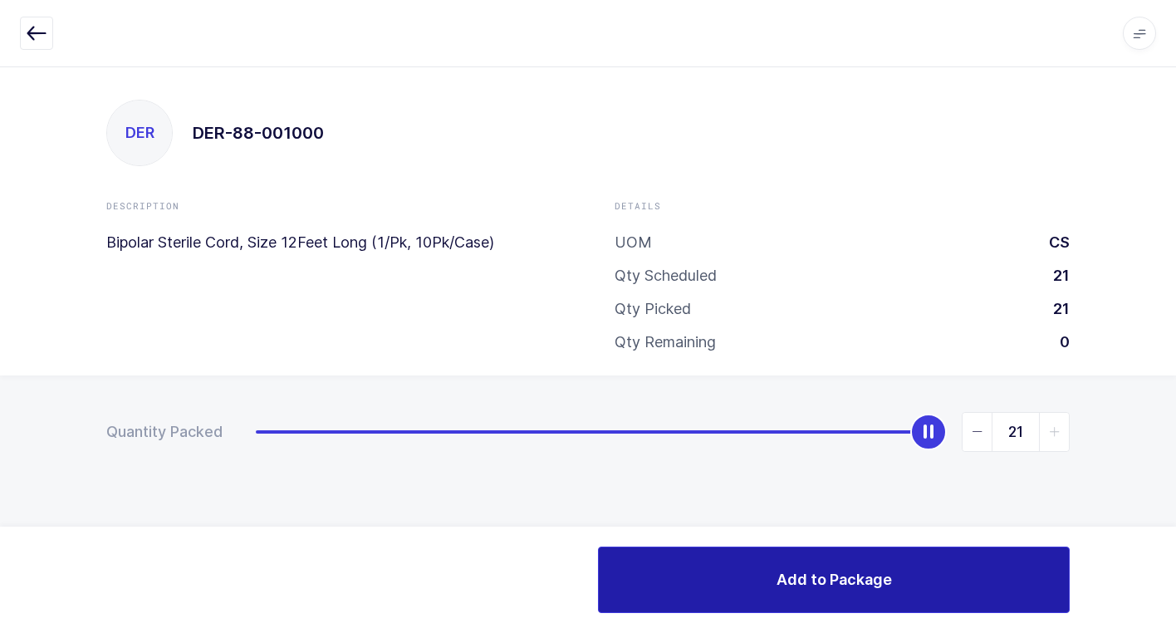
drag, startPoint x: 699, startPoint y: 593, endPoint x: 672, endPoint y: 590, distance: 27.6
click at [694, 593] on button "Add to Package" at bounding box center [834, 579] width 472 height 66
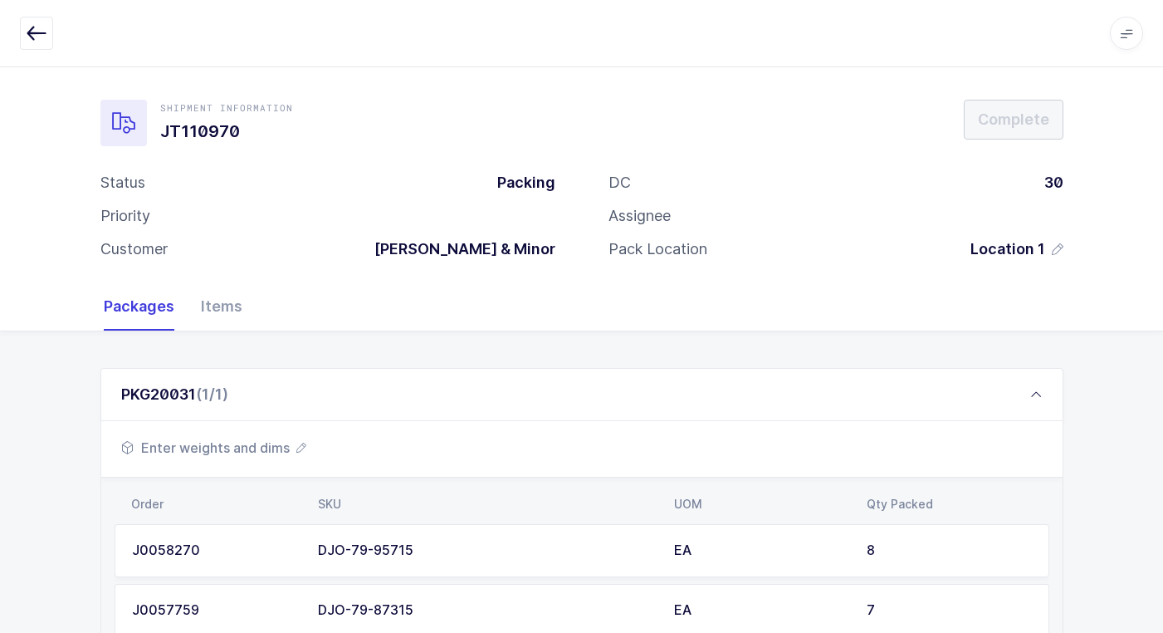
click at [252, 450] on span "Enter weights and dims" at bounding box center [213, 448] width 185 height 20
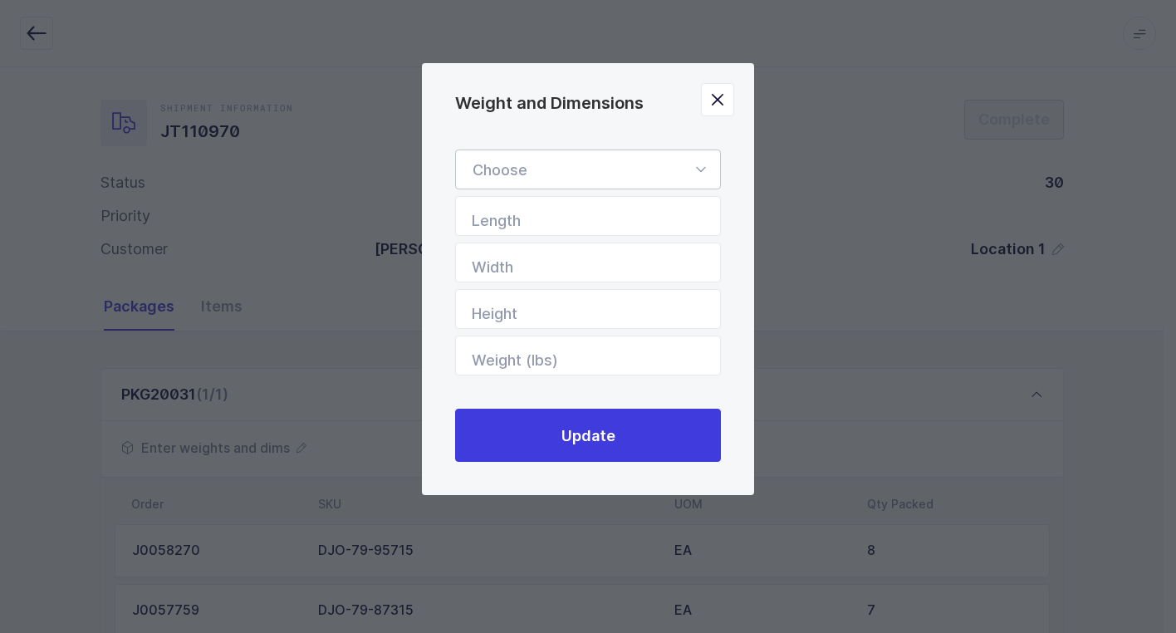
click at [708, 178] on icon "Weight and Dimensions" at bounding box center [700, 169] width 21 height 40
click at [621, 213] on li "Standard Pallet" at bounding box center [594, 218] width 263 height 32
type input "Standard Pallet"
type input "48"
type input "40"
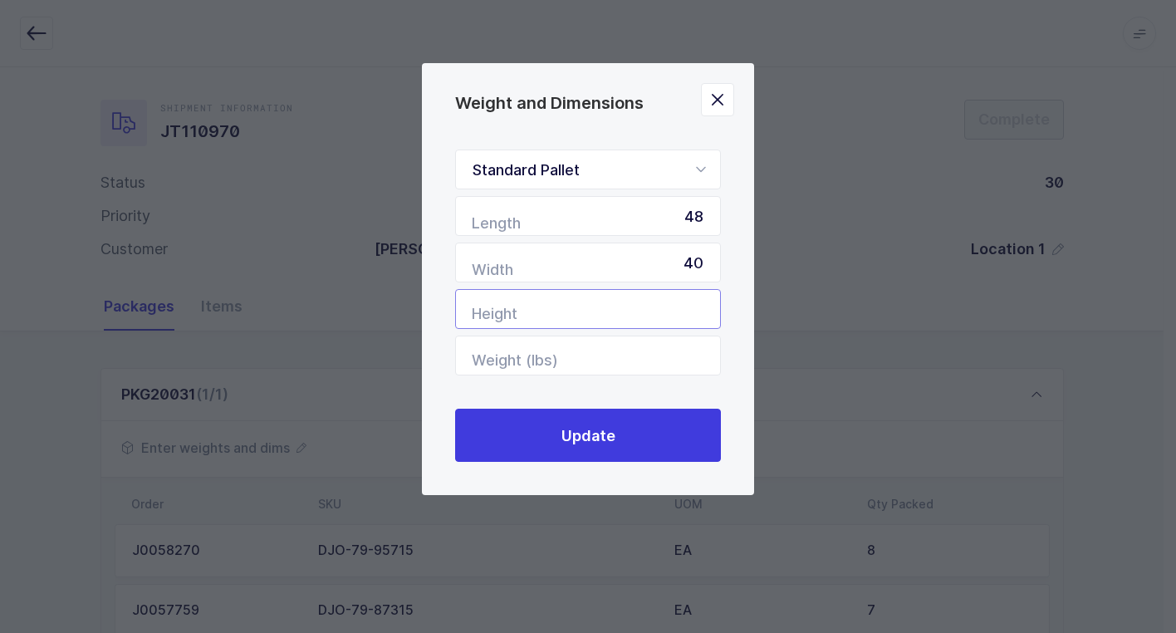
click at [684, 306] on input "Height" at bounding box center [588, 309] width 266 height 40
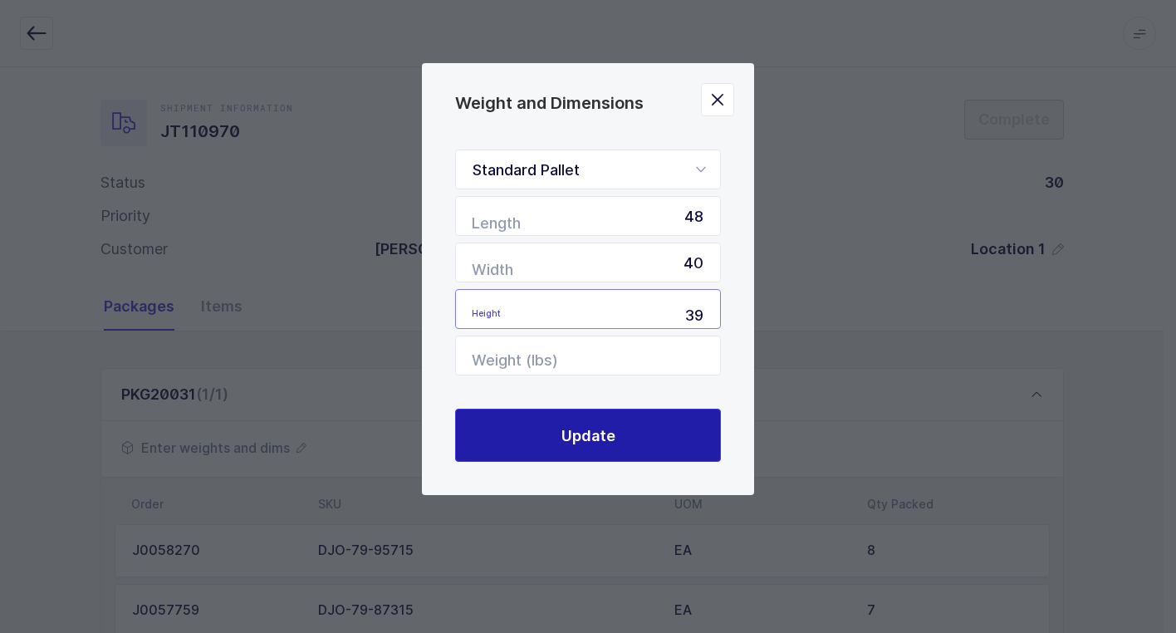
type input "39"
click at [661, 460] on button "Update" at bounding box center [588, 435] width 266 height 53
click at [654, 440] on button "Update" at bounding box center [588, 435] width 266 height 53
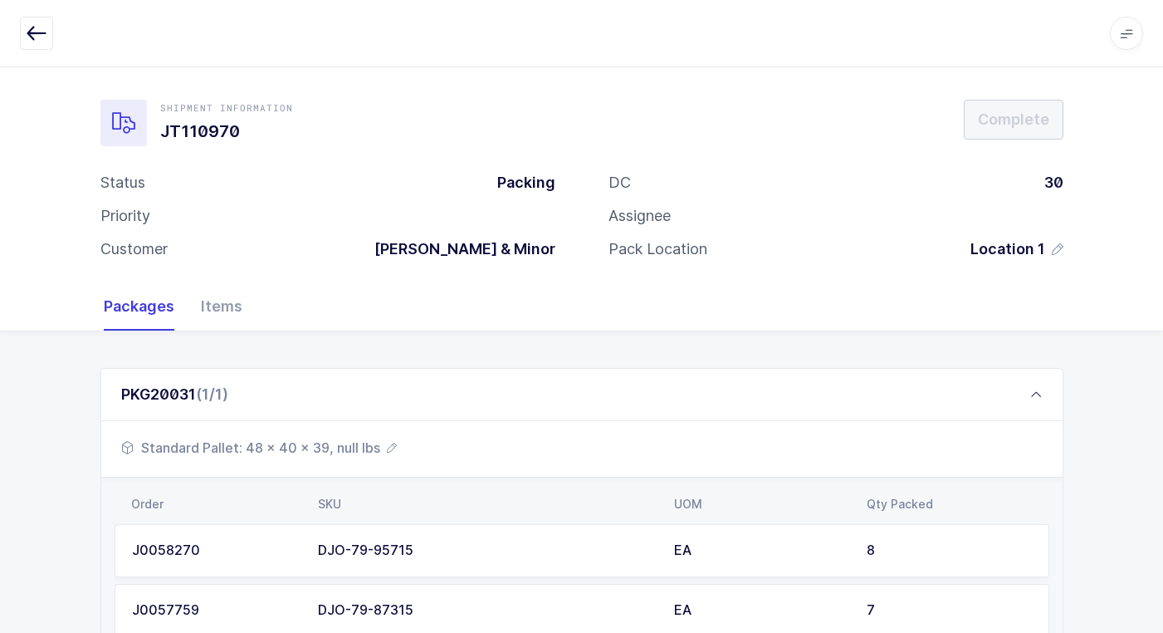
click at [284, 448] on span "Standard Pallet: 48 x 40 x 39, null lbs" at bounding box center [259, 448] width 276 height 20
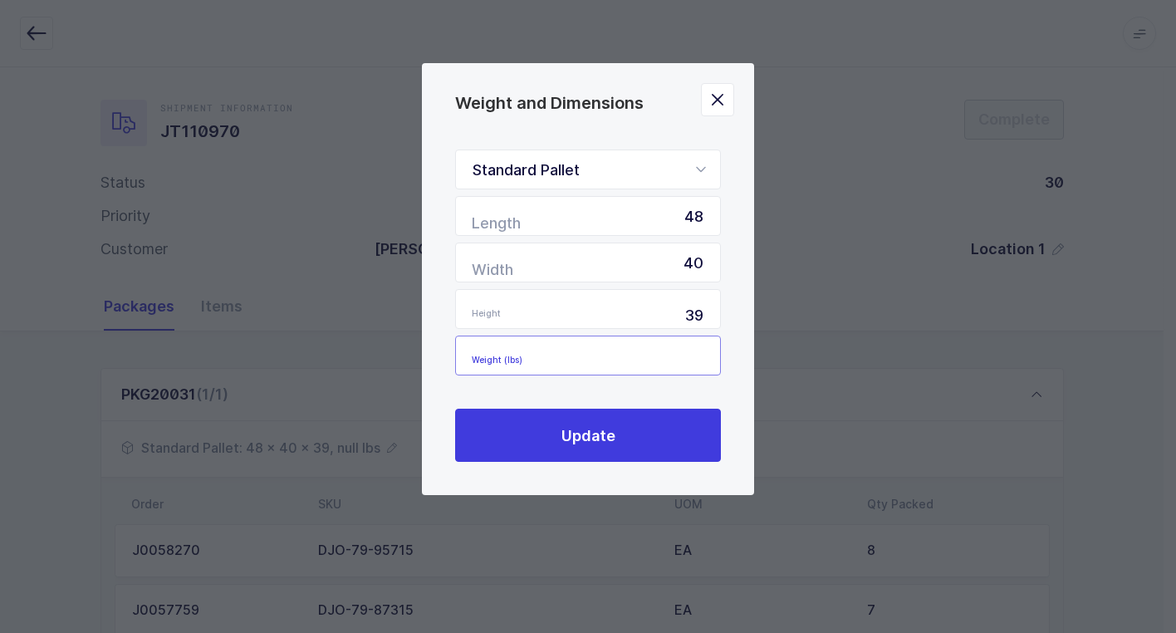
click at [644, 356] on input "Weight (lbs)" at bounding box center [588, 355] width 266 height 40
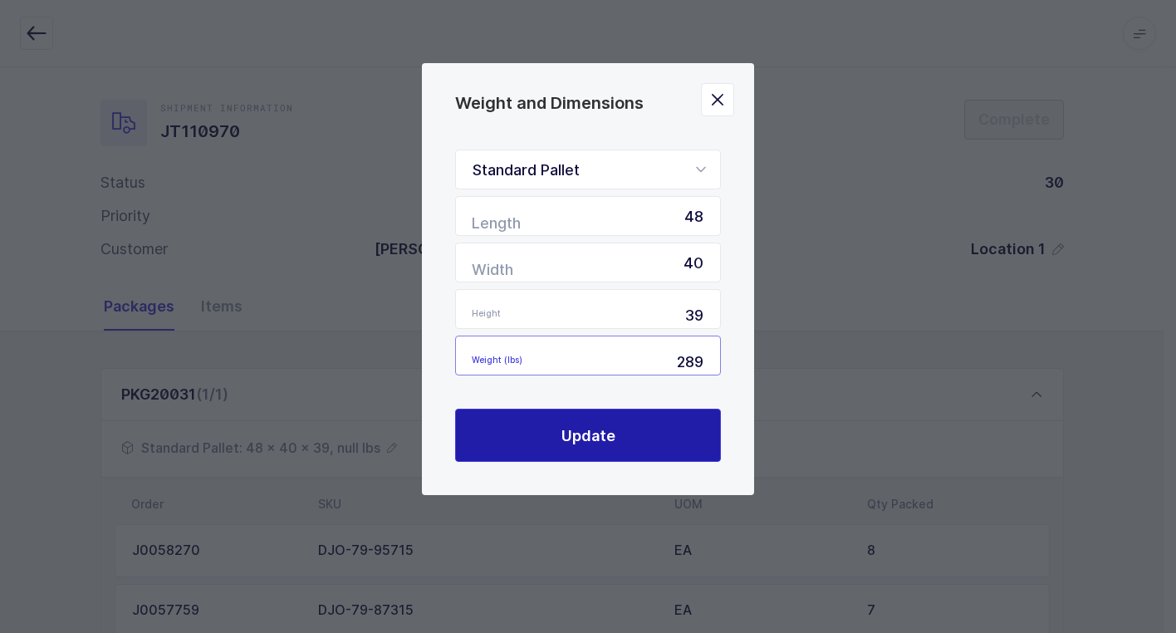
type input "289"
click at [629, 428] on button "Update" at bounding box center [588, 435] width 266 height 53
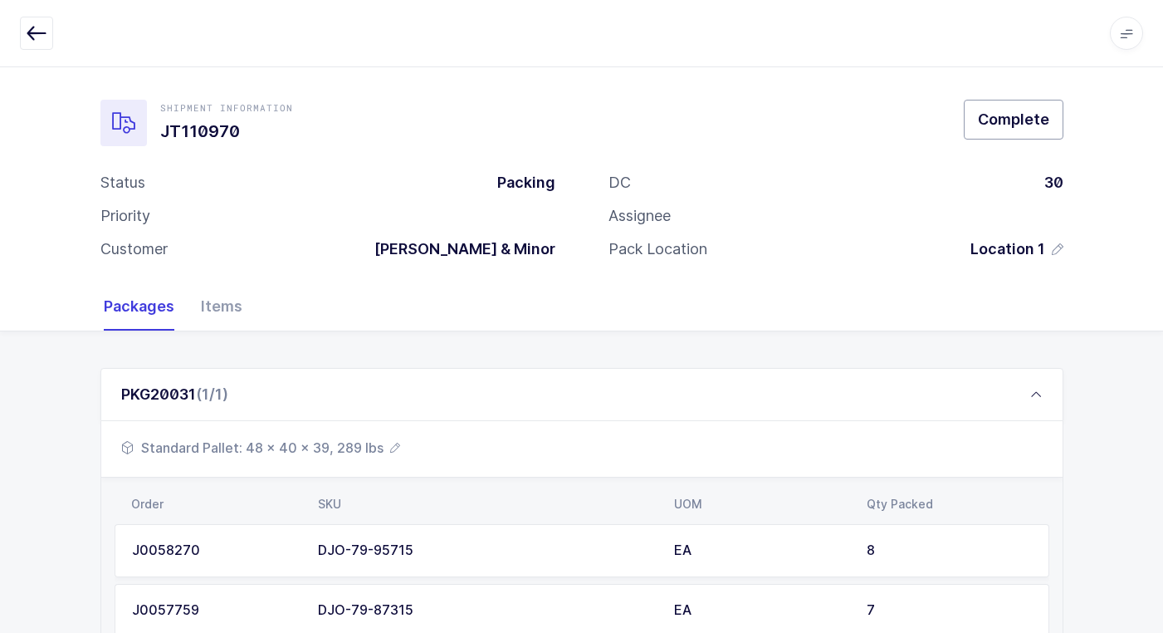
click at [1036, 120] on span "Complete" at bounding box center [1013, 119] width 71 height 21
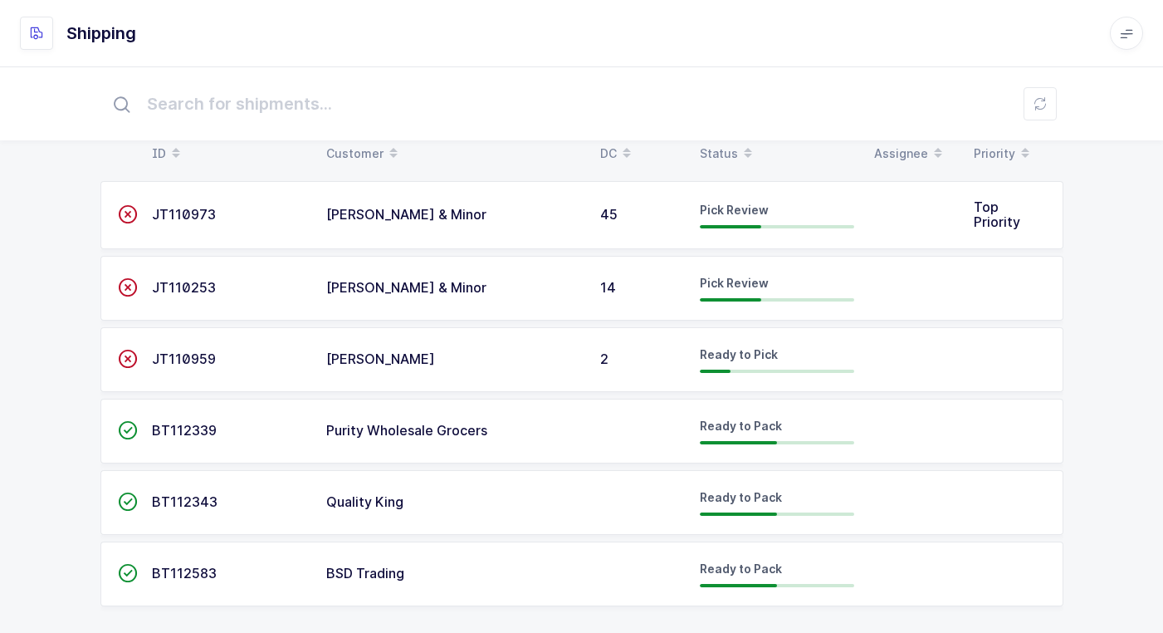
scroll to position [38, 0]
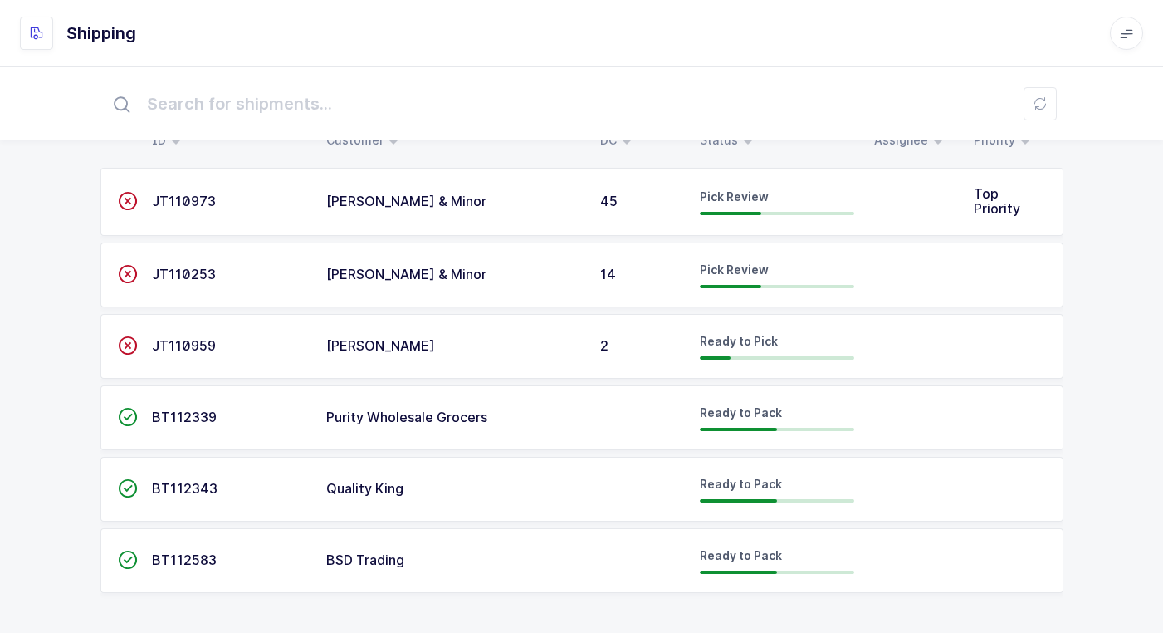
click at [459, 417] on span "Purity Wholesale Grocers" at bounding box center [406, 417] width 161 height 17
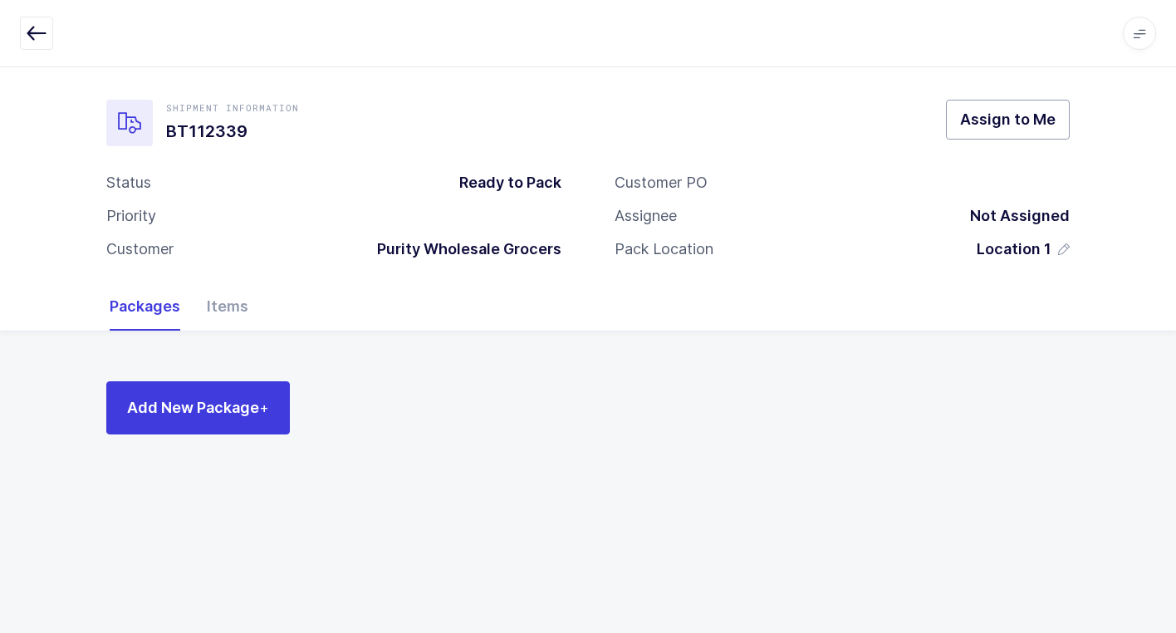
click at [1016, 122] on span "Assign to Me" at bounding box center [1007, 119] width 95 height 21
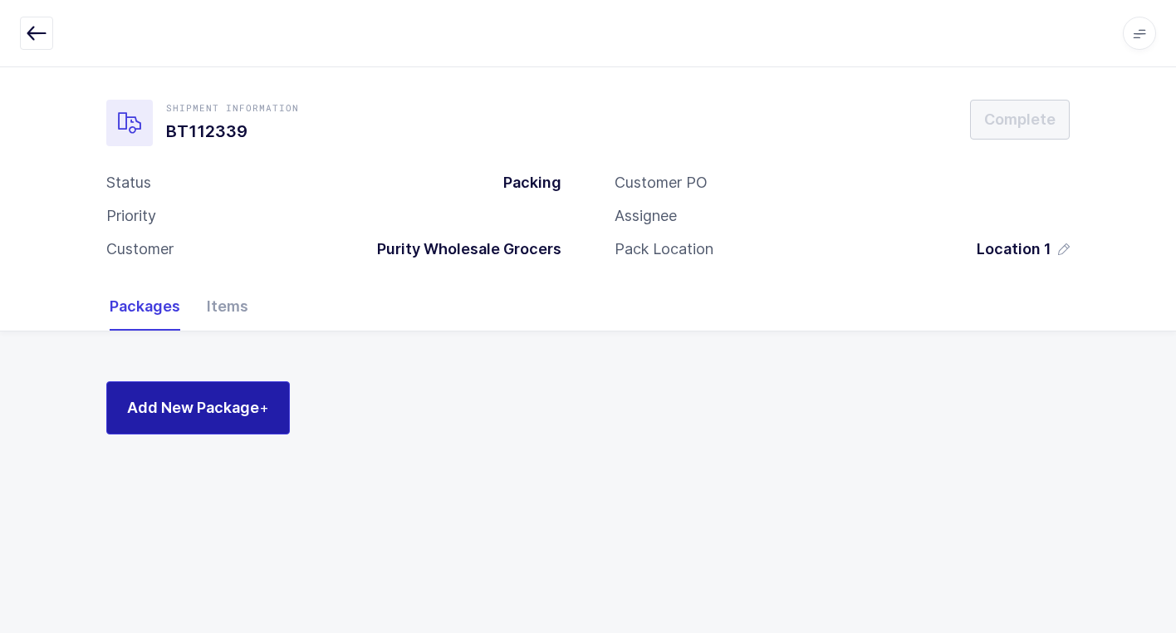
click at [223, 414] on span "Add New Package +" at bounding box center [198, 407] width 142 height 21
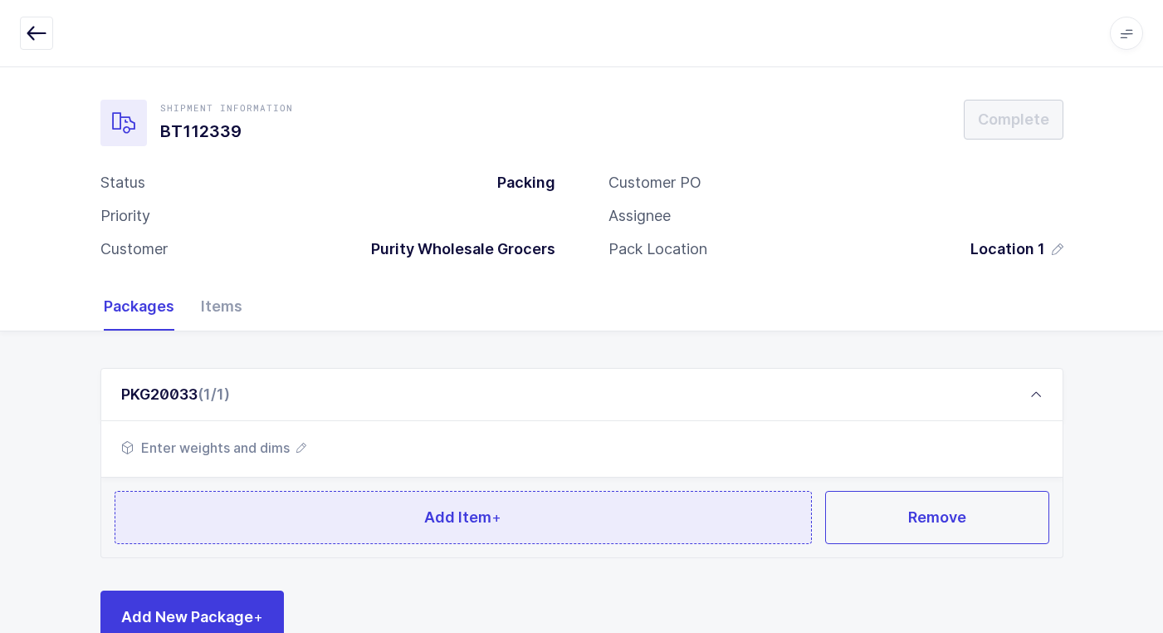
click at [282, 522] on button "Add Item +" at bounding box center [464, 517] width 698 height 53
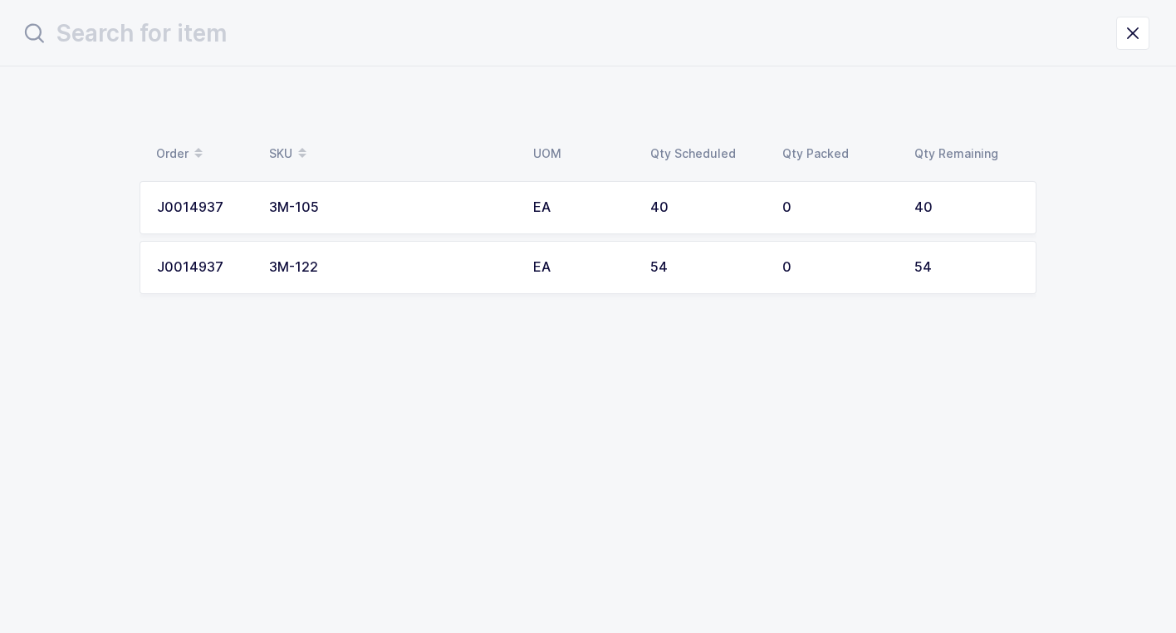
click at [313, 262] on div "3M-122" at bounding box center [391, 267] width 244 height 15
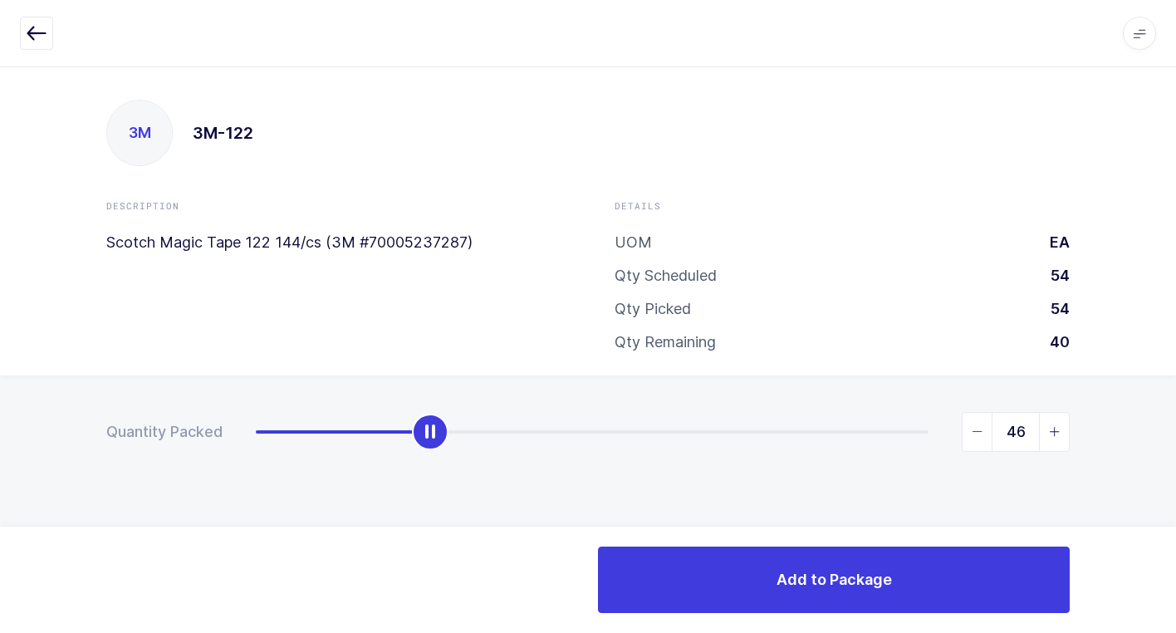
type input "54"
drag, startPoint x: 255, startPoint y: 427, endPoint x: 898, endPoint y: 453, distance: 643.3
click at [1170, 247] on div "3M 3M-122 Description Scotch Magic Tape 122 144/cs (3M #70005237287) Details UO…" at bounding box center [588, 349] width 1176 height 566
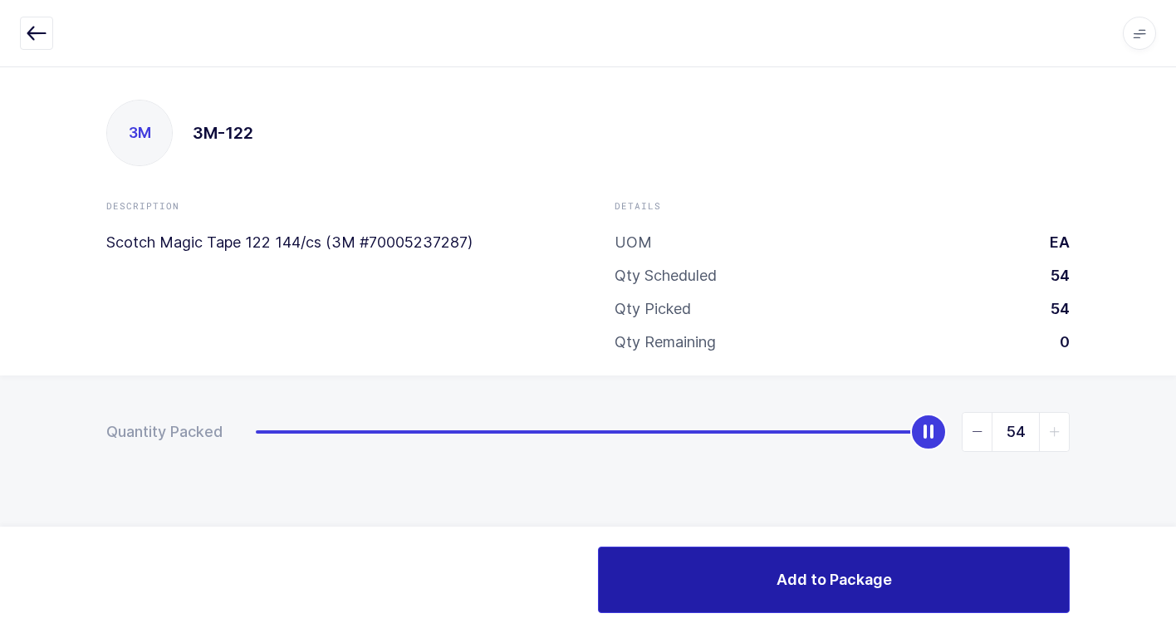
click at [712, 587] on button "Add to Package" at bounding box center [834, 579] width 472 height 66
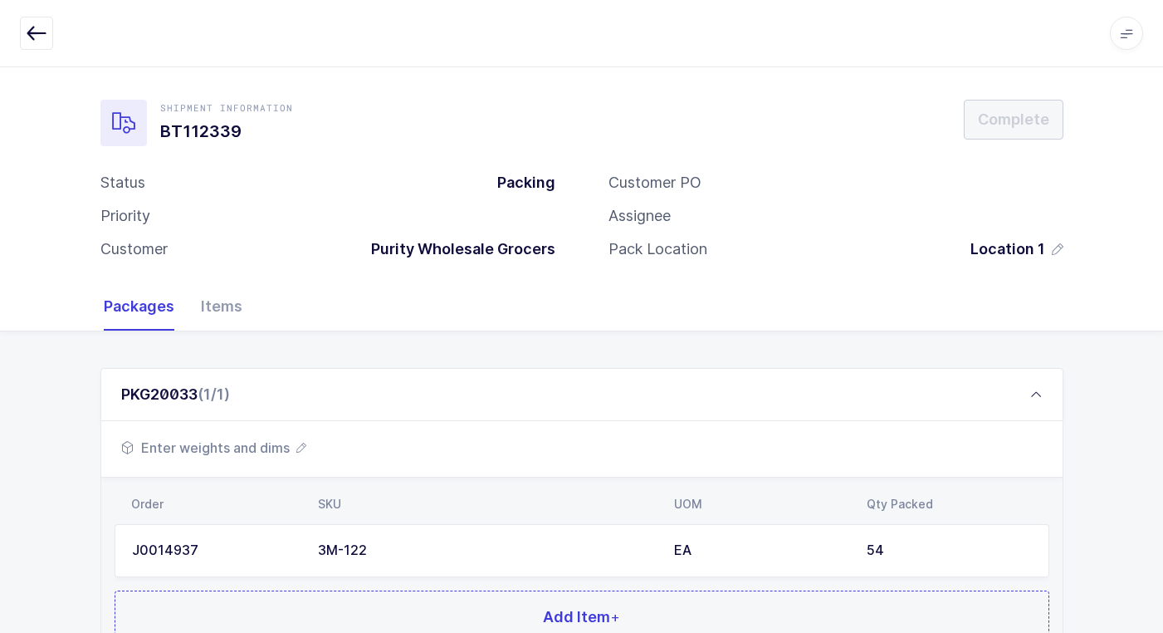
drag, startPoint x: 238, startPoint y: 461, endPoint x: 245, endPoint y: 448, distance: 15.2
click at [238, 459] on div "Enter weights and dims" at bounding box center [582, 449] width 962 height 56
click at [248, 441] on span "Enter weights and dims" at bounding box center [213, 448] width 185 height 20
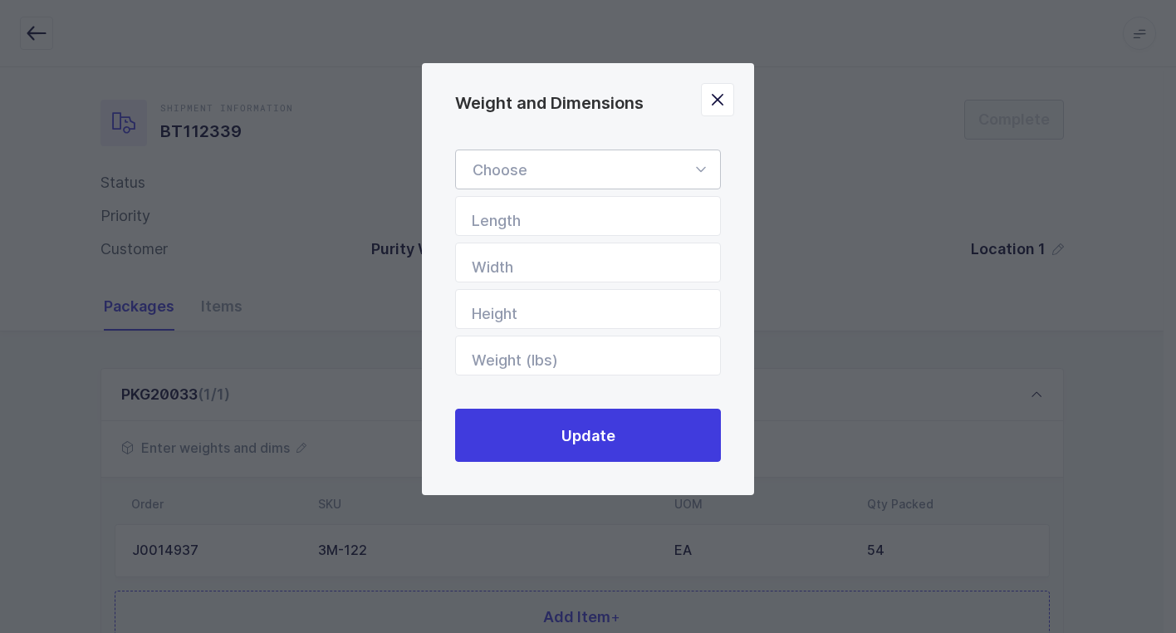
click at [699, 170] on icon "Weight and Dimensions" at bounding box center [700, 169] width 21 height 40
click at [623, 213] on li "Standard Pallet" at bounding box center [594, 218] width 263 height 32
type input "Standard Pallet"
type input "48"
type input "40"
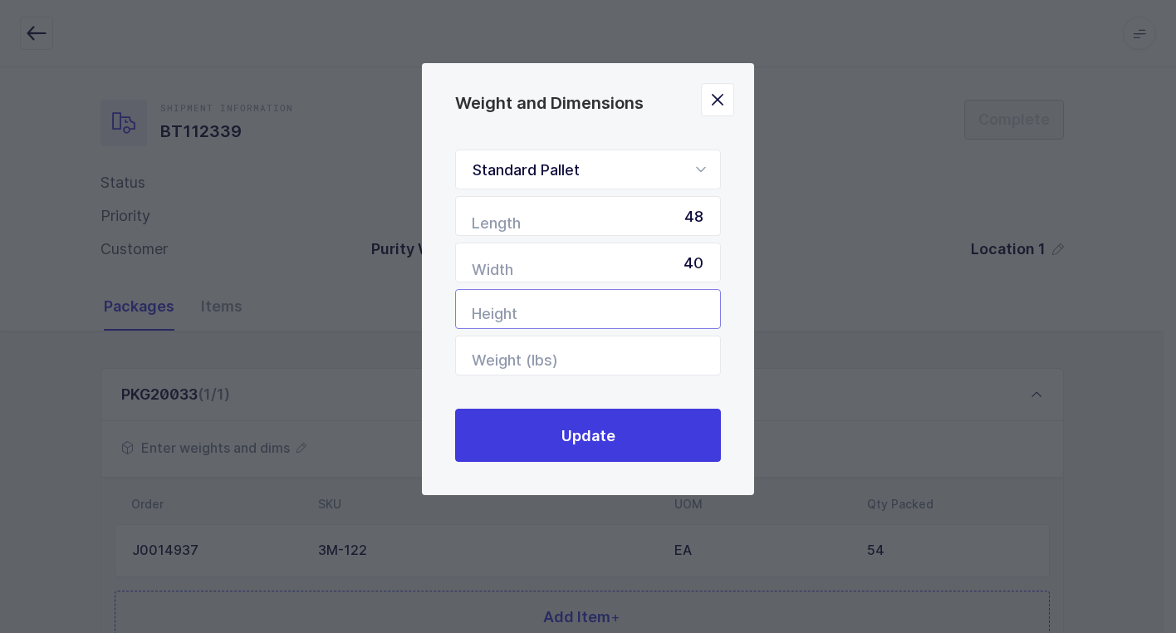
click at [666, 310] on input "Height" at bounding box center [588, 309] width 266 height 40
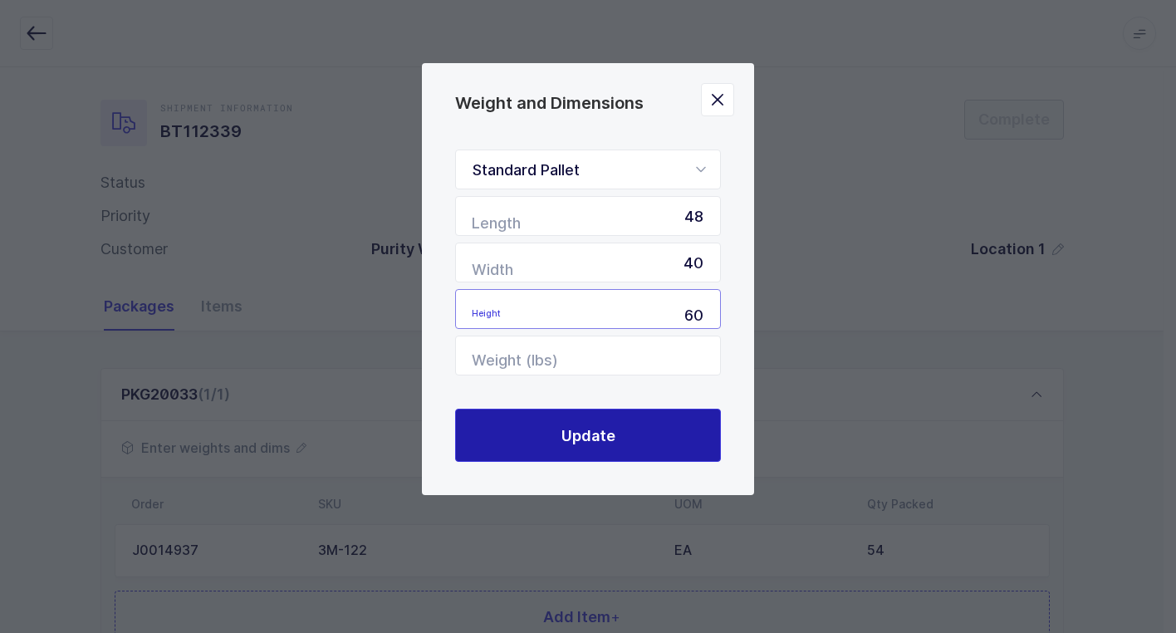
type input "60"
click at [627, 434] on button "Update" at bounding box center [588, 435] width 266 height 53
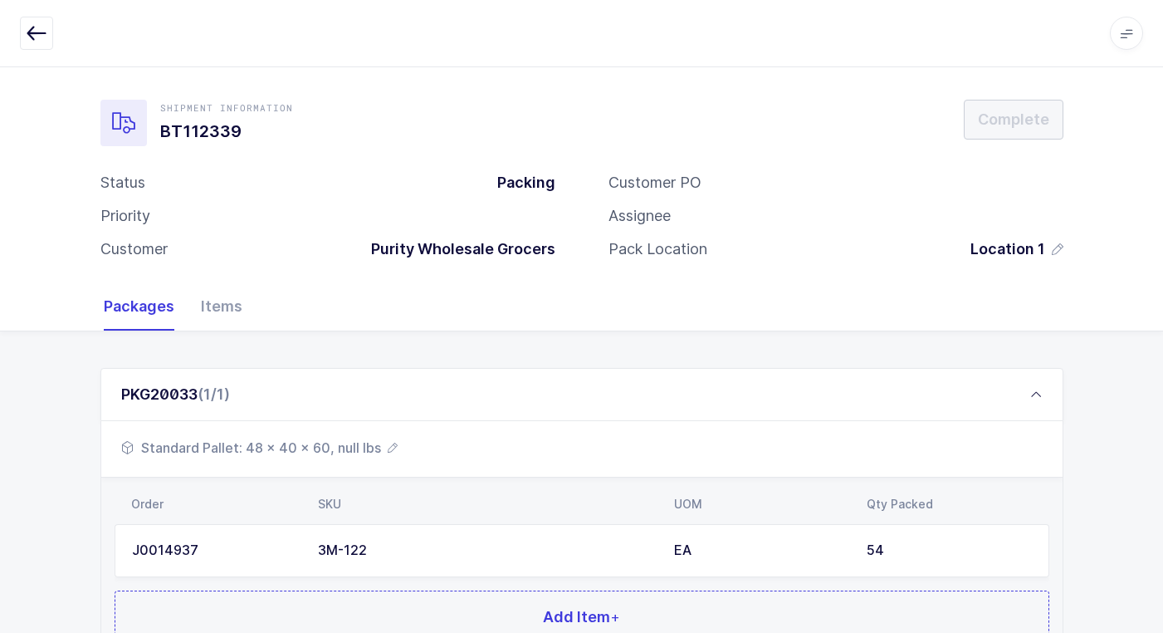
scroll to position [144, 0]
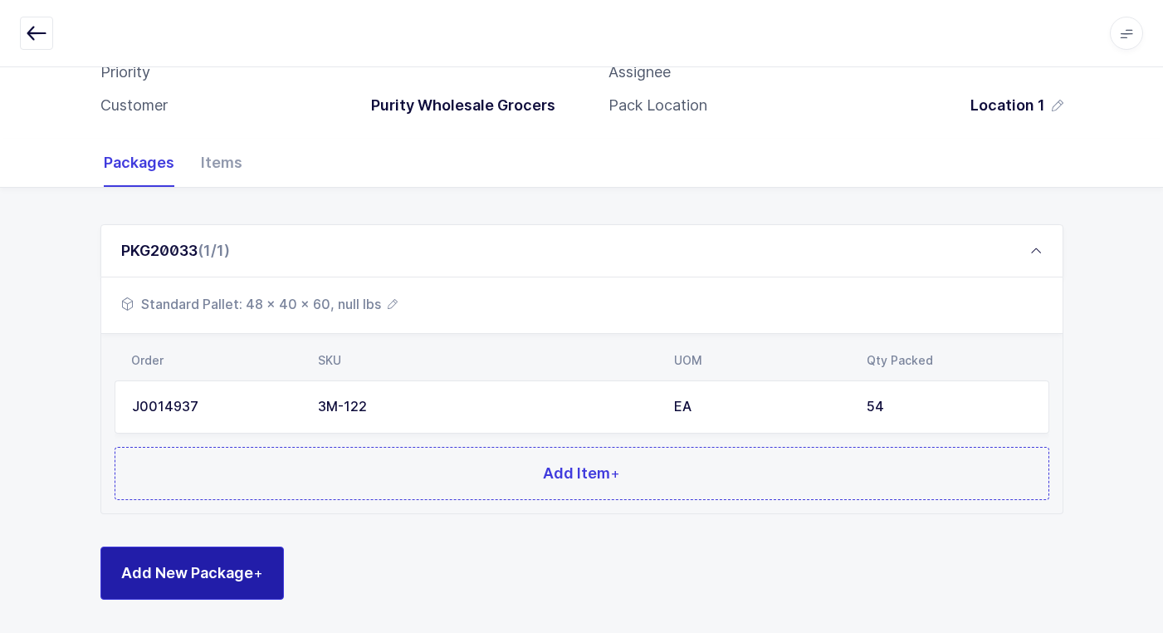
click at [193, 580] on span "Add New Package +" at bounding box center [192, 572] width 142 height 21
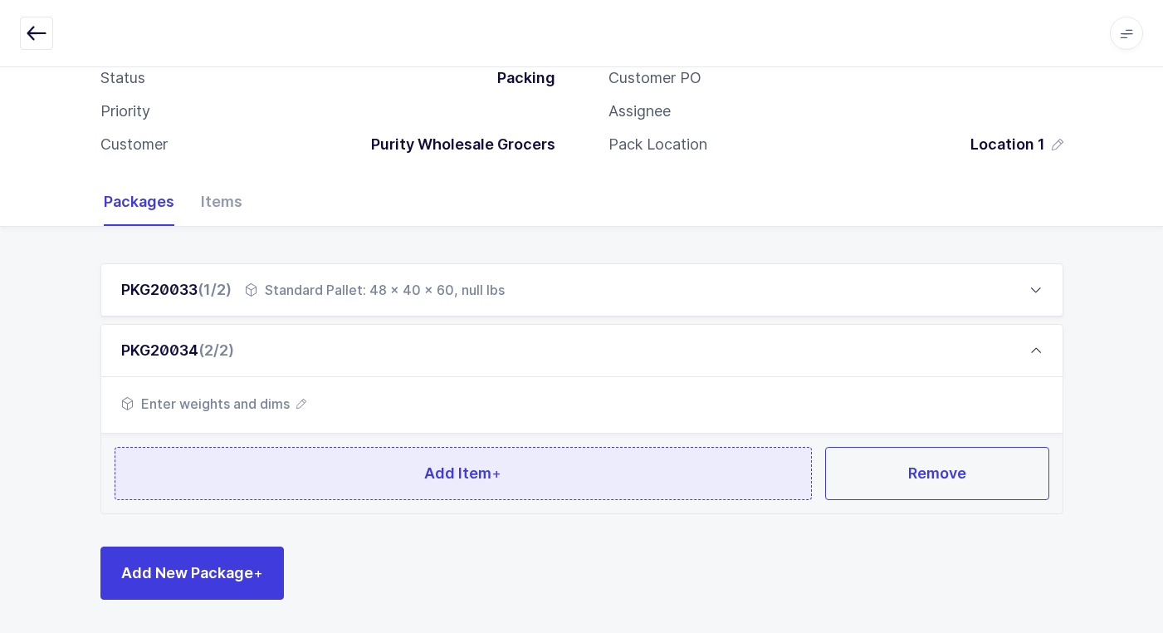
scroll to position [104, 0]
click at [314, 472] on button "Add Item +" at bounding box center [464, 473] width 698 height 53
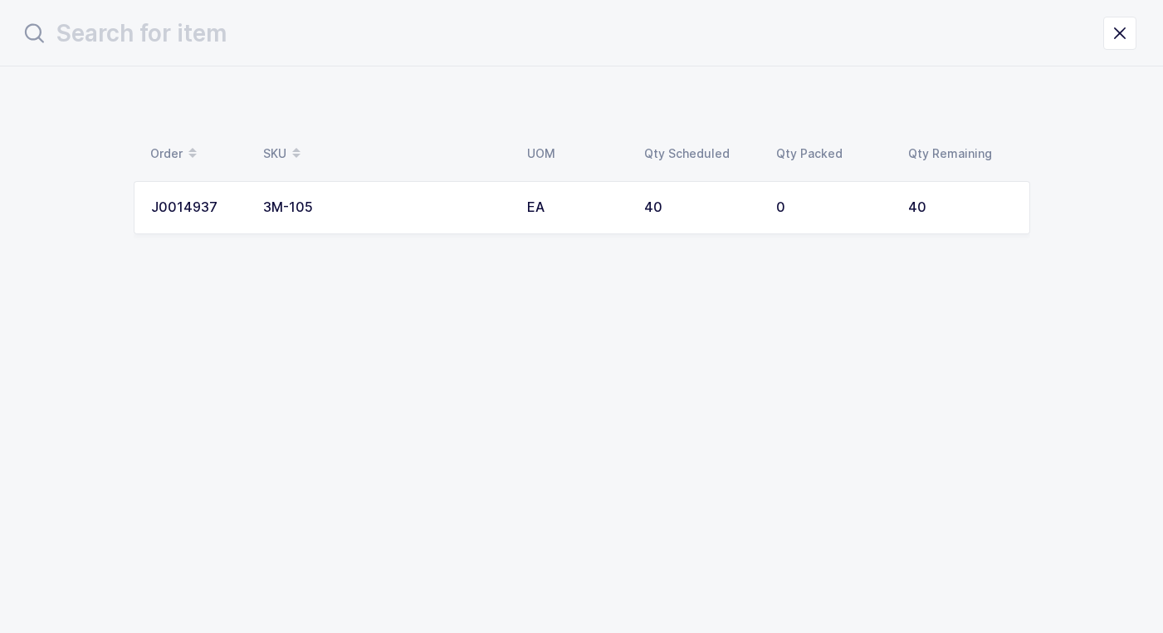
scroll to position [0, 0]
click at [370, 201] on div "3M-105" at bounding box center [391, 207] width 244 height 15
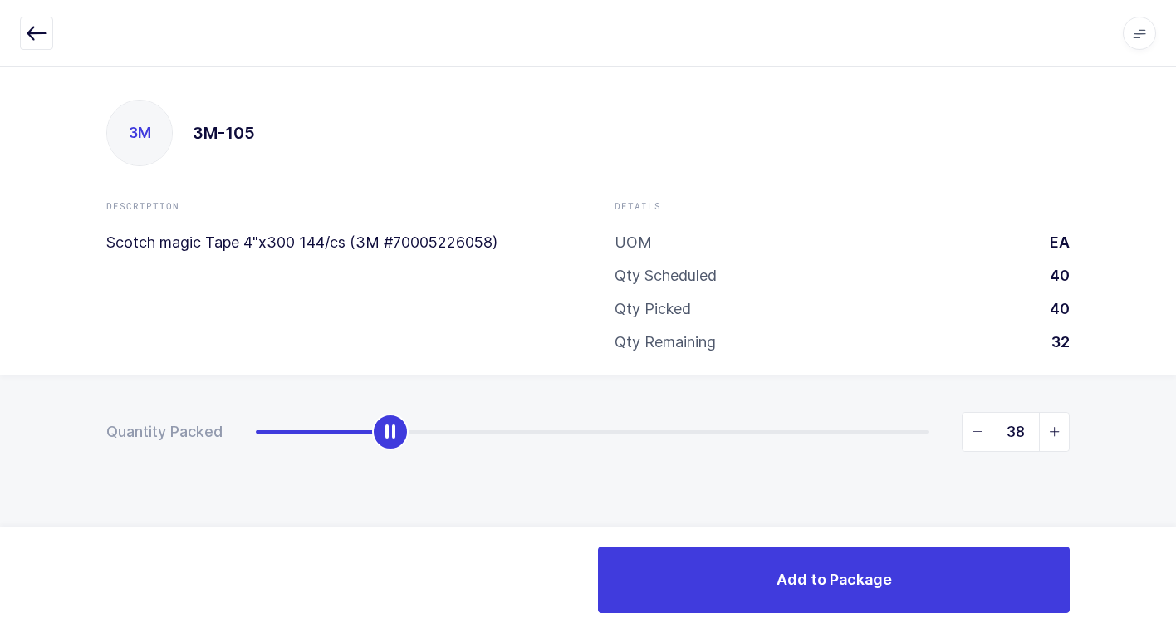
type input "40"
drag, startPoint x: 257, startPoint y: 435, endPoint x: 1037, endPoint y: 454, distance: 780.0
click at [1105, 442] on div "Quantity Packed 40" at bounding box center [588, 489] width 1176 height 229
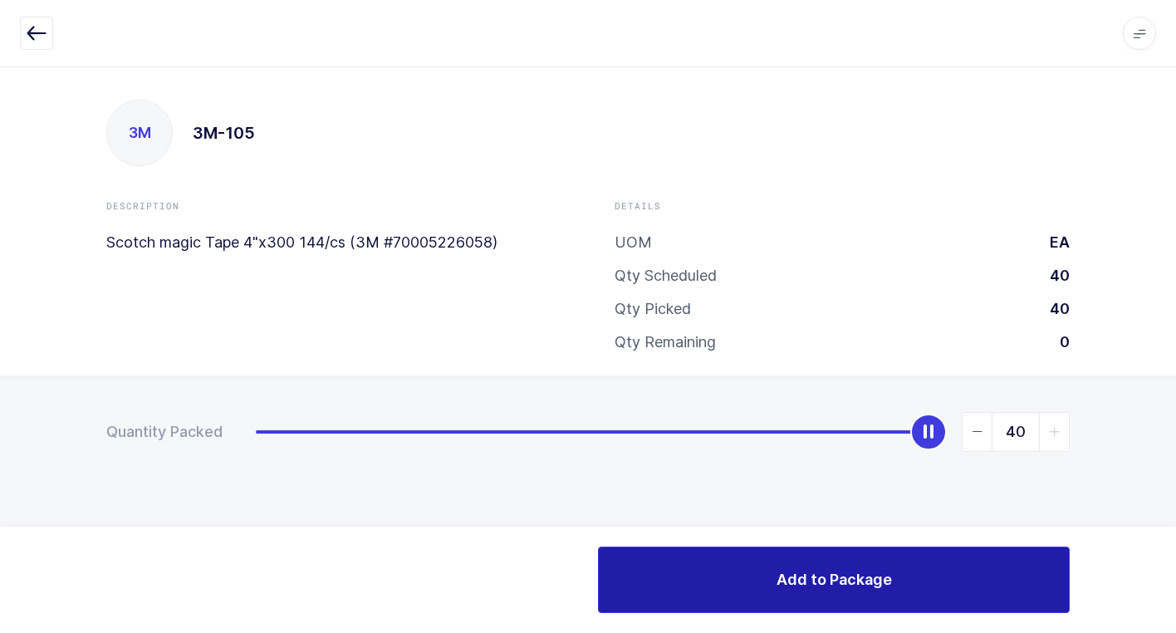
click at [661, 575] on button "Add to Package" at bounding box center [834, 579] width 472 height 66
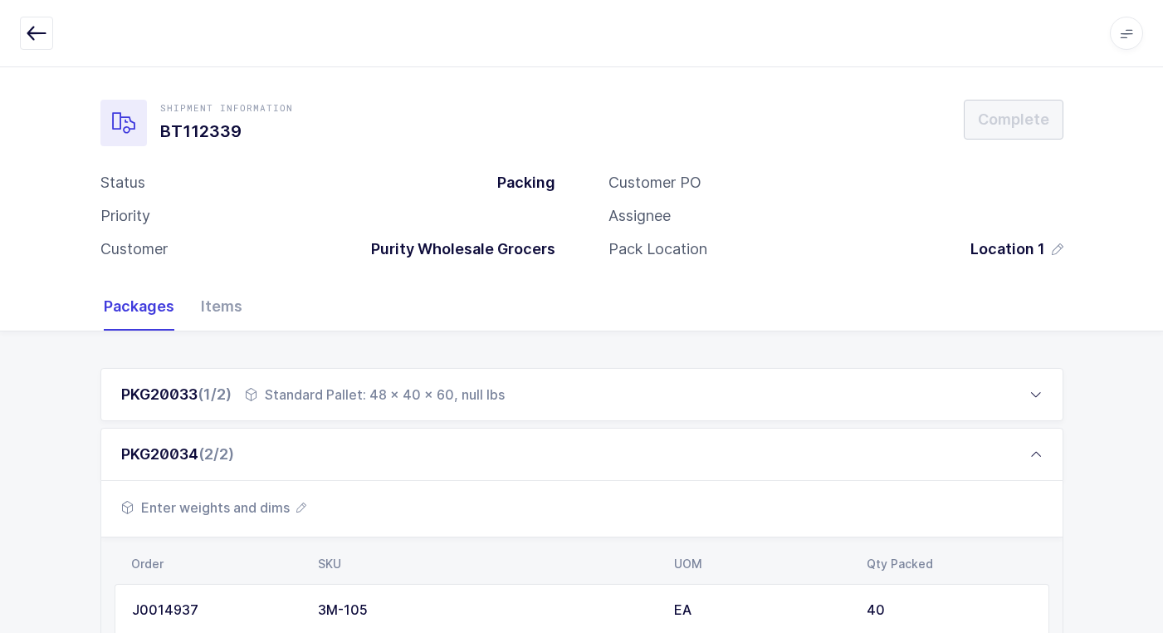
click at [251, 507] on span "Enter weights and dims" at bounding box center [213, 507] width 185 height 20
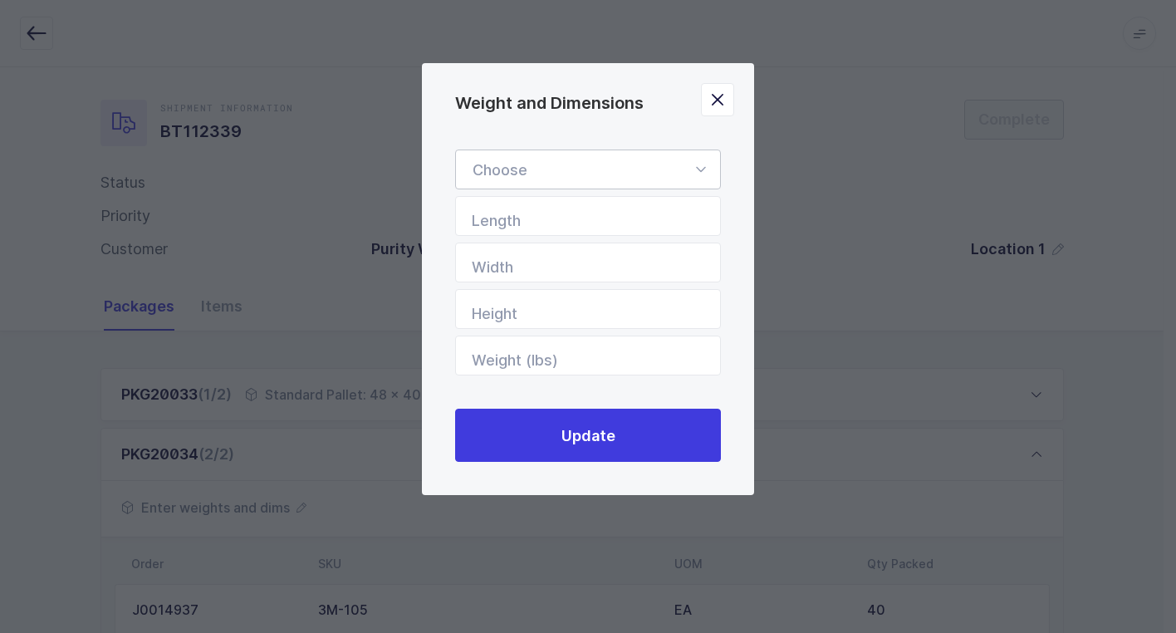
click at [703, 163] on icon "Weight and Dimensions" at bounding box center [700, 169] width 21 height 40
click at [646, 215] on li "Standard Pallet" at bounding box center [594, 218] width 263 height 32
type input "Standard Pallet"
type input "48"
type input "40"
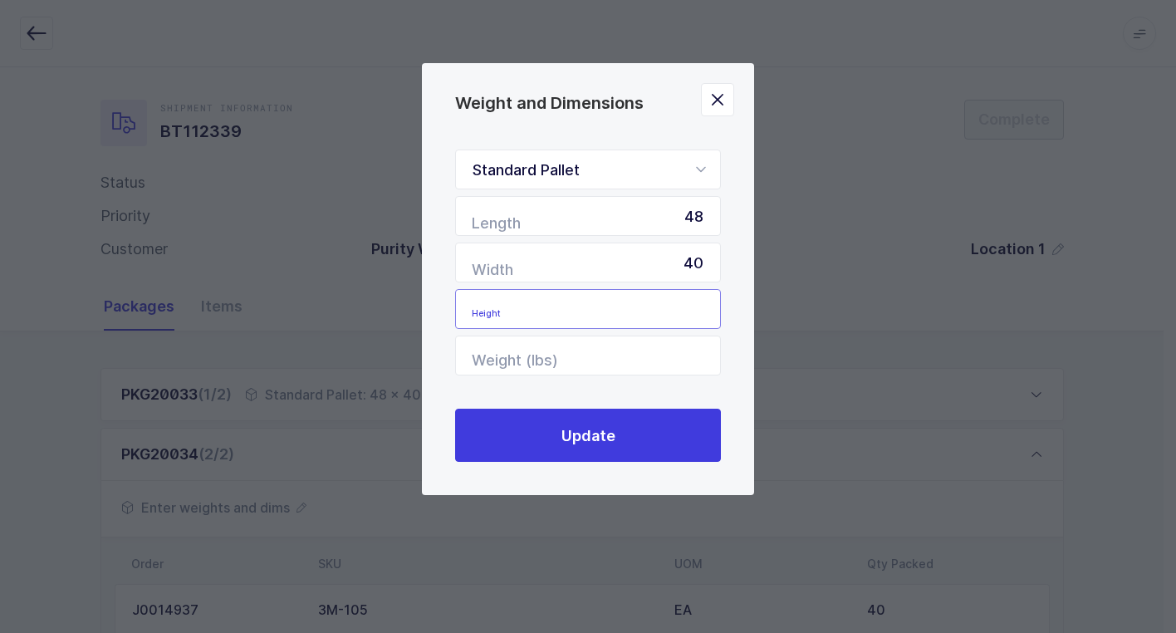
click at [687, 306] on input "Height" at bounding box center [588, 309] width 266 height 40
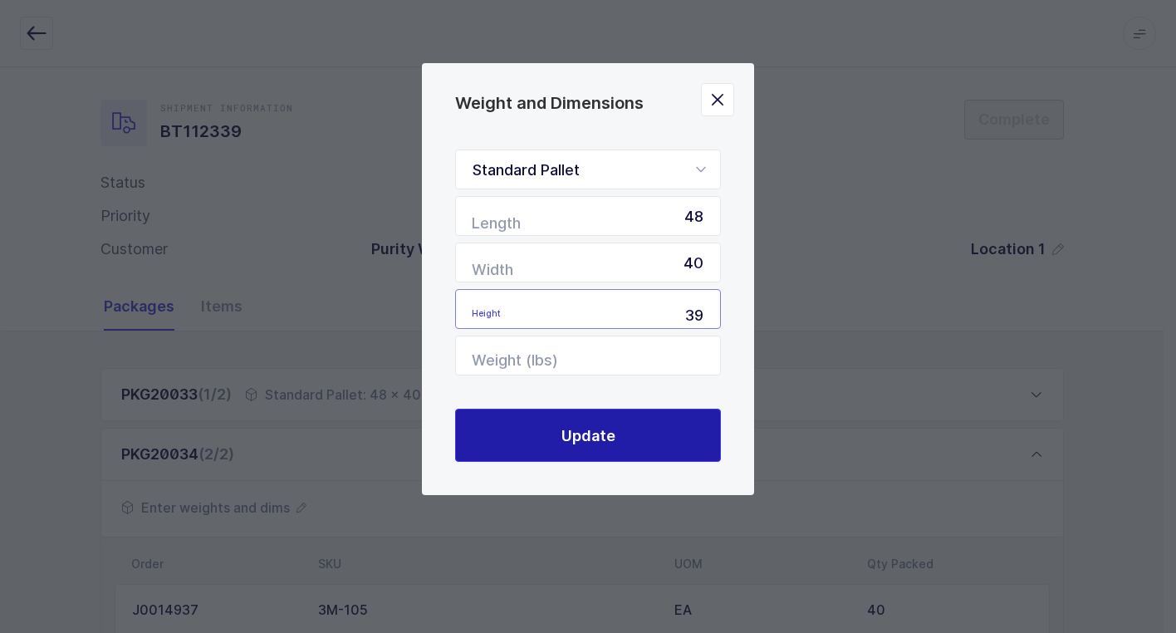
type input "39"
click at [598, 438] on span "Update" at bounding box center [588, 435] width 54 height 21
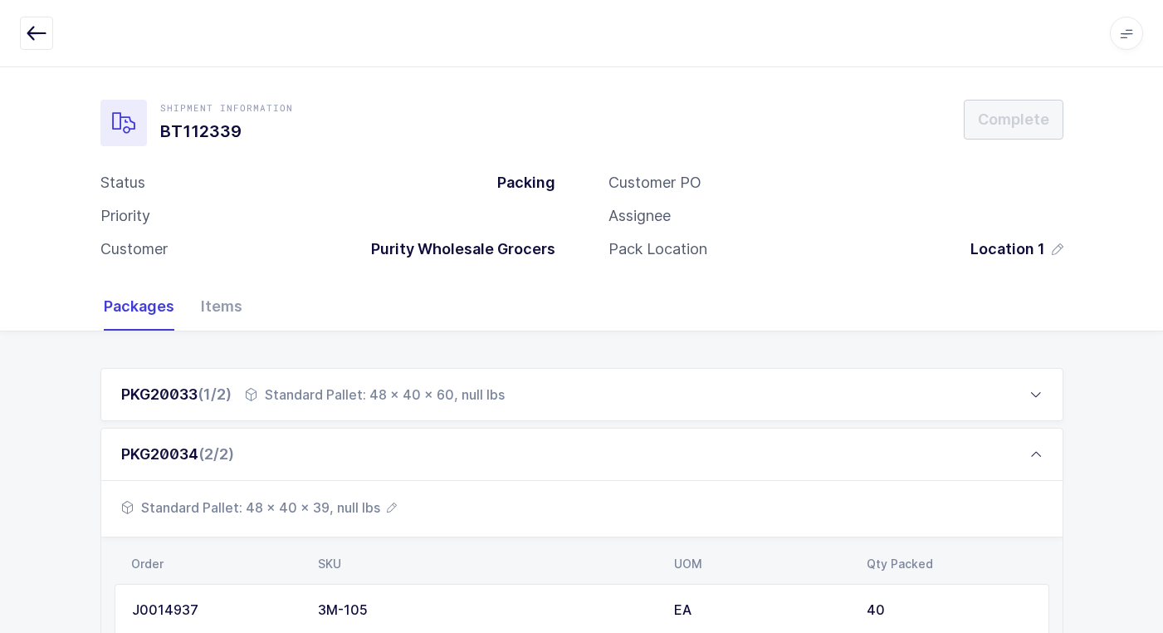
click at [409, 381] on div "PKG20033 (1/2) Standard Pallet: 48 x 40 x 60, null lbs" at bounding box center [581, 394] width 963 height 53
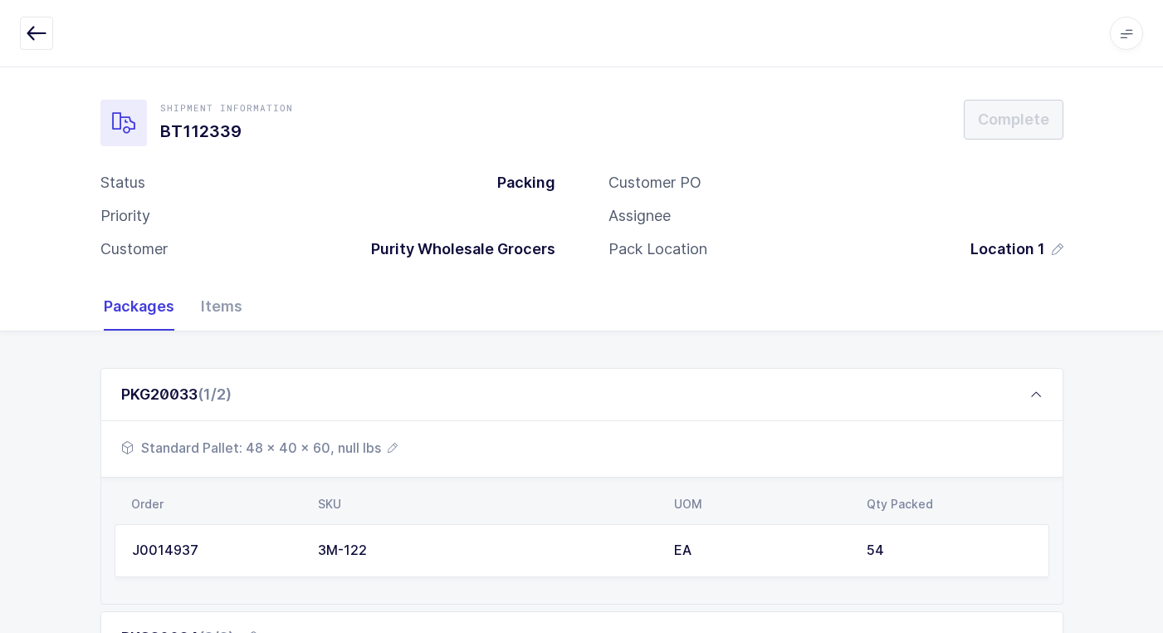
click at [335, 443] on span "Standard Pallet: 48 x 40 x 60, null lbs" at bounding box center [259, 448] width 277 height 20
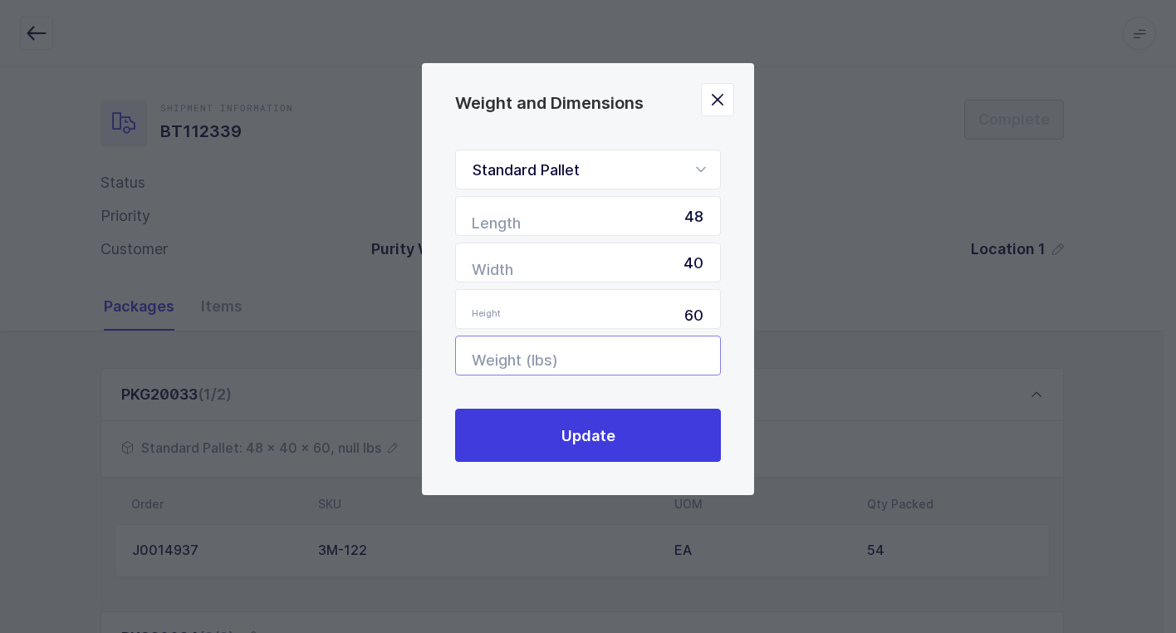
click at [618, 357] on input "Weight (lbs)" at bounding box center [588, 355] width 266 height 40
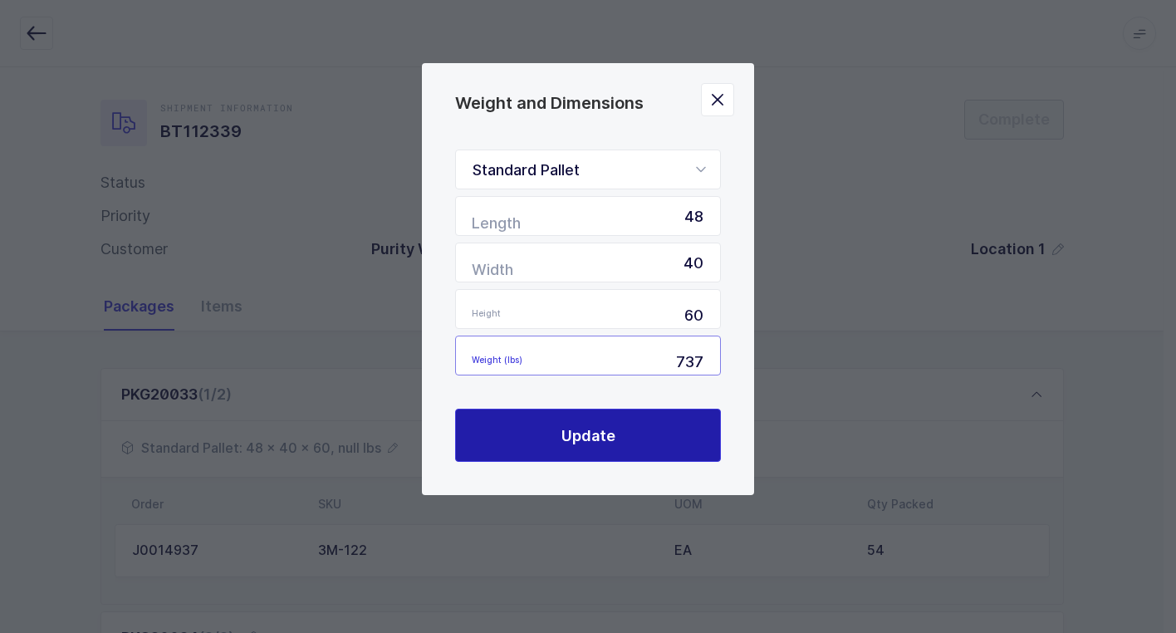
type input "737"
click at [601, 427] on span "Update" at bounding box center [588, 435] width 54 height 21
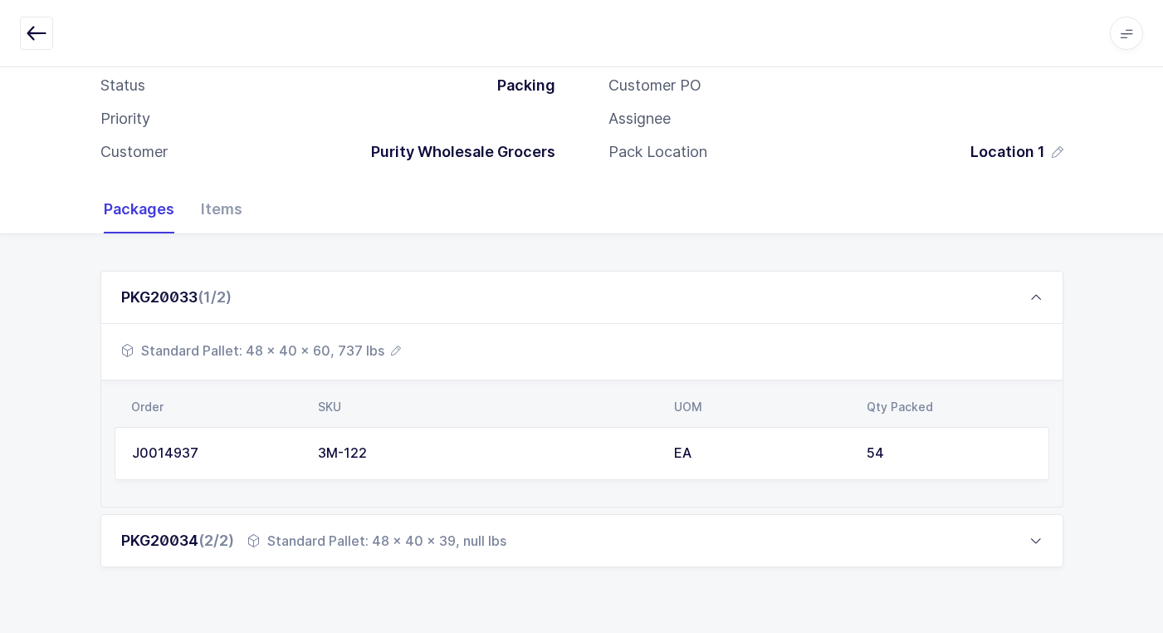
click at [325, 540] on div "Standard Pallet: 48 x 40 x 39, null lbs" at bounding box center [376, 541] width 259 height 20
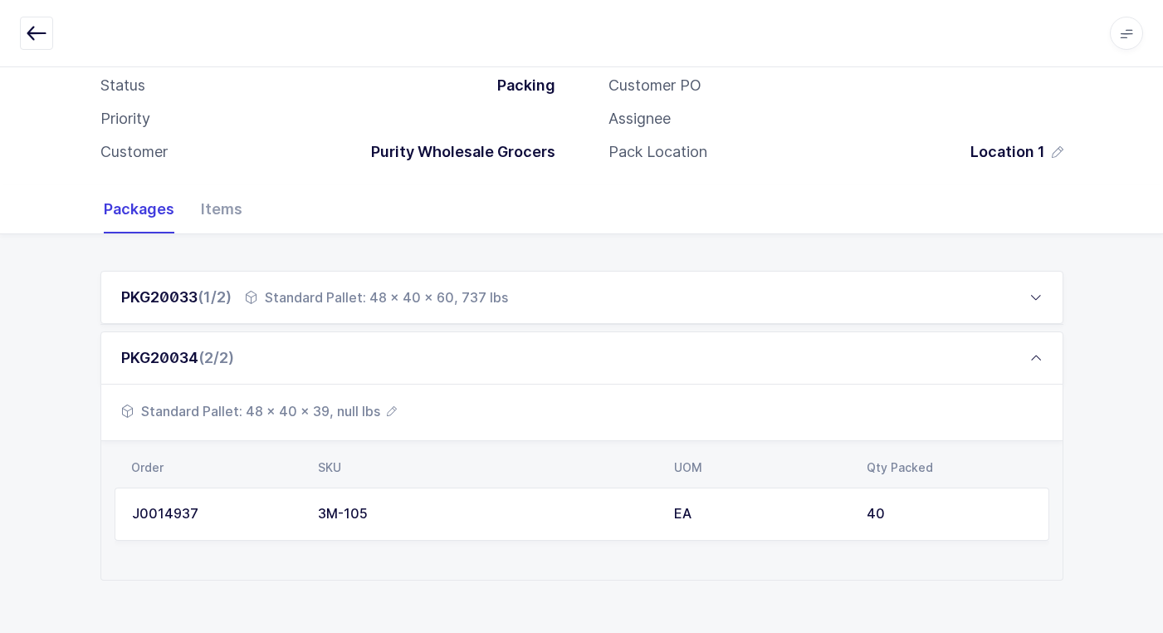
scroll to position [97, 0]
drag, startPoint x: 348, startPoint y: 409, endPoint x: 359, endPoint y: 408, distance: 10.8
click at [359, 408] on span "Standard Pallet: 48 x 40 x 39, null lbs" at bounding box center [259, 410] width 276 height 20
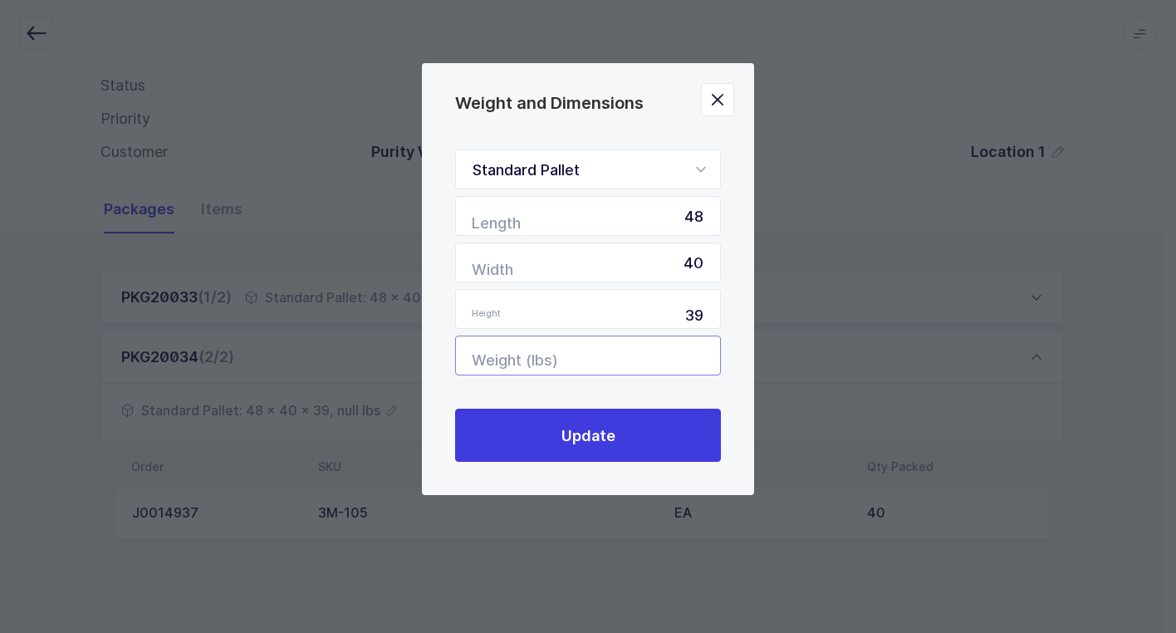
click at [664, 356] on input "Weight (lbs)" at bounding box center [588, 355] width 266 height 40
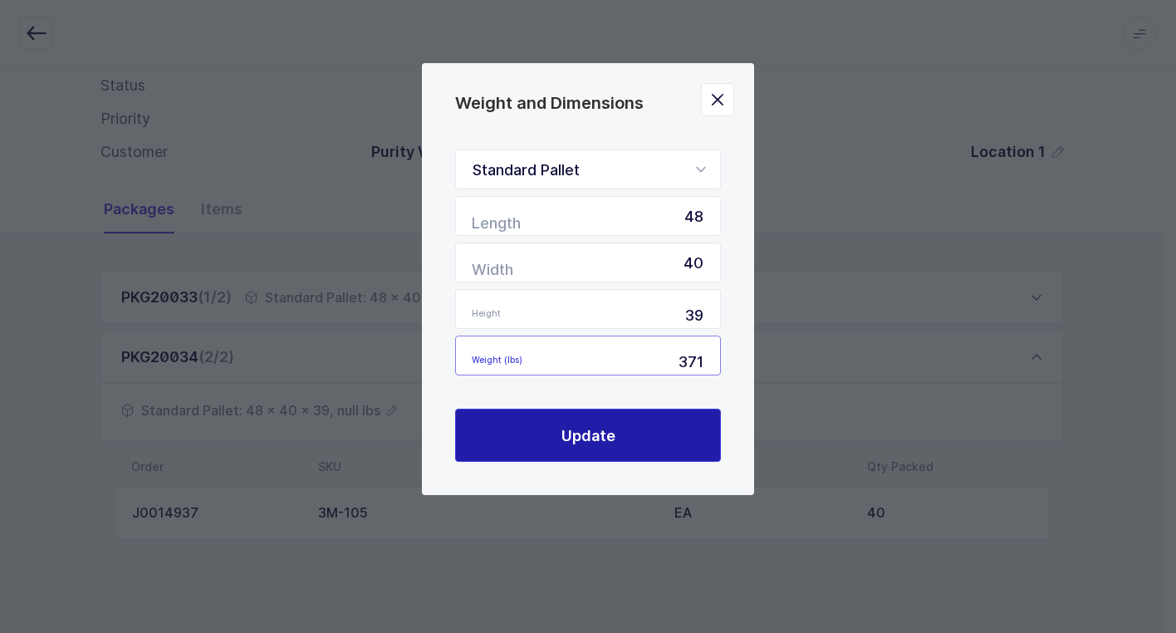
type input "371"
click at [615, 431] on button "Update" at bounding box center [588, 435] width 266 height 53
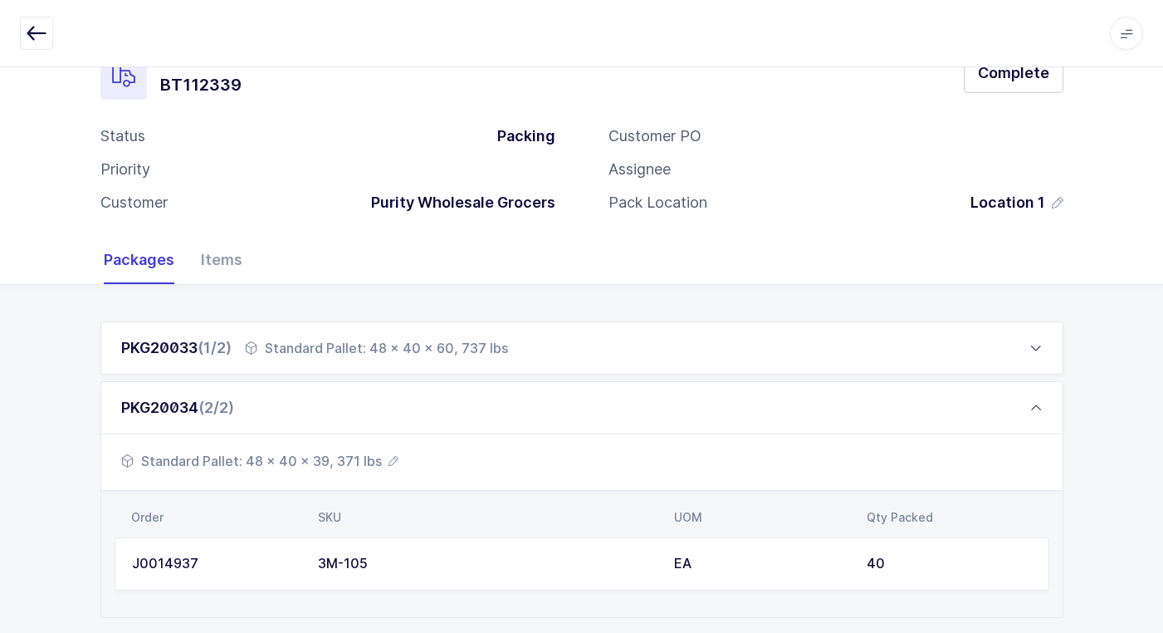
scroll to position [0, 0]
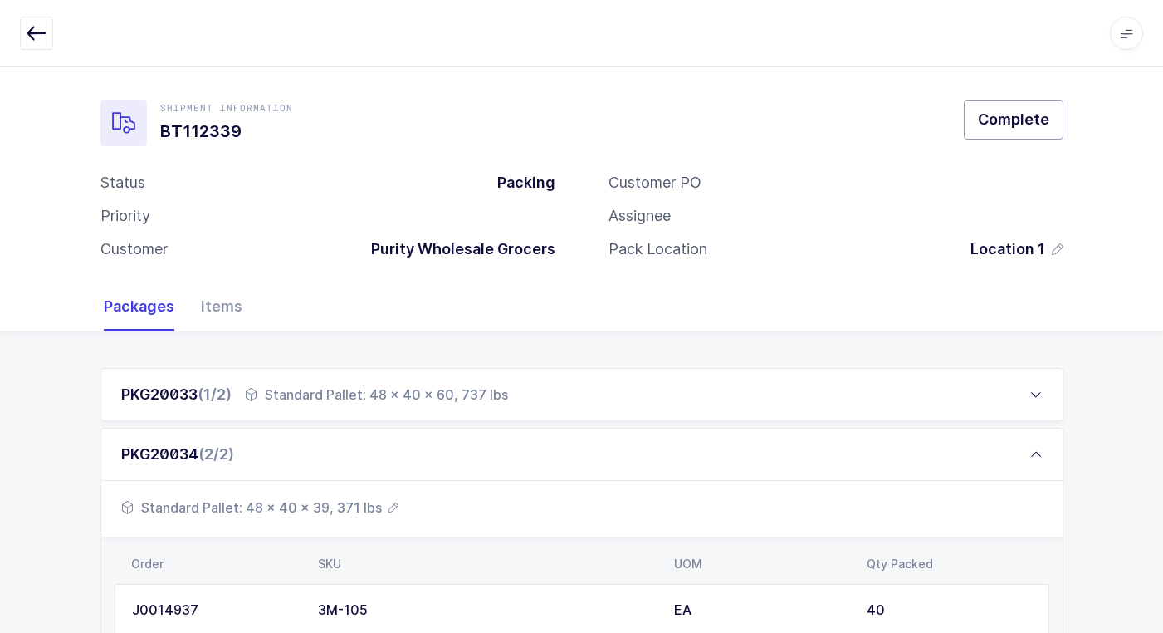
click at [1006, 116] on span "Complete" at bounding box center [1013, 119] width 71 height 21
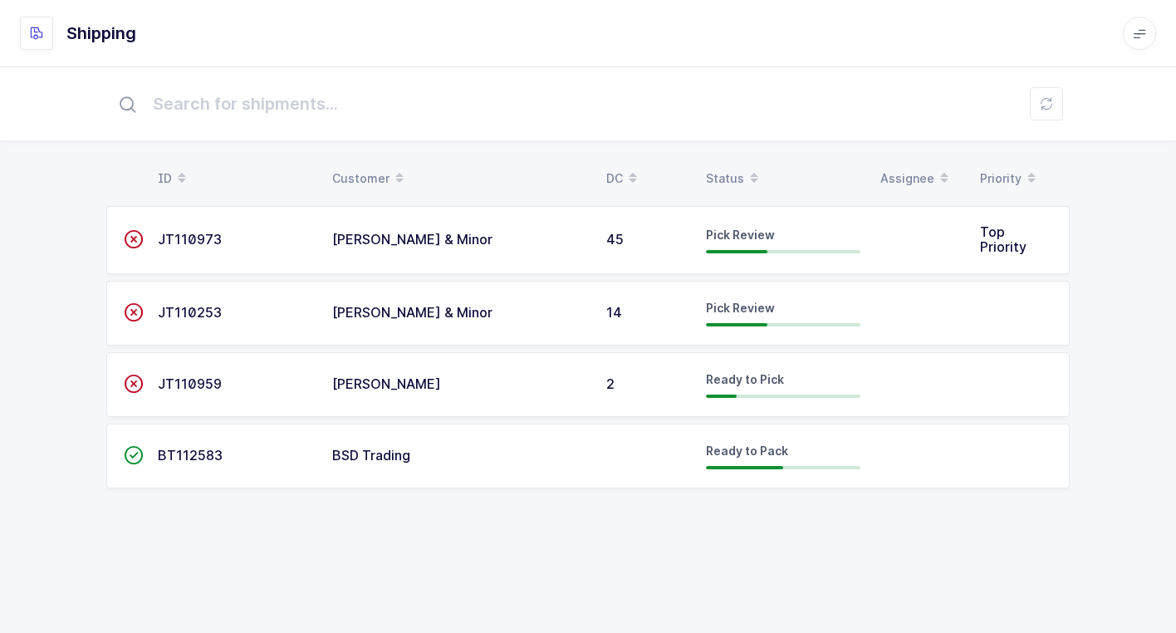
click at [425, 465] on td "BSD Trading" at bounding box center [459, 456] width 274 height 65
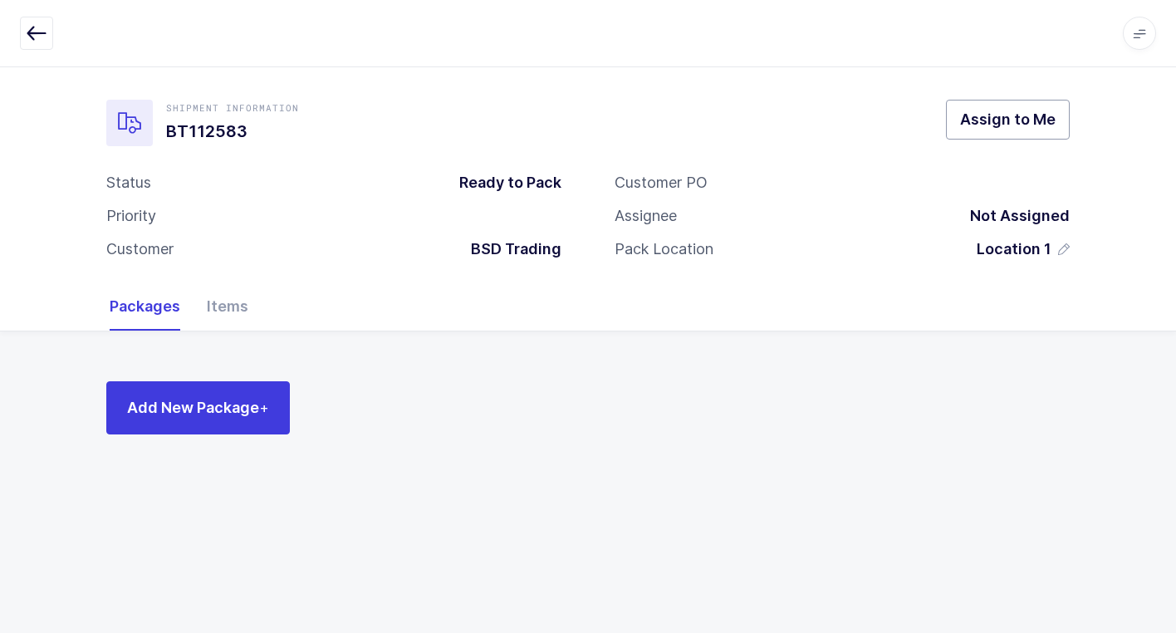
click at [1010, 120] on span "Assign to Me" at bounding box center [1007, 119] width 95 height 21
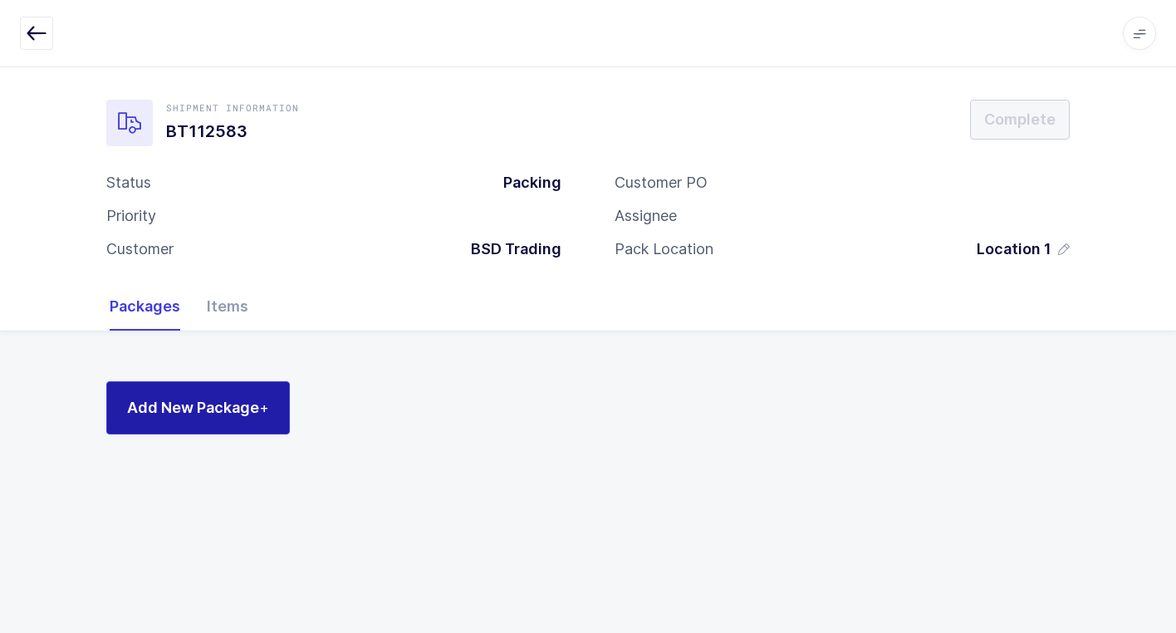
click at [281, 410] on button "Add New Package +" at bounding box center [198, 407] width 184 height 53
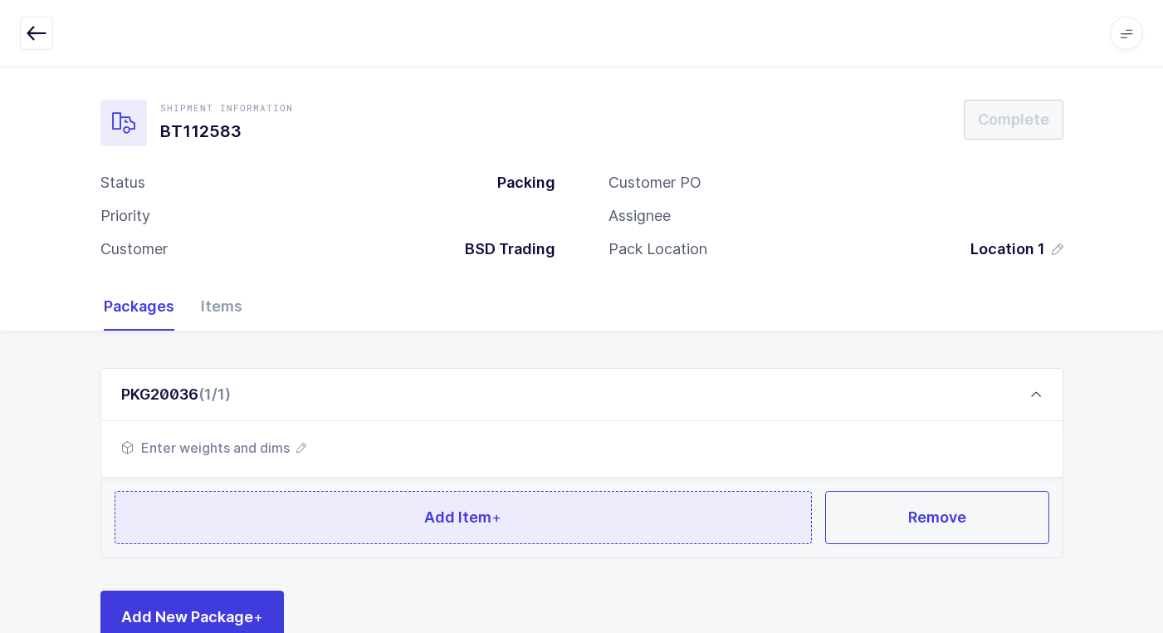
click at [326, 517] on button "Add Item +" at bounding box center [464, 517] width 698 height 53
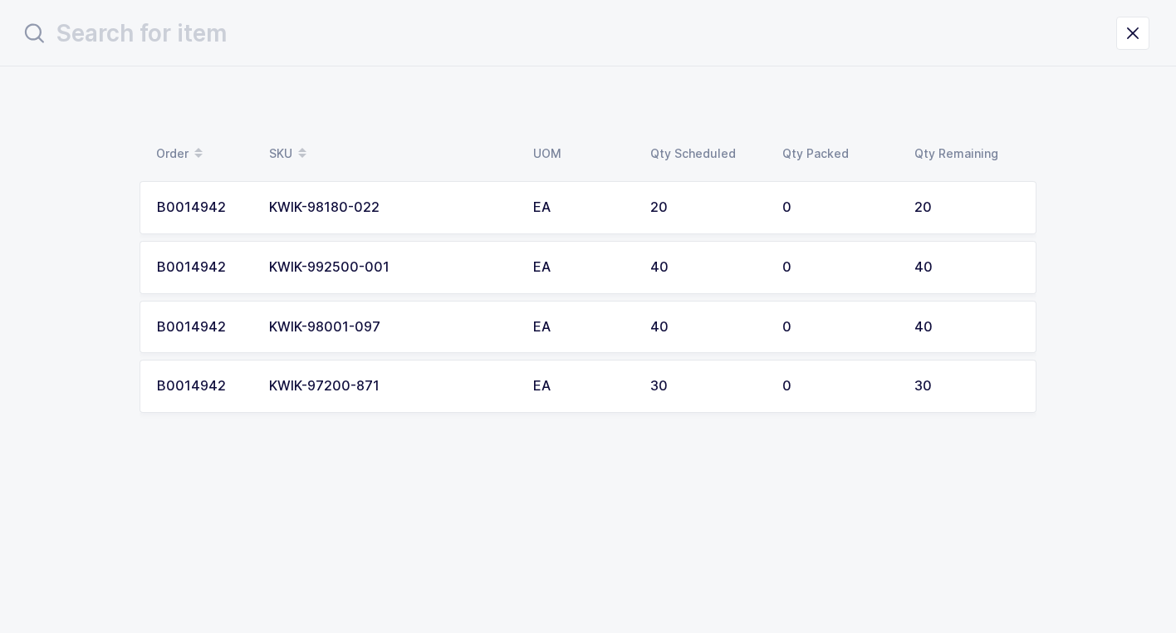
click at [442, 320] on div "KWIK-98001-097" at bounding box center [391, 327] width 244 height 15
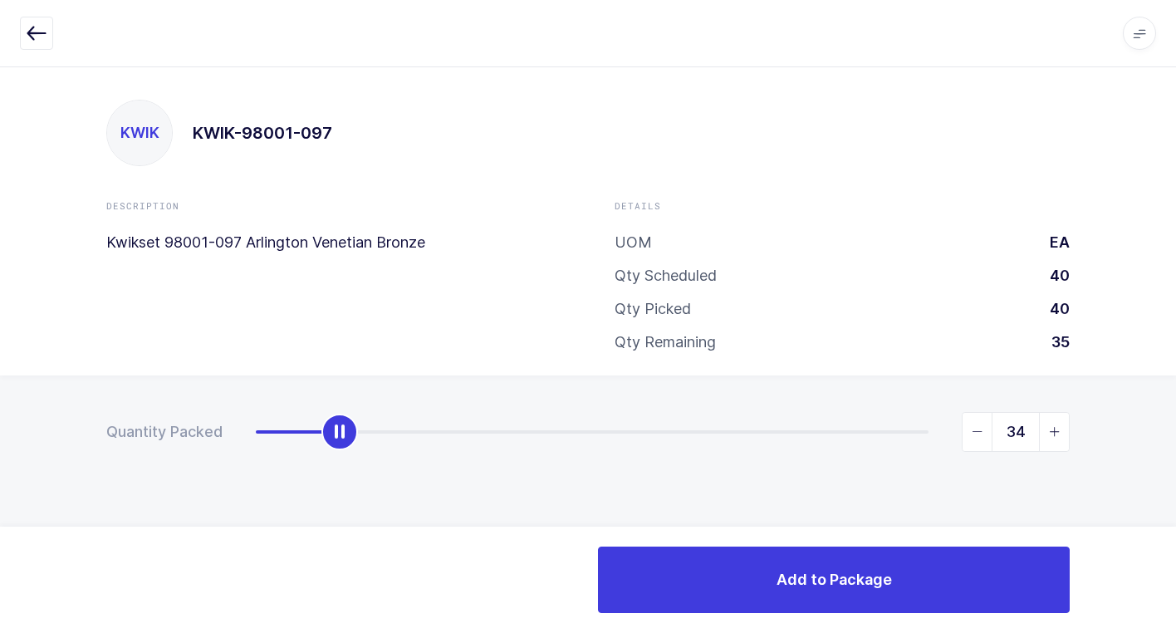
type input "40"
drag, startPoint x: 247, startPoint y: 431, endPoint x: 1185, endPoint y: 416, distance: 938.5
click at [1175, 416] on html "Apps Core [GEOGRAPHIC_DATA] Admin Mission Control Purchasing [PERSON_NAME] Logo…" at bounding box center [588, 316] width 1176 height 633
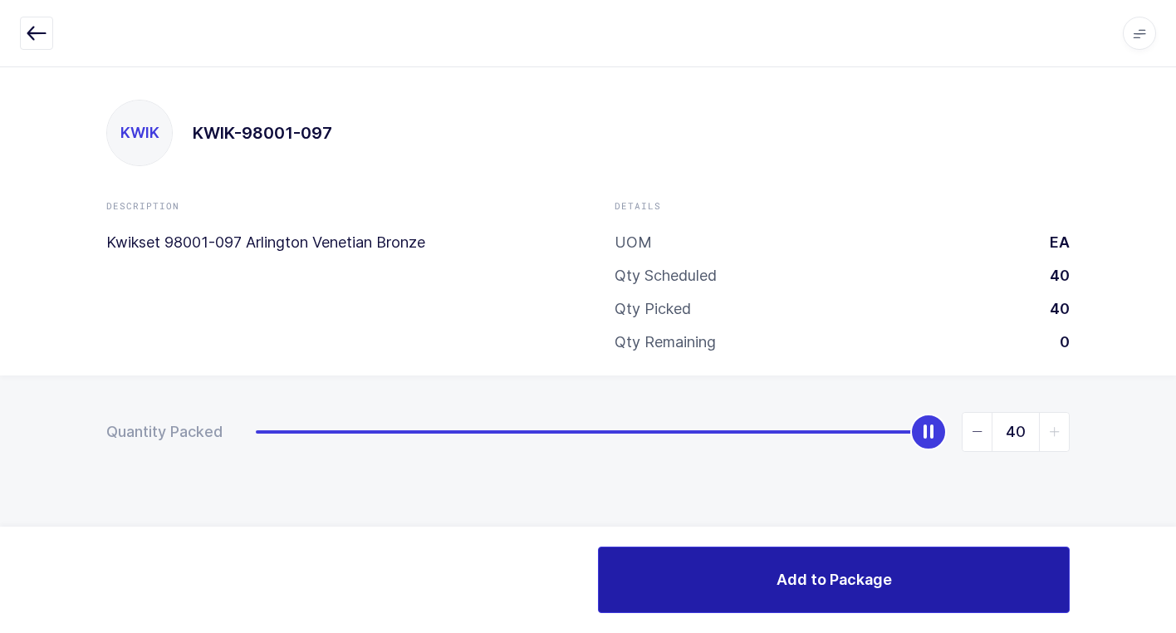
drag, startPoint x: 774, startPoint y: 585, endPoint x: 664, endPoint y: 578, distance: 109.8
click at [735, 585] on button "Add to Package" at bounding box center [834, 579] width 472 height 66
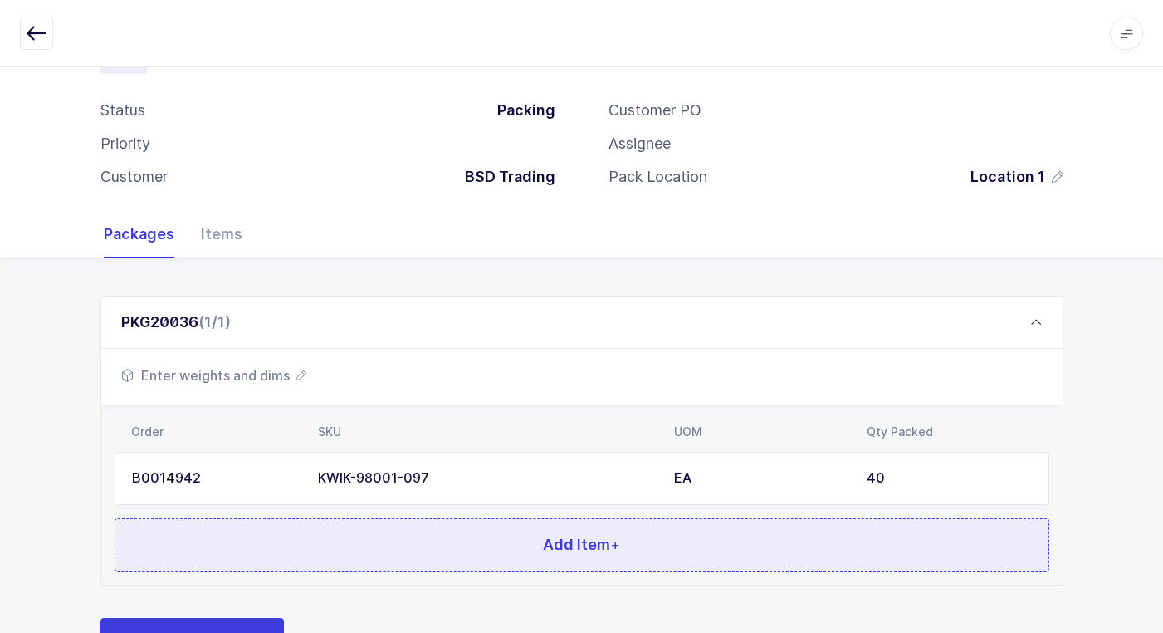
scroll to position [144, 0]
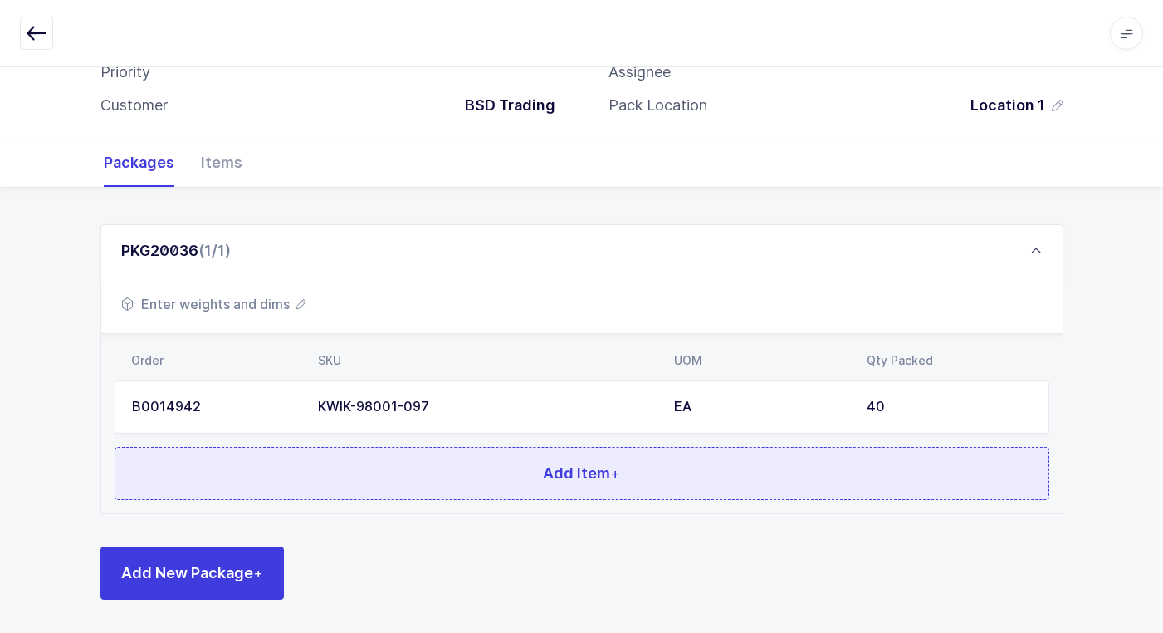
click at [468, 480] on button "Add Item +" at bounding box center [582, 473] width 935 height 53
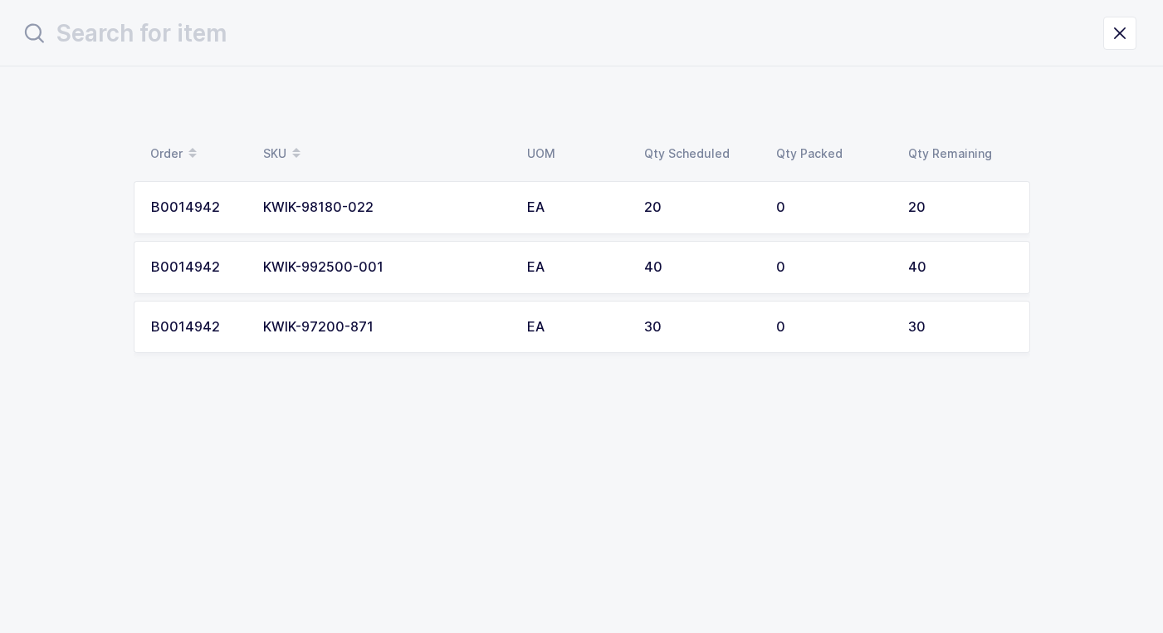
scroll to position [0, 0]
click at [403, 269] on div "KWIK-992500-001" at bounding box center [391, 267] width 244 height 15
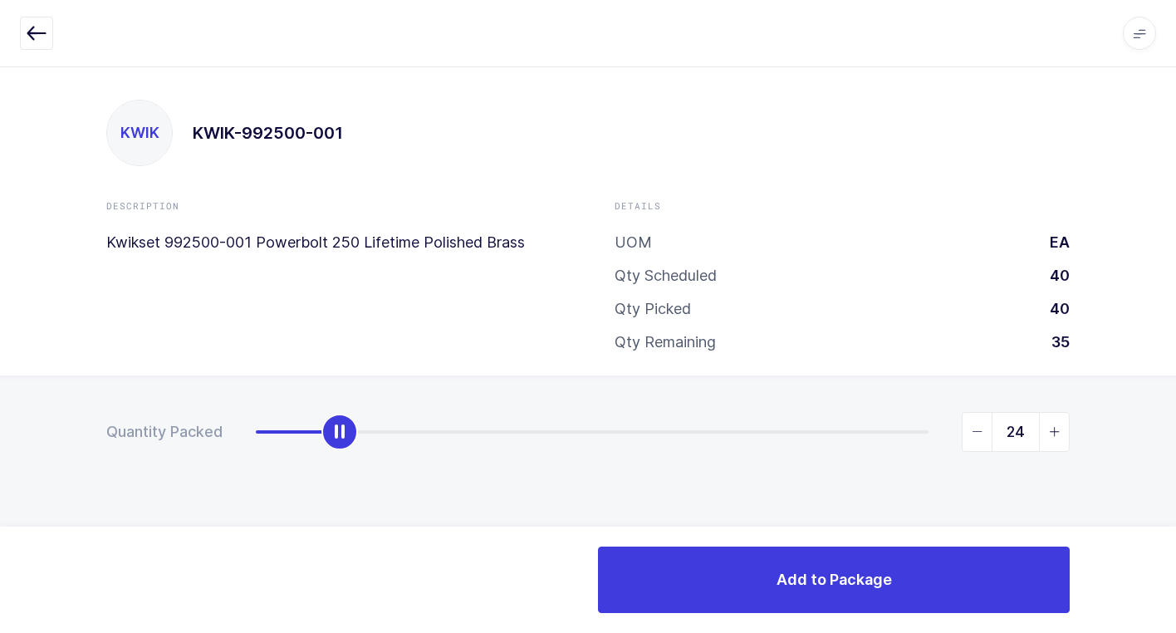
type input "40"
drag, startPoint x: 267, startPoint y: 443, endPoint x: 944, endPoint y: 451, distance: 676.8
click at [1175, 344] on html "Apps Core [GEOGRAPHIC_DATA] Admin Mission Control Purchasing [PERSON_NAME] Logo…" at bounding box center [588, 316] width 1176 height 633
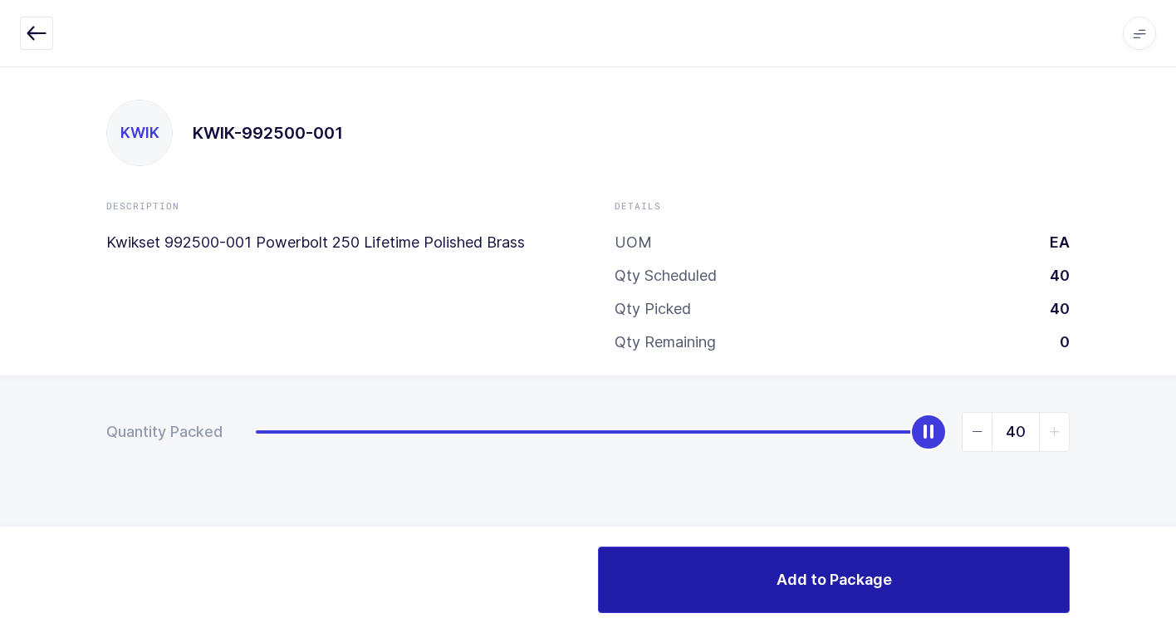
drag, startPoint x: 695, startPoint y: 583, endPoint x: 610, endPoint y: 545, distance: 93.7
click at [679, 573] on button "Add to Package" at bounding box center [834, 579] width 472 height 66
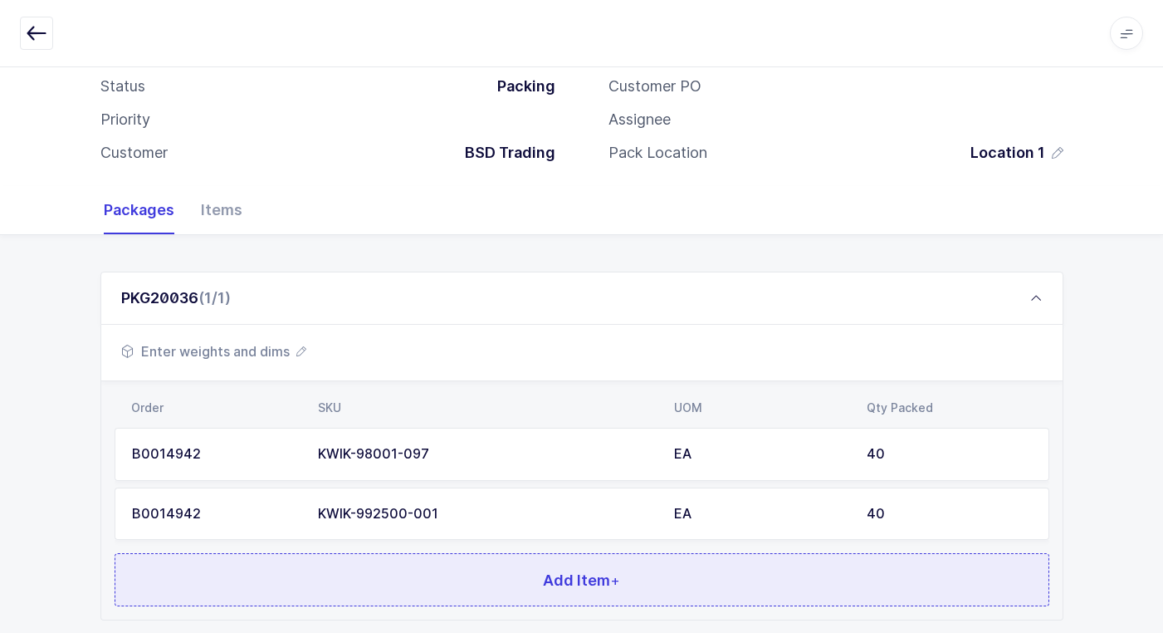
scroll to position [203, 0]
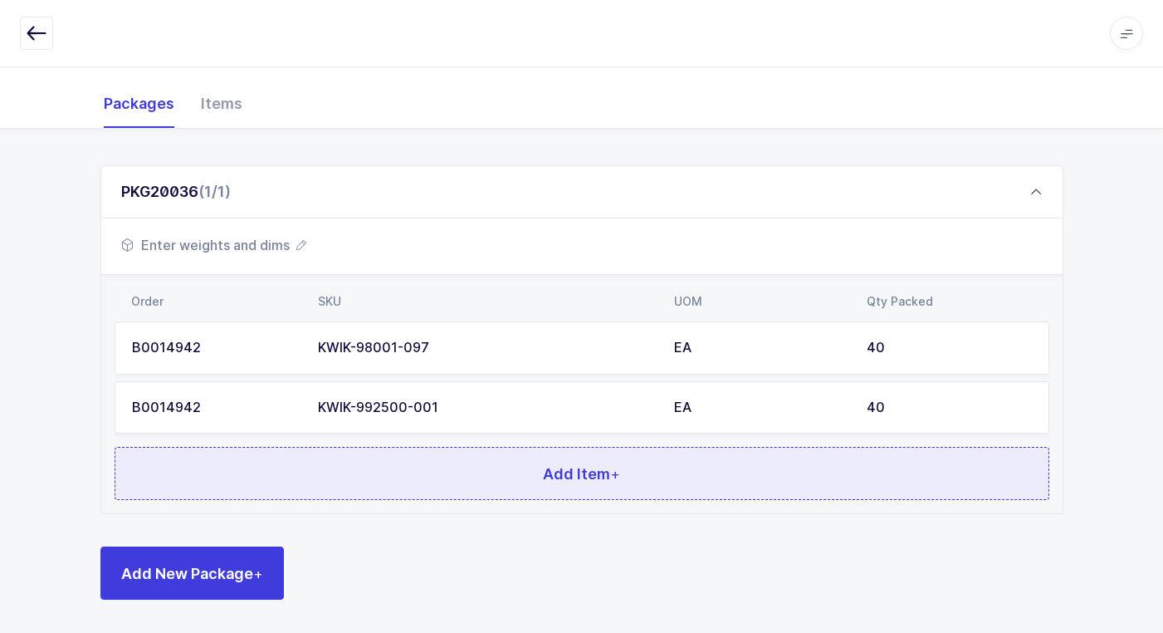
click at [433, 472] on button "Add Item +" at bounding box center [582, 473] width 935 height 53
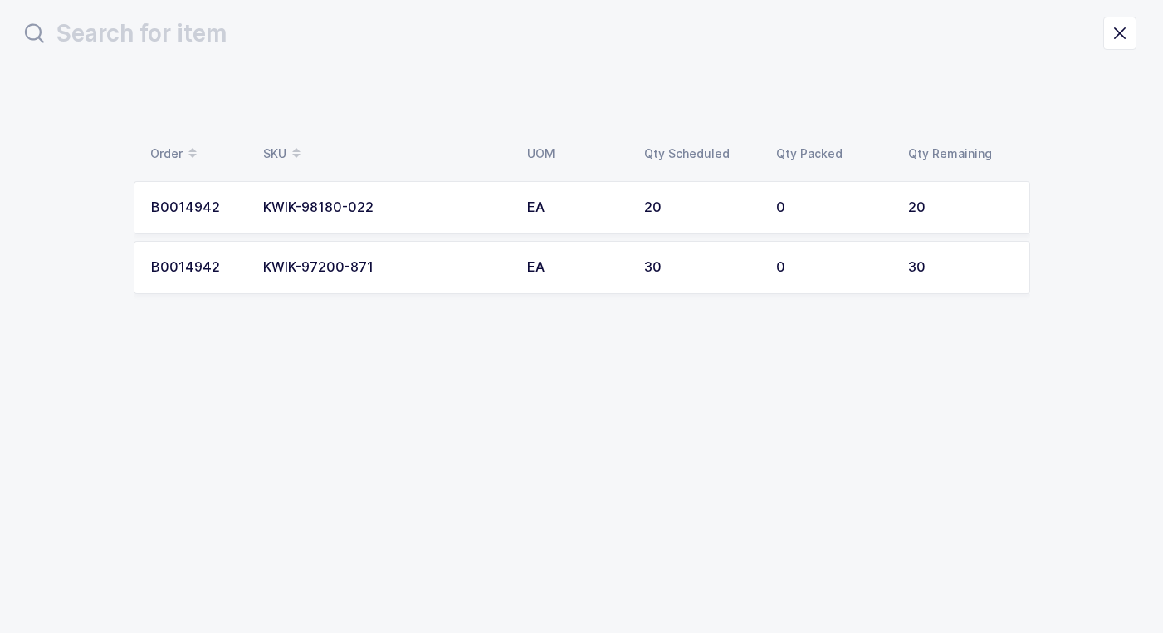
scroll to position [0, 0]
click at [425, 275] on td "KWIK-97200-871" at bounding box center [391, 267] width 264 height 53
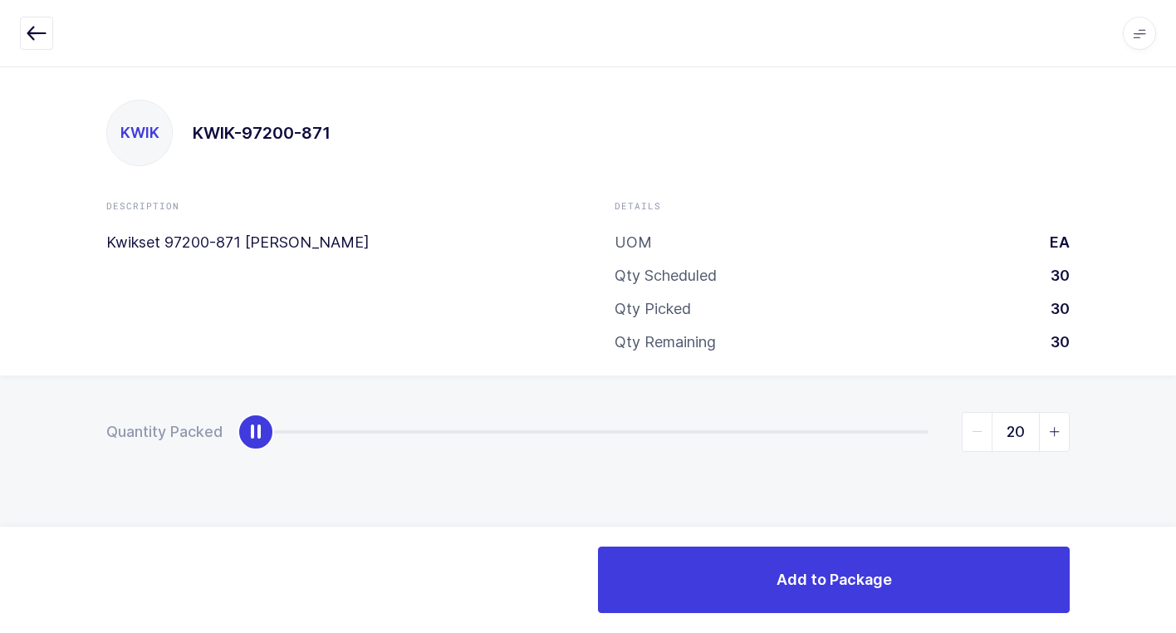
type input "30"
drag, startPoint x: 259, startPoint y: 431, endPoint x: 1185, endPoint y: 433, distance: 925.9
click at [1175, 433] on html "Apps Core [GEOGRAPHIC_DATA] Admin Mission Control Purchasing [PERSON_NAME] Logo…" at bounding box center [588, 316] width 1176 height 633
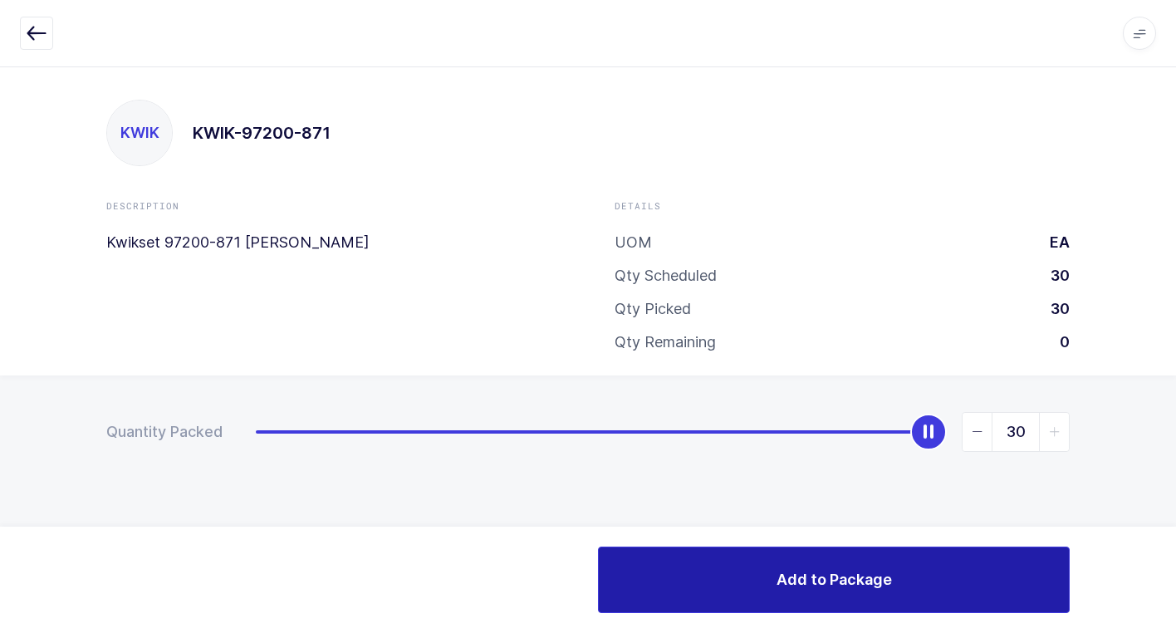
drag, startPoint x: 683, startPoint y: 595, endPoint x: 644, endPoint y: 583, distance: 41.5
click at [675, 592] on button "Add to Package" at bounding box center [834, 579] width 472 height 66
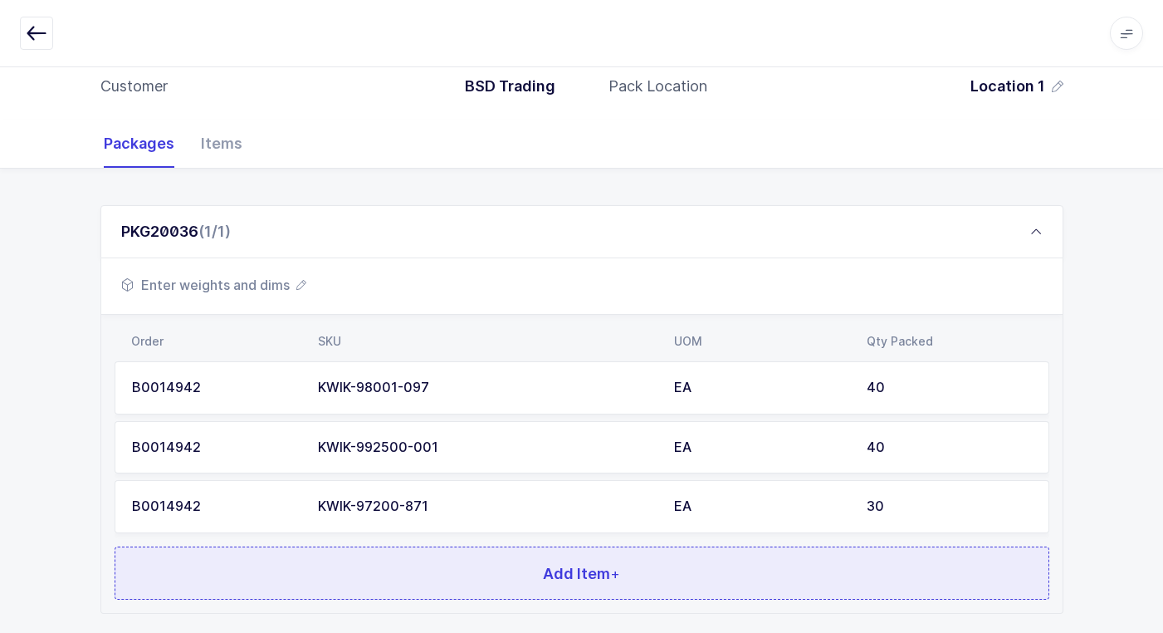
scroll to position [262, 0]
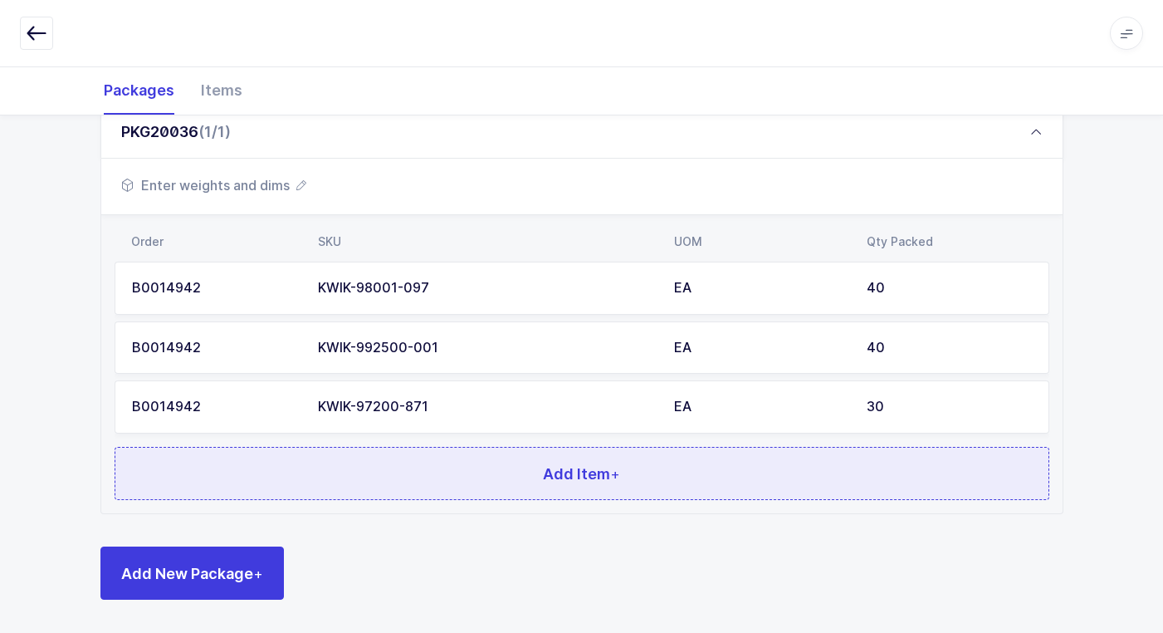
click at [444, 458] on button "Add Item +" at bounding box center [582, 473] width 935 height 53
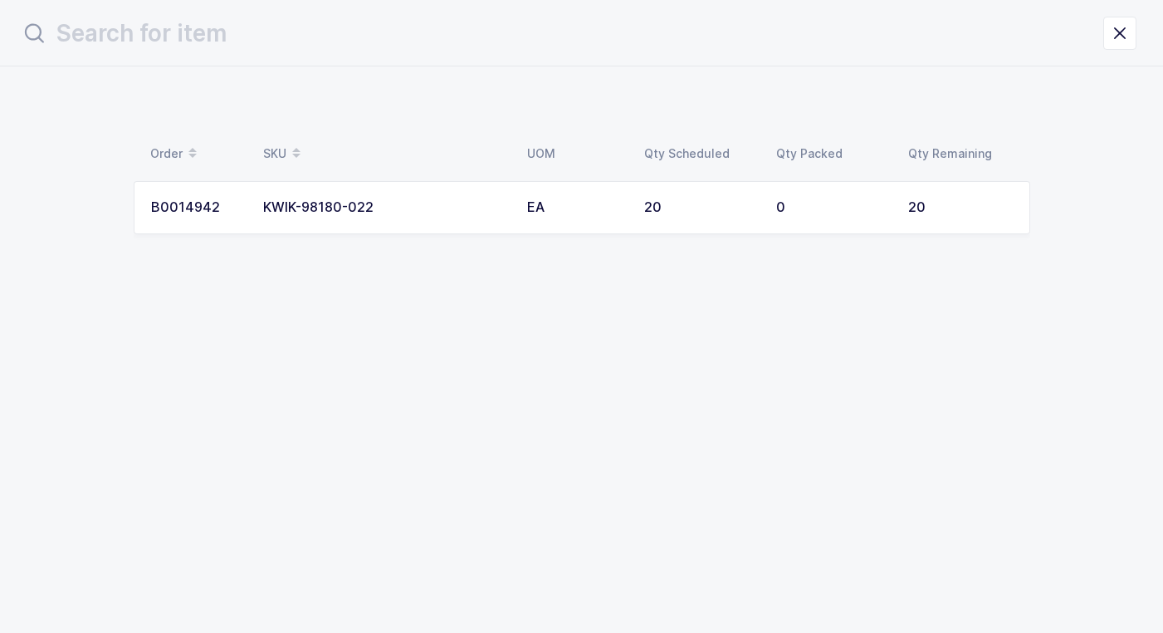
scroll to position [0, 0]
click at [443, 213] on div "KWIK-98180-022" at bounding box center [391, 207] width 244 height 15
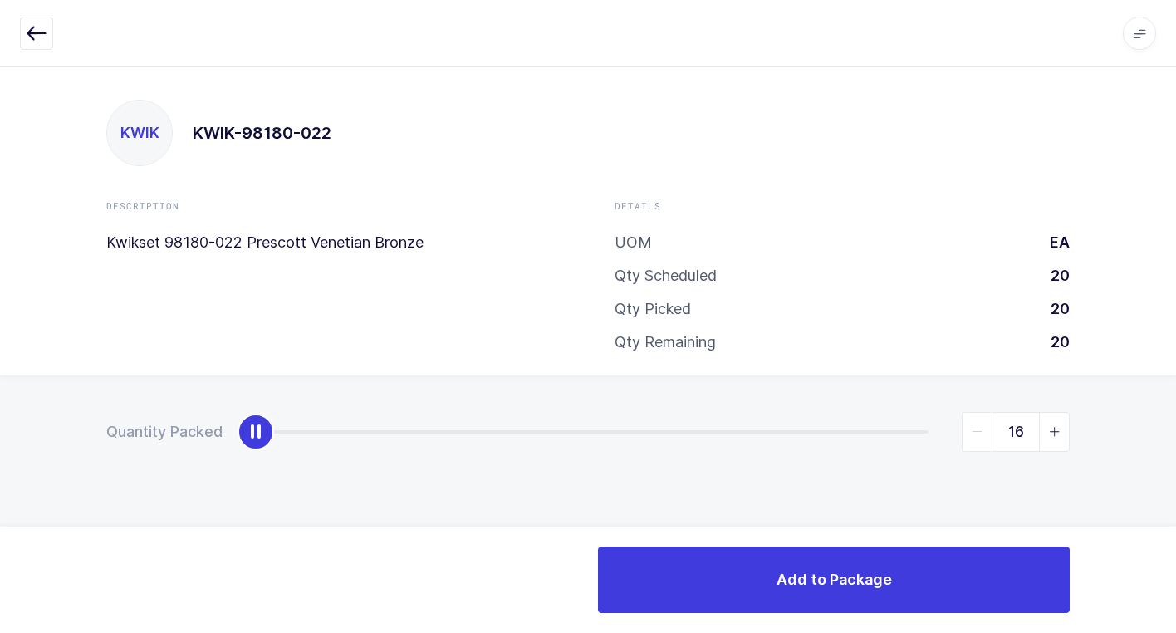
type input "20"
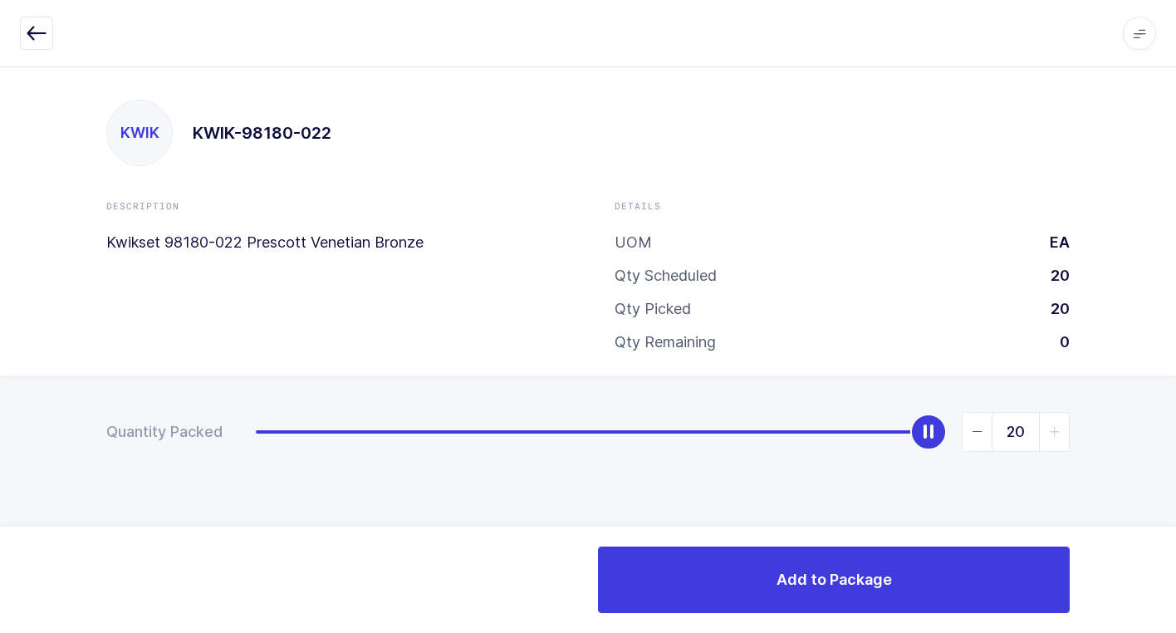
drag, startPoint x: 246, startPoint y: 443, endPoint x: 997, endPoint y: 541, distance: 757.2
click at [1175, 454] on html "Apps Core [GEOGRAPHIC_DATA] Admin Mission Control Purchasing [PERSON_NAME] Logo…" at bounding box center [588, 316] width 1176 height 633
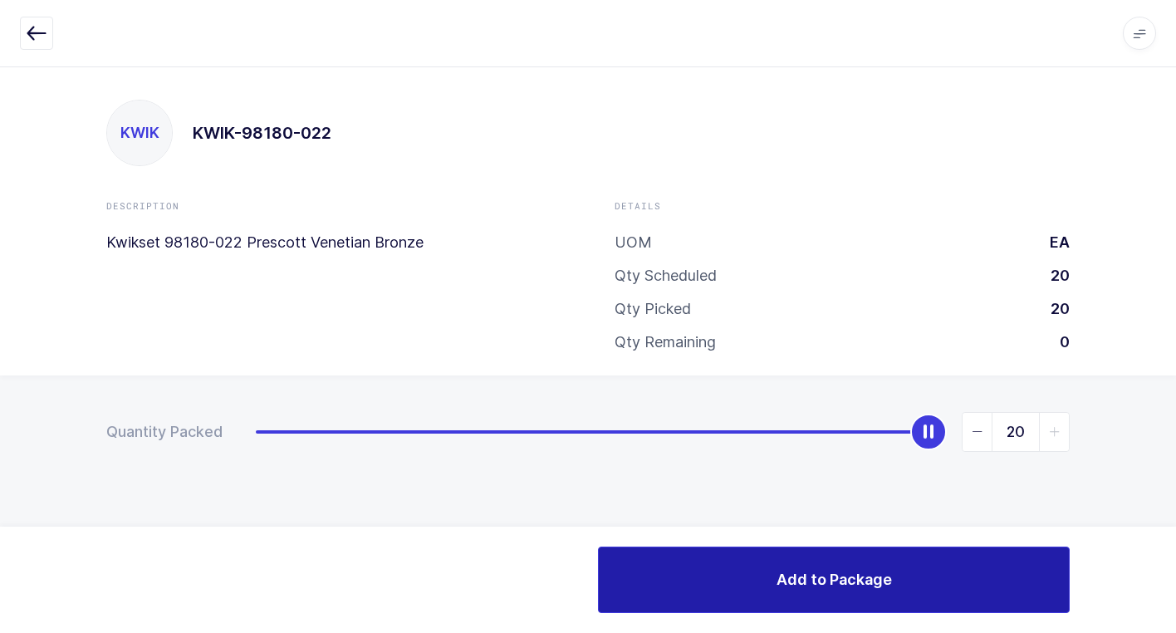
drag, startPoint x: 639, startPoint y: 573, endPoint x: 629, endPoint y: 581, distance: 13.0
click at [638, 573] on button "Add to Package" at bounding box center [834, 579] width 472 height 66
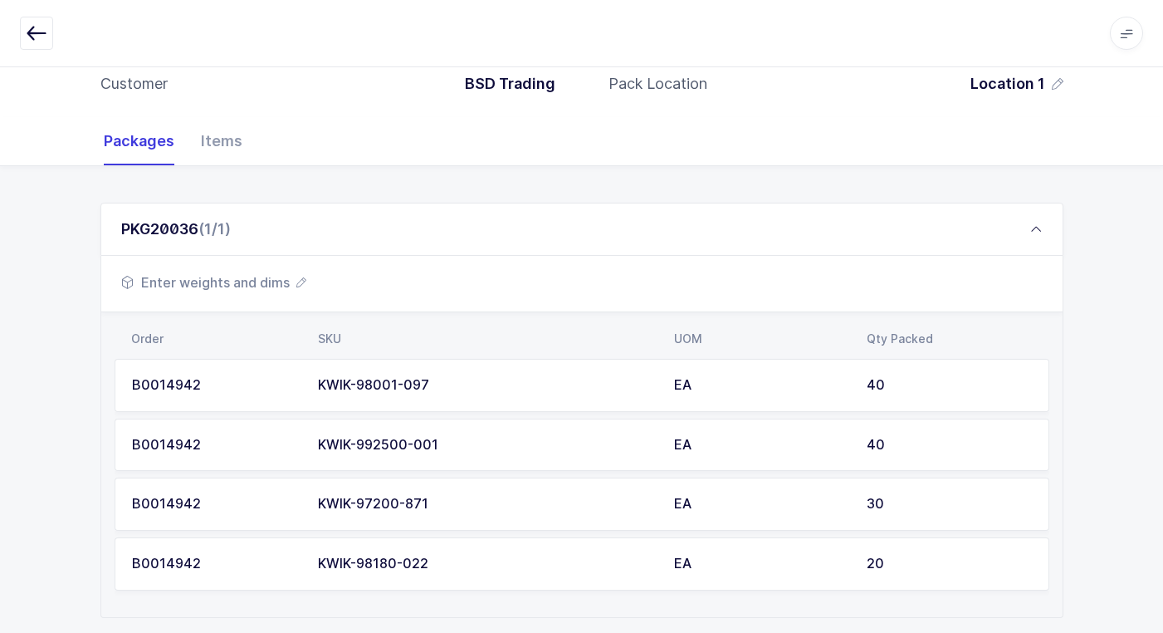
scroll to position [166, 0]
click at [225, 281] on span "Enter weights and dims" at bounding box center [213, 282] width 185 height 20
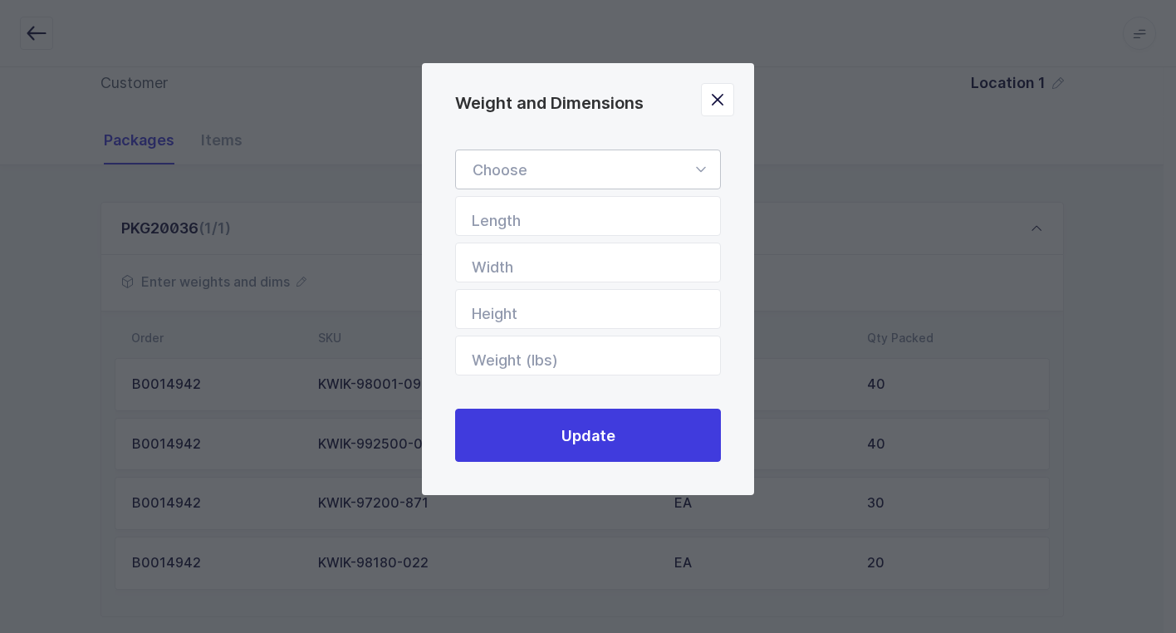
click at [694, 167] on icon "Weight and Dimensions" at bounding box center [700, 169] width 21 height 40
click at [625, 217] on li "Standard Pallet" at bounding box center [594, 218] width 263 height 32
type input "Standard Pallet"
type input "48"
type input "40"
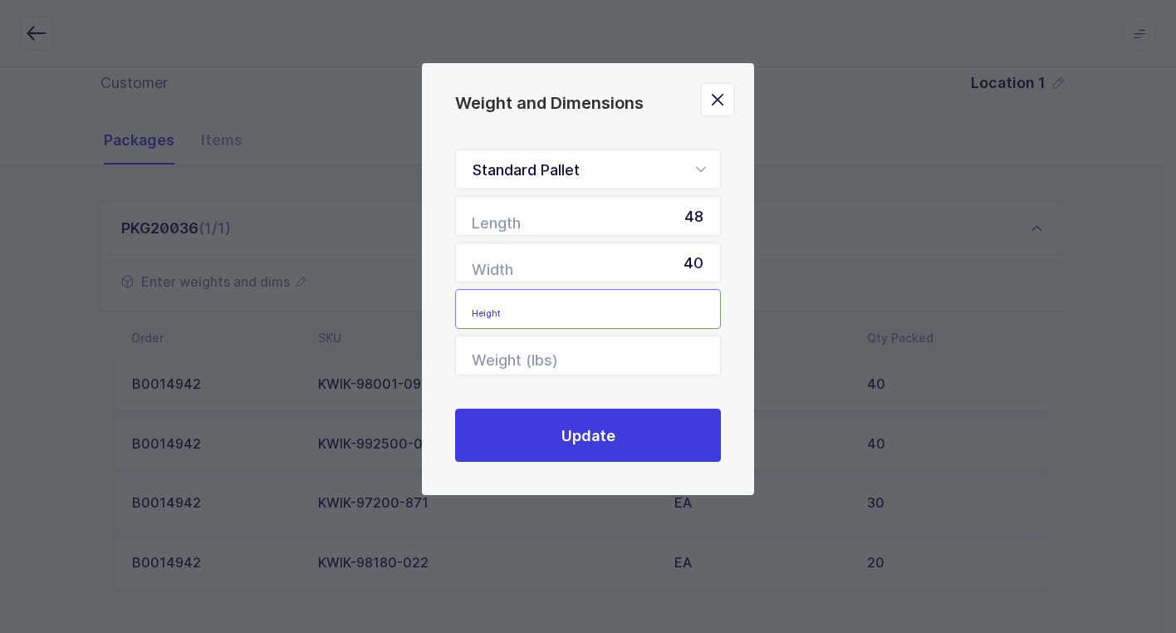
click at [687, 327] on input "Height" at bounding box center [588, 309] width 266 height 40
type input "57"
click at [659, 350] on input "Weight (lbs)" at bounding box center [588, 355] width 266 height 40
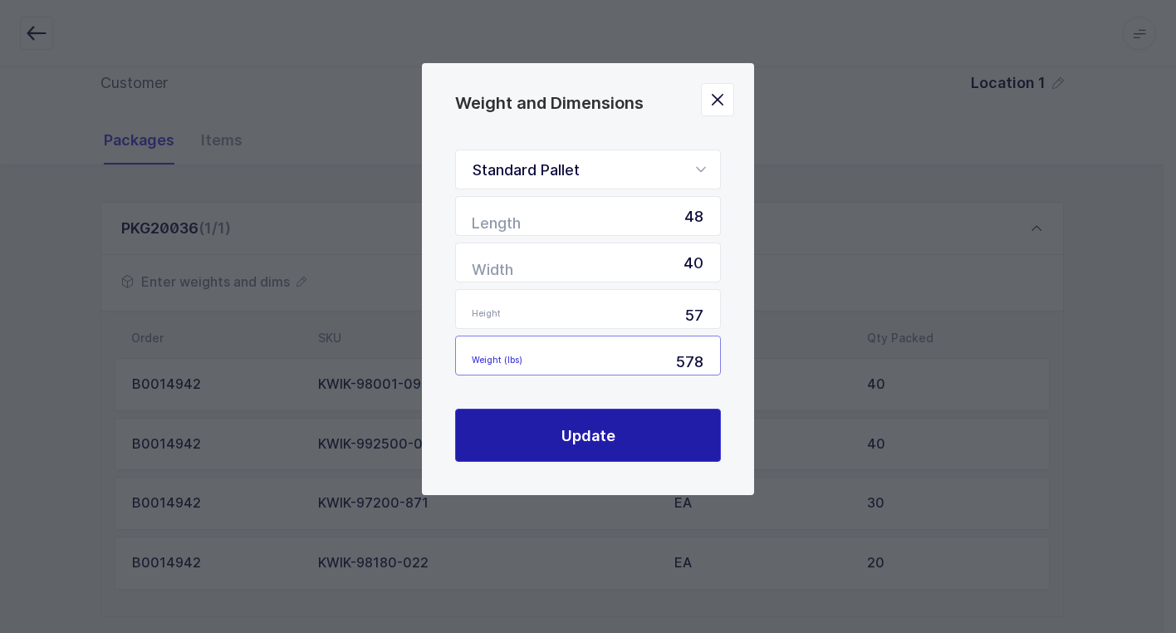
type input "578"
click at [621, 428] on button "Update" at bounding box center [588, 435] width 266 height 53
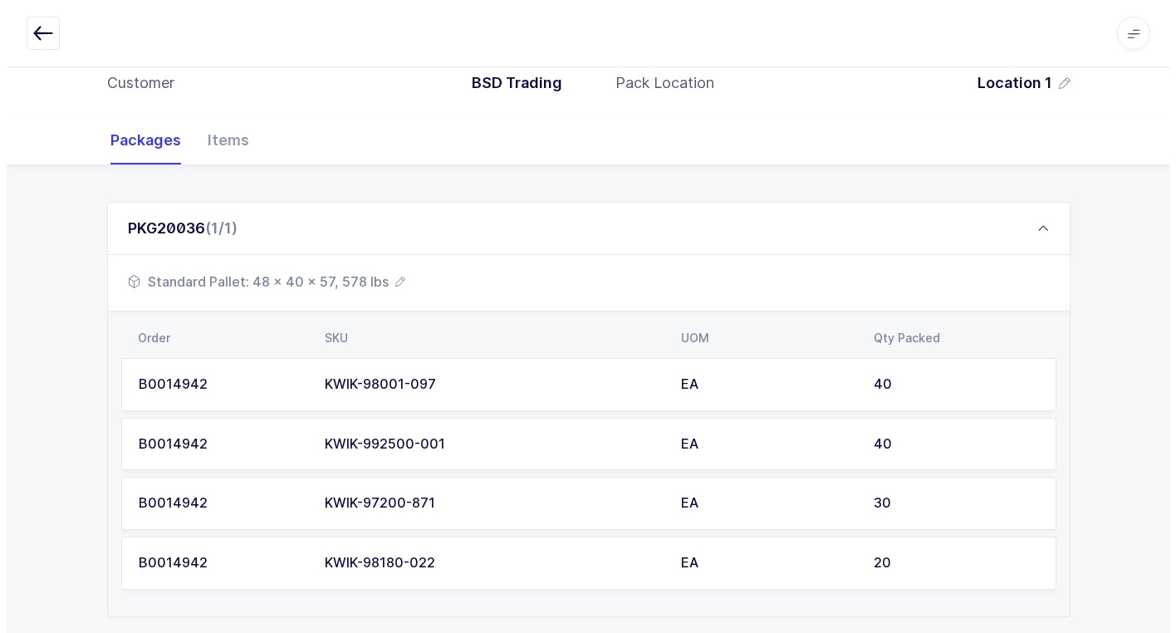
scroll to position [0, 0]
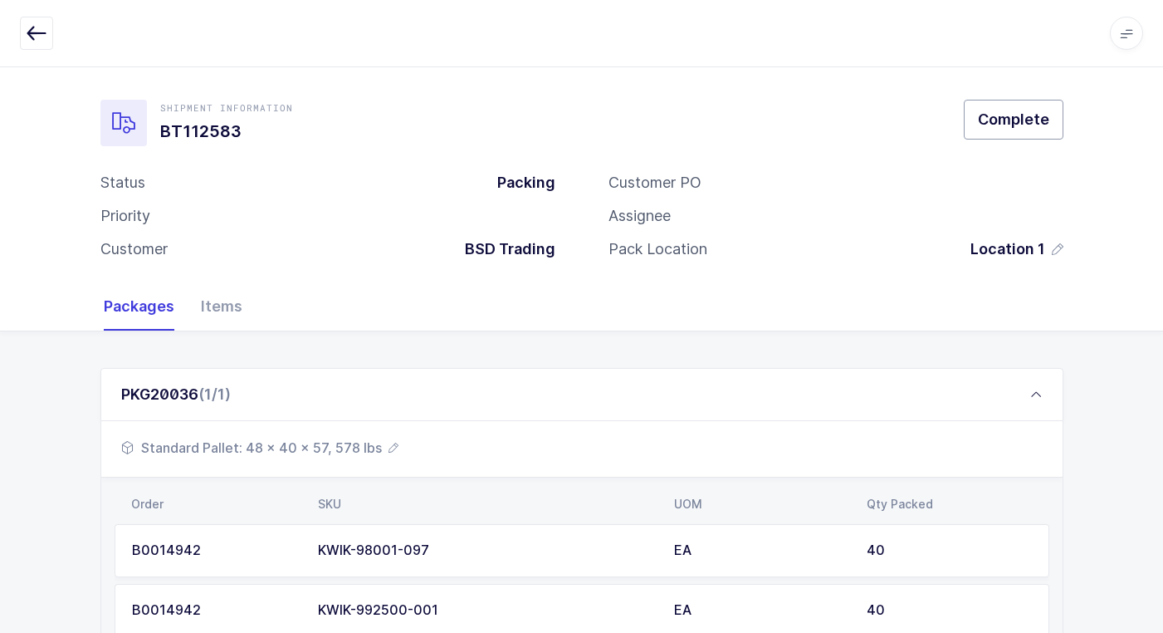
click at [1008, 117] on span "Complete" at bounding box center [1013, 119] width 71 height 21
